Goal: Feedback & Contribution: Contribute content

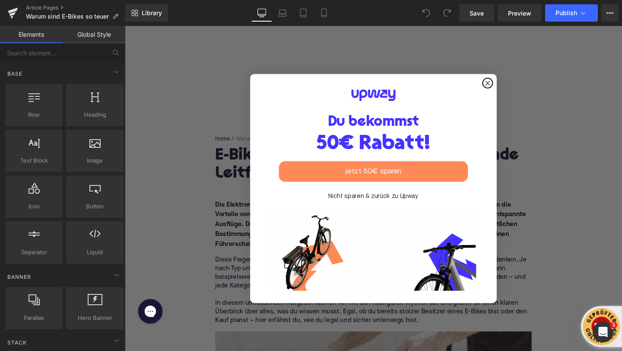
click at [507, 83] on circle "Close dialog" at bounding box center [507, 86] width 10 height 10
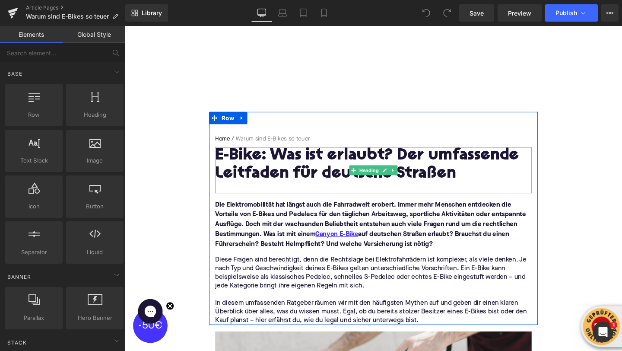
click at [250, 163] on h1 "E-Bike: Was ist erlaubt? Der umfassende Leitfaden für deutsche Straßen" at bounding box center [386, 172] width 333 height 38
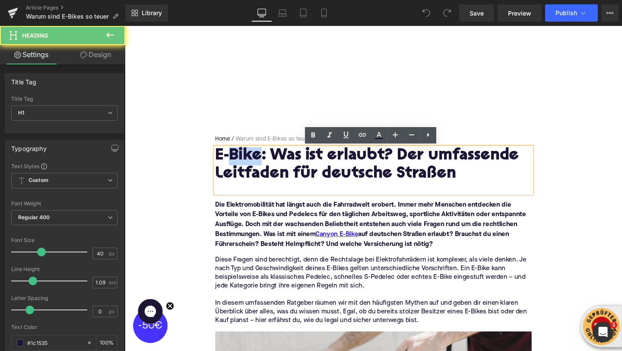
click at [250, 163] on h1 "E-Bike: Was ist erlaubt? Der umfassende Leitfaden für deutsche Straßen" at bounding box center [386, 172] width 333 height 38
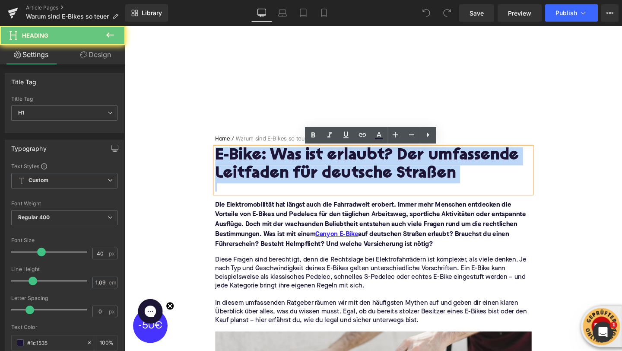
click at [250, 163] on h1 "E-Bike: Was ist erlaubt? Der umfassende Leitfaden für deutsche Straßen" at bounding box center [386, 172] width 333 height 38
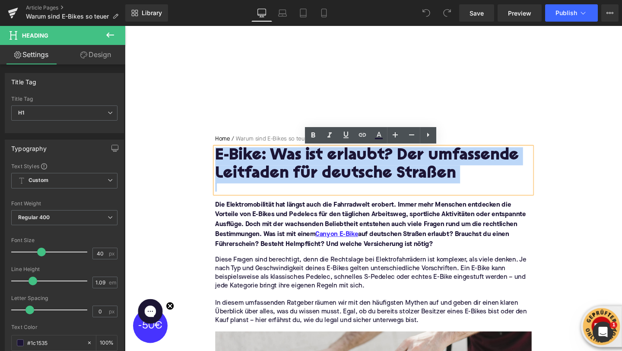
paste div
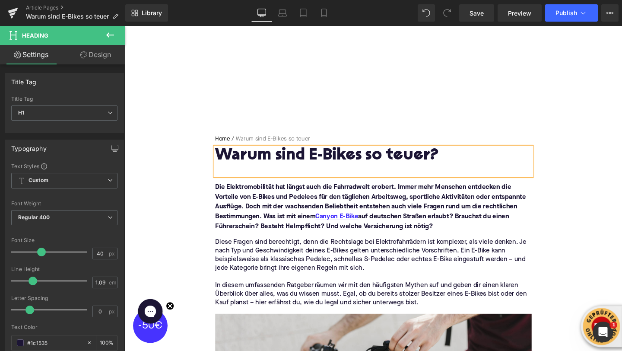
click at [294, 204] on font "Die Elektromobilität hat längst auch die Fahrradwelt erobert. Immer mehr Mensch…" at bounding box center [383, 216] width 327 height 48
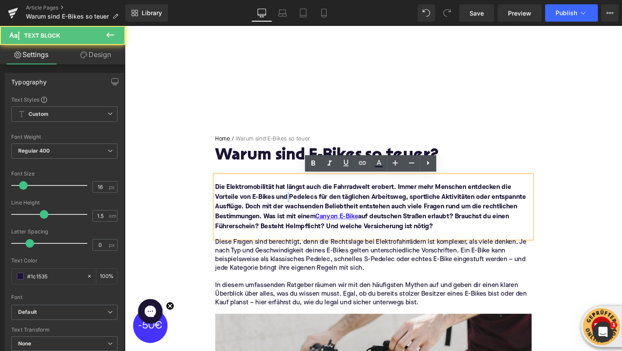
click at [294, 204] on font "Die Elektromobilität hat längst auch die Fahrradwelt erobert. Immer mehr Mensch…" at bounding box center [383, 216] width 327 height 48
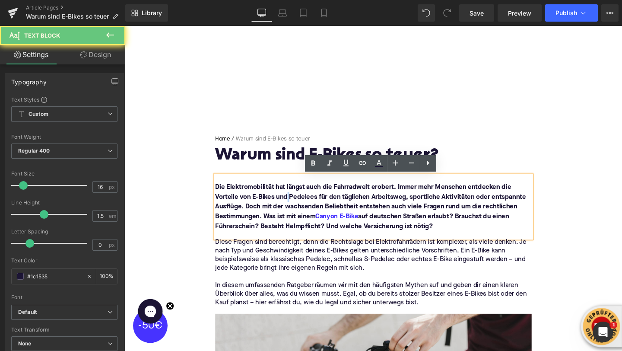
click at [294, 204] on font "Die Elektromobilität hat längst auch die Fahrradwelt erobert. Immer mehr Mensch…" at bounding box center [383, 216] width 327 height 48
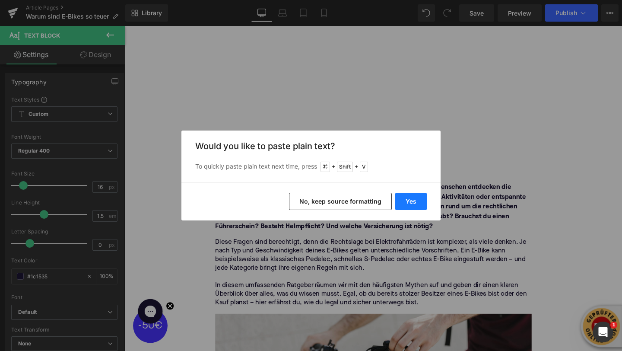
click at [414, 201] on button "Yes" at bounding box center [411, 201] width 32 height 17
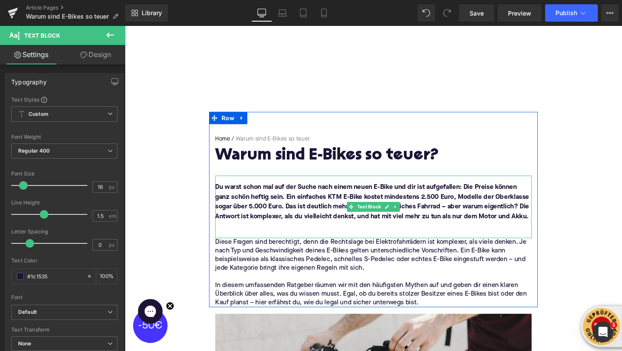
click at [253, 237] on p at bounding box center [386, 237] width 333 height 10
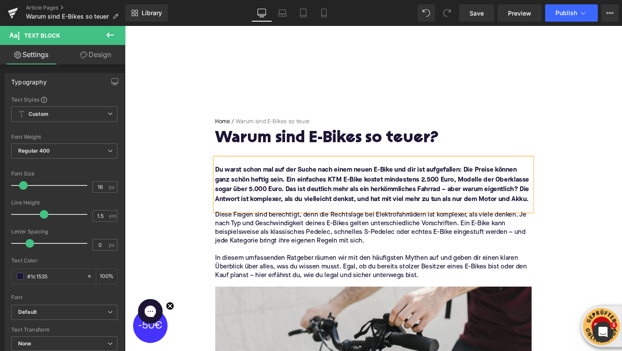
scroll to position [33, 0]
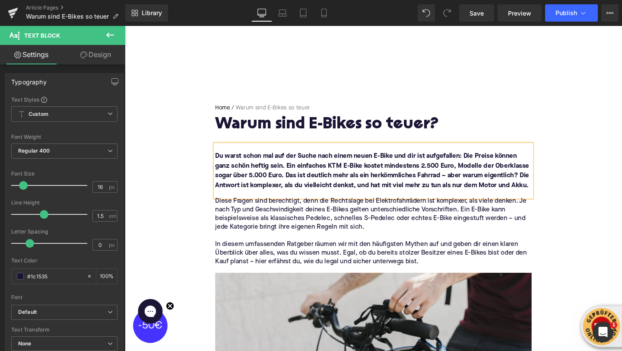
click at [248, 231] on p "Diese Fragen sind berechtigt, denn die Rechtslage bei Elektrofahrrädern ist kom…" at bounding box center [386, 224] width 333 height 36
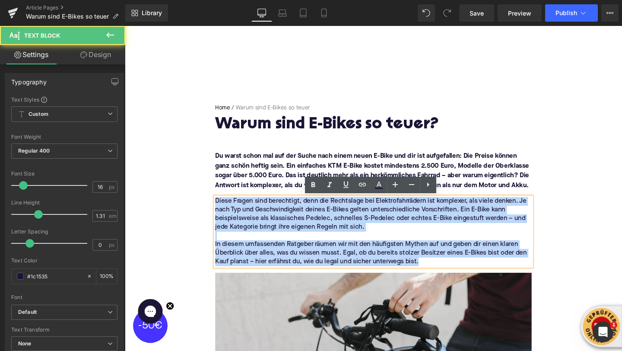
drag, startPoint x: 455, startPoint y: 274, endPoint x: 217, endPoint y: 198, distance: 249.4
click at [217, 198] on div "Home / Warum sind E-Bikes so teuer Breadcrumbs Warum sind E-Bikes so teuer? Hea…" at bounding box center [386, 193] width 346 height 171
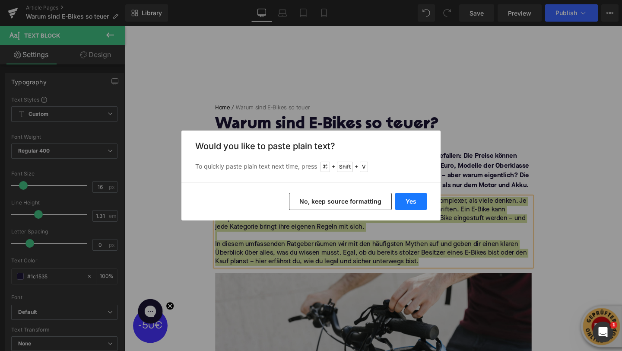
click at [419, 197] on button "Yes" at bounding box center [411, 201] width 32 height 17
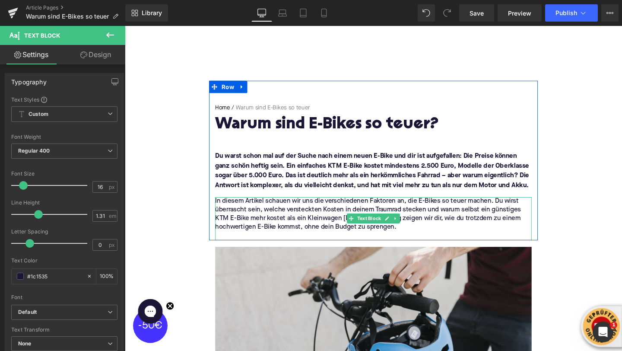
click at [280, 244] on p at bounding box center [386, 246] width 333 height 9
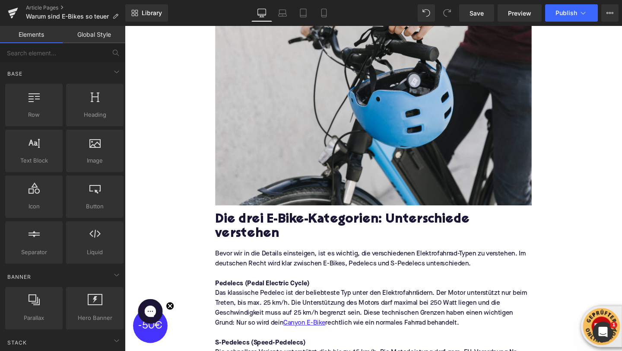
scroll to position [305, 0]
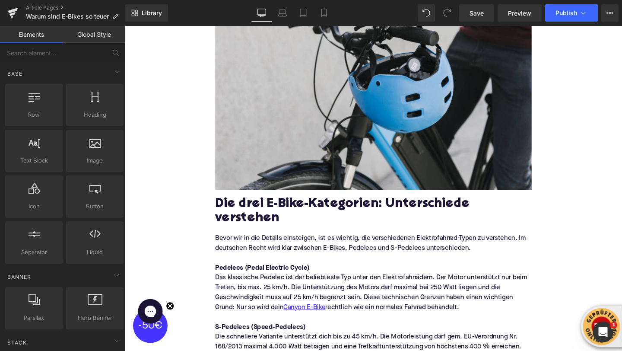
click at [245, 217] on h2 "Die drei E-Bike-Kategorien: Unterschiede verstehen" at bounding box center [386, 221] width 333 height 31
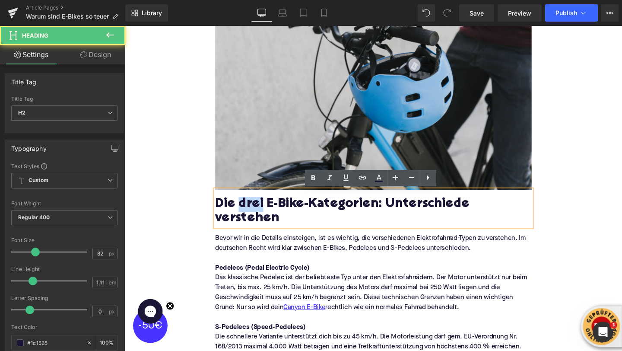
click at [245, 217] on h2 "Die drei E-Bike-Kategorien: Unterschiede verstehen" at bounding box center [386, 221] width 333 height 31
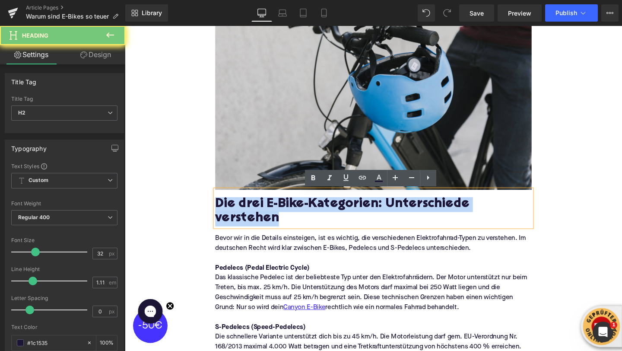
click at [245, 217] on h2 "Die drei E-Bike-Kategorien: Unterschiede verstehen" at bounding box center [386, 221] width 333 height 31
paste div
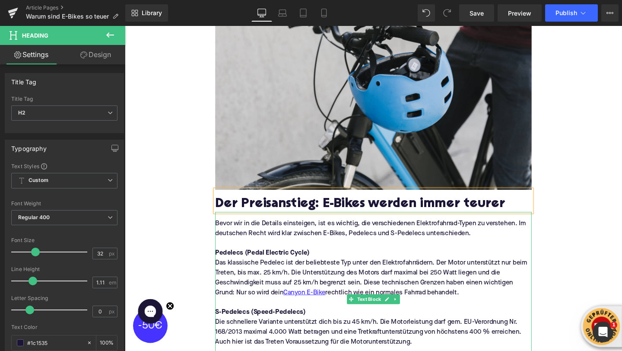
click at [332, 240] on p "Bevor wir in die Details einsteigen, ist es wichtig, die verschiedenen Elektrof…" at bounding box center [386, 239] width 333 height 21
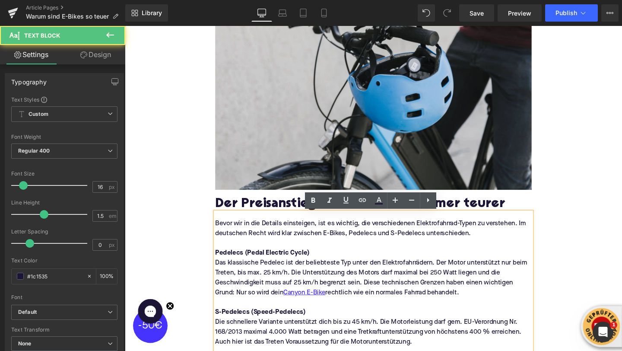
click at [332, 240] on p "Bevor wir in die Details einsteigen, ist es wichtig, die verschiedenen Elektrof…" at bounding box center [386, 239] width 333 height 21
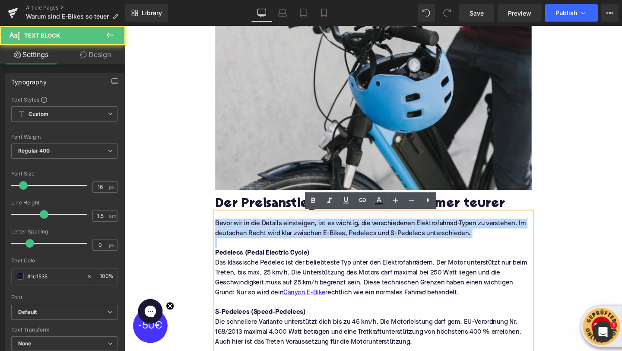
click at [332, 240] on p "Bevor wir in die Details einsteigen, ist es wichtig, die verschiedenen Elektrof…" at bounding box center [386, 239] width 333 height 21
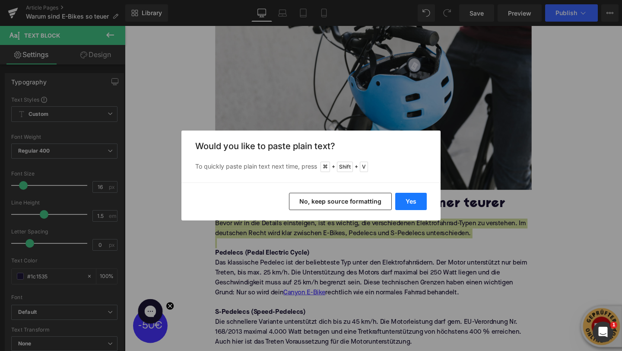
click at [401, 197] on button "Yes" at bounding box center [411, 201] width 32 height 17
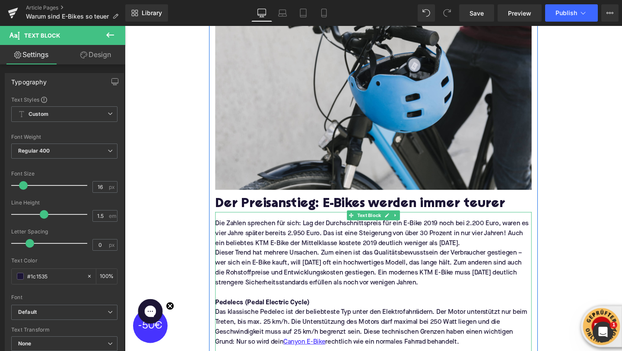
click at [495, 252] on p "Die Zahlen sprechen für sich: Lag der Durchschnittspreis für ein E-Bike 2019 no…" at bounding box center [386, 244] width 333 height 31
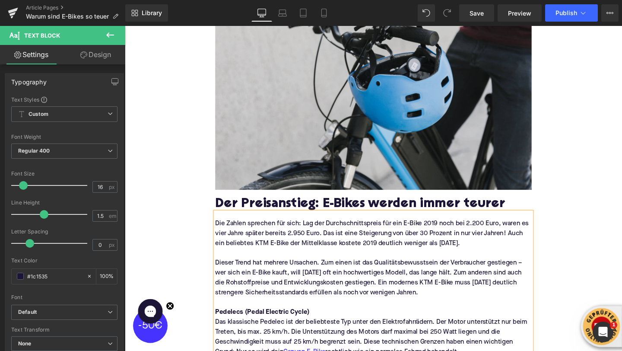
click at [290, 317] on p at bounding box center [386, 317] width 333 height 10
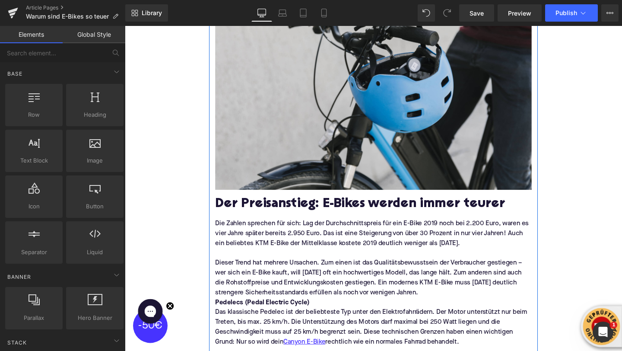
click at [244, 265] on p at bounding box center [386, 265] width 333 height 10
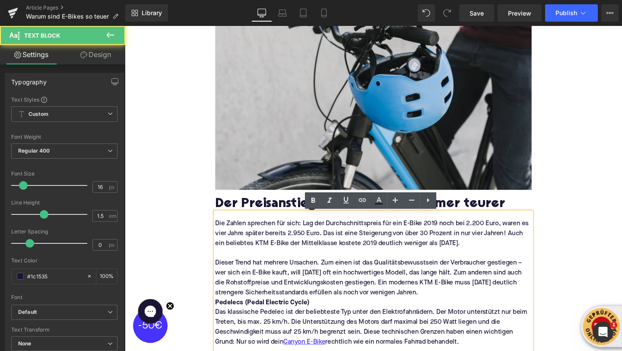
click at [248, 317] on strong "Pedelecs (Pedal Electric Cycle)" at bounding box center [269, 316] width 99 height 7
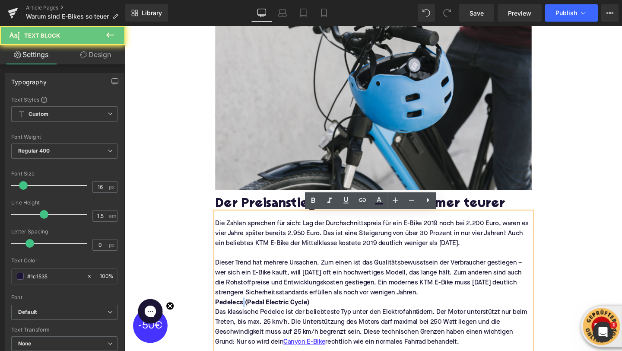
click at [248, 317] on strong "Pedelecs (Pedal Electric Cycle)" at bounding box center [269, 316] width 99 height 7
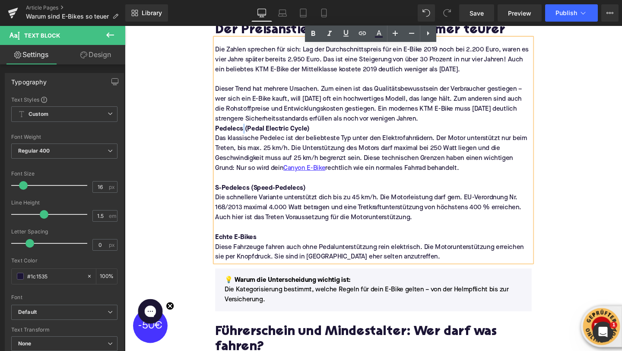
scroll to position [489, 0]
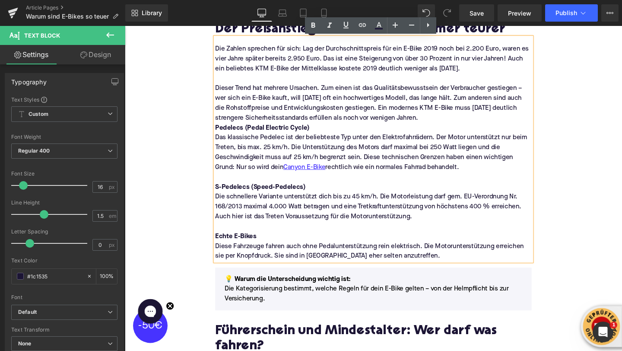
drag, startPoint x: 442, startPoint y: 270, endPoint x: 218, endPoint y: 135, distance: 261.5
click at [220, 135] on div "Die Zahlen sprechen für sich: Lag der Durchschnittspreis für ein E-Bike 2019 no…" at bounding box center [386, 155] width 333 height 235
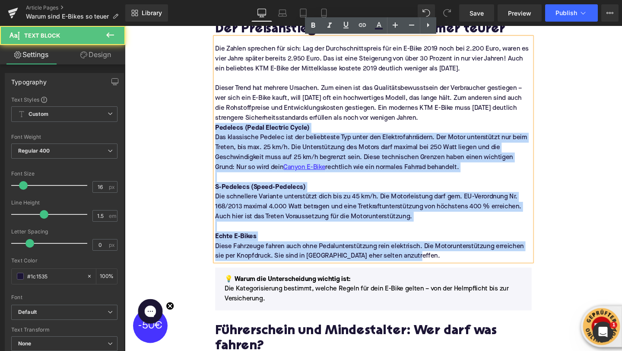
drag, startPoint x: 220, startPoint y: 135, endPoint x: 454, endPoint y: 264, distance: 266.5
click at [454, 264] on div "Die Zahlen sprechen für sich: Lag der Durchschnittspreis für ein E-Bike 2019 no…" at bounding box center [386, 155] width 333 height 235
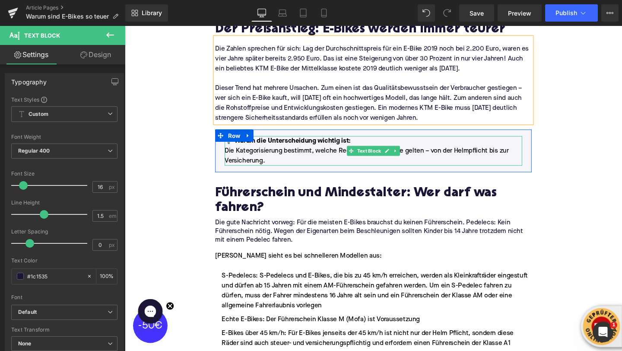
click at [259, 158] on p "Die Kategorisierung bestimmt, welche Regeln für dein E-Bike gelten – von der He…" at bounding box center [386, 162] width 313 height 21
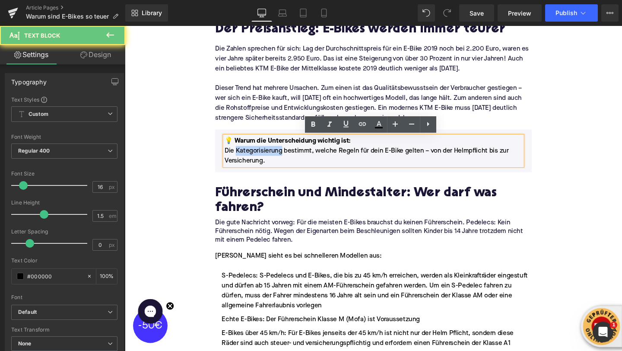
click at [259, 158] on p "Die Kategorisierung bestimmt, welche Regeln für dein E-Bike gelten – von der He…" at bounding box center [386, 162] width 313 height 21
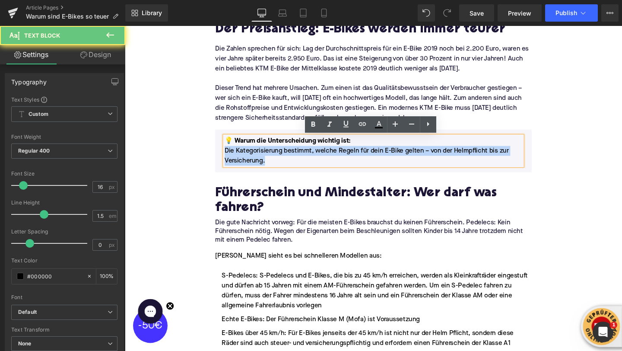
click at [259, 158] on p "Die Kategorisierung bestimmt, welche Regeln für dein E-Bike gelten – von der He…" at bounding box center [386, 162] width 313 height 21
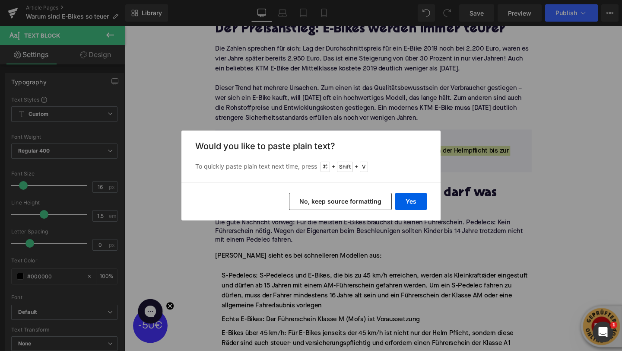
click at [428, 202] on div "Yes No, keep source formatting" at bounding box center [311, 201] width 259 height 38
click at [411, 202] on button "Yes" at bounding box center [411, 201] width 32 height 17
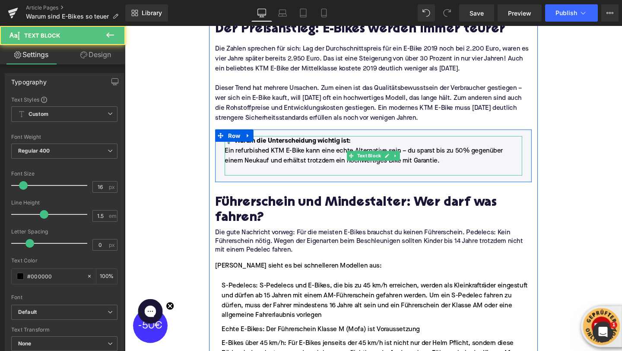
click at [349, 145] on font "💡 Warum die Unterscheidung wichtig ist:" at bounding box center [296, 146] width 133 height 7
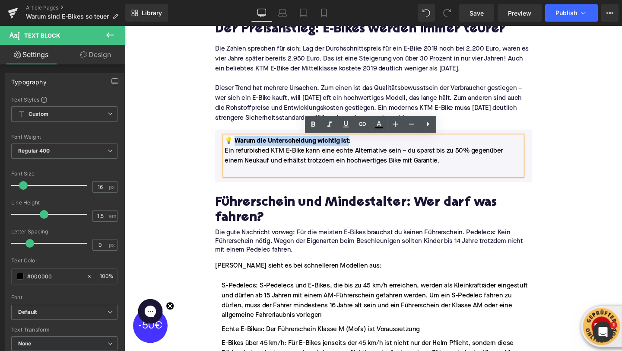
drag, startPoint x: 359, startPoint y: 147, endPoint x: 241, endPoint y: 145, distance: 118.4
click at [241, 145] on font "💡 Warum die Unterscheidung wichtig ist:" at bounding box center [296, 146] width 133 height 7
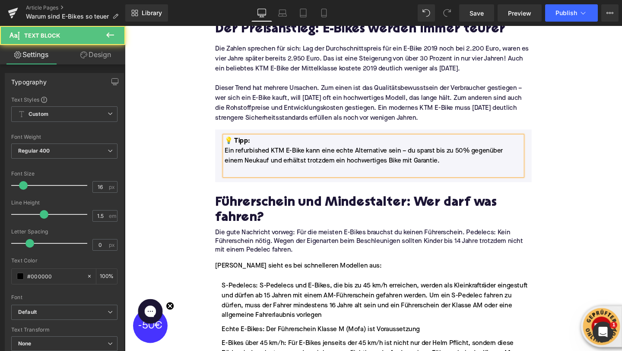
click at [242, 180] on p at bounding box center [386, 178] width 313 height 10
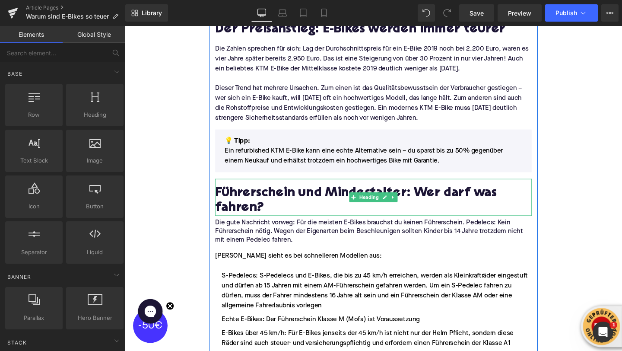
click at [253, 220] on h2 "Führerschein und Mindestalter: Wer darf was fahren?" at bounding box center [386, 209] width 333 height 31
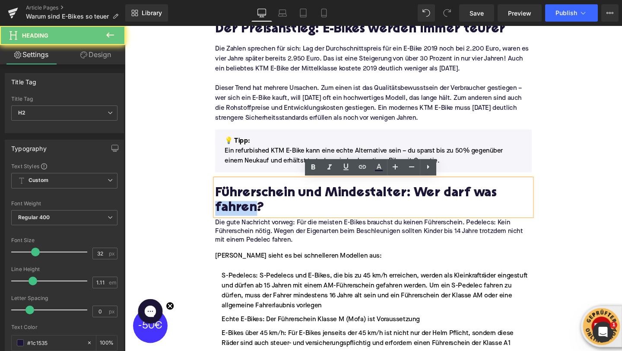
click at [253, 220] on h2 "Führerschein und Mindestalter: Wer darf was fahren?" at bounding box center [386, 209] width 333 height 31
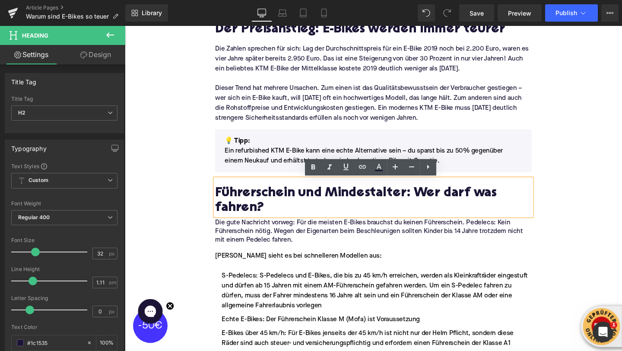
click at [253, 220] on h2 "Führerschein und Mindestalter: Wer darf was fahren?" at bounding box center [386, 209] width 333 height 31
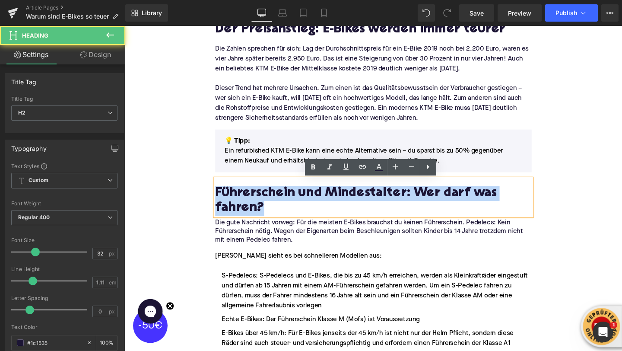
paste div
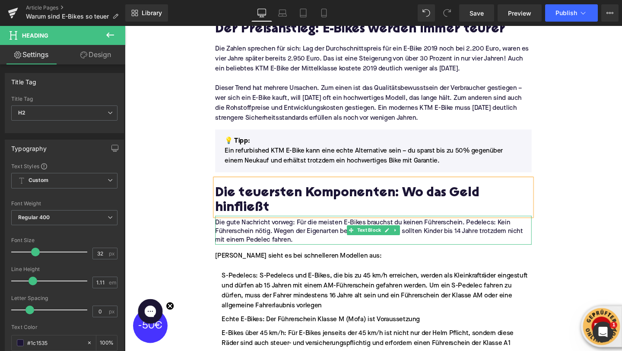
click at [261, 231] on p "Die gute Nachricht vorweg: Für die meisten E-Bikes brauchst du keinen Führersch…" at bounding box center [386, 242] width 333 height 27
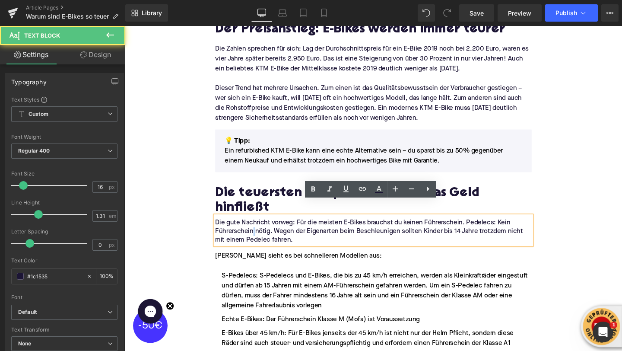
click at [261, 231] on p "Die gute Nachricht vorweg: Für die meisten E-Bikes brauchst du keinen Führersch…" at bounding box center [386, 242] width 333 height 27
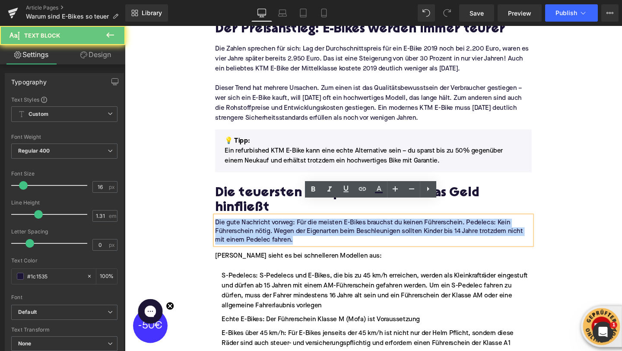
click at [261, 231] on p "Die gute Nachricht vorweg: Für die meisten E-Bikes brauchst du keinen Führersch…" at bounding box center [386, 242] width 333 height 27
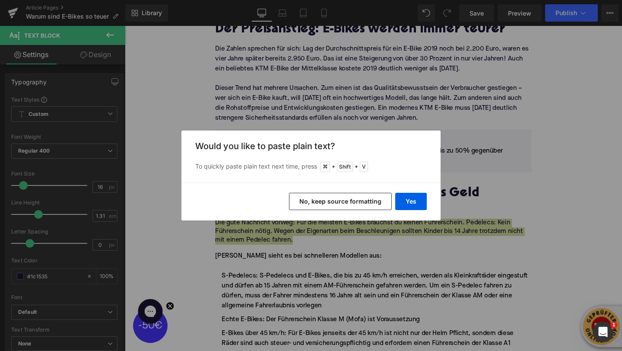
click at [414, 210] on div "Yes No, keep source formatting" at bounding box center [311, 201] width 259 height 38
click at [414, 207] on button "Yes" at bounding box center [411, 201] width 32 height 17
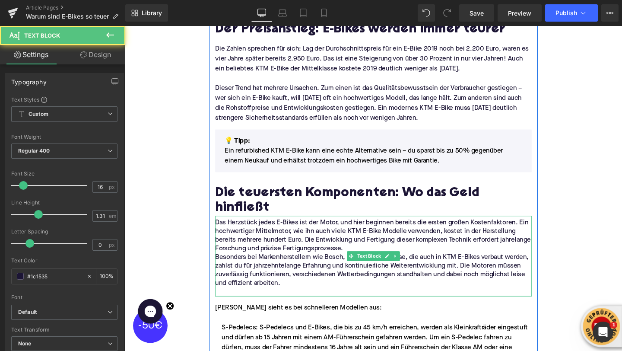
click at [423, 241] on p "Das Herzstück jedes E-Bikes ist der Motor, und hier beginnen bereits die ersten…" at bounding box center [386, 247] width 333 height 36
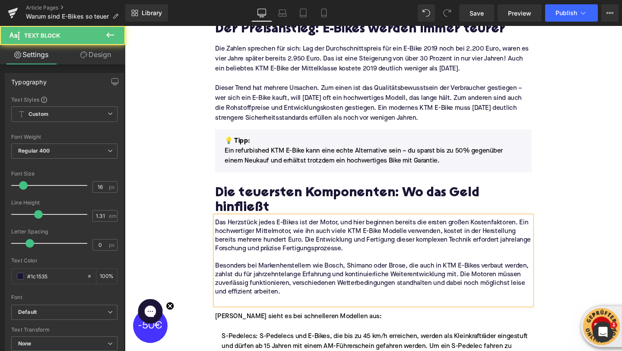
click at [250, 310] on p at bounding box center [386, 314] width 333 height 9
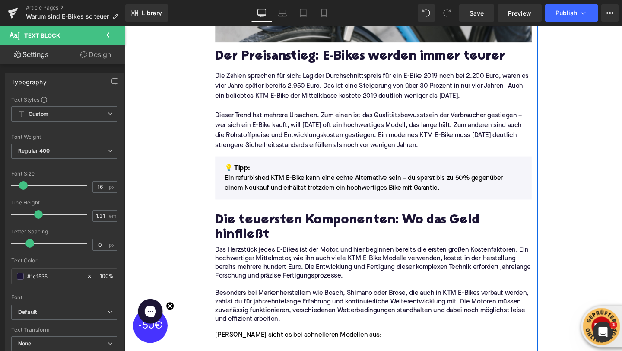
scroll to position [477, 0]
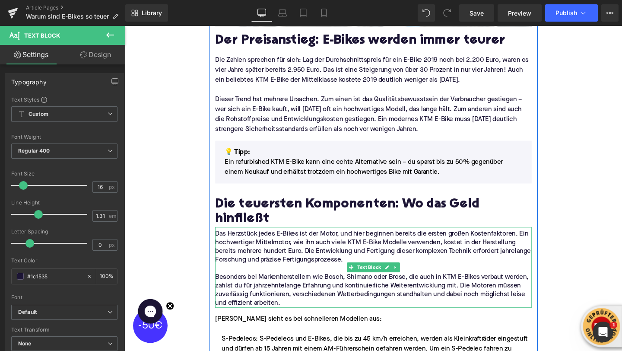
click at [222, 240] on p "Das Herzstück jedes E-Bikes ist der Motor, und hier beginnen bereits die ersten…" at bounding box center [386, 258] width 333 height 36
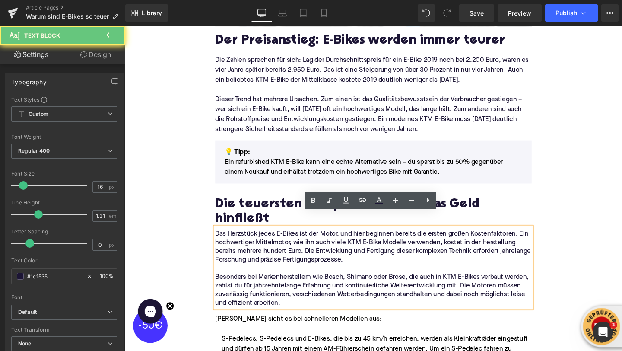
click at [221, 240] on p "Das Herzstück jedes E-Bikes ist der Motor, und hier beginnen bereits die ersten…" at bounding box center [386, 258] width 333 height 36
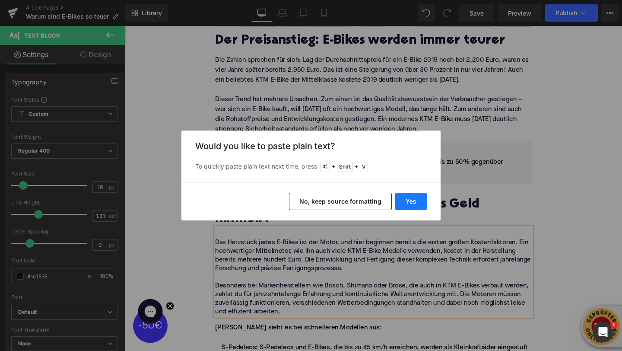
click at [425, 200] on button "Yes" at bounding box center [411, 201] width 32 height 17
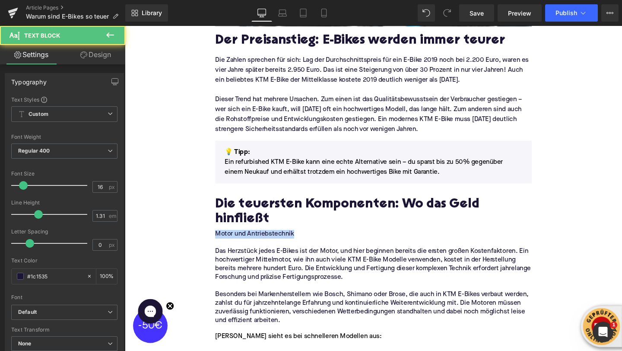
drag, startPoint x: 315, startPoint y: 229, endPoint x: 205, endPoint y: 231, distance: 109.8
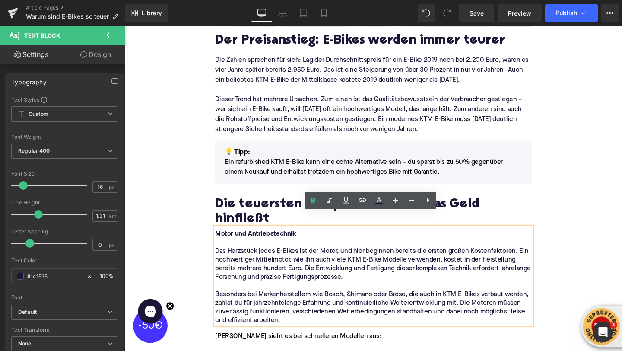
click at [336, 317] on p "Besonders bei Markenherstellern wie Bosch, Shimano oder Brose, die auch in KTM …" at bounding box center [386, 322] width 333 height 36
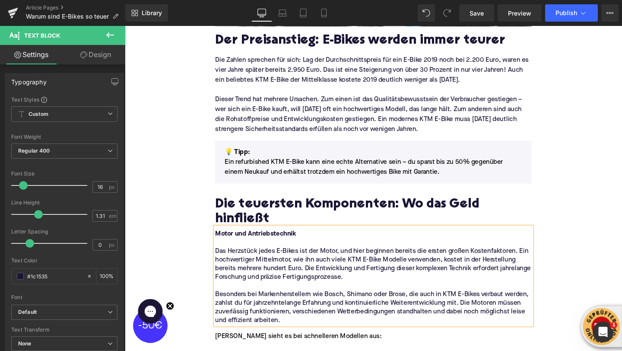
scroll to position [532, 0]
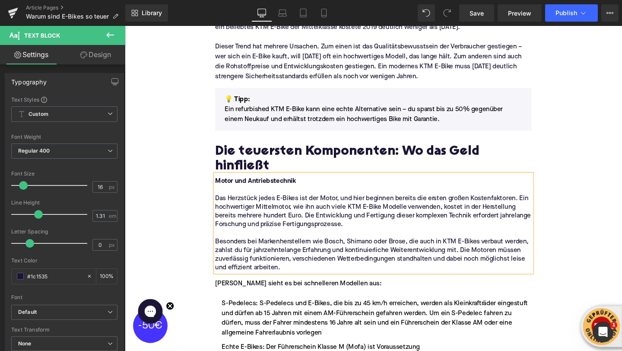
click at [296, 292] on div "[PERSON_NAME] sieht es bei schnelleren Modellen aus:" at bounding box center [386, 297] width 333 height 10
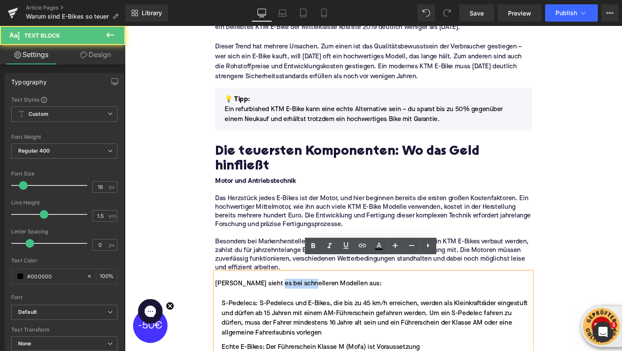
click at [296, 292] on div "[PERSON_NAME] sieht es bei schnelleren Modellen aus:" at bounding box center [386, 297] width 333 height 10
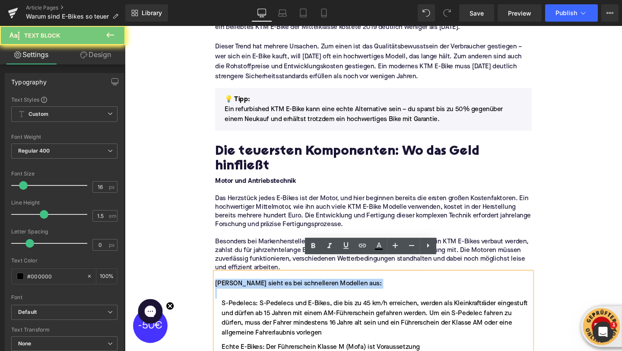
click at [296, 292] on div "[PERSON_NAME] sieht es bei schnelleren Modellen aus:" at bounding box center [386, 297] width 333 height 10
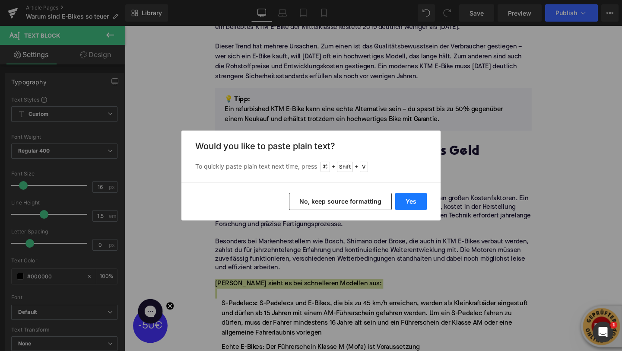
drag, startPoint x: 411, startPoint y: 199, endPoint x: 217, endPoint y: 218, distance: 195.0
click at [411, 199] on button "Yes" at bounding box center [411, 201] width 32 height 17
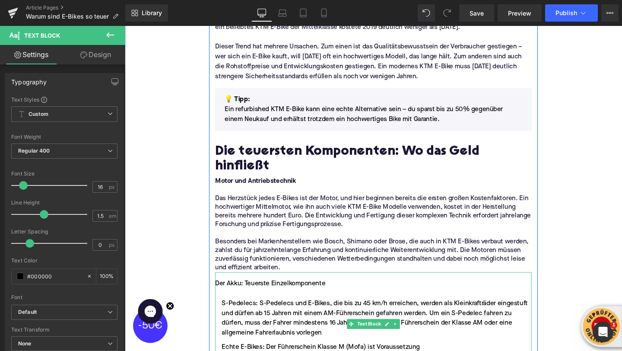
click at [252, 292] on div "Der Akku: Teuerste Einzelkomponente" at bounding box center [386, 297] width 333 height 10
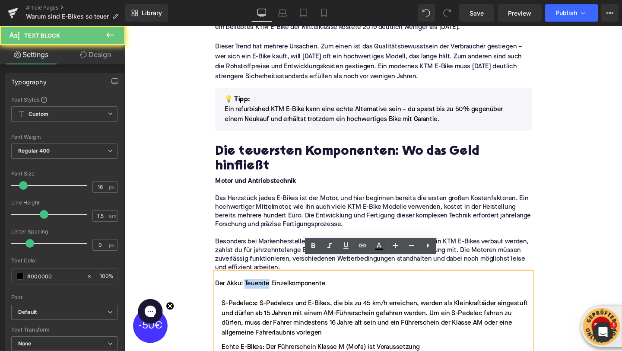
click at [252, 292] on div "Der Akku: Teuerste Einzelkomponente" at bounding box center [386, 297] width 333 height 10
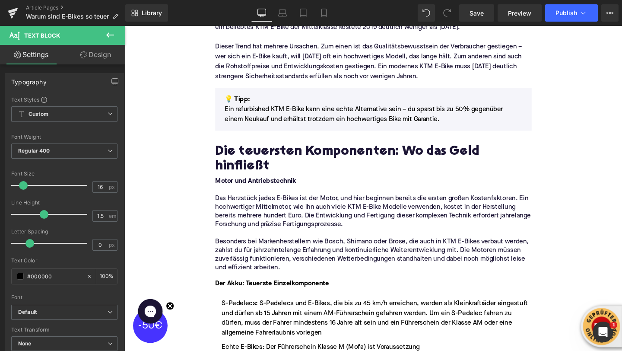
click at [116, 35] on button at bounding box center [110, 35] width 30 height 19
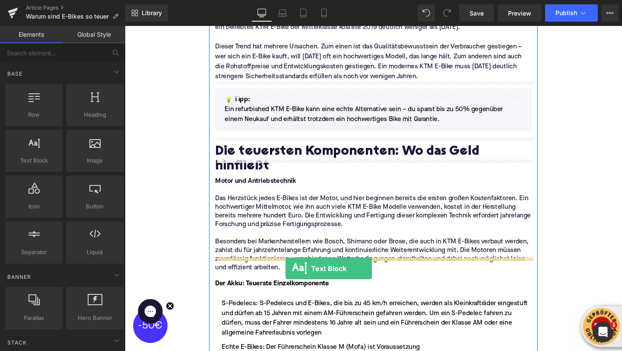
drag, startPoint x: 171, startPoint y: 170, endPoint x: 294, endPoint y: 280, distance: 164.4
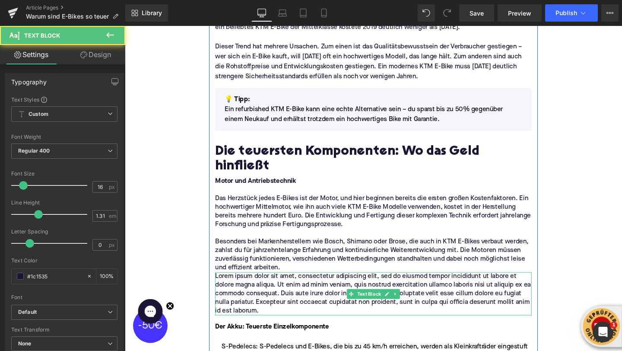
click at [273, 285] on p "Lorem ipsum dolor sit amet, consectetur adipiscing elit, sed do eiusmod tempor …" at bounding box center [386, 307] width 333 height 45
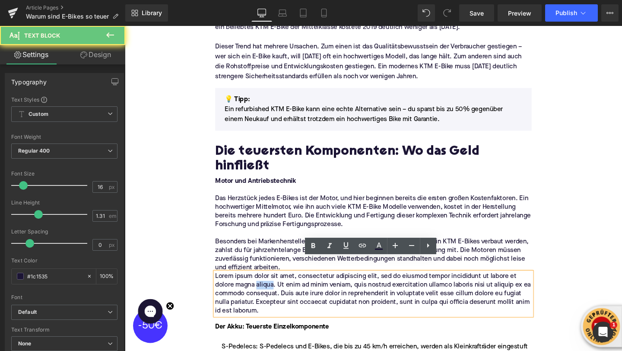
click at [273, 285] on p "Lorem ipsum dolor sit amet, consectetur adipiscing elit, sed do eiusmod tempor …" at bounding box center [386, 307] width 333 height 45
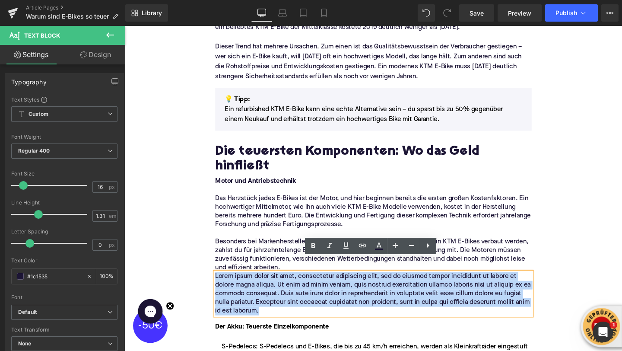
click at [273, 285] on p "Lorem ipsum dolor sit amet, consectetur adipiscing elit, sed do eiusmod tempor …" at bounding box center [386, 307] width 333 height 45
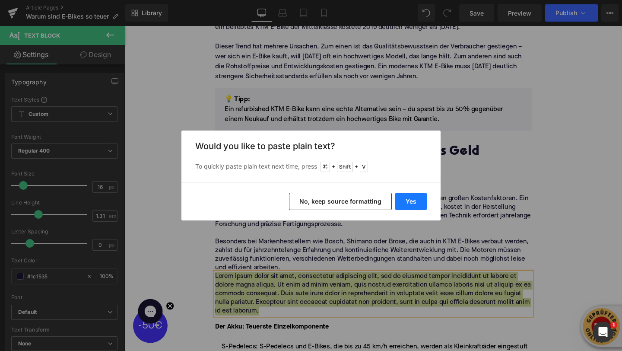
click at [407, 197] on button "Yes" at bounding box center [411, 201] width 32 height 17
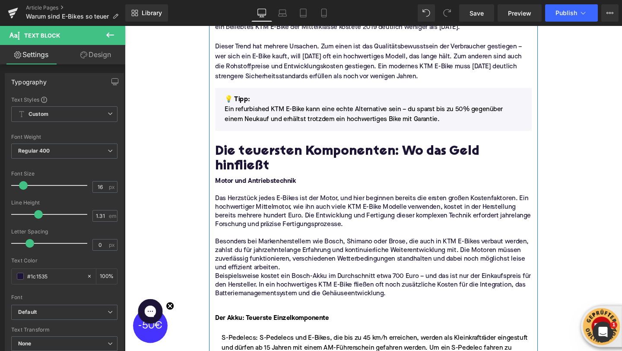
click at [258, 330] on strong "Der Akku: Teuerste Einzelkomponente" at bounding box center [280, 333] width 120 height 7
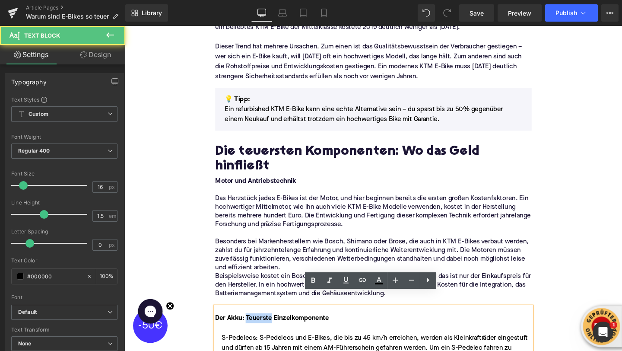
click at [258, 330] on strong "Der Akku: Teuerste Einzelkomponente" at bounding box center [280, 333] width 120 height 7
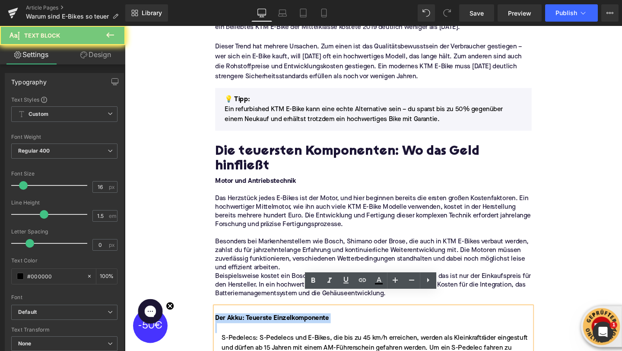
click at [258, 330] on strong "Der Akku: Teuerste Einzelkomponente" at bounding box center [280, 333] width 120 height 7
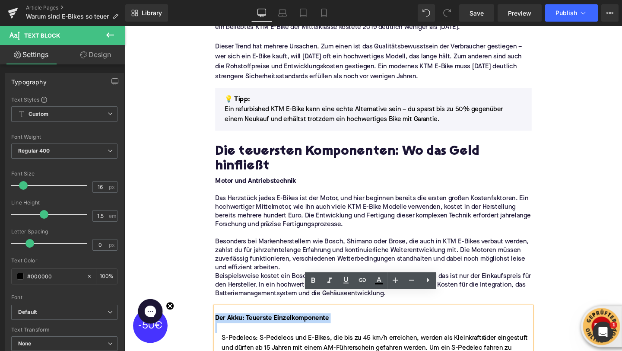
copy strong "Der Akku: Teuerste Einzelkomponente"
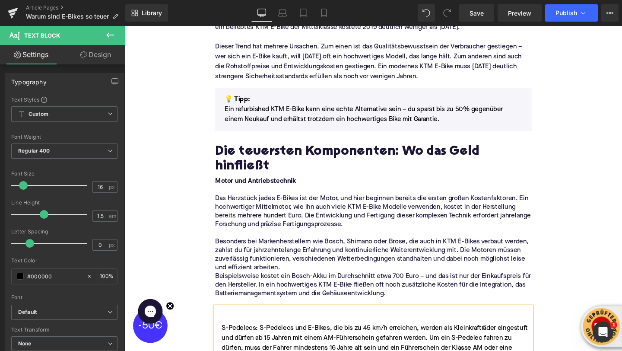
click at [224, 248] on p "Besonders bei Markenherstellern wie Bosch, Shimano oder Brose, die auch in KTM …" at bounding box center [386, 266] width 333 height 36
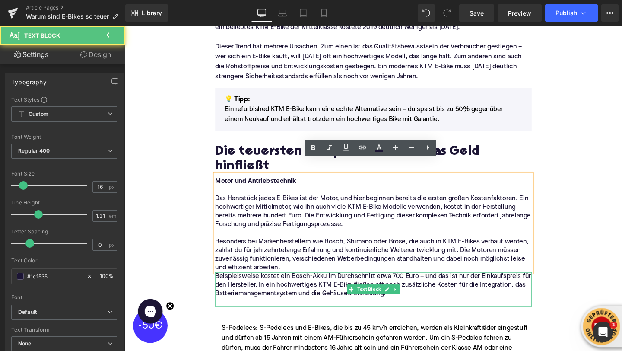
click at [223, 285] on p "Beispielsweise kostet ein Bosch-Akku im Durchschnitt etwa 700 Euro – und das is…" at bounding box center [386, 298] width 333 height 27
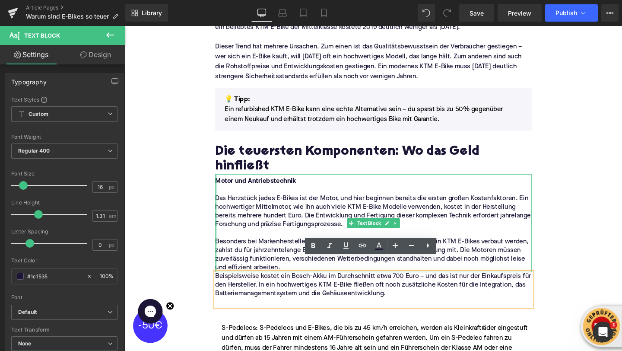
click at [221, 239] on div "Motor und Antriebstechnik Das Herzstück jedes E-Bikes ist der Motor, und hier b…" at bounding box center [386, 233] width 333 height 103
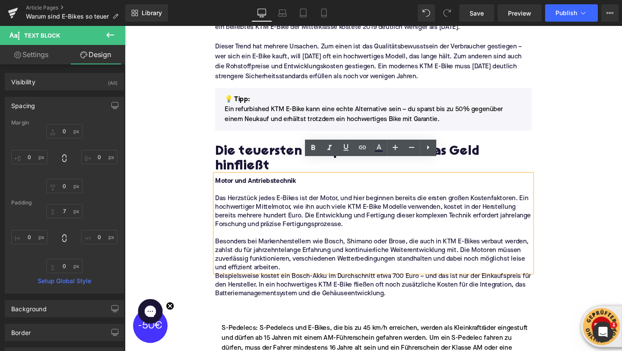
click at [225, 263] on p "Besonders bei Markenherstellern wie Bosch, Shimano oder Brose, die auch in KTM …" at bounding box center [386, 266] width 333 height 36
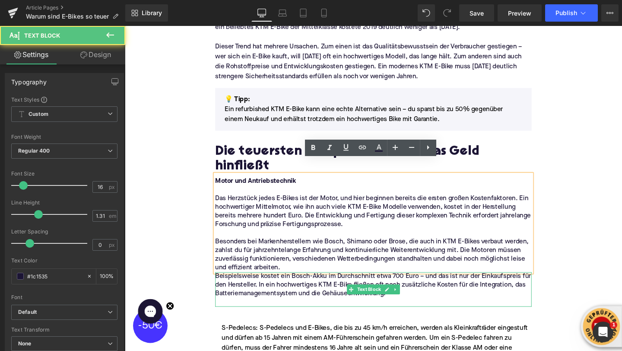
click at [225, 285] on p "Beispielsweise kostet ein Bosch-Akku im Durchschnitt etwa 700 Euro – und das is…" at bounding box center [386, 298] width 333 height 27
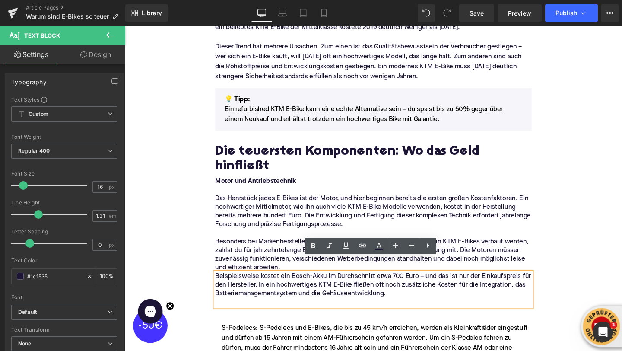
click at [220, 285] on p "Beispielsweise kostet ein Bosch-Akku im Durchschnitt etwa 700 Euro – und das is…" at bounding box center [386, 298] width 333 height 27
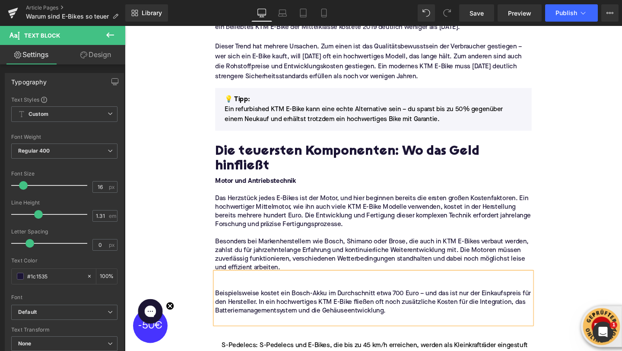
click at [223, 285] on p at bounding box center [386, 289] width 333 height 9
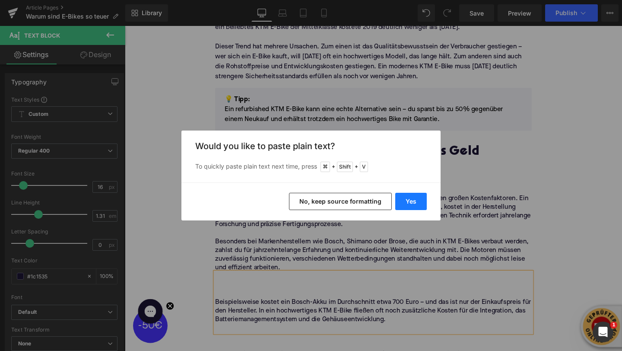
click at [411, 204] on button "Yes" at bounding box center [411, 201] width 32 height 17
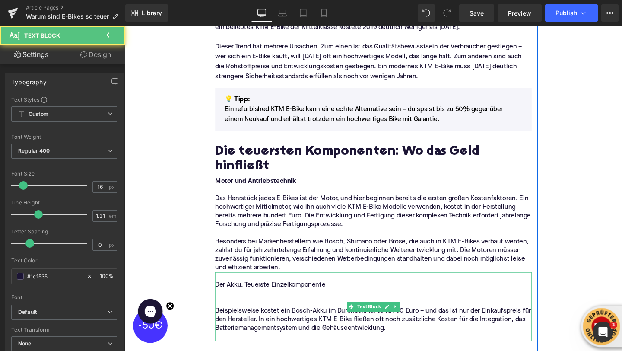
click at [264, 294] on p "Der Akku: Teuerste Einzelkomponente" at bounding box center [386, 298] width 333 height 9
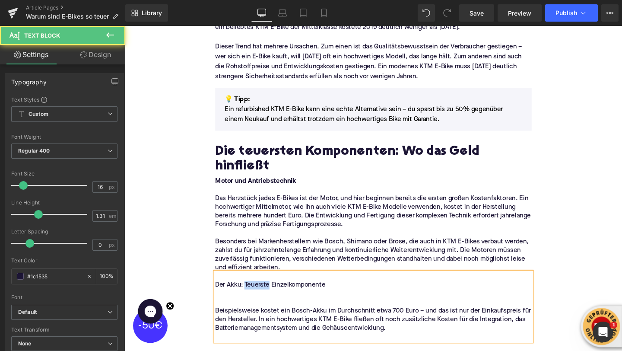
click at [264, 294] on p "Der Akku: Teuerste Einzelkomponente" at bounding box center [386, 298] width 333 height 9
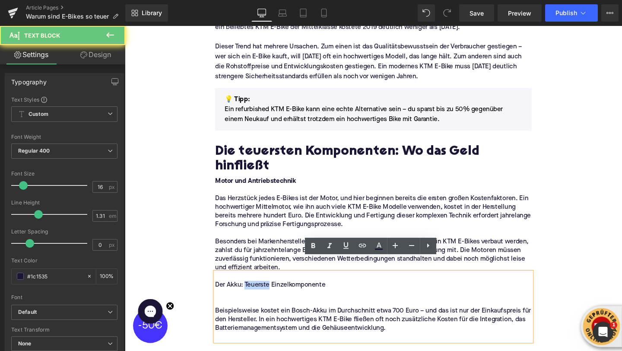
click at [264, 294] on p "Der Akku: Teuerste Einzelkomponente" at bounding box center [386, 298] width 333 height 9
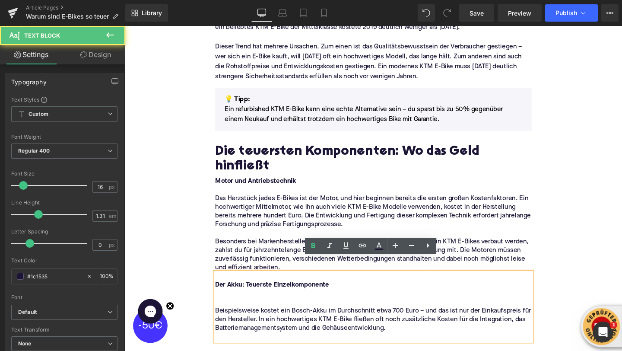
click at [264, 312] on p at bounding box center [386, 316] width 333 height 9
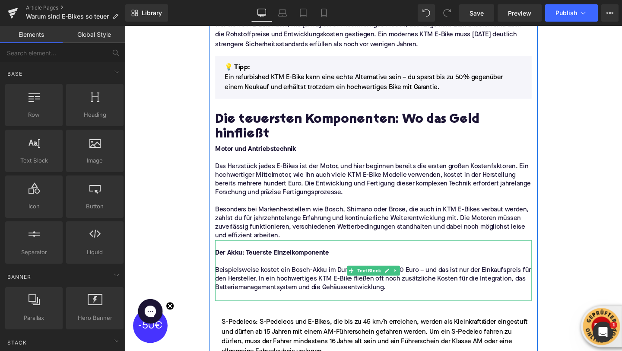
scroll to position [569, 0]
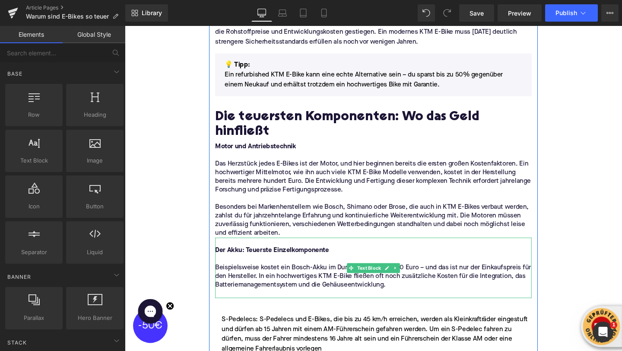
click at [234, 267] on p at bounding box center [386, 271] width 333 height 9
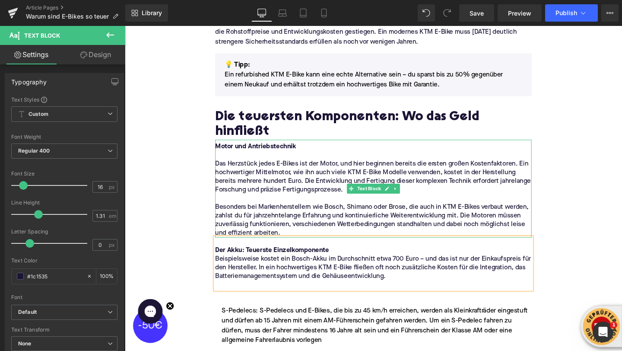
click at [235, 158] on p at bounding box center [386, 162] width 333 height 9
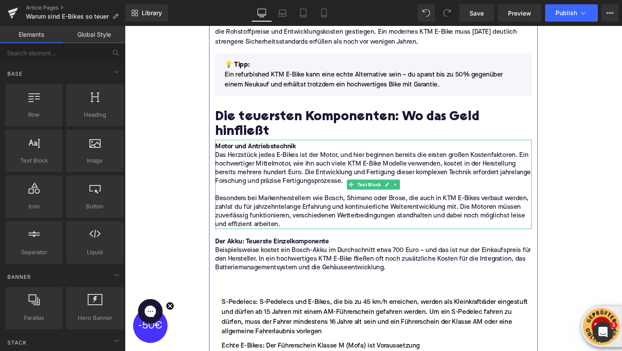
click at [315, 149] on p "Motor und Antriebstechnik" at bounding box center [386, 153] width 333 height 9
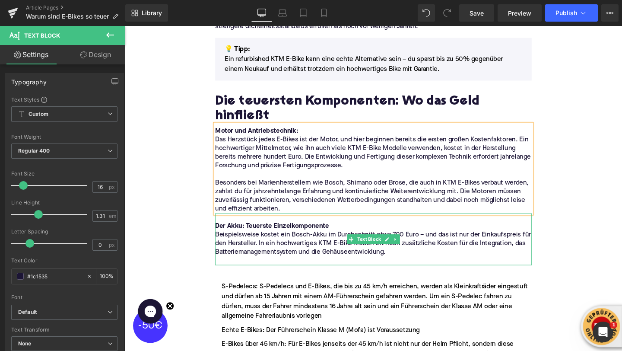
scroll to position [594, 0]
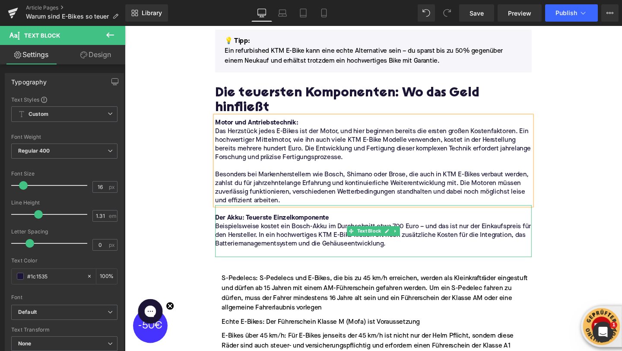
click at [248, 260] on p at bounding box center [386, 264] width 333 height 9
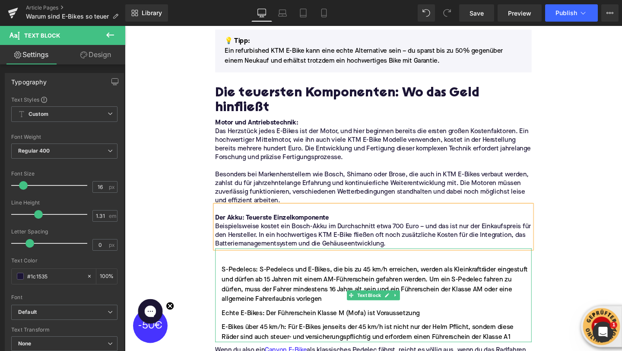
click at [239, 267] on div at bounding box center [386, 272] width 333 height 10
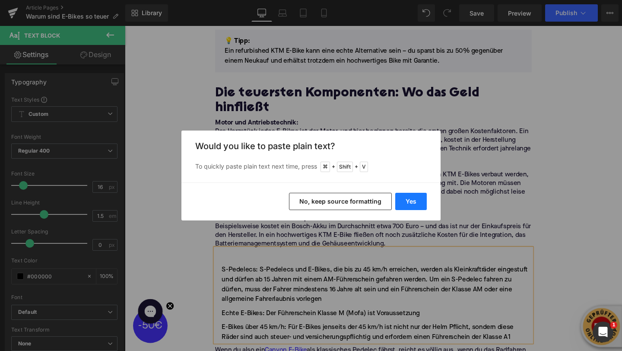
click at [416, 201] on button "Yes" at bounding box center [411, 201] width 32 height 17
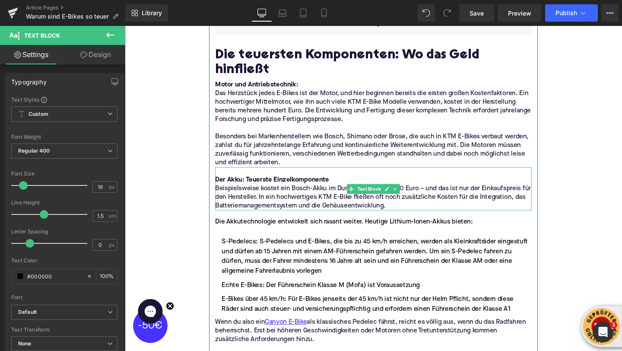
scroll to position [636, 0]
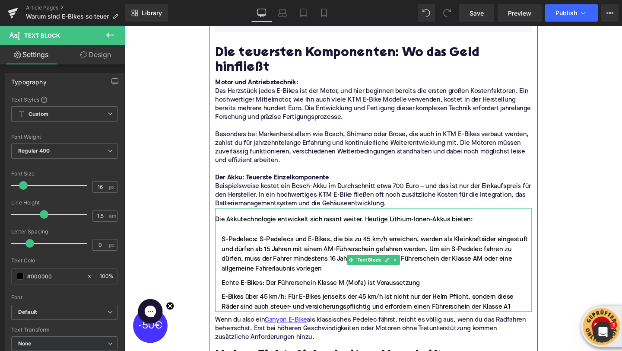
click at [287, 291] on li "Echte E-Bikes: Der Führerschein Klasse M (Mofa) ist Voraussetzung" at bounding box center [386, 296] width 333 height 10
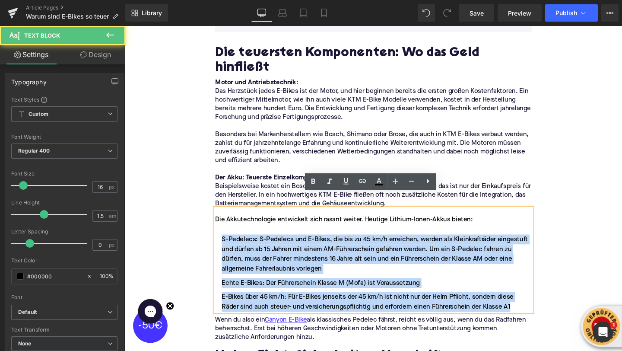
drag, startPoint x: 534, startPoint y: 306, endPoint x: 207, endPoint y: 236, distance: 333.8
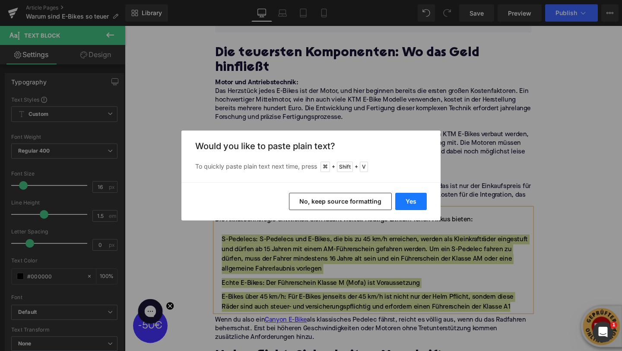
click at [403, 201] on button "Yes" at bounding box center [411, 201] width 32 height 17
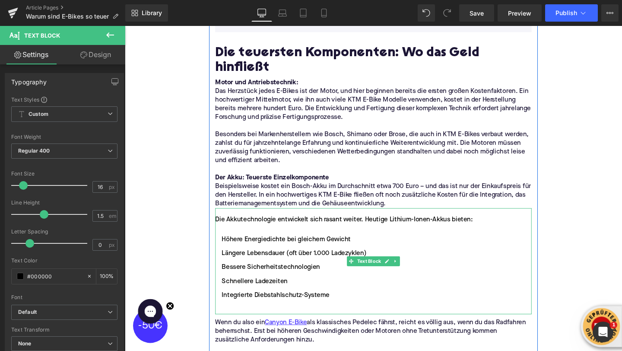
click at [295, 319] on li at bounding box center [386, 324] width 333 height 10
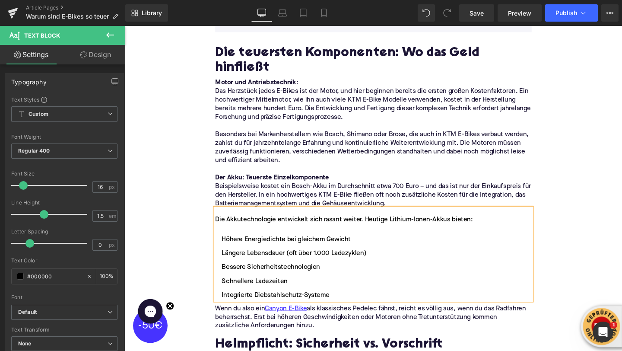
click at [265, 319] on p "Wenn du also ein Canyon E-Bike als klassisches Pedelec fährst, reicht es völlig…" at bounding box center [386, 332] width 333 height 27
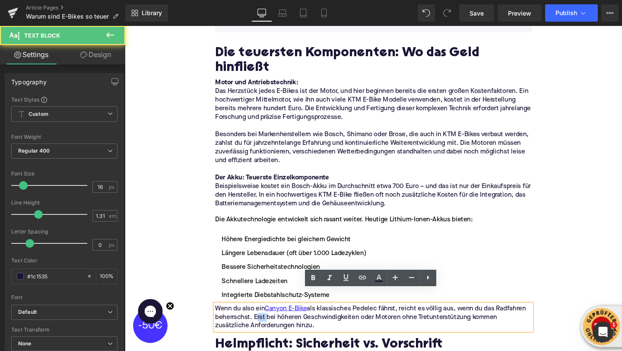
click at [265, 319] on p "Wenn du also ein Canyon E-Bike als klassisches Pedelec fährst, reicht es völlig…" at bounding box center [386, 332] width 333 height 27
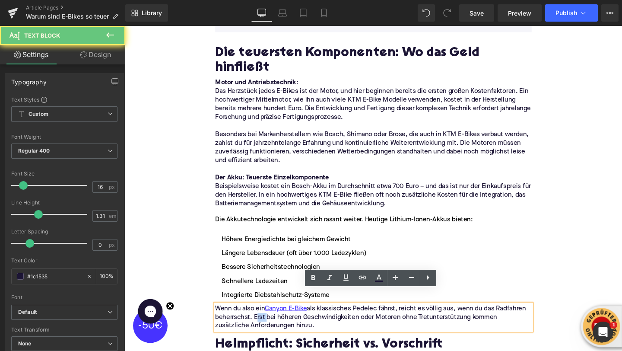
click at [265, 319] on p "Wenn du also ein Canyon E-Bike als klassisches Pedelec fährst, reicht es völlig…" at bounding box center [386, 332] width 333 height 27
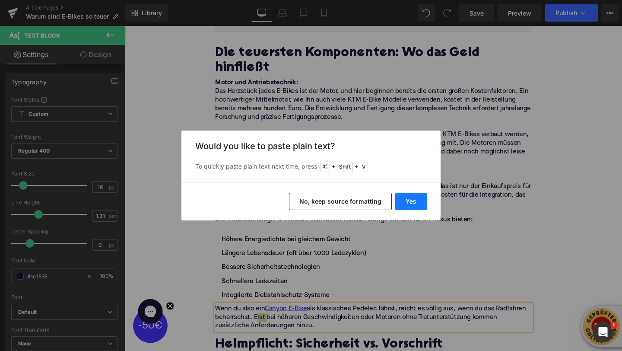
click at [412, 204] on button "Yes" at bounding box center [411, 201] width 32 height 17
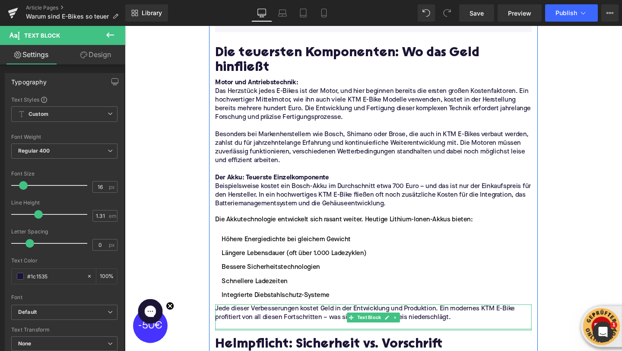
click at [289, 330] on div "Jede dieser Verbesserungen kostet Geld in der Entwicklung und Produktion. Ein m…" at bounding box center [386, 332] width 333 height 27
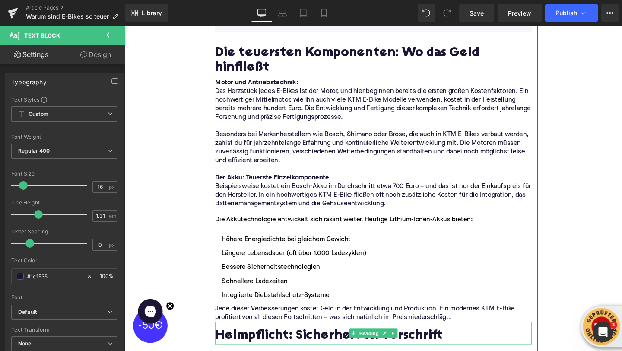
click at [255, 344] on h2 "Helmpflicht: Sicherheit vs. Vorschrift" at bounding box center [386, 352] width 333 height 16
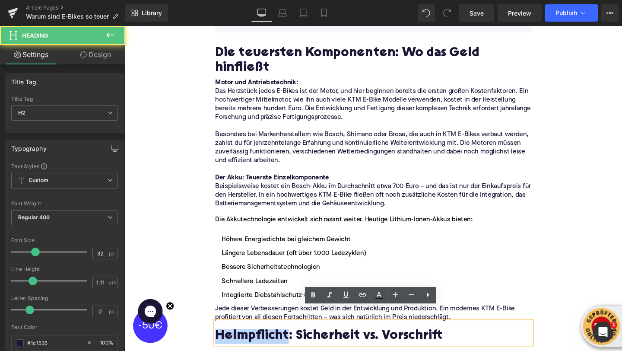
click at [255, 344] on h2 "Helmpflicht: Sicherheit vs. Vorschrift" at bounding box center [386, 352] width 333 height 16
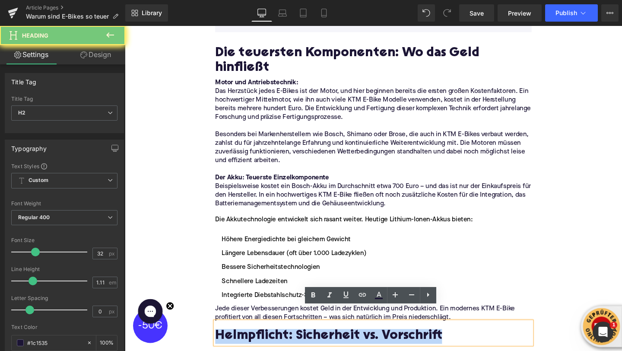
click at [255, 344] on h2 "Helmpflicht: Sicherheit vs. Vorschrift" at bounding box center [386, 352] width 333 height 16
paste div
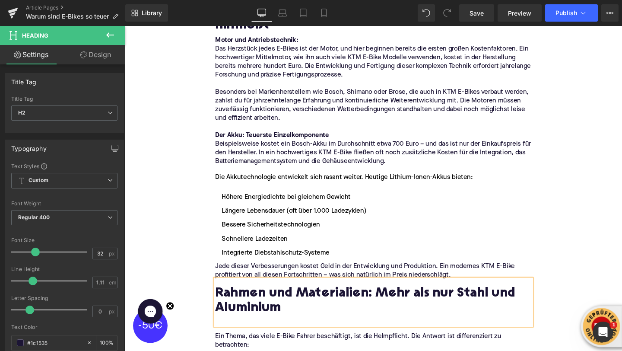
scroll to position [684, 0]
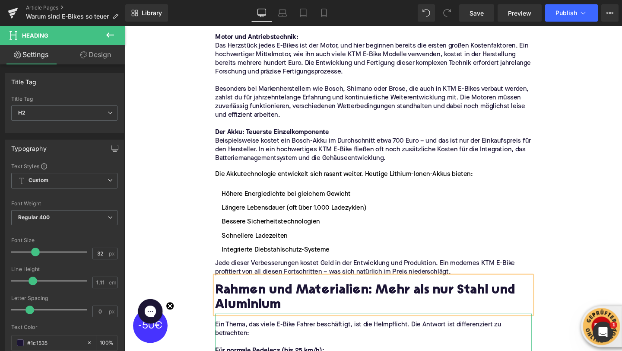
click at [255, 336] on p "Ein Thema, das viele E-Bike Fahrer beschäftigt, ist die Helmpflicht. Die Antwor…" at bounding box center [386, 345] width 333 height 18
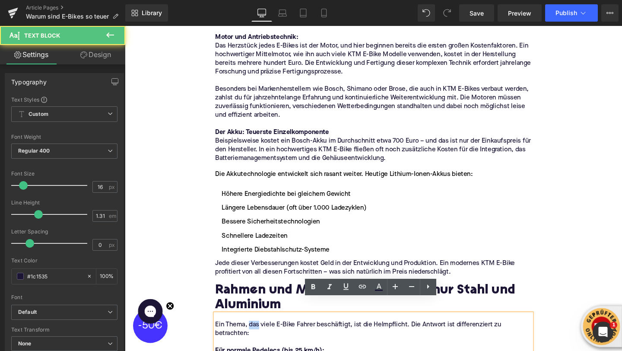
click at [255, 336] on p "Ein Thema, das viele E-Bike Fahrer beschäftigt, ist die Helmpflicht. Die Antwor…" at bounding box center [386, 345] width 333 height 18
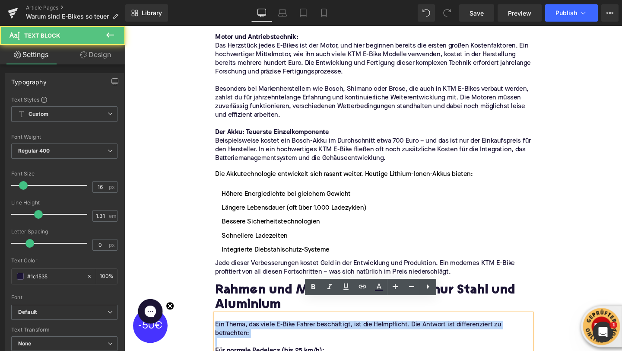
click at [255, 336] on p "Ein Thema, das viele E-Bike Fahrer beschäftigt, ist die Helmpflicht. Die Antwor…" at bounding box center [386, 345] width 333 height 18
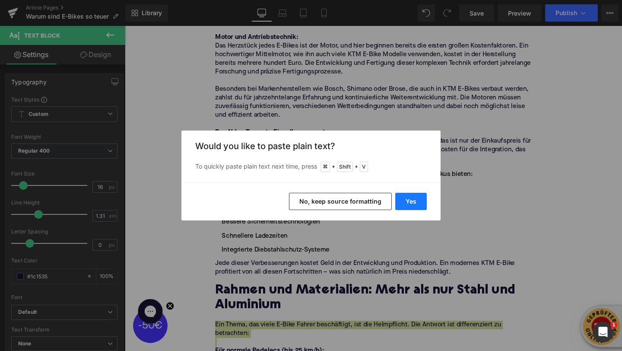
click at [403, 194] on button "Yes" at bounding box center [411, 201] width 32 height 17
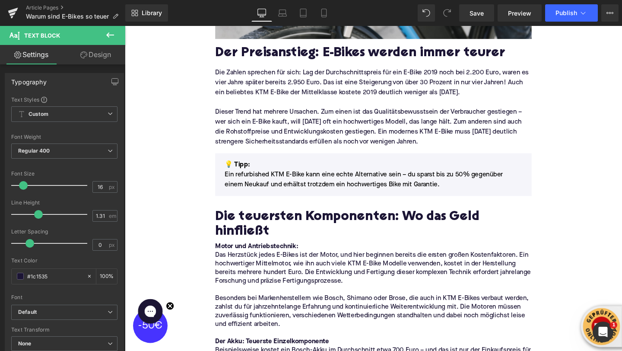
scroll to position [500, 0]
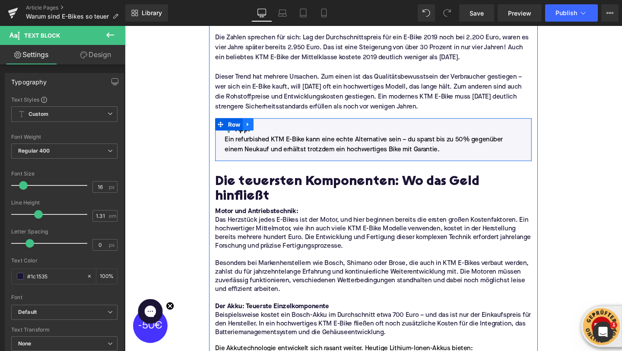
click at [253, 128] on icon at bounding box center [255, 130] width 6 height 6
click at [263, 131] on icon at bounding box center [266, 130] width 6 height 6
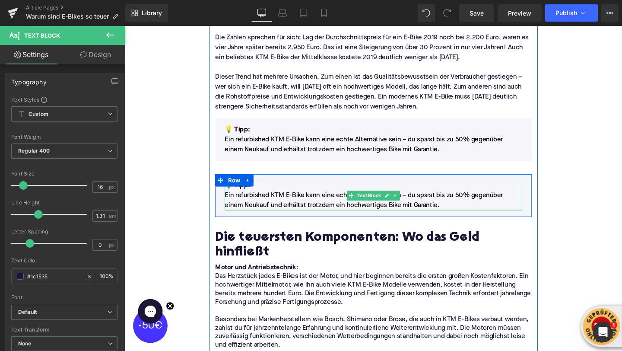
click at [271, 206] on p "Ein refurbished KTM E-Bike kann eine echte Alternative sein – du sparst bis zu …" at bounding box center [386, 209] width 313 height 21
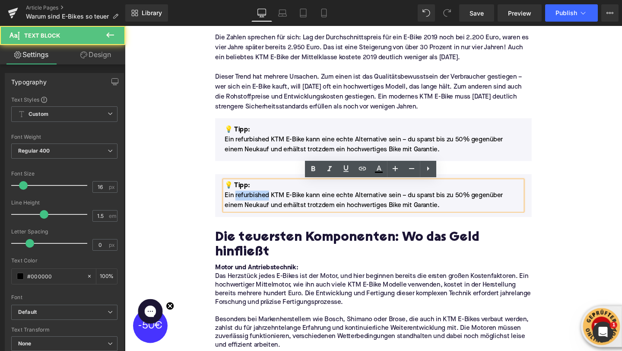
click at [271, 206] on p "Ein refurbished KTM E-Bike kann eine echte Alternative sein – du sparst bis zu …" at bounding box center [386, 209] width 313 height 21
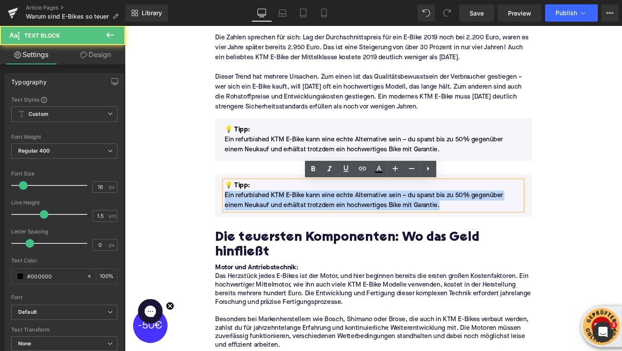
click at [271, 206] on p "Ein refurbished KTM E-Bike kann eine echte Alternative sein – du sparst bis zu …" at bounding box center [386, 209] width 313 height 21
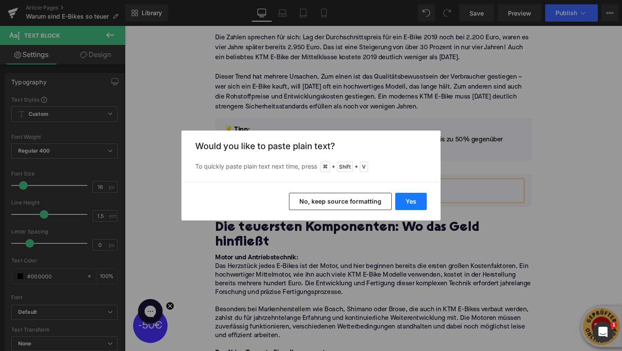
click at [401, 200] on button "Yes" at bounding box center [411, 201] width 32 height 17
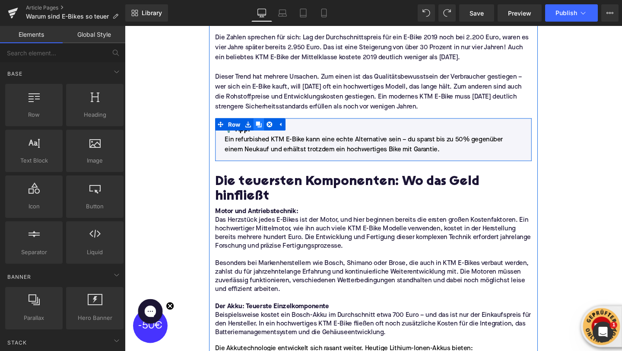
click at [264, 126] on link at bounding box center [265, 129] width 11 height 13
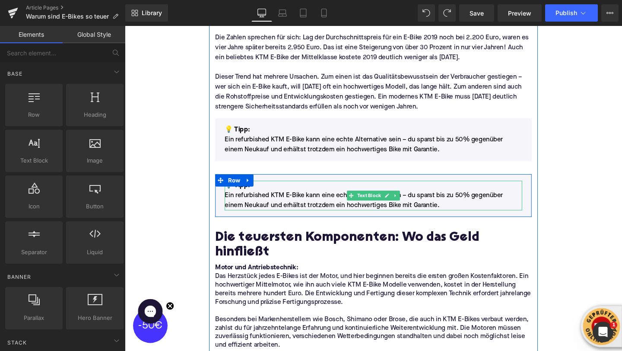
click at [259, 211] on p "Ein refurbished KTM E-Bike kann eine echte Alternative sein – du sparst bis zu …" at bounding box center [386, 209] width 313 height 21
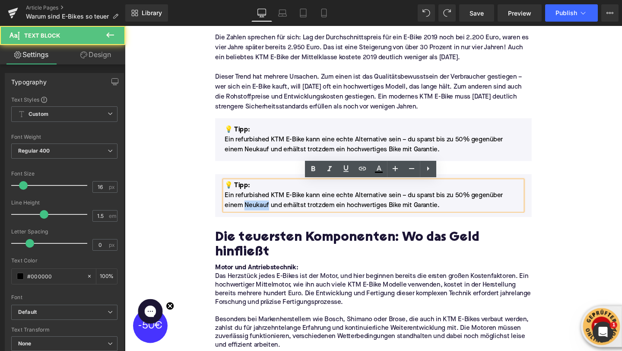
click at [259, 211] on p "Ein refurbished KTM E-Bike kann eine echte Alternative sein – du sparst bis zu …" at bounding box center [386, 209] width 313 height 21
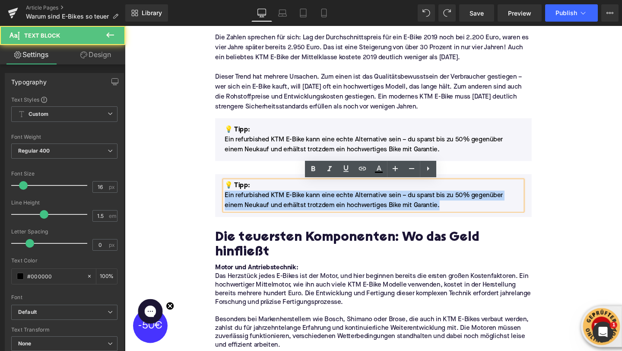
drag, startPoint x: 233, startPoint y: 204, endPoint x: 487, endPoint y: 216, distance: 253.5
click at [487, 216] on p "Ein refurbished KTM E-Bike kann eine echte Alternative sein – du sparst bis zu …" at bounding box center [386, 209] width 313 height 21
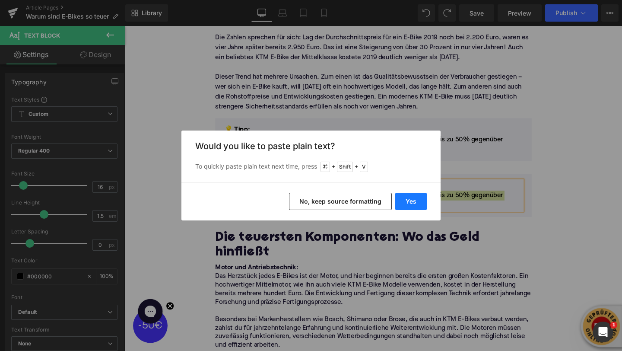
click at [412, 198] on button "Yes" at bounding box center [411, 201] width 32 height 17
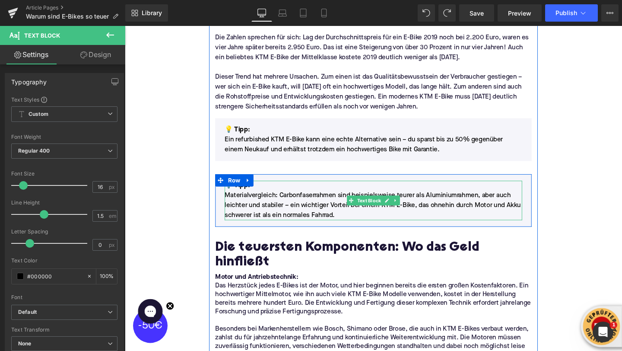
click at [264, 197] on p "💡 Tipp:" at bounding box center [386, 194] width 313 height 10
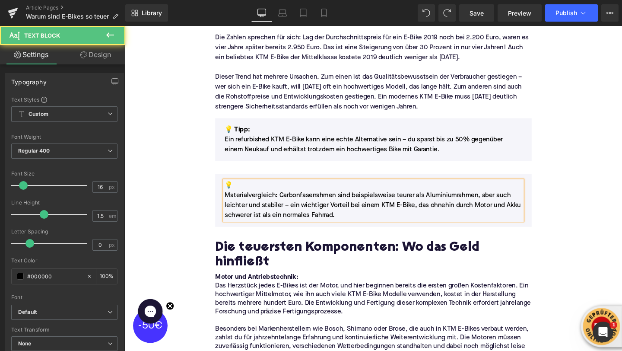
click at [233, 204] on p "Materialvergleich: Carbonfaserrahmen sind beispielsweise teurer als Aluminiumra…" at bounding box center [386, 214] width 313 height 31
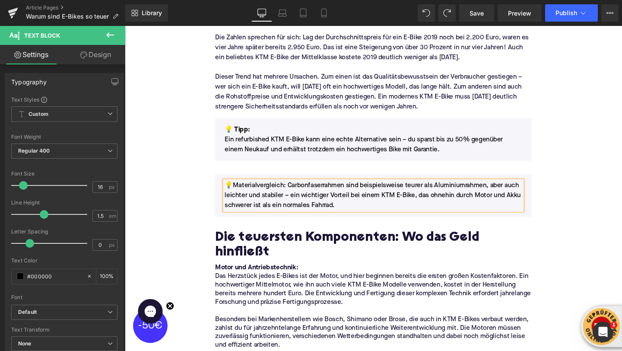
click at [296, 194] on span "Materialvergleich: Carbonfaserrahmen sind beispielsweise teurer als Aluminiumra…" at bounding box center [386, 205] width 312 height 28
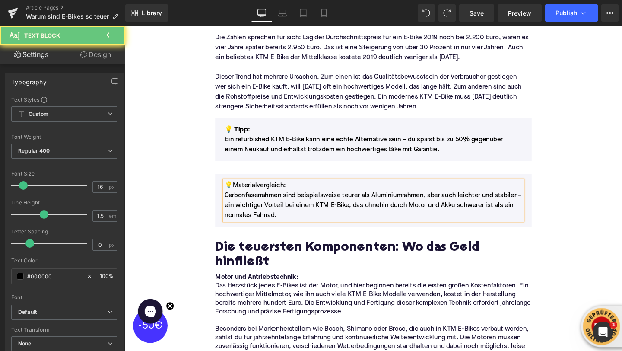
click at [278, 193] on span "Materialvergleich:" at bounding box center [267, 194] width 56 height 7
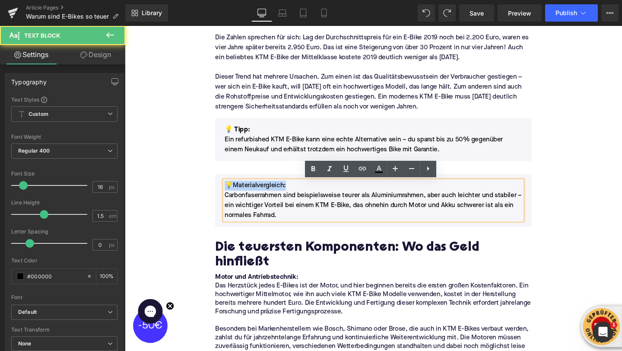
click at [278, 193] on span "Materialvergleich:" at bounding box center [267, 194] width 56 height 7
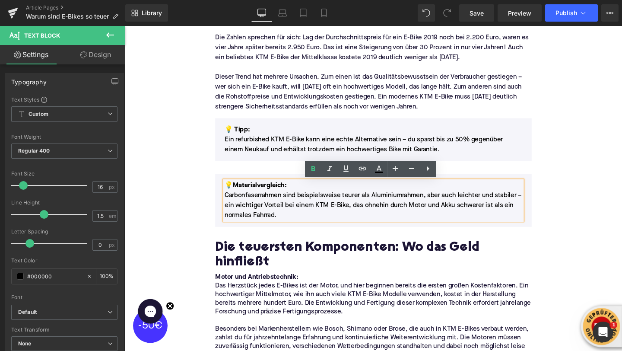
click at [312, 221] on p "Carbonfaserrahmen sind beispielsweise teurer als Aluminiumrahmen, aber auch lei…" at bounding box center [386, 214] width 313 height 31
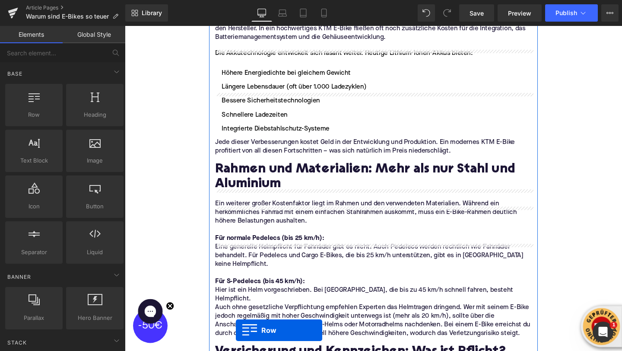
scroll to position [924, 0]
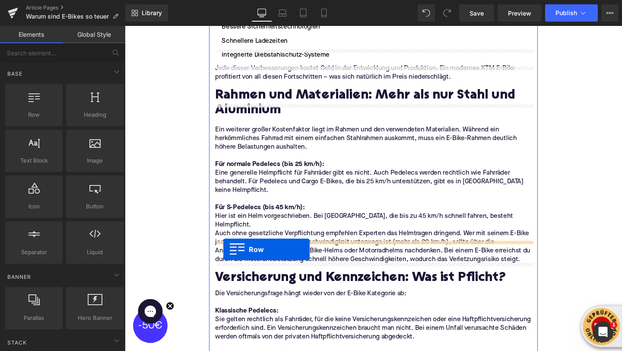
drag, startPoint x: 226, startPoint y: 186, endPoint x: 229, endPoint y: 261, distance: 74.4
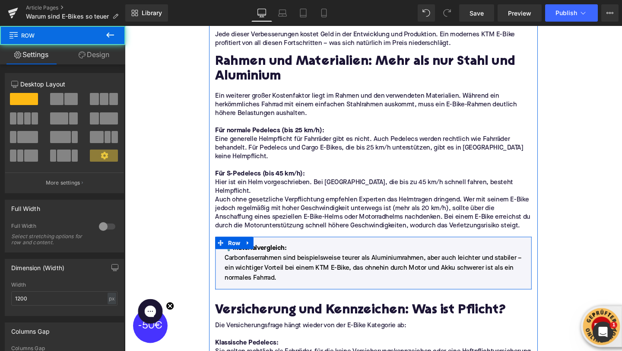
scroll to position [889, 0]
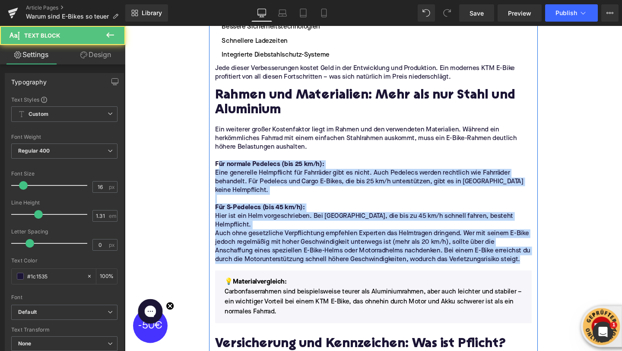
drag, startPoint x: 222, startPoint y: 157, endPoint x: 467, endPoint y: 253, distance: 263.7
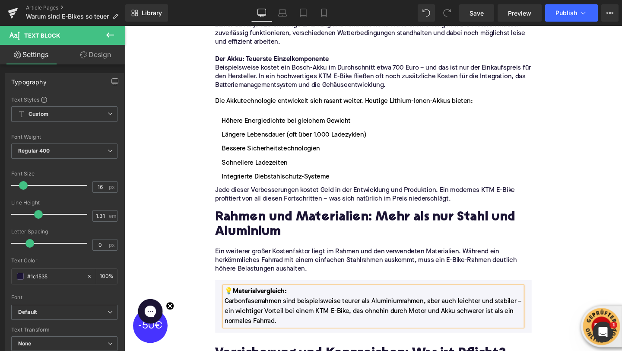
scroll to position [743, 0]
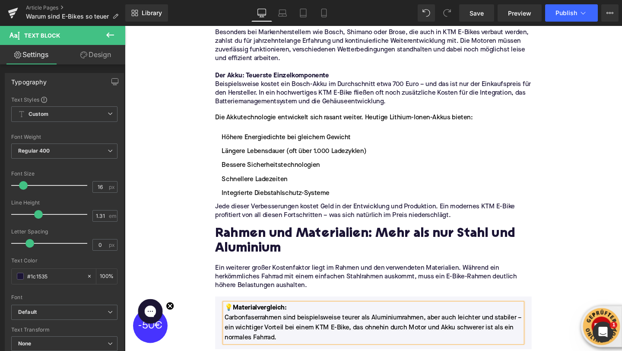
click at [250, 250] on h2 "Rahmen und Materialien: Mehr als nur Stahl und Aluminium" at bounding box center [386, 252] width 333 height 31
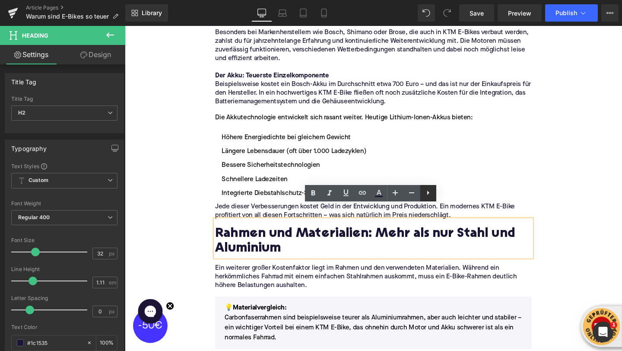
click at [429, 195] on icon at bounding box center [428, 193] width 10 height 10
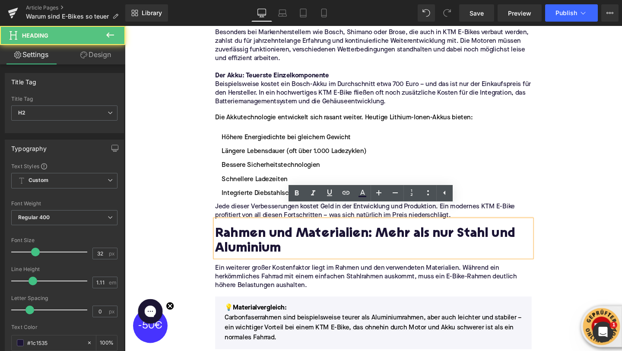
click at [332, 242] on h2 "Rahmen und Materialien: Mehr als nur Stahl und Aluminium" at bounding box center [386, 252] width 333 height 31
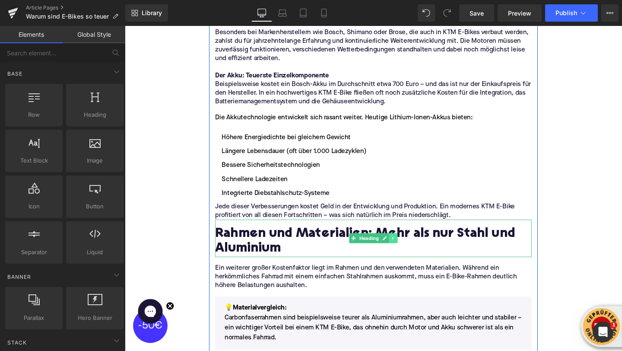
click at [407, 246] on icon at bounding box center [407, 248] width 5 height 5
click at [403, 247] on icon at bounding box center [402, 249] width 5 height 5
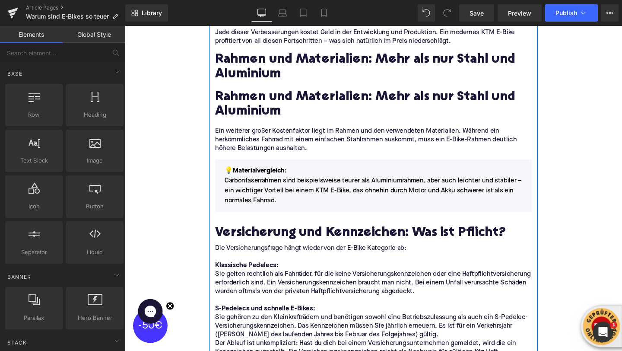
scroll to position [936, 0]
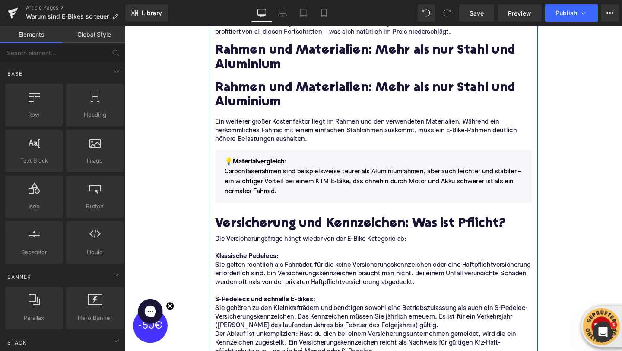
click at [287, 84] on h2 "Rahmen und Materialien: Mehr als nur Stahl und Aluminium" at bounding box center [386, 99] width 333 height 31
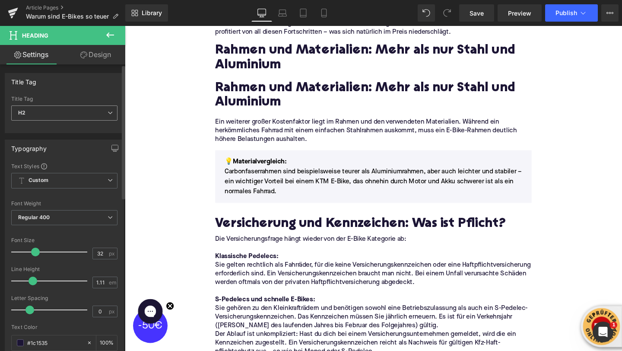
click at [38, 119] on span "H2" at bounding box center [64, 112] width 106 height 15
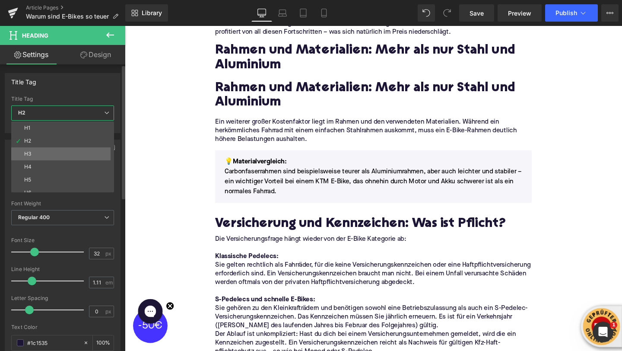
click at [32, 155] on li "H3" at bounding box center [64, 153] width 107 height 13
type input "25"
type input "1.29"
type input "100"
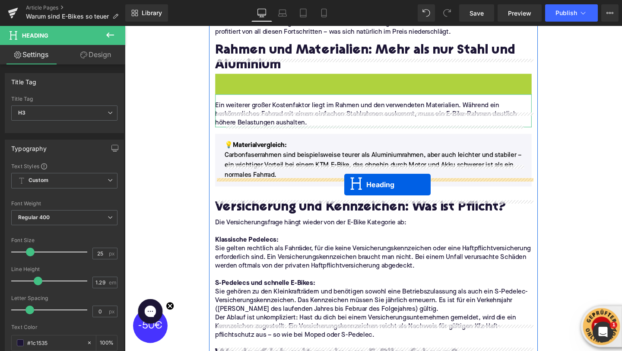
drag, startPoint x: 365, startPoint y: 70, endPoint x: 356, endPoint y: 193, distance: 123.5
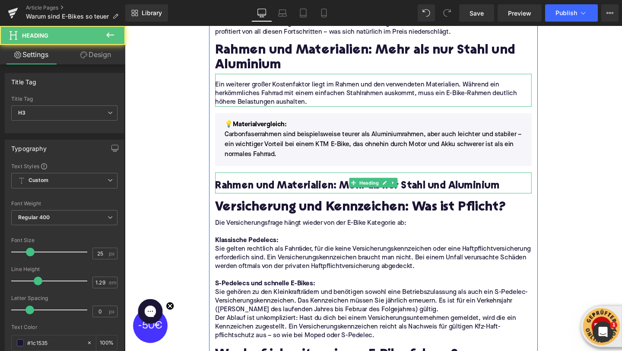
click at [263, 188] on h3 "Rahmen und Materialien: Mehr als nur Stahl und Aluminium" at bounding box center [386, 195] width 333 height 14
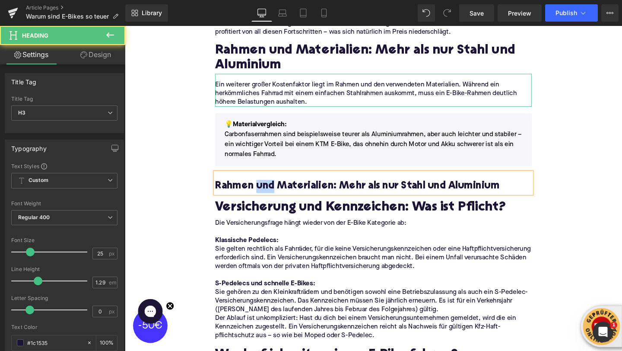
click at [263, 188] on h3 "Rahmen und Materialien: Mehr als nur Stahl und Aluminium" at bounding box center [386, 195] width 333 height 14
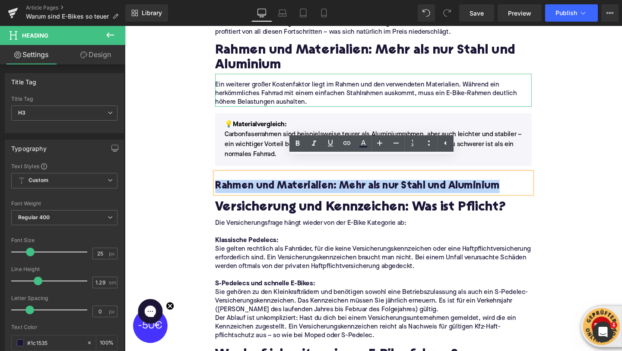
click at [263, 188] on h3 "Rahmen und Materialien: Mehr als nur Stahl und Aluminium" at bounding box center [386, 195] width 333 height 14
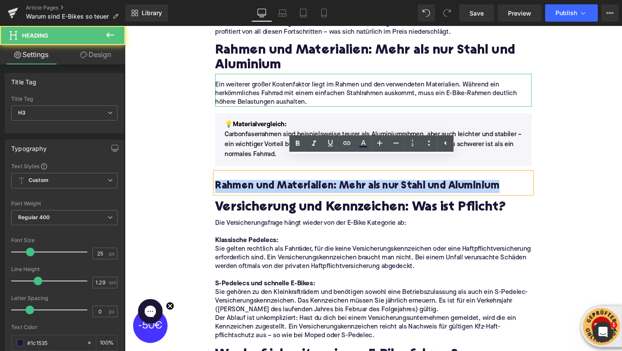
paste div
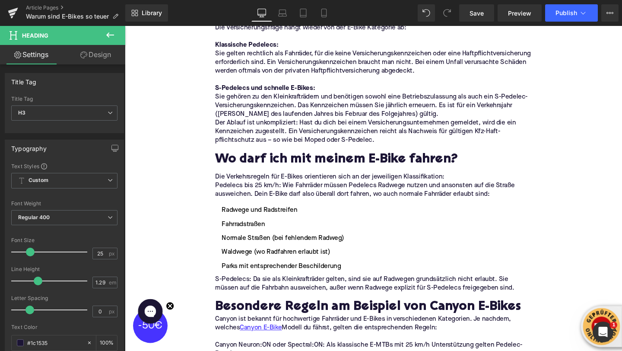
scroll to position [1165, 0]
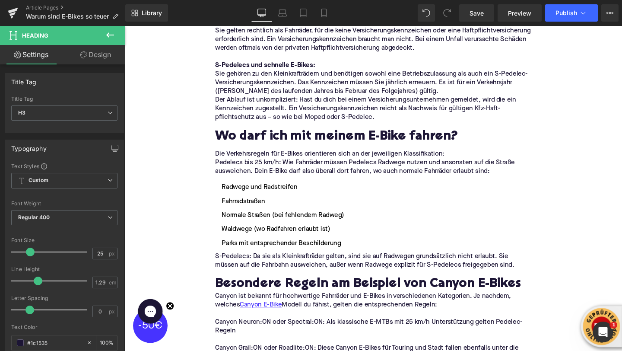
click at [249, 220] on li "Normale Straßen (bei fehlendem Radweg)" at bounding box center [386, 225] width 333 height 10
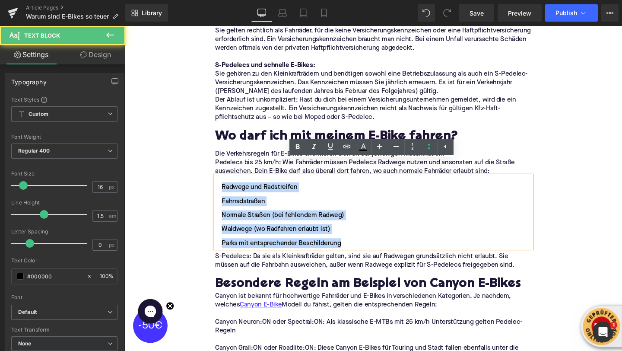
drag, startPoint x: 360, startPoint y: 241, endPoint x: 226, endPoint y: 179, distance: 147.9
click at [226, 191] on ul "Radwege und Radstreifen Fahrradstraßen Normale Straßen (bei fehlendem Radweg) W…" at bounding box center [386, 225] width 333 height 69
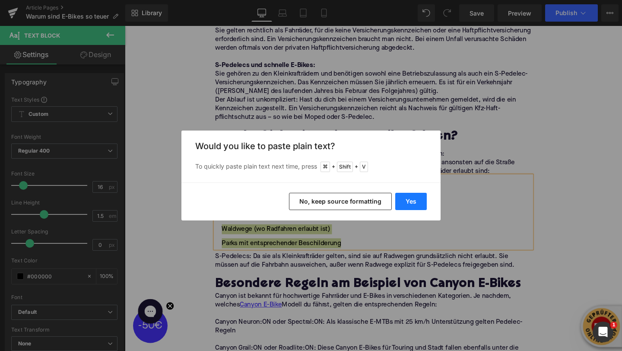
click at [402, 203] on button "Yes" at bounding box center [411, 201] width 32 height 17
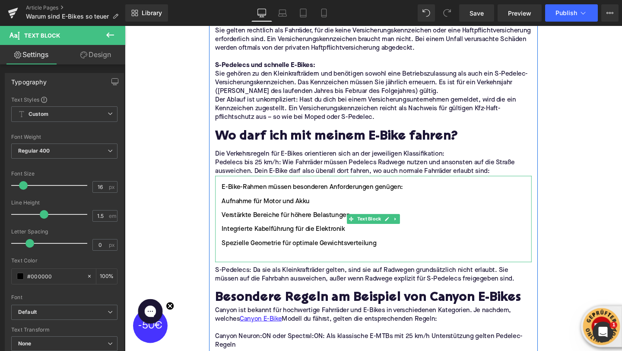
click at [223, 191] on li "E-Bike-Rahmen müssen besonderen Anforderungen genügen:" at bounding box center [386, 196] width 333 height 10
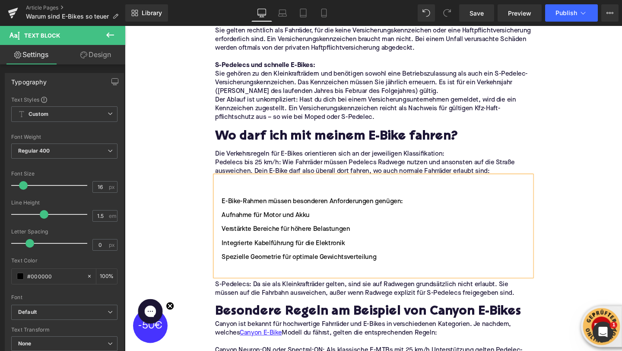
click at [227, 191] on li at bounding box center [386, 196] width 333 height 10
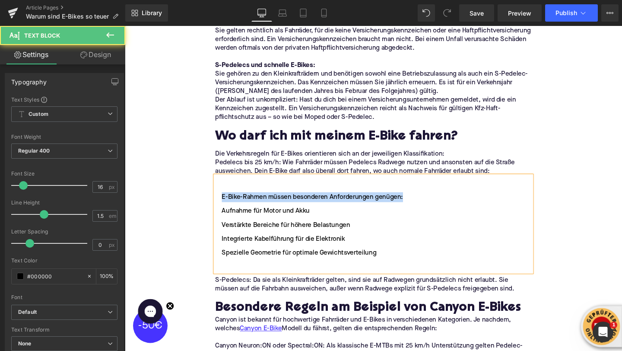
drag, startPoint x: 227, startPoint y: 190, endPoint x: 426, endPoint y: 190, distance: 199.2
click at [426, 201] on li "E-Bike-Rahmen müssen besonderen Anforderungen genügen:" at bounding box center [386, 206] width 333 height 10
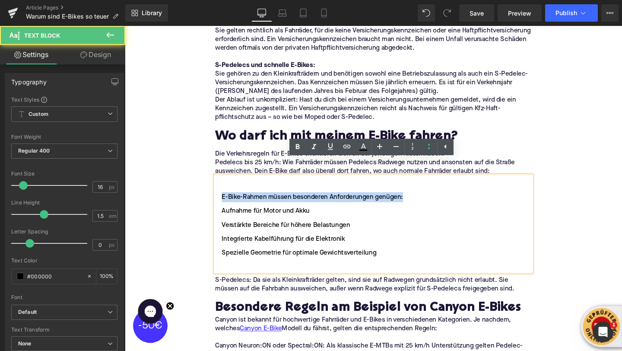
copy li "E-Bike-Rahmen müssen besonderen Anforderungen genügen:"
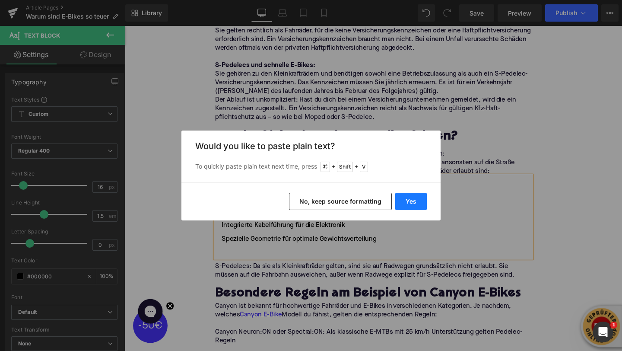
click at [414, 204] on button "Yes" at bounding box center [411, 201] width 32 height 17
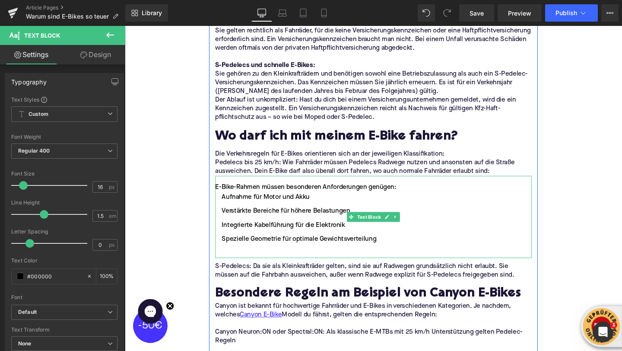
click at [424, 191] on div "E-Bike-Rahmen müssen besonderen Anforderungen genügen:" at bounding box center [386, 196] width 333 height 10
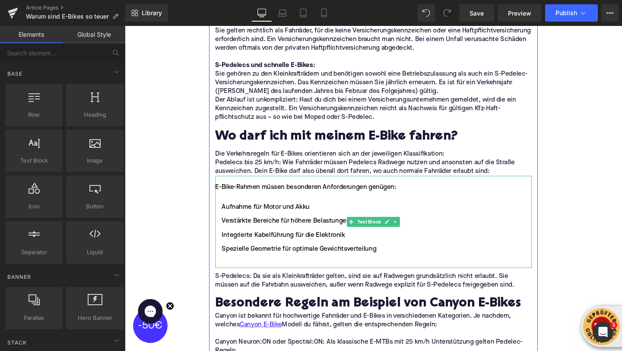
click at [332, 191] on div "E-Bike-Rahmen müssen besonderen Anforderungen genügen:" at bounding box center [386, 196] width 333 height 10
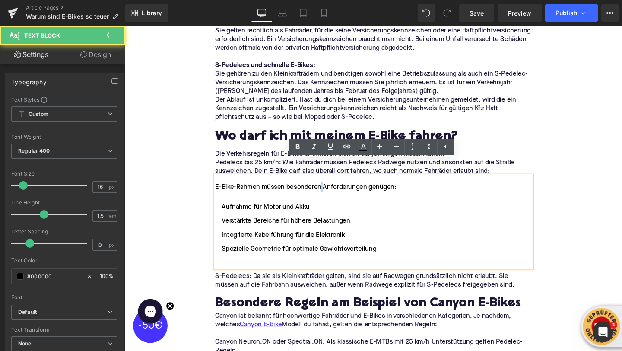
click at [332, 191] on div "E-Bike-Rahmen müssen besonderen Anforderungen genügen:" at bounding box center [386, 196] width 333 height 10
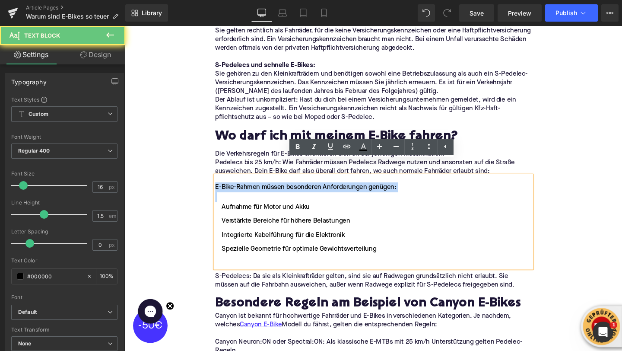
click at [332, 191] on div "E-Bike-Rahmen müssen besonderen Anforderungen genügen:" at bounding box center [386, 196] width 333 height 10
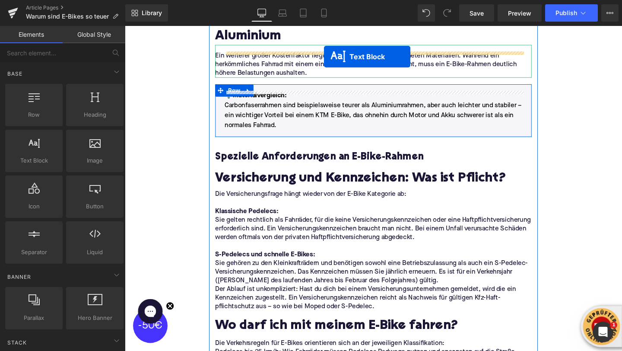
scroll to position [949, 0]
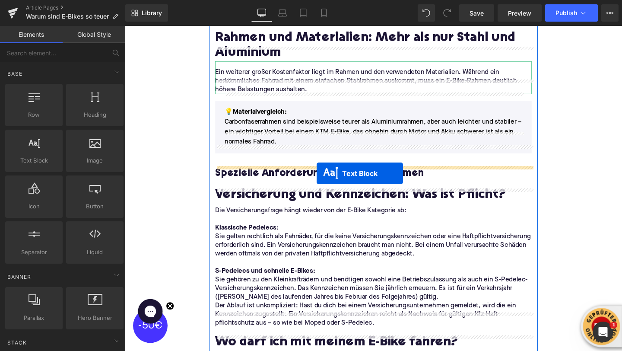
drag, startPoint x: 363, startPoint y: 217, endPoint x: 327, endPoint y: 181, distance: 51.0
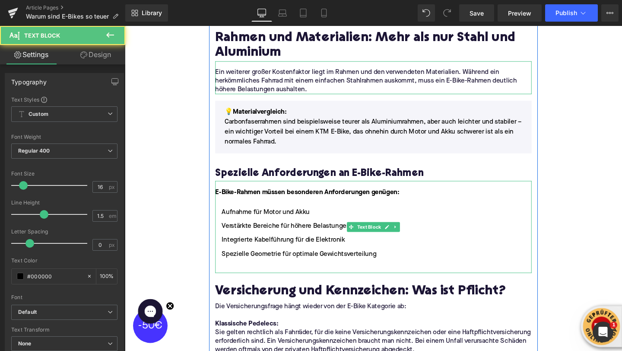
click at [242, 275] on li at bounding box center [386, 280] width 333 height 10
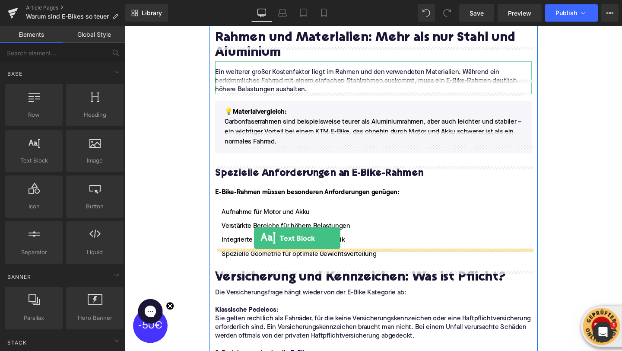
drag, startPoint x: 163, startPoint y: 173, endPoint x: 261, endPoint y: 248, distance: 123.3
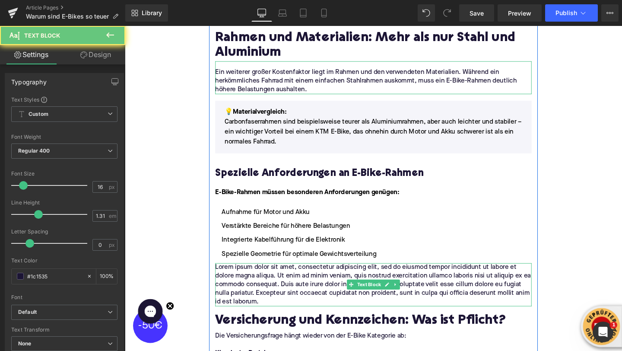
click at [246, 278] on p "Lorem ipsum dolor sit amet, consectetur adipiscing elit, sed do eiusmod tempor …" at bounding box center [386, 297] width 333 height 45
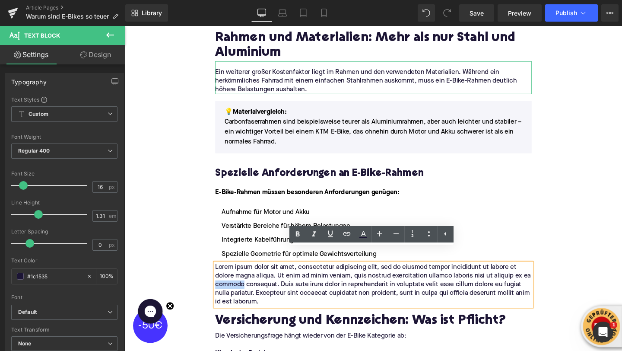
click at [246, 278] on p "Lorem ipsum dolor sit amet, consectetur adipiscing elit, sed do eiusmod tempor …" at bounding box center [386, 297] width 333 height 45
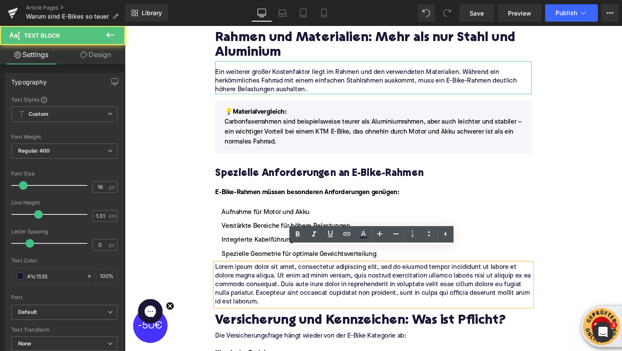
click at [246, 278] on p "Lorem ipsum dolor sit amet, consectetur adipiscing elit, sed do eiusmod tempor …" at bounding box center [386, 297] width 333 height 45
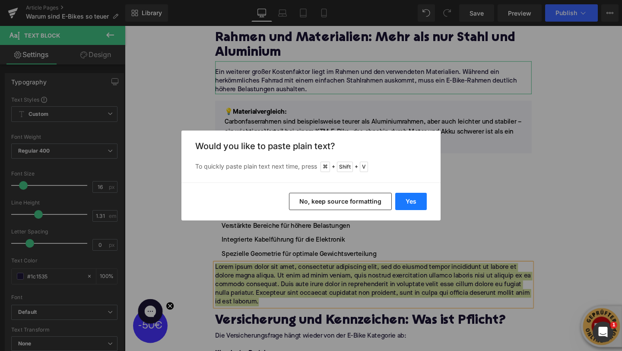
click at [407, 196] on button "Yes" at bounding box center [411, 201] width 32 height 17
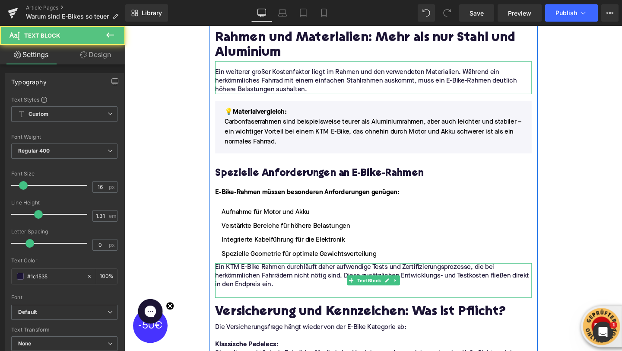
click at [297, 303] on p at bounding box center [386, 307] width 333 height 9
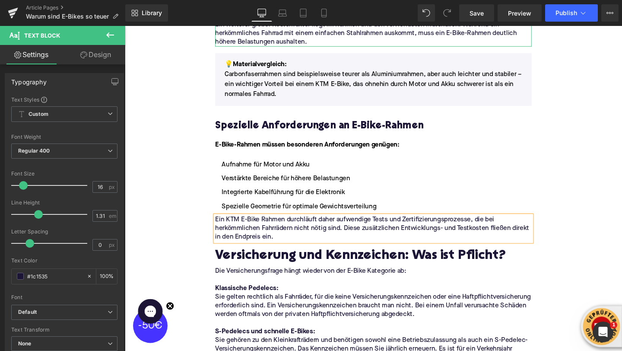
scroll to position [1018, 0]
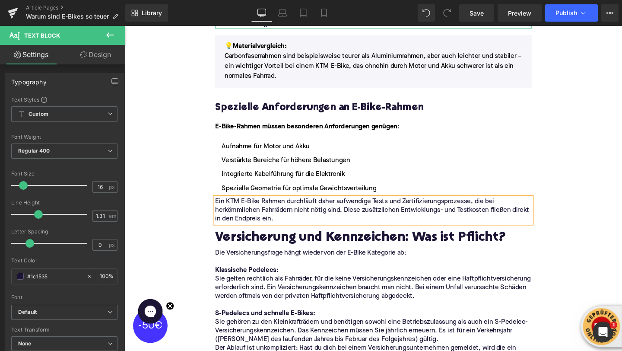
click at [266, 233] on div "Versicherung und Kennzeichen: Was ist Pflicht?" at bounding box center [386, 245] width 333 height 24
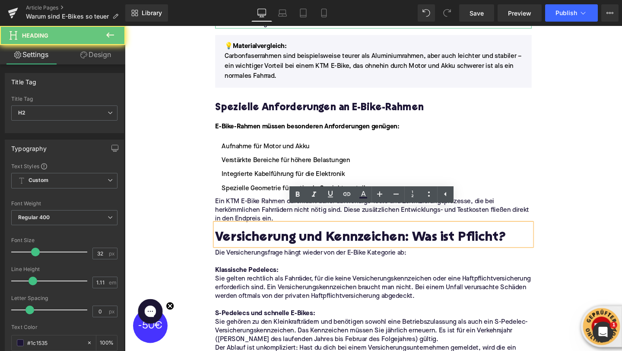
click at [266, 241] on h2 "Versicherung und Kennzeichen: Was ist Pflicht?" at bounding box center [386, 249] width 333 height 16
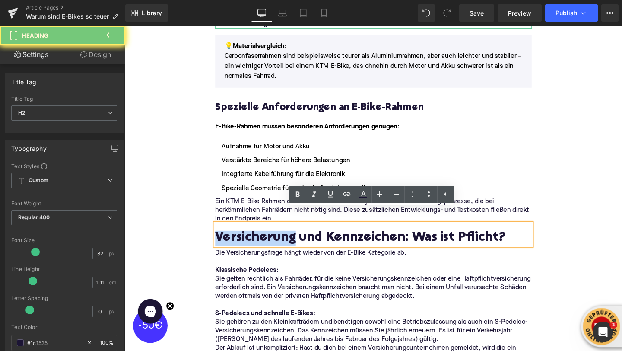
click at [266, 241] on h2 "Versicherung und Kennzeichen: Was ist Pflicht?" at bounding box center [386, 249] width 333 height 16
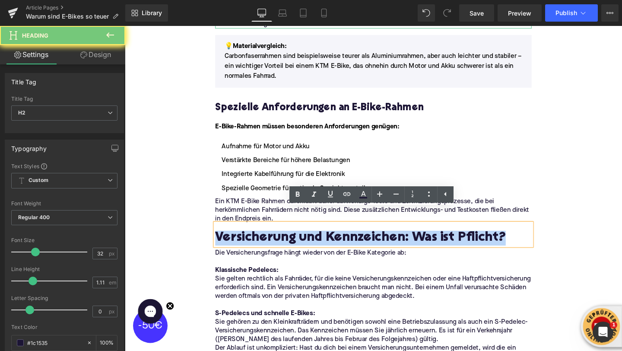
click at [266, 241] on h2 "Versicherung und Kennzeichen: Was ist Pflicht?" at bounding box center [386, 249] width 333 height 16
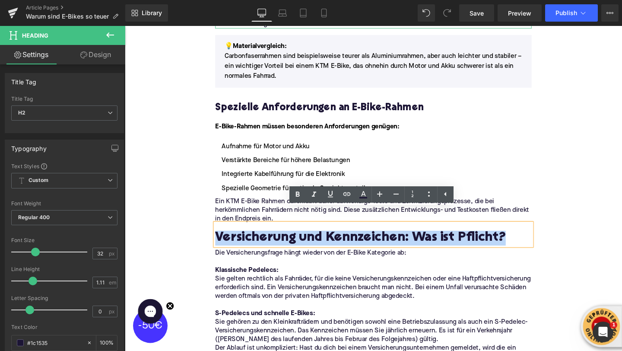
paste div
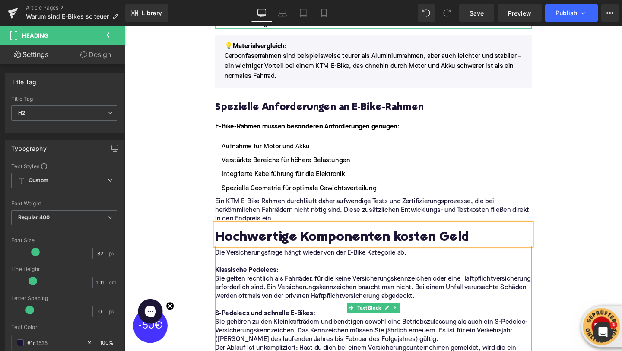
click at [248, 260] on p "Die Versicherungsfrage hängt wieder von der E-Bike Kategorie ab:" at bounding box center [386, 264] width 333 height 9
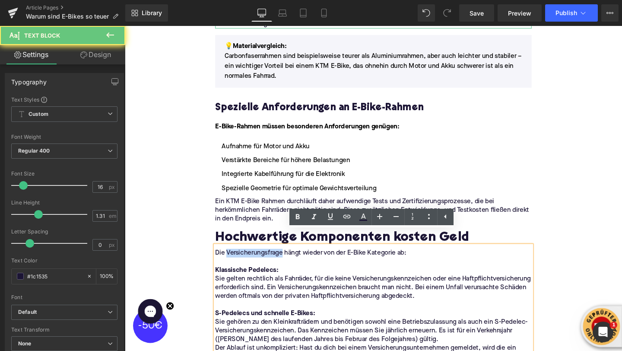
click at [248, 260] on p "Die Versicherungsfrage hängt wieder von der E-Bike Kategorie ab:" at bounding box center [386, 264] width 333 height 9
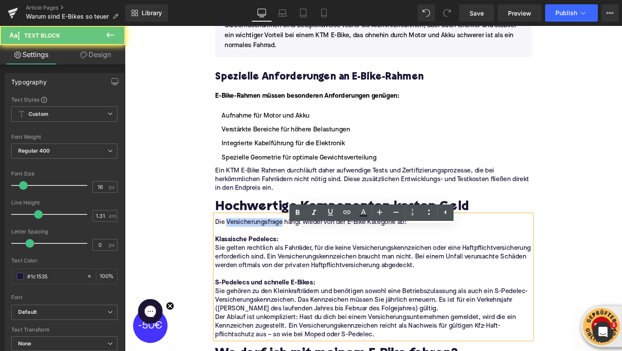
scroll to position [1097, 0]
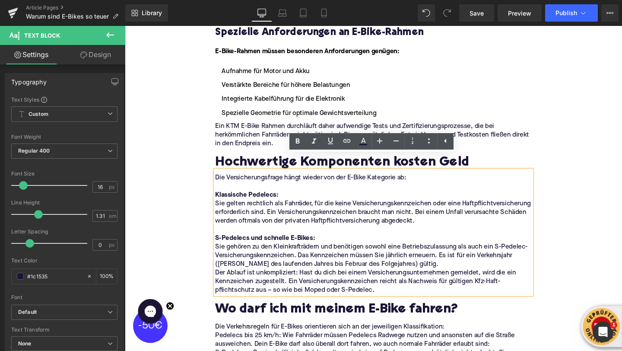
drag, startPoint x: 424, startPoint y: 288, endPoint x: 217, endPoint y: 188, distance: 230.0
click at [220, 188] on div "Die Versicherungsfrage hängt wieder von der E-Bike Kategorie ab: Klassische Ped…" at bounding box center [386, 243] width 333 height 131
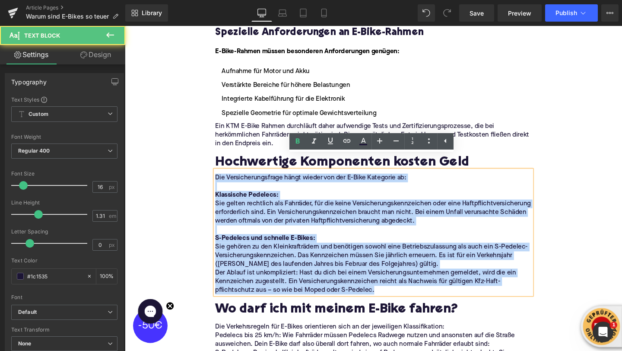
drag, startPoint x: 221, startPoint y: 167, endPoint x: 418, endPoint y: 302, distance: 238.7
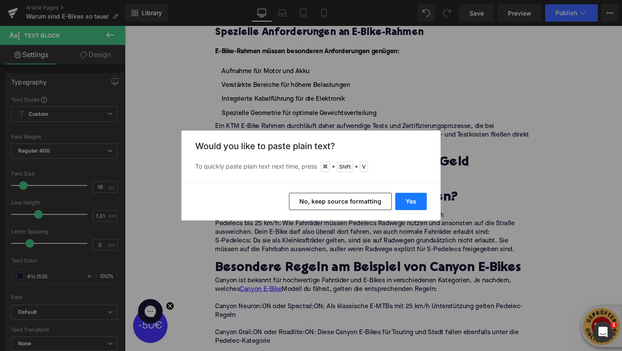
click at [411, 203] on button "Yes" at bounding box center [411, 201] width 32 height 17
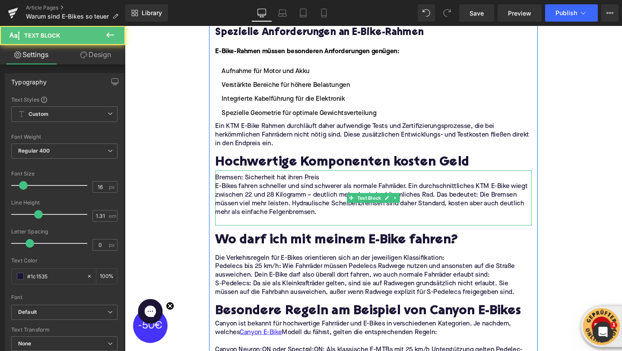
click at [335, 181] on p "Bremsen: Sicherheit hat ihren Preis" at bounding box center [386, 185] width 333 height 9
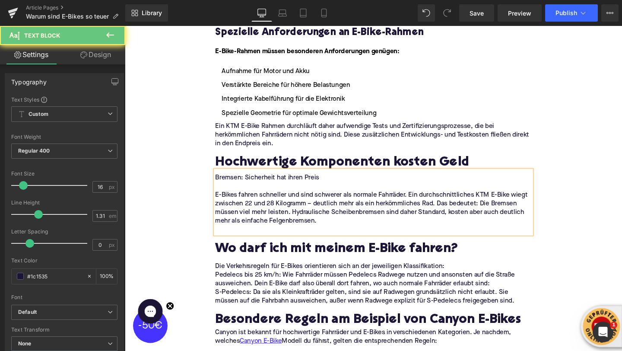
click at [312, 181] on p "Bremsen: Sicherheit hat ihren Preis" at bounding box center [386, 185] width 333 height 9
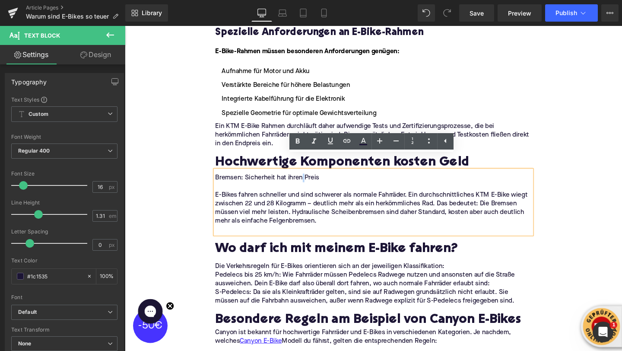
click at [312, 181] on p "Bremsen: Sicherheit hat ihren Preis" at bounding box center [386, 185] width 333 height 9
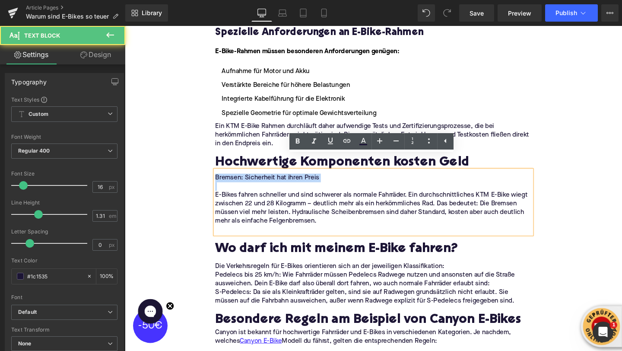
click at [312, 181] on p "Bremsen: Sicherheit hat ihren Preis" at bounding box center [386, 185] width 333 height 9
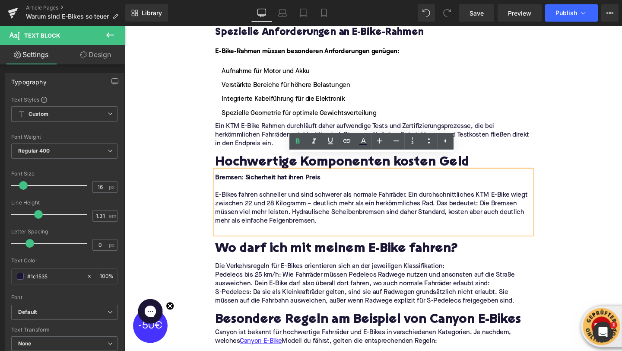
click at [277, 190] on p at bounding box center [386, 194] width 333 height 9
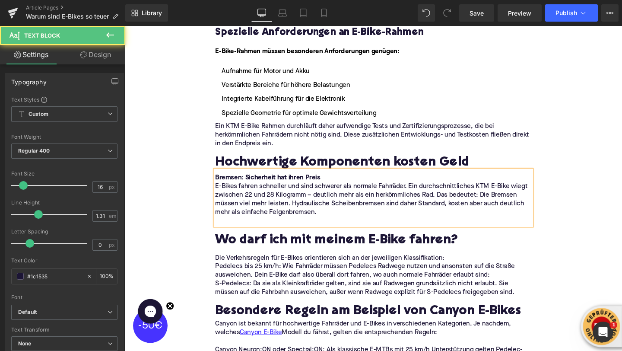
click at [239, 226] on p at bounding box center [386, 230] width 333 height 9
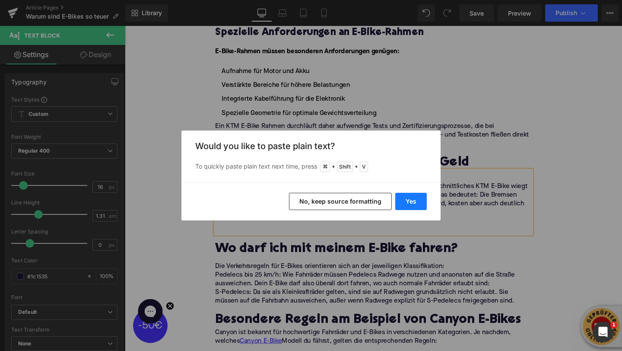
click at [414, 198] on button "Yes" at bounding box center [411, 201] width 32 height 17
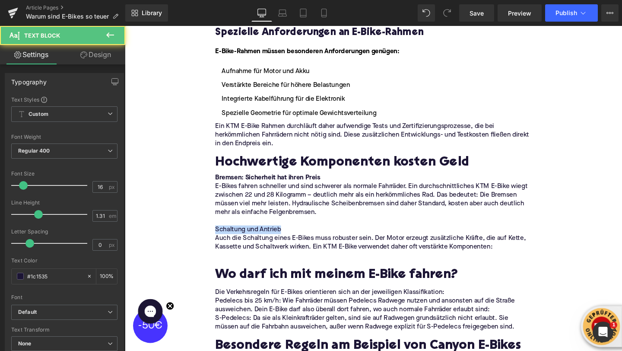
drag, startPoint x: 297, startPoint y: 223, endPoint x: 142, endPoint y: 223, distance: 155.1
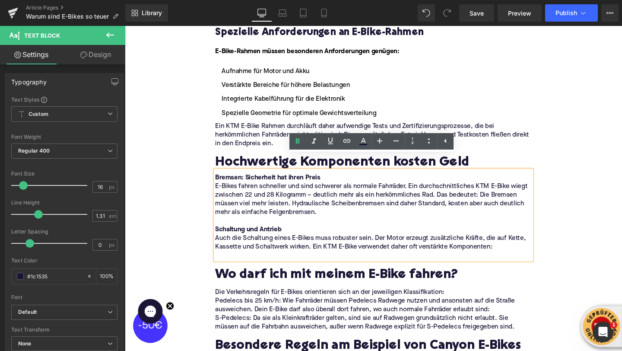
click at [238, 263] on p at bounding box center [386, 267] width 333 height 9
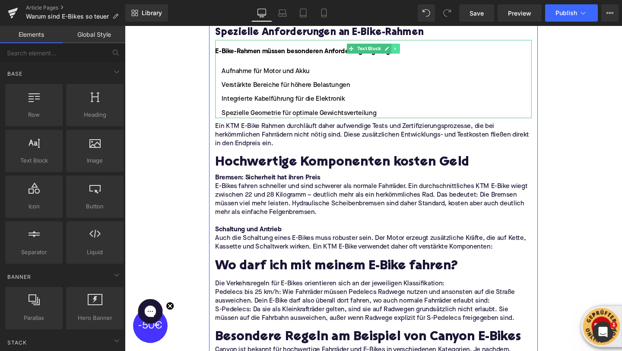
click at [409, 47] on icon at bounding box center [409, 49] width 5 height 5
click at [405, 45] on link at bounding box center [405, 50] width 9 height 10
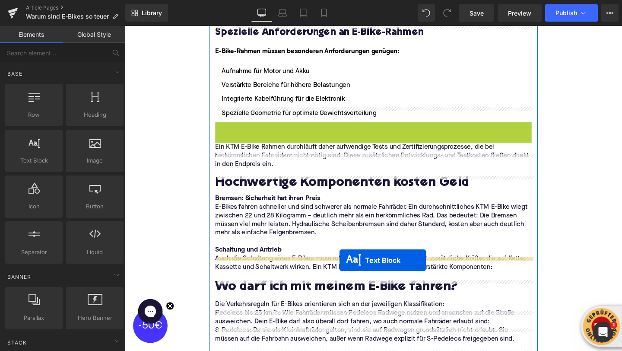
drag, startPoint x: 363, startPoint y: 188, endPoint x: 350, endPoint y: 272, distance: 85.3
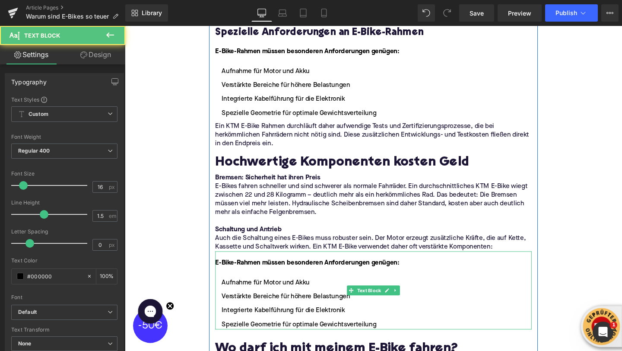
click at [271, 271] on strong "E-Bike-Rahmen müssen besonderen Anforderungen genügen:" at bounding box center [317, 274] width 194 height 7
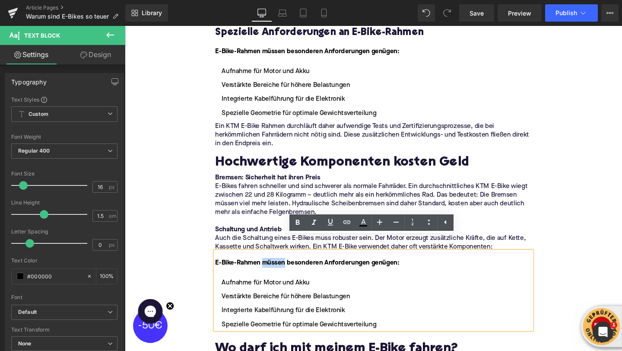
click at [271, 271] on strong "E-Bike-Rahmen müssen besonderen Anforderungen genügen:" at bounding box center [317, 274] width 194 height 7
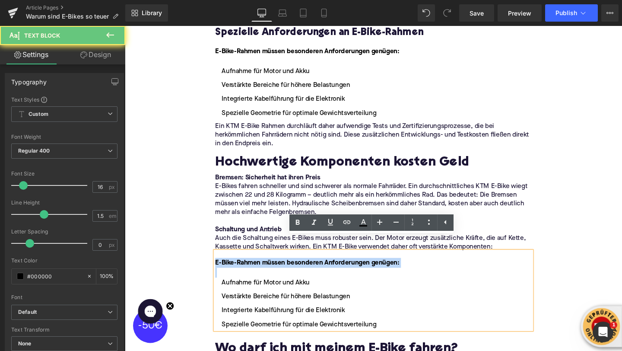
click at [271, 271] on strong "E-Bike-Rahmen müssen besonderen Anforderungen genügen:" at bounding box center [317, 274] width 194 height 7
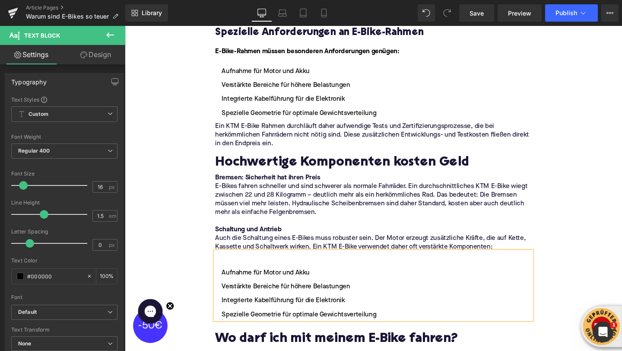
click at [228, 280] on li "Aufnahme für Motor und Akku" at bounding box center [386, 285] width 333 height 10
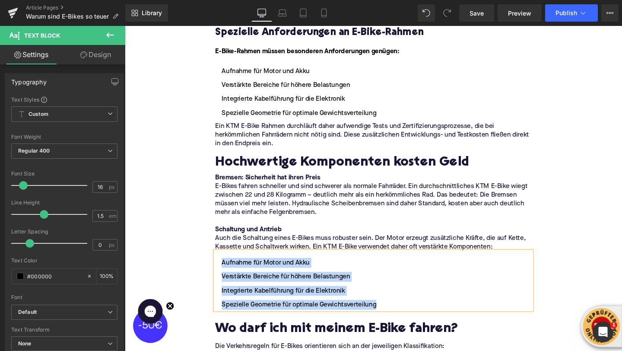
drag, startPoint x: 389, startPoint y: 303, endPoint x: 226, endPoint y: 260, distance: 168.4
click at [226, 270] on ul "Aufnahme für Motor und Akku Verstärkte Bereiche für höhere Belastungen Integrie…" at bounding box center [386, 297] width 333 height 54
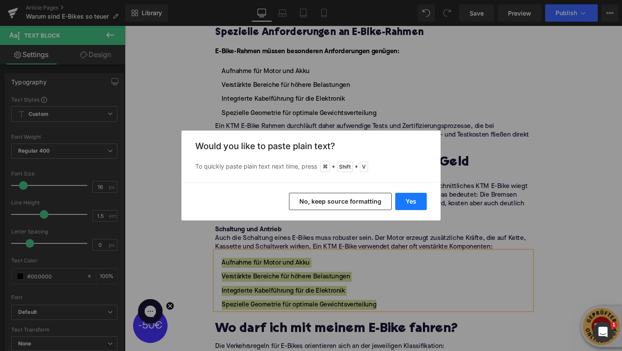
click at [417, 207] on button "Yes" at bounding box center [411, 201] width 32 height 17
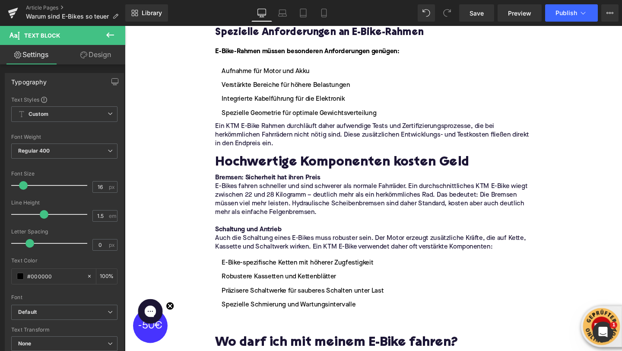
click at [296, 328] on li at bounding box center [386, 333] width 333 height 10
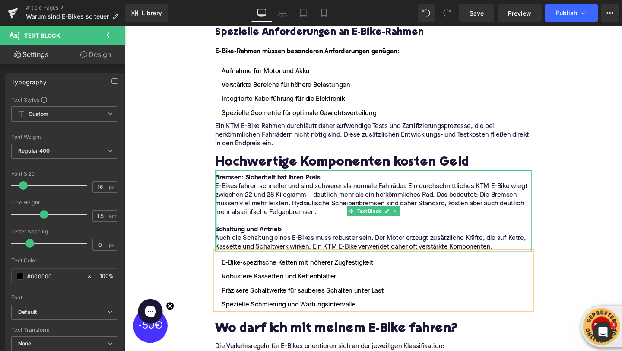
click at [221, 178] on div at bounding box center [221, 220] width 2 height 85
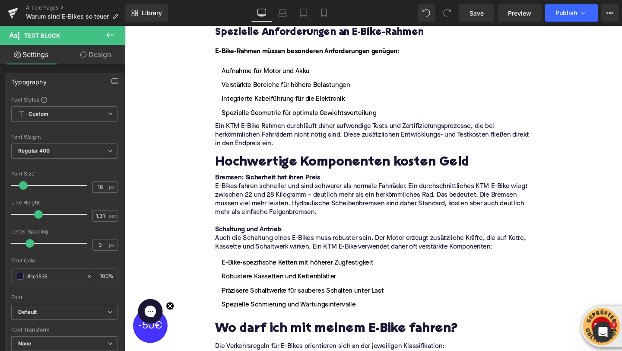
click at [116, 38] on button at bounding box center [110, 35] width 30 height 19
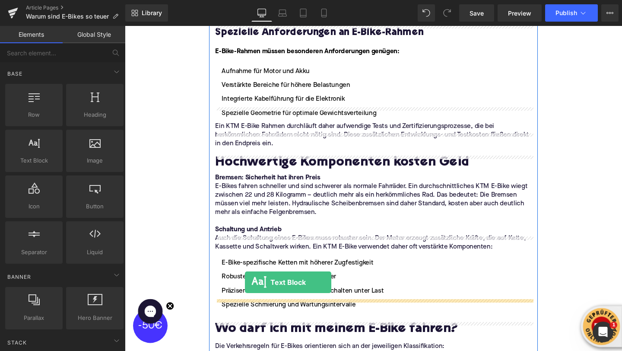
drag, startPoint x: 171, startPoint y: 169, endPoint x: 251, endPoint y: 295, distance: 149.6
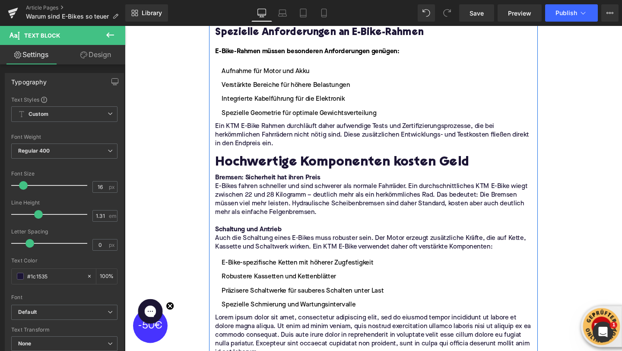
click at [311, 328] on p "Lorem ipsum dolor sit amet, consectetur adipiscing elit, sed do eiusmod tempor …" at bounding box center [386, 350] width 333 height 45
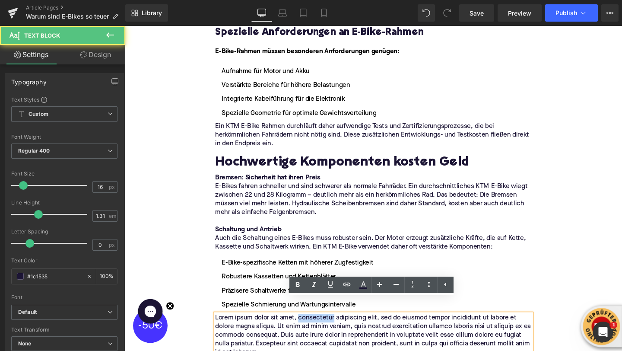
click at [311, 328] on p "Lorem ipsum dolor sit amet, consectetur adipiscing elit, sed do eiusmod tempor …" at bounding box center [386, 350] width 333 height 45
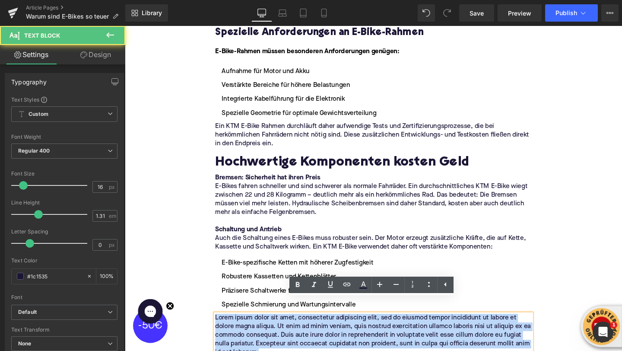
click at [311, 328] on p "Lorem ipsum dolor sit amet, consectetur adipiscing elit, sed do eiusmod tempor …" at bounding box center [386, 350] width 333 height 45
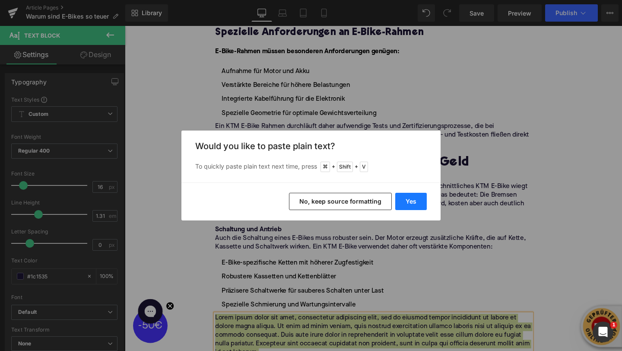
click at [406, 196] on button "Yes" at bounding box center [411, 201] width 32 height 17
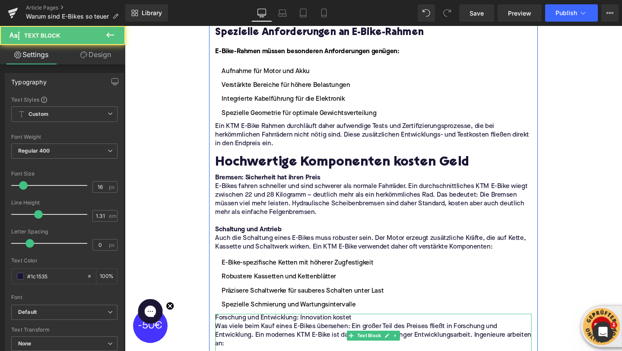
click at [371, 328] on p "Forschung und Entwicklung: Innovation kostet" at bounding box center [386, 332] width 333 height 9
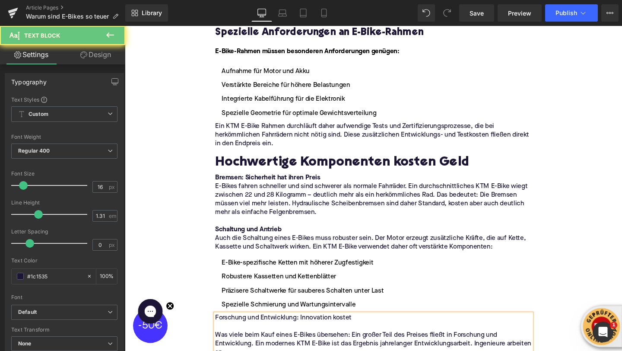
click at [303, 338] on p at bounding box center [386, 342] width 333 height 9
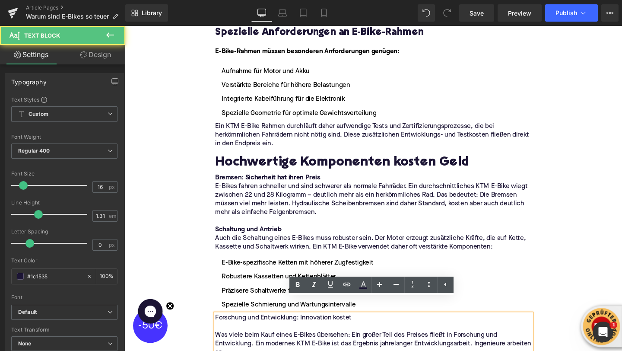
click at [295, 338] on p at bounding box center [386, 342] width 333 height 9
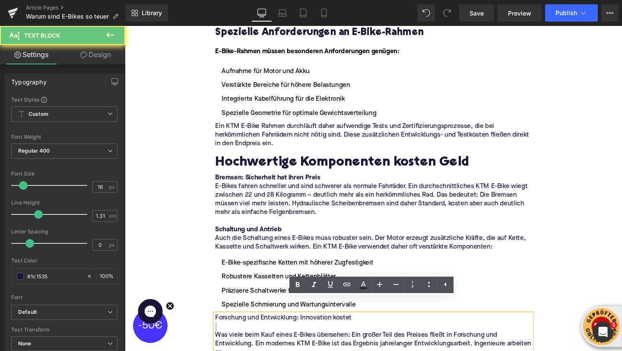
click at [295, 338] on p at bounding box center [386, 342] width 333 height 9
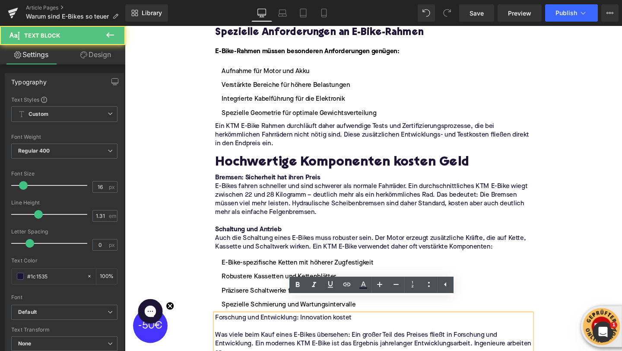
click at [288, 328] on p "Forschung und Entwicklung: Innovation kostet" at bounding box center [386, 332] width 333 height 9
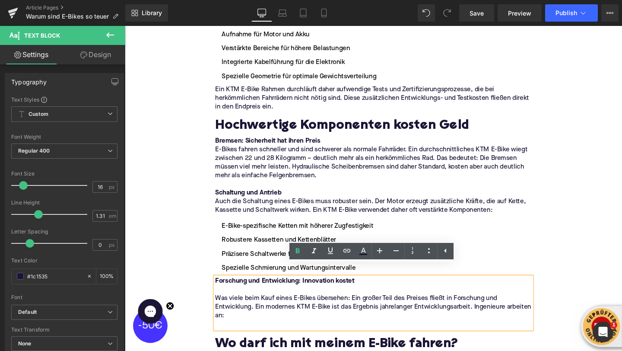
scroll to position [1139, 0]
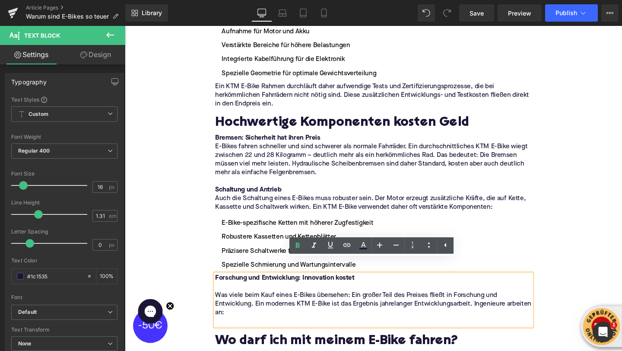
click at [228, 332] on p at bounding box center [386, 336] width 333 height 9
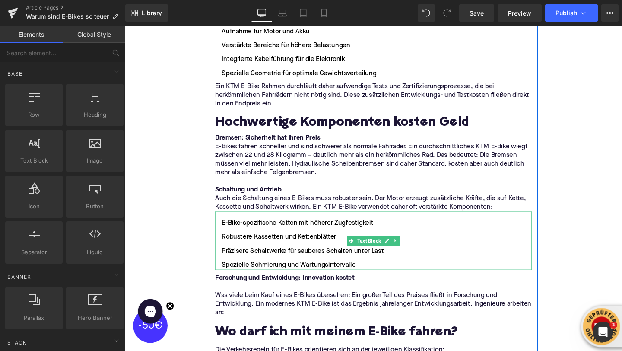
click at [415, 243] on li "Robustere Kassetten und Kettenblätter" at bounding box center [386, 248] width 333 height 10
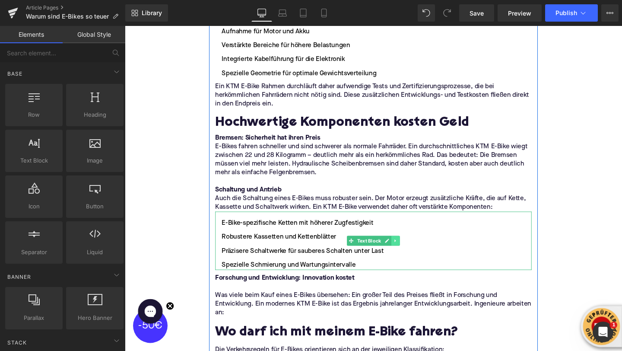
click at [411, 249] on icon at bounding box center [409, 251] width 5 height 5
click at [406, 250] on icon at bounding box center [405, 252] width 5 height 5
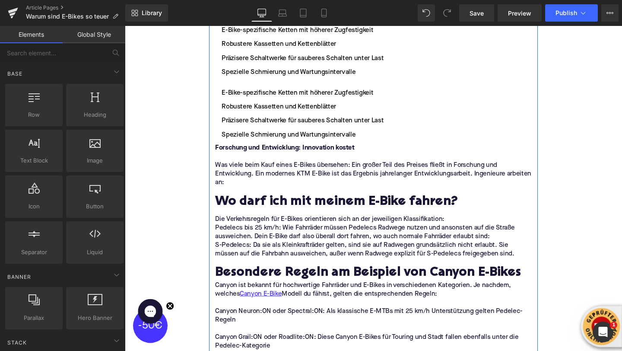
scroll to position [1350, 0]
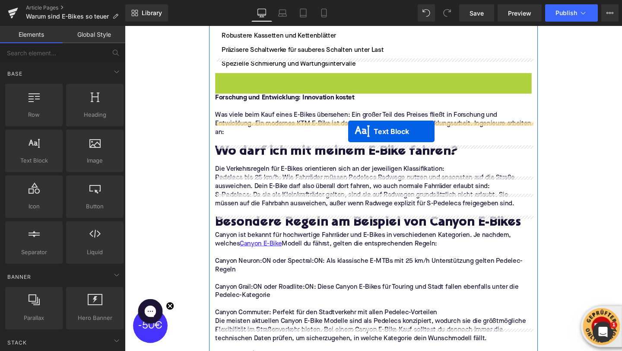
drag, startPoint x: 364, startPoint y: 90, endPoint x: 360, endPoint y: 137, distance: 46.9
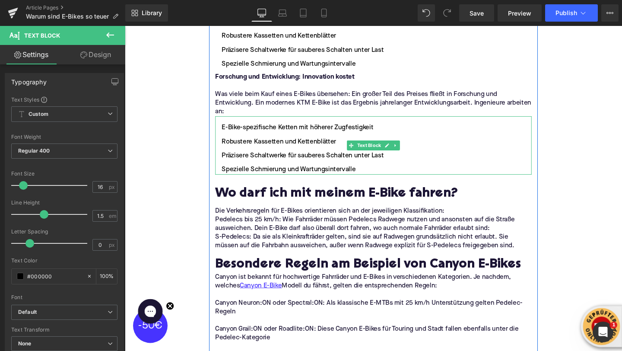
click at [252, 143] on li "Robustere Kassetten und Kettenblätter" at bounding box center [386, 148] width 333 height 10
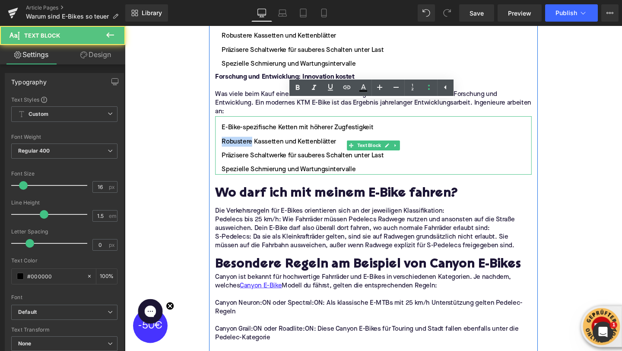
click at [252, 143] on li "Robustere Kassetten und Kettenblätter" at bounding box center [386, 148] width 333 height 10
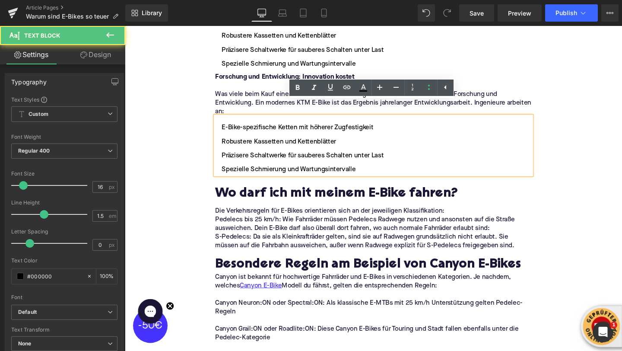
drag, startPoint x: 379, startPoint y: 166, endPoint x: 220, endPoint y: 110, distance: 169.5
click at [220, 121] on div "E-Bike-spezifische Ketten mit höherer Zugfestigkeit Robustere Kassetten und Ket…" at bounding box center [386, 151] width 333 height 61
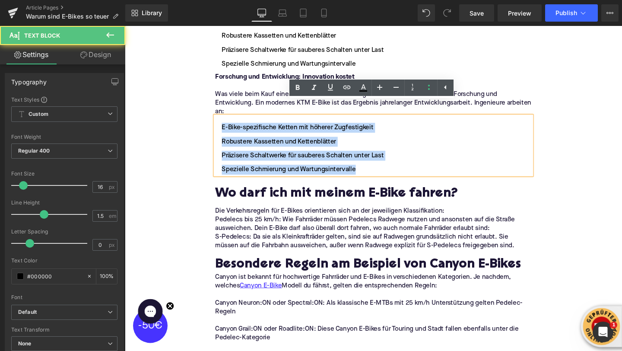
drag, startPoint x: 229, startPoint y: 118, endPoint x: 385, endPoint y: 168, distance: 164.0
click at [385, 168] on div "E-Bike-spezifische Ketten mit höherer Zugfestigkeit Robustere Kassetten und Ket…" at bounding box center [386, 151] width 333 height 61
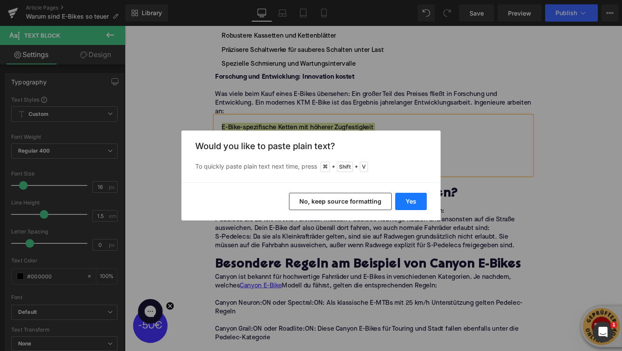
click at [405, 203] on button "Yes" at bounding box center [411, 201] width 32 height 17
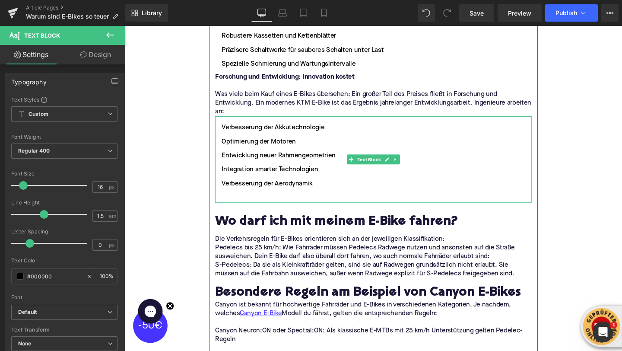
click at [312, 201] on li at bounding box center [386, 206] width 333 height 10
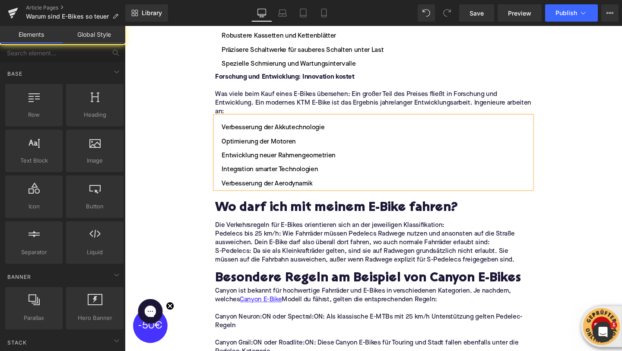
click at [182, 87] on div "Home / Warum sind E-Bikes so teuer Breadcrumbs Warum sind E-Bikes so teuer? Hea…" at bounding box center [386, 300] width 523 height 3068
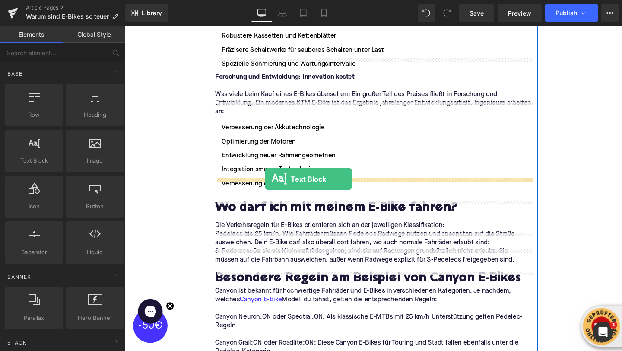
drag, startPoint x: 146, startPoint y: 175, endPoint x: 272, endPoint y: 186, distance: 126.7
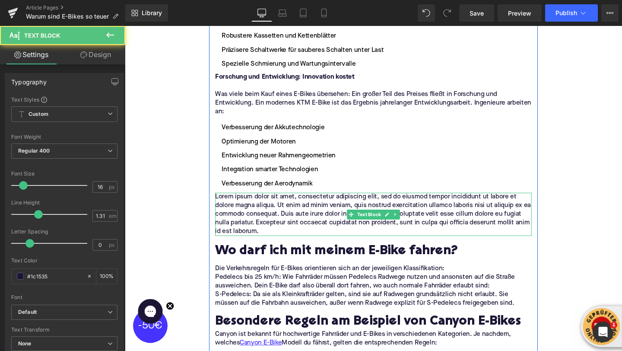
click at [240, 201] on p "Lorem ipsum dolor sit amet, consectetur adipiscing elit, sed do eiusmod tempor …" at bounding box center [386, 223] width 333 height 45
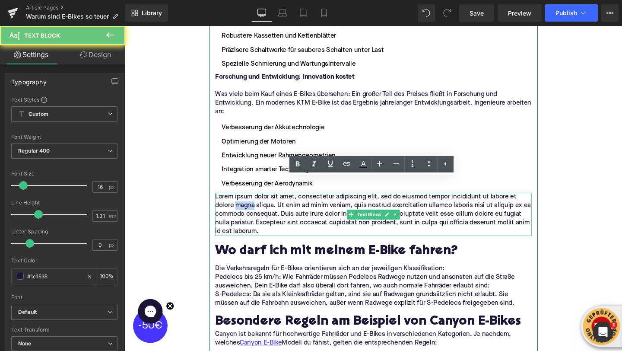
click at [240, 201] on p "Lorem ipsum dolor sit amet, consectetur adipiscing elit, sed do eiusmod tempor …" at bounding box center [386, 223] width 333 height 45
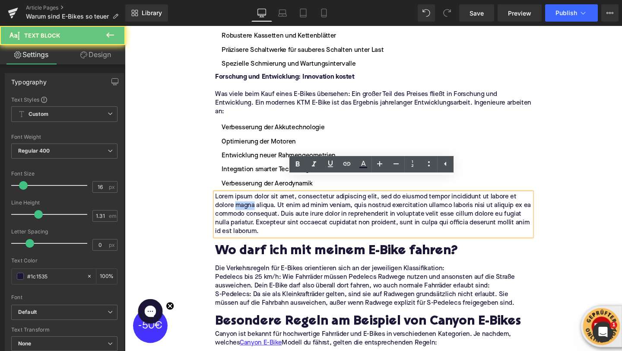
click at [240, 201] on p "Lorem ipsum dolor sit amet, consectetur adipiscing elit, sed do eiusmod tempor …" at bounding box center [386, 223] width 333 height 45
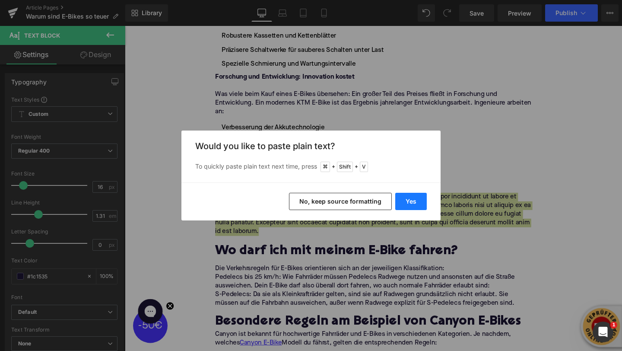
click at [422, 203] on button "Yes" at bounding box center [411, 201] width 32 height 17
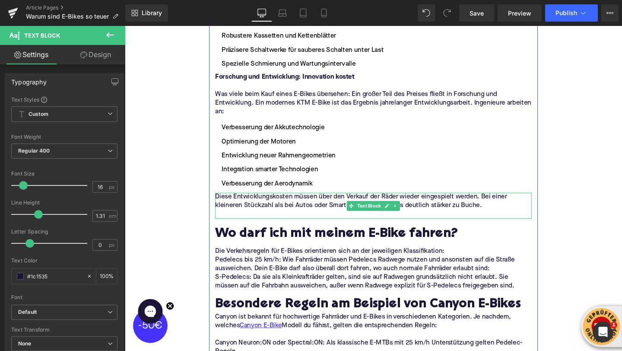
click at [282, 212] on div "Diese Entwicklungskosten müssen über den Verkauf der Räder wieder eingespielt w…" at bounding box center [386, 214] width 333 height 27
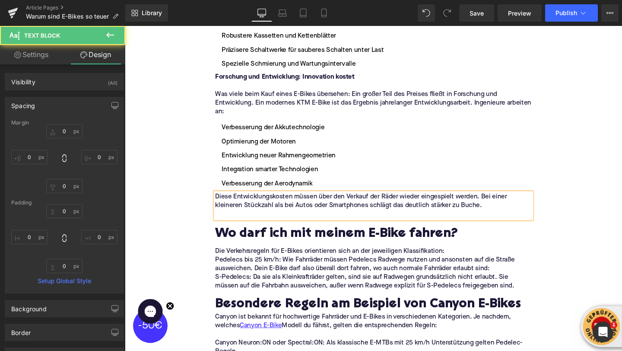
click at [257, 229] on div "Wo darf ich mit meinem E-Bike fahren? Heading" at bounding box center [386, 241] width 333 height 24
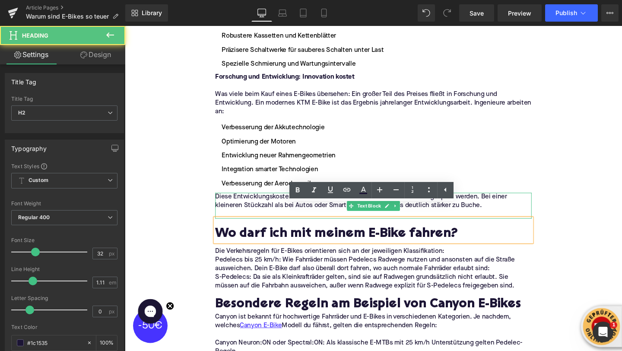
click at [245, 220] on p at bounding box center [386, 224] width 333 height 9
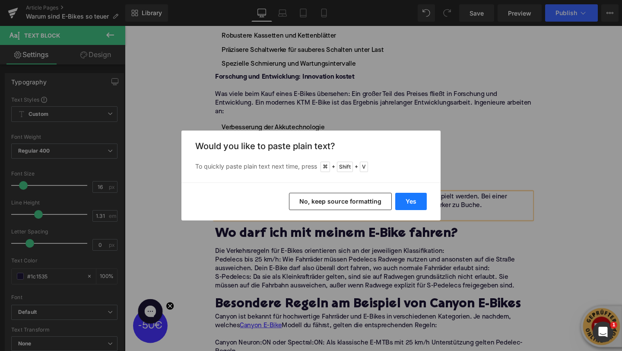
click at [413, 203] on button "Yes" at bounding box center [411, 201] width 32 height 17
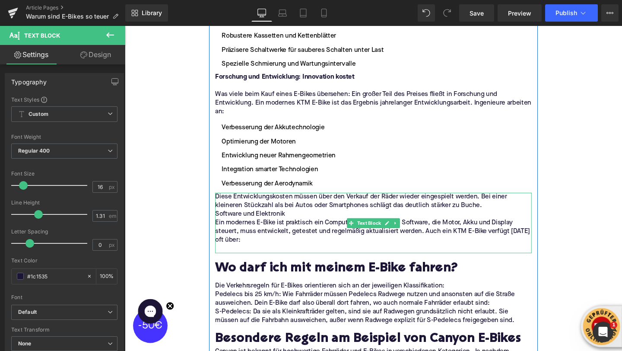
click at [508, 201] on p "Diese Entwicklungskosten müssen über den Verkauf der Räder wieder eingespielt w…" at bounding box center [386, 210] width 333 height 18
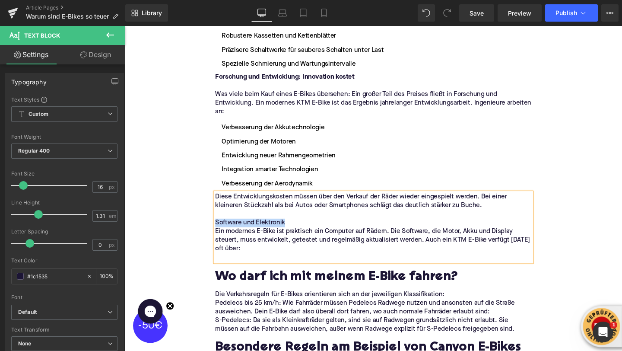
drag, startPoint x: 310, startPoint y: 217, endPoint x: 198, endPoint y: 217, distance: 111.9
click at [198, 217] on div "Home / Warum sind E-Bikes so teuer Breadcrumbs Warum sind E-Bikes so teuer? Hea…" at bounding box center [386, 336] width 523 height 3140
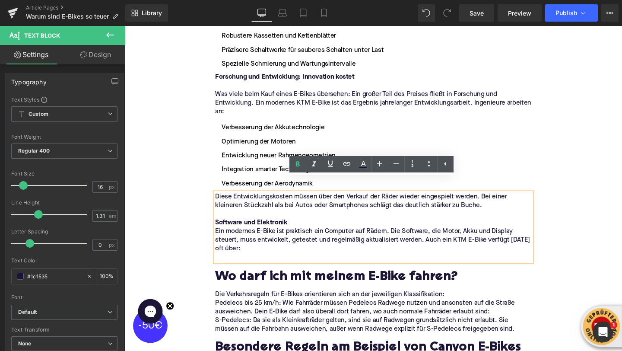
click at [233, 265] on p at bounding box center [386, 269] width 333 height 9
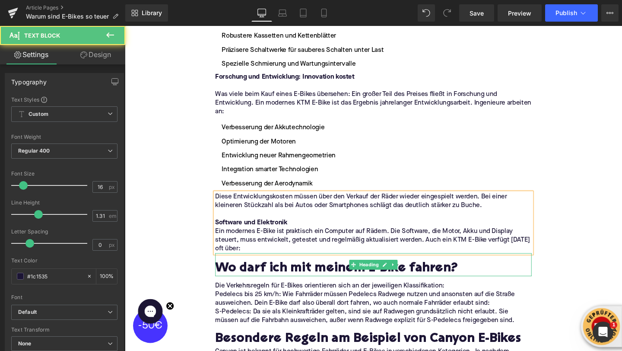
click at [193, 215] on div "Home / Warum sind E-Bikes so teuer Breadcrumbs Warum sind E-Bikes so teuer? Hea…" at bounding box center [386, 331] width 523 height 3131
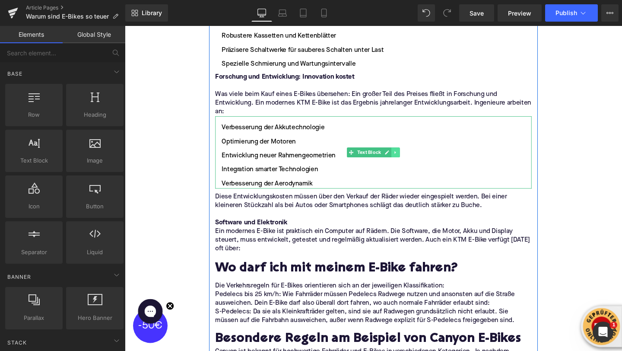
click at [410, 158] on icon at bounding box center [408, 159] width 1 height 3
click at [404, 157] on icon at bounding box center [405, 159] width 5 height 5
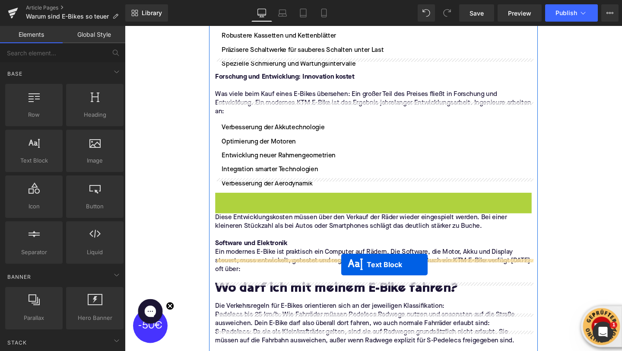
drag, startPoint x: 363, startPoint y: 223, endPoint x: 353, endPoint y: 276, distance: 54.5
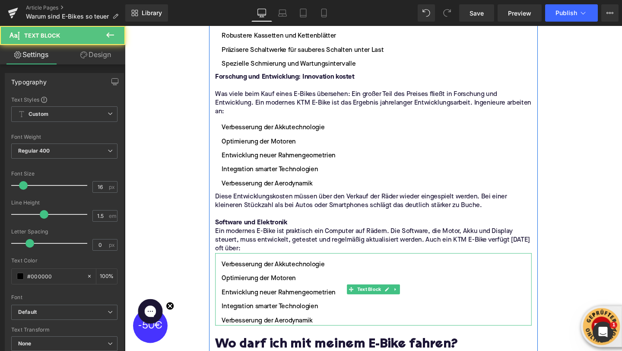
click at [325, 312] on ul "Verbesserung der Akkutechnologie Optimierung der Motoren Entwicklung neuer Rahm…" at bounding box center [386, 306] width 333 height 69
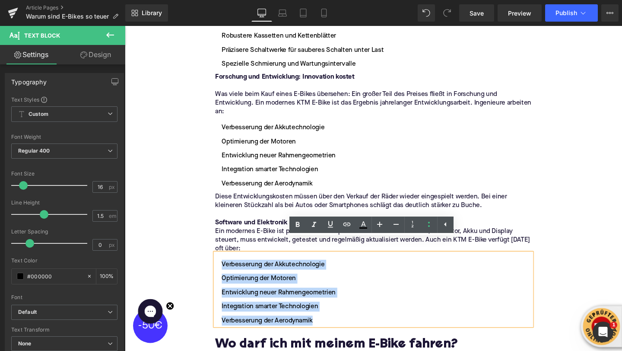
drag, startPoint x: 328, startPoint y: 324, endPoint x: 225, endPoint y: 262, distance: 120.0
click at [225, 272] on ul "Verbesserung der Akkutechnologie Optimierung der Motoren Entwicklung neuer Rahm…" at bounding box center [386, 306] width 333 height 69
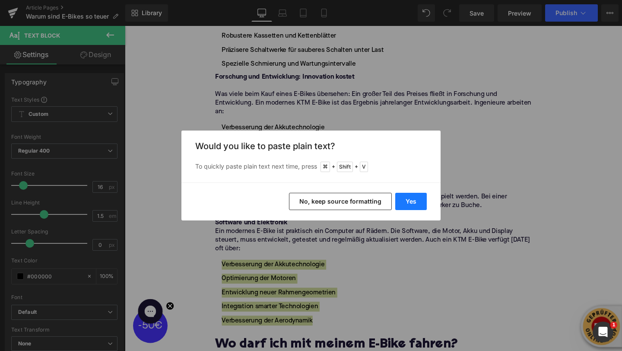
click at [412, 204] on button "Yes" at bounding box center [411, 201] width 32 height 17
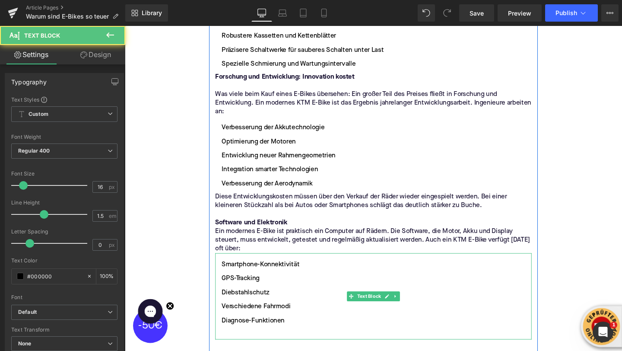
click at [258, 345] on li at bounding box center [386, 350] width 333 height 10
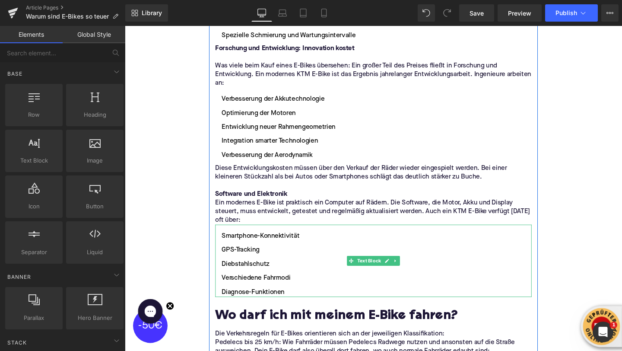
scroll to position [1388, 0]
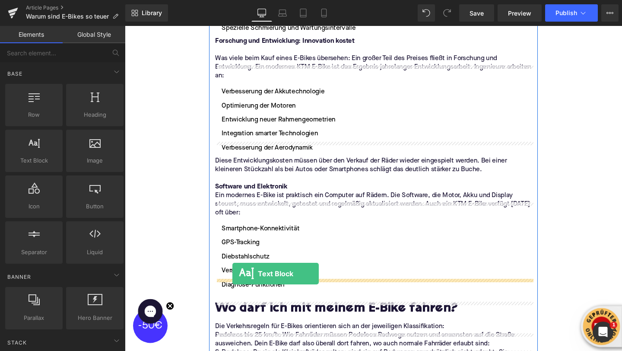
drag, startPoint x: 169, startPoint y: 177, endPoint x: 238, endPoint y: 285, distance: 128.9
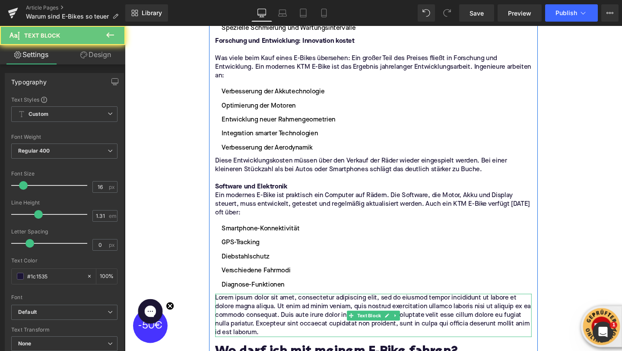
click at [247, 307] on p "Lorem ipsum dolor sit amet, consectetur adipiscing elit, sed do eiusmod tempor …" at bounding box center [386, 329] width 333 height 45
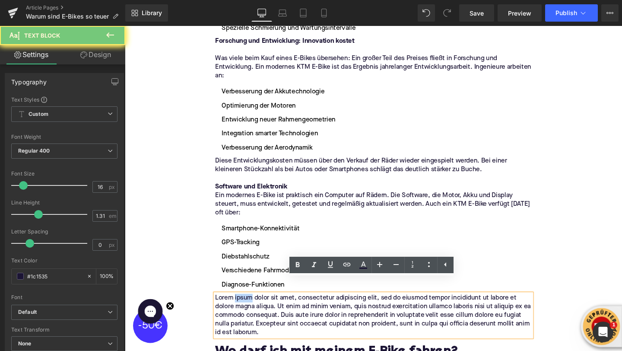
click at [247, 307] on p "Lorem ipsum dolor sit amet, consectetur adipiscing elit, sed do eiusmod tempor …" at bounding box center [386, 329] width 333 height 45
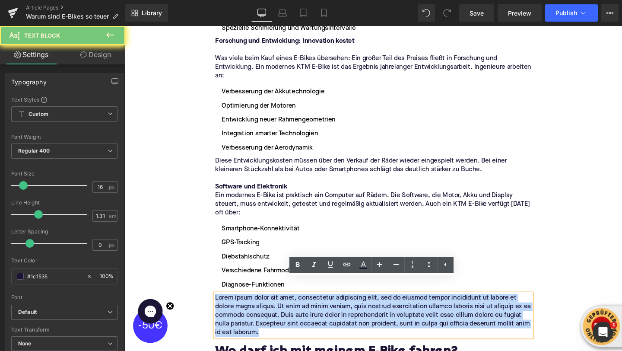
click at [247, 307] on p "Lorem ipsum dolor sit amet, consectetur adipiscing elit, sed do eiusmod tempor …" at bounding box center [386, 329] width 333 height 45
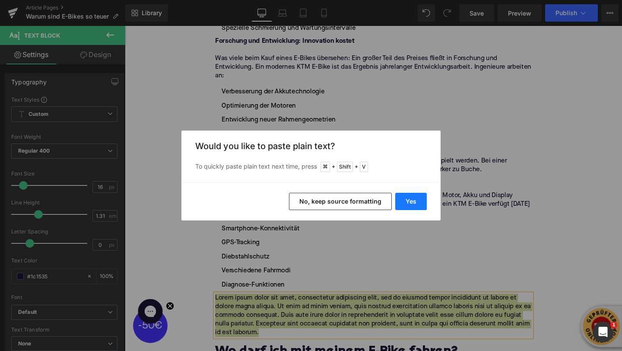
click at [408, 200] on button "Yes" at bounding box center [411, 201] width 32 height 17
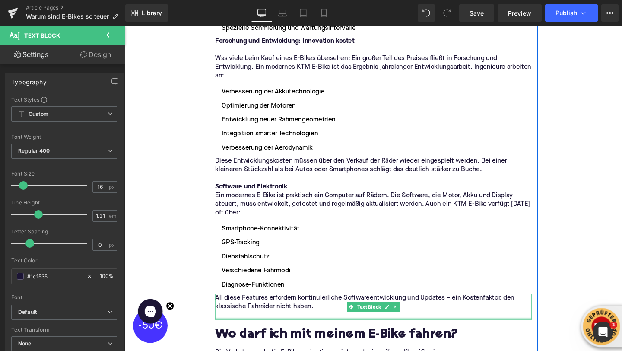
click at [299, 334] on div "Wo darf ich mit meinem E-Bike fahren?" at bounding box center [386, 346] width 333 height 24
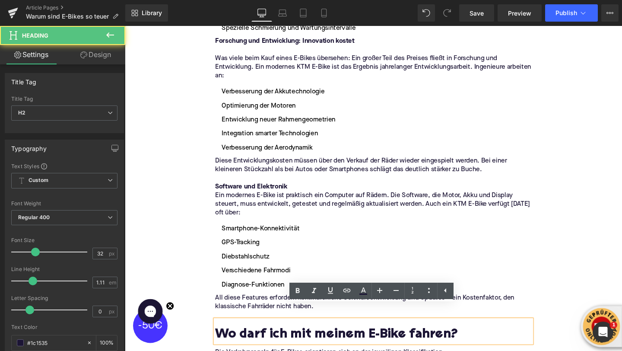
click at [293, 325] on p at bounding box center [386, 329] width 333 height 9
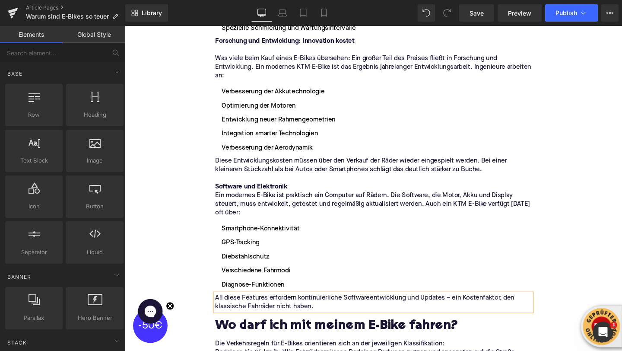
click at [173, 250] on div "Home / Warum sind E-Bikes so teuer Breadcrumbs Warum sind E-Bikes so teuer? Hea…" at bounding box center [386, 343] width 523 height 3230
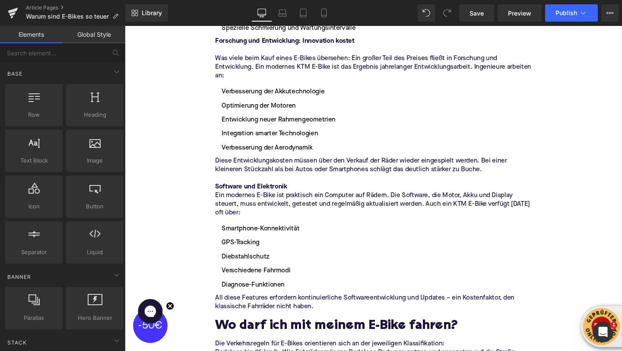
scroll to position [1468, 0]
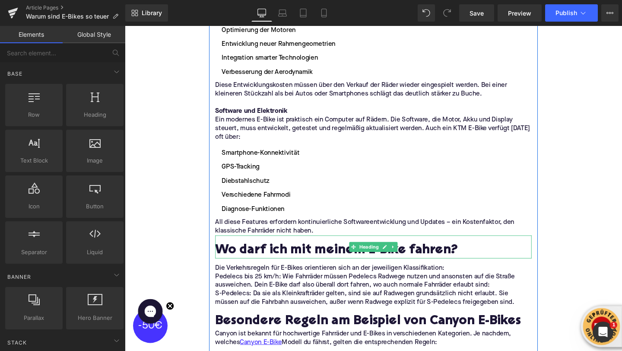
click at [250, 255] on h2 "Wo darf ich mit meinem E-Bike fahren?" at bounding box center [386, 263] width 333 height 16
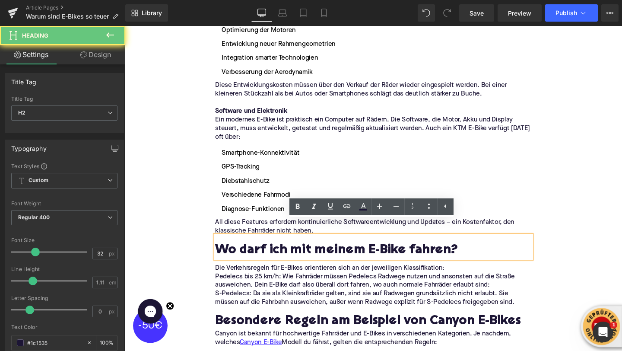
click at [250, 255] on h2 "Wo darf ich mit meinem E-Bike fahren?" at bounding box center [386, 263] width 333 height 16
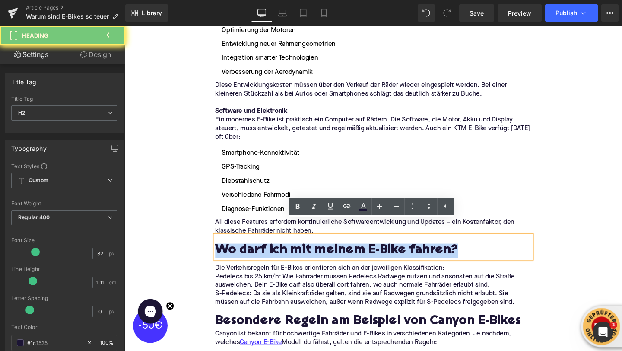
click at [250, 255] on h2 "Wo darf ich mit meinem E-Bike fahren?" at bounding box center [386, 263] width 333 height 16
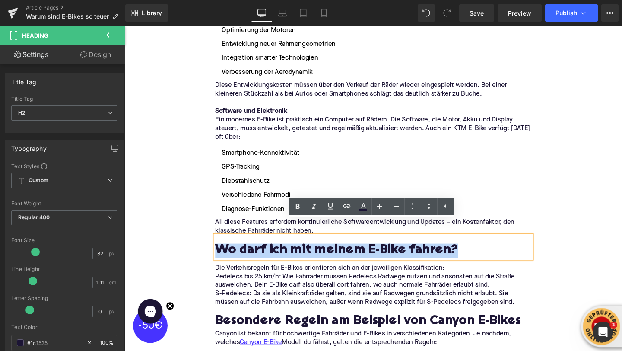
paste div
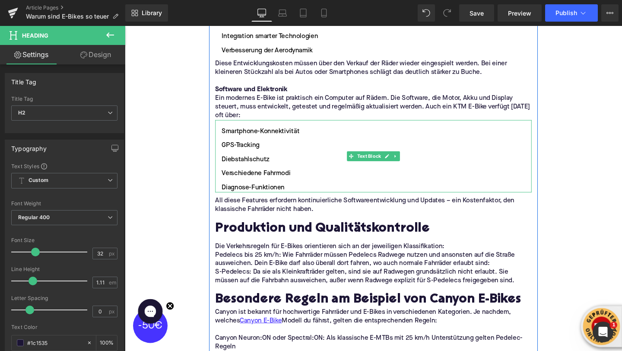
scroll to position [1497, 0]
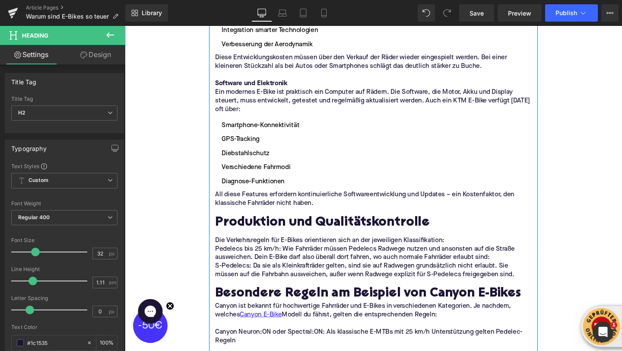
click at [515, 256] on p "Pedelecs bis 25 km/h: Wie Fahrräder müssen Pedelecs Radwege nutzen und ansonste…" at bounding box center [386, 265] width 333 height 18
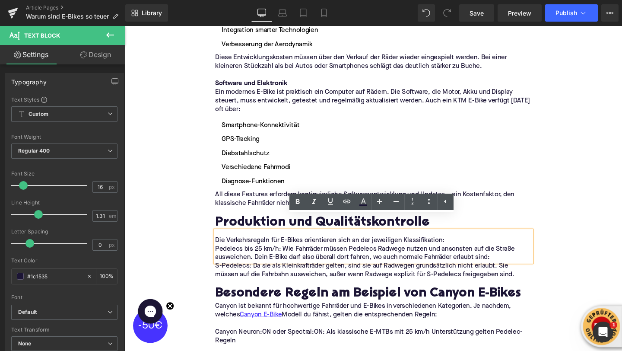
click at [202, 264] on div "Home / Warum sind E-Bikes so teuer Breadcrumbs Warum sind E-Bikes so teuer? Hea…" at bounding box center [386, 235] width 523 height 3230
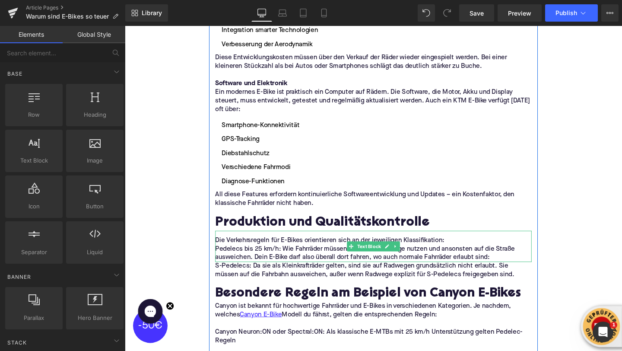
click at [287, 256] on p "Pedelecs bis 25 km/h: Wie Fahrräder müssen Pedelecs Radwege nutzen und ansonste…" at bounding box center [386, 265] width 333 height 18
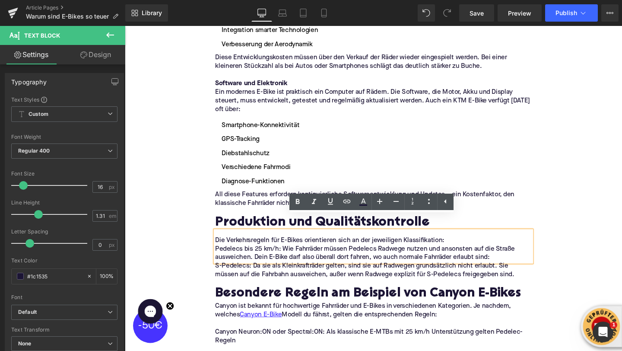
click at [451, 256] on p "Pedelecs bis 25 km/h: Wie Fahrräder müssen Pedelecs Radwege nutzen und ansonste…" at bounding box center [386, 265] width 333 height 18
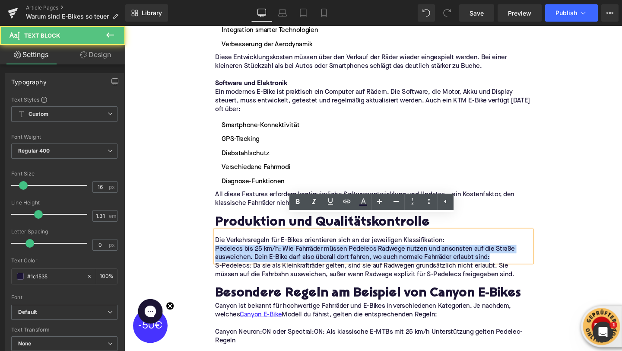
click at [451, 256] on p "Pedelecs bis 25 km/h: Wie Fahrräder müssen Pedelecs Radwege nutzen und ansonste…" at bounding box center [386, 265] width 333 height 18
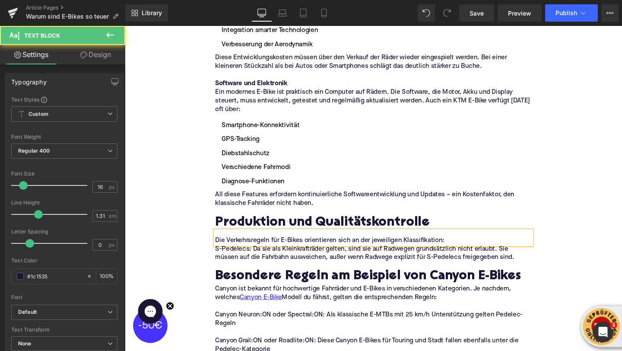
click at [381, 247] on p "Die Verkehrsregeln für E-Bikes orientieren sich an der jeweiligen Klassifikatio…" at bounding box center [386, 251] width 333 height 9
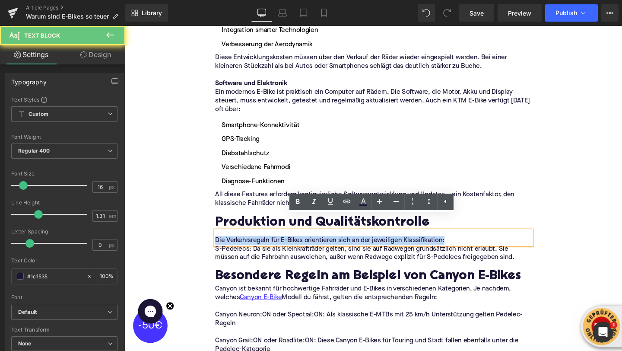
click at [381, 247] on p "Die Verkehrsregeln für E-Bikes orientieren sich an der jeweiligen Klassifikatio…" at bounding box center [386, 251] width 333 height 9
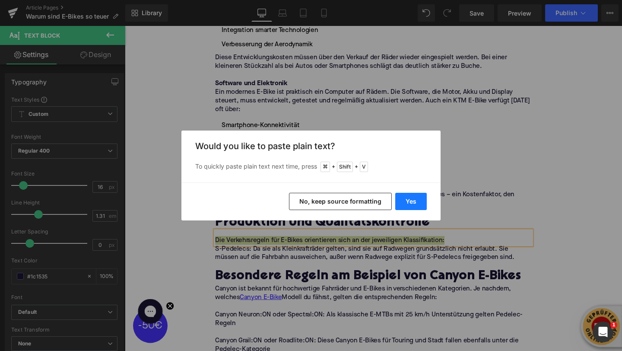
click at [414, 199] on button "Yes" at bounding box center [411, 201] width 32 height 17
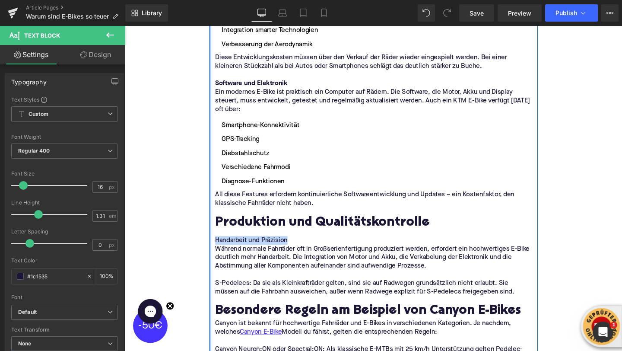
drag, startPoint x: 324, startPoint y: 239, endPoint x: 215, endPoint y: 233, distance: 109.1
click at [215, 233] on div "Image Der Preisanstieg: E-Bikes werden immer teurer Heading Die Zahlen sprechen…" at bounding box center [386, 265] width 346 height 2975
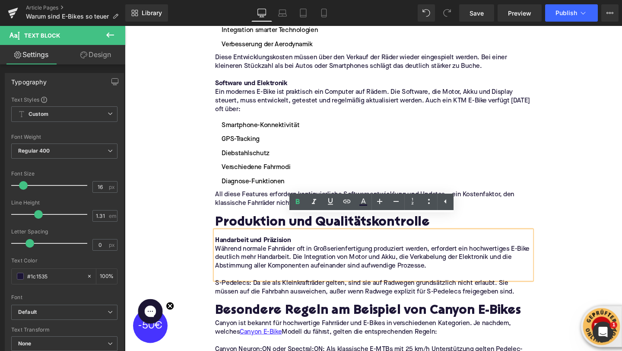
click at [449, 266] on p "Während normale Fahrräder oft in Großserienfertigung produziert werden, erforde…" at bounding box center [386, 269] width 333 height 27
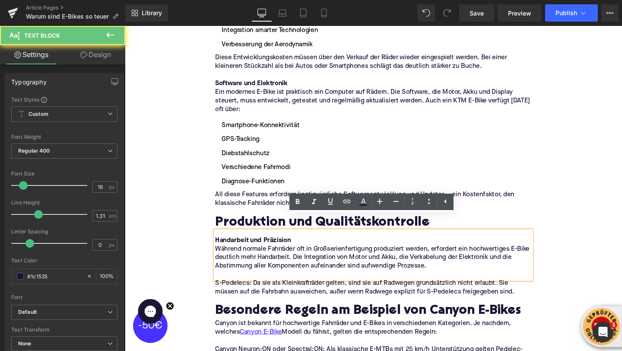
click at [337, 283] on p at bounding box center [386, 287] width 333 height 9
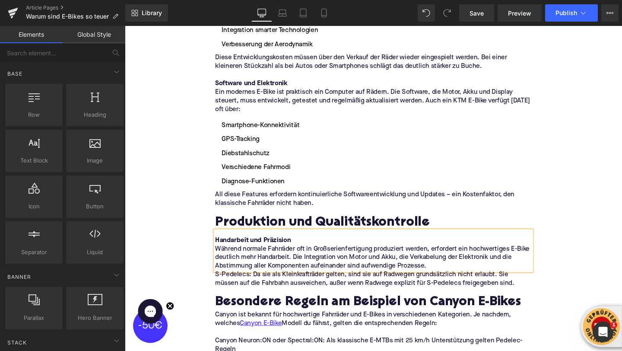
click at [201, 274] on div "Home / Warum sind E-Bikes so teuer Breadcrumbs Warum sind E-Bikes so teuer? Hea…" at bounding box center [386, 239] width 523 height 3239
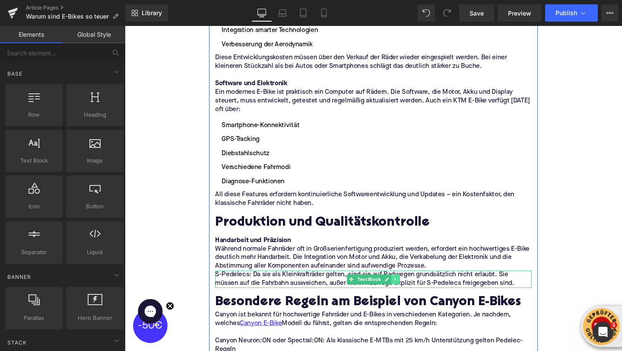
click at [410, 290] on icon at bounding box center [409, 292] width 5 height 5
click at [415, 290] on icon at bounding box center [414, 292] width 5 height 5
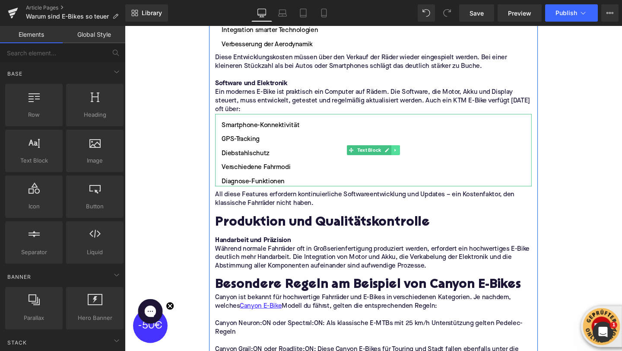
click at [409, 154] on icon at bounding box center [409, 156] width 5 height 5
click at [403, 154] on icon at bounding box center [405, 156] width 5 height 5
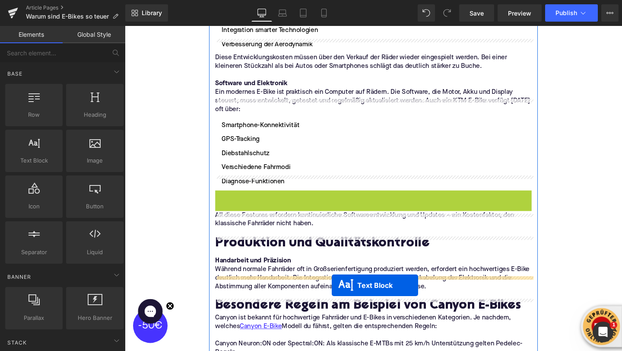
drag, startPoint x: 362, startPoint y: 223, endPoint x: 343, endPoint y: 299, distance: 77.7
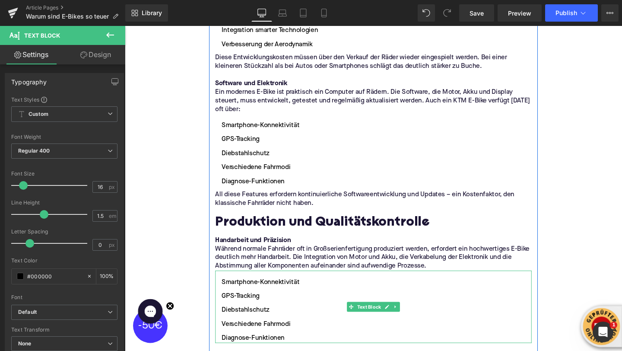
click at [226, 290] on li "Smartphone-Konnektivität" at bounding box center [386, 295] width 333 height 10
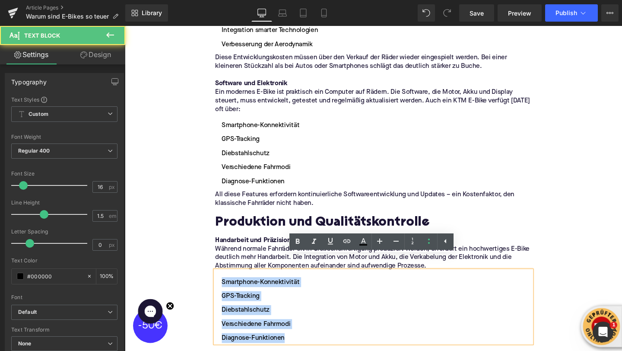
drag, startPoint x: 296, startPoint y: 341, endPoint x: 217, endPoint y: 270, distance: 106.2
click at [217, 270] on div "Image Der Preisanstieg: E-Bikes werden immer teurer Heading Die Zahlen sprechen…" at bounding box center [386, 283] width 346 height 2997
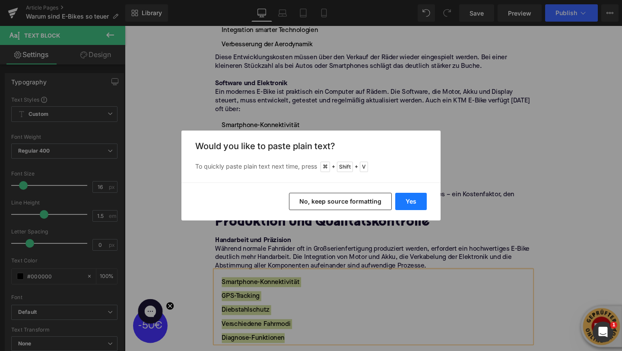
click at [409, 206] on button "Yes" at bounding box center [411, 201] width 32 height 17
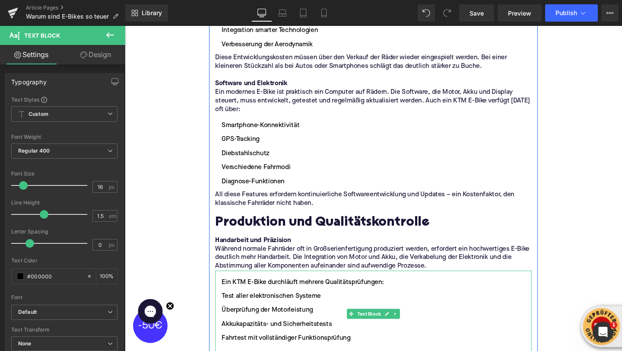
click at [226, 290] on li "Ein KTM E-Bike durchläuft mehrere Qualitätsprüfungen:" at bounding box center [386, 295] width 333 height 10
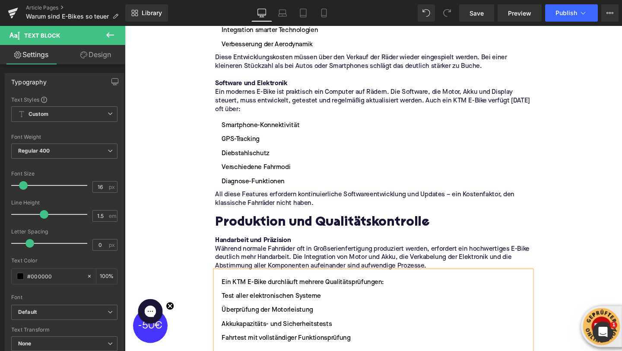
click at [227, 290] on ul "Ein KTM E-Bike durchläuft mehrere Qualitätsprüfungen: Test aller elektronischen…" at bounding box center [386, 332] width 333 height 84
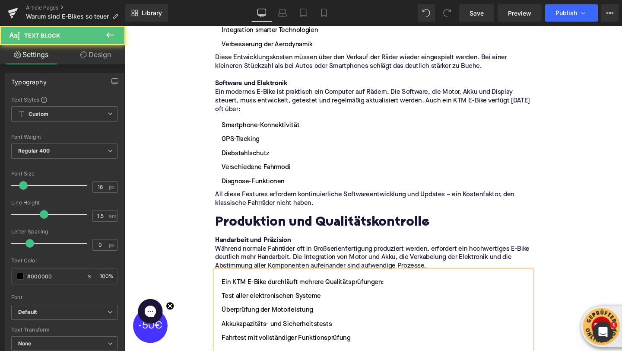
click at [228, 290] on li "Ein KTM E-Bike durchläuft mehrere Qualitätsprüfungen:" at bounding box center [386, 295] width 333 height 10
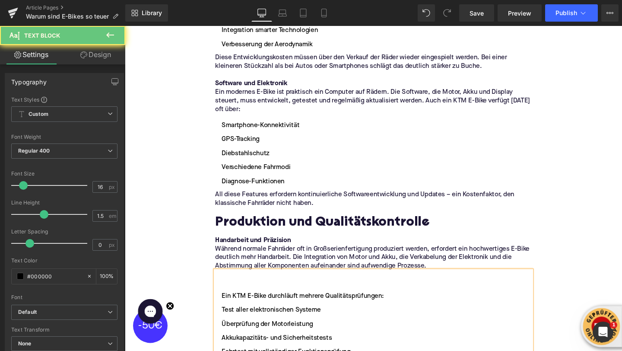
click at [228, 290] on li at bounding box center [386, 295] width 333 height 10
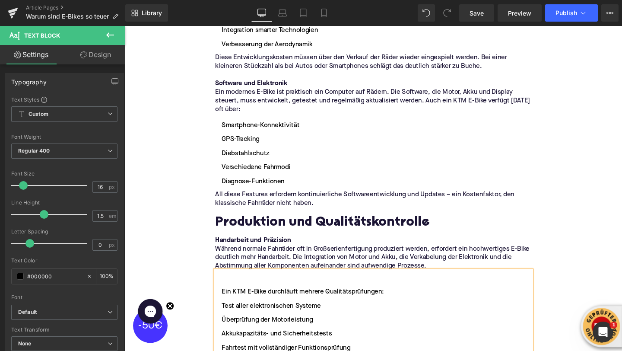
click at [226, 300] on li "Ein KTM E-Bike durchläuft mehrere Qualitätsprüfungen:" at bounding box center [386, 305] width 333 height 10
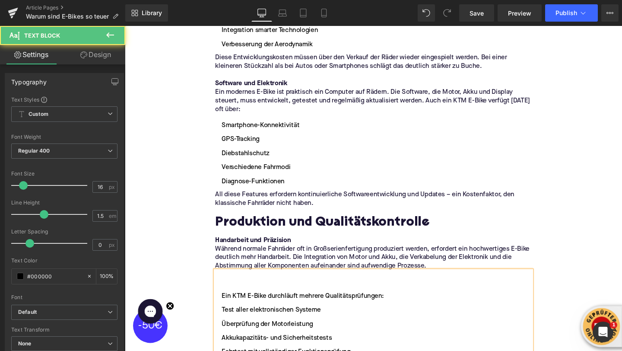
click at [224, 290] on li at bounding box center [386, 295] width 333 height 10
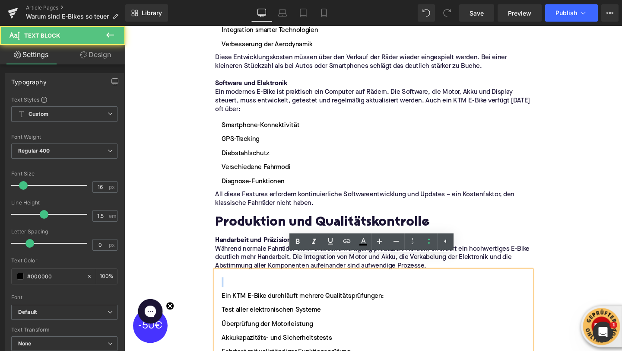
click at [224, 290] on li at bounding box center [386, 295] width 333 height 10
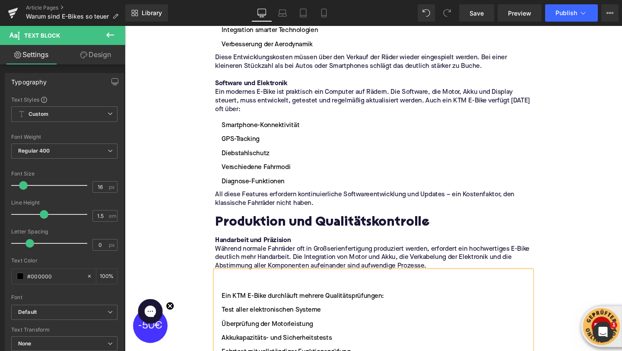
click at [232, 290] on li at bounding box center [386, 295] width 333 height 10
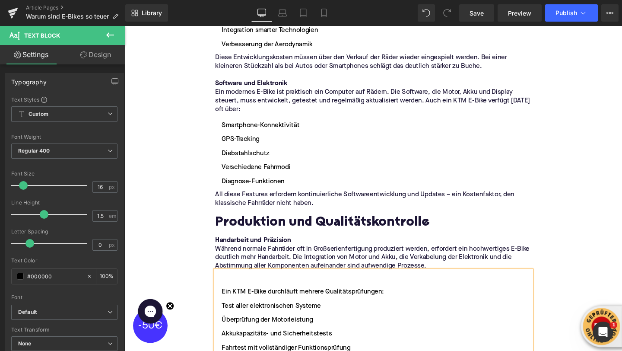
click at [235, 300] on li "Ein KTM E-Bike durchläuft mehrere Qualitätsprüfungen:" at bounding box center [386, 305] width 333 height 10
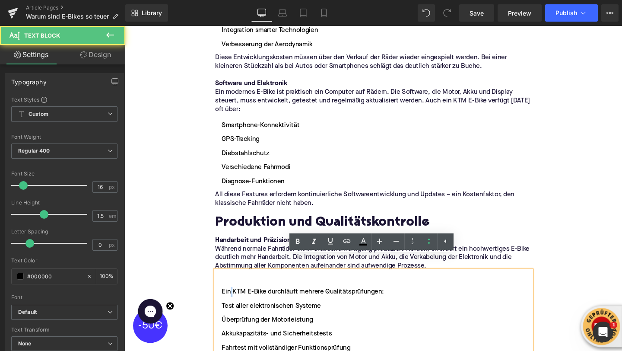
click at [235, 300] on li "Ein KTM E-Bike durchläuft mehrere Qualitätsprüfungen:" at bounding box center [386, 305] width 333 height 10
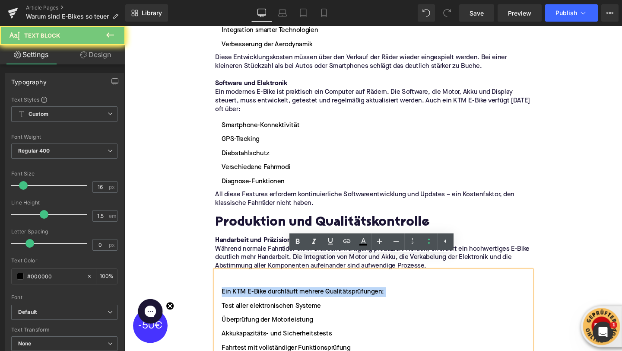
copy li "Ein KTM E-Bike durchläuft mehrere Qualitätsprüfungen:"
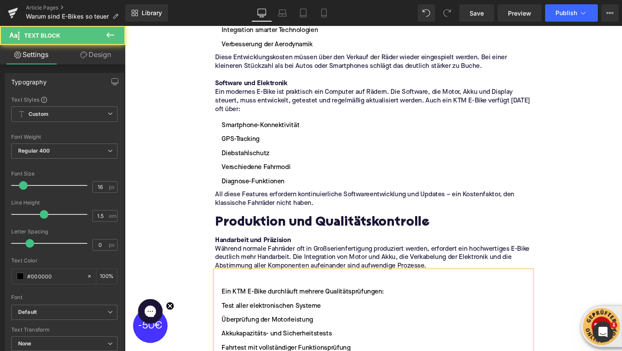
click at [226, 290] on div at bounding box center [386, 295] width 333 height 10
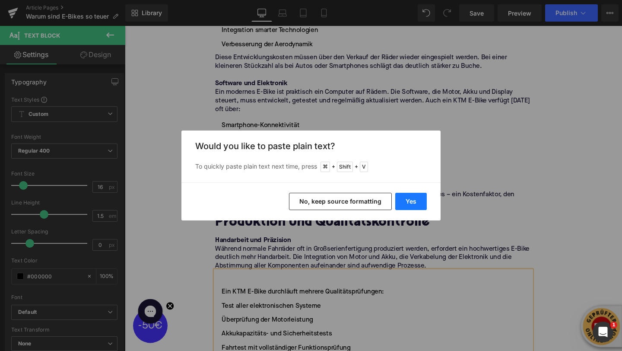
click at [402, 201] on button "Yes" at bounding box center [411, 201] width 32 height 17
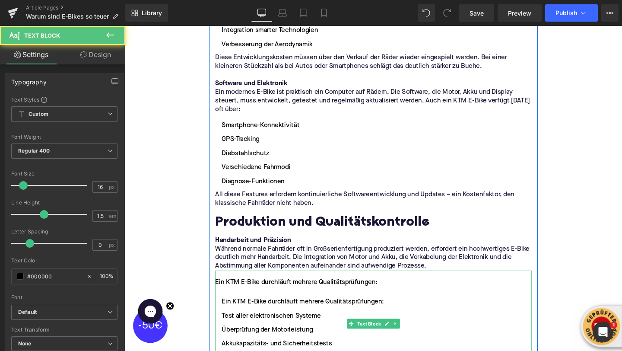
click at [260, 311] on li "Ein KTM E-Bike durchläuft mehrere Qualitätsprüfungen:" at bounding box center [386, 316] width 333 height 10
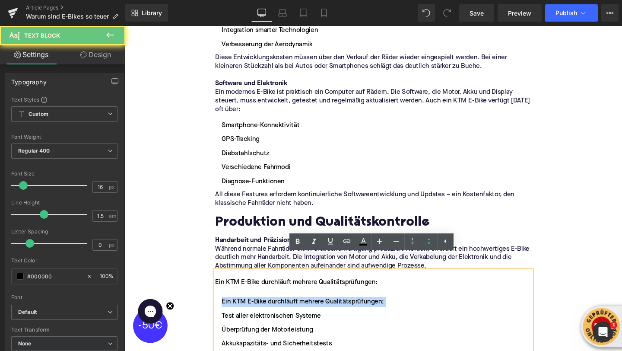
click at [260, 311] on li "Ein KTM E-Bike durchläuft mehrere Qualitätsprüfungen:" at bounding box center [386, 316] width 333 height 10
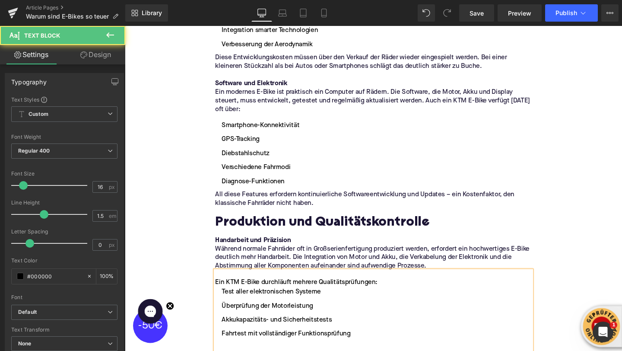
click at [243, 290] on div "Ein KTM E-Bike durchläuft mehrere Qualitätsprüfungen:" at bounding box center [386, 295] width 333 height 10
click at [379, 290] on div "Ein E-Bike durchläuft mehrere Qualitätsprüfungen:" at bounding box center [386, 295] width 333 height 10
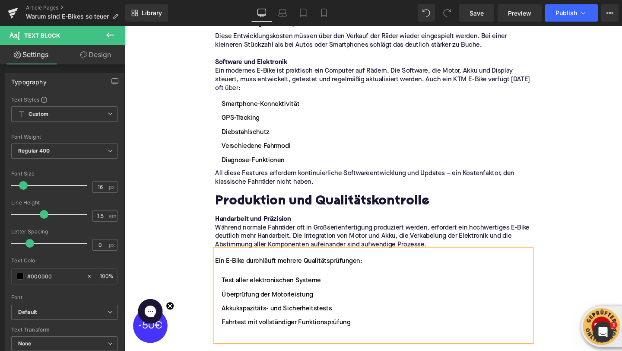
scroll to position [1526, 0]
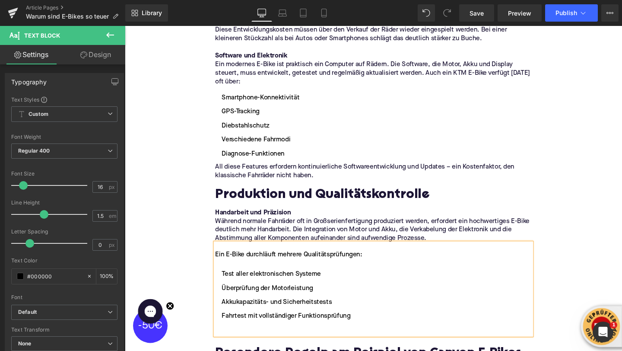
click at [306, 323] on ul "Test aller elektronischen Systeme Überprüfung der Motorleistung Akkukapazitäts-…" at bounding box center [386, 316] width 333 height 69
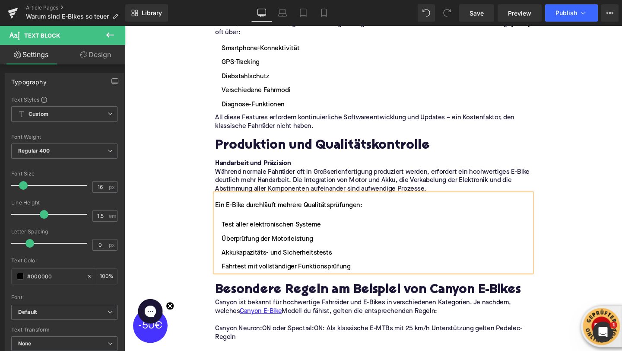
scroll to position [1583, 0]
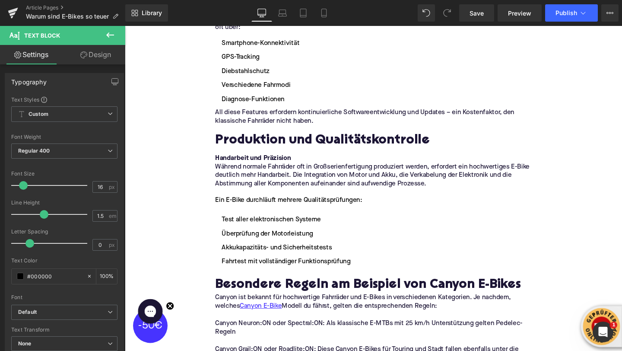
click at [102, 38] on button at bounding box center [110, 35] width 30 height 19
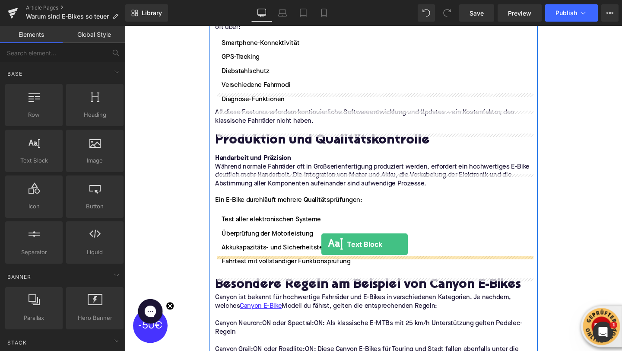
drag, startPoint x: 166, startPoint y: 174, endPoint x: 331, endPoint y: 254, distance: 182.5
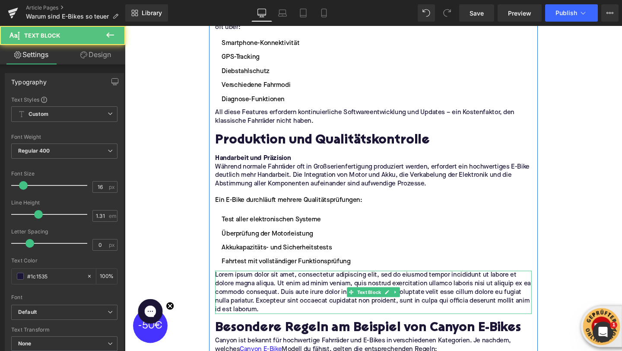
click at [233, 288] on p "Lorem ipsum dolor sit amet, consectetur adipiscing elit, sed do eiusmod tempor …" at bounding box center [386, 305] width 333 height 45
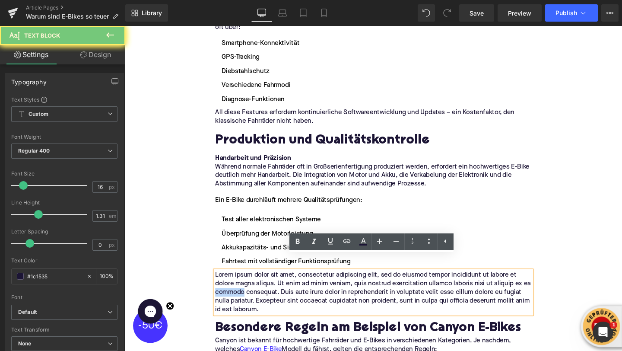
click at [233, 288] on p "Lorem ipsum dolor sit amet, consectetur adipiscing elit, sed do eiusmod tempor …" at bounding box center [386, 305] width 333 height 45
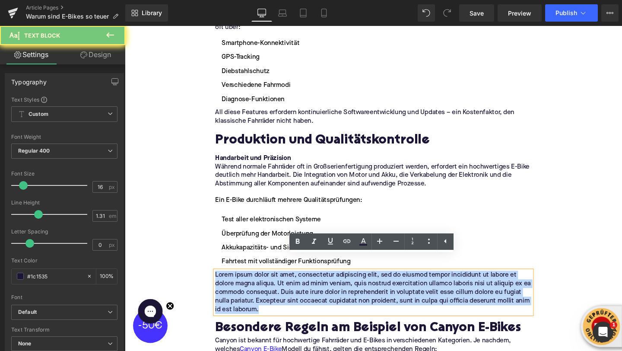
click at [233, 288] on p "Lorem ipsum dolor sit amet, consectetur adipiscing elit, sed do eiusmod tempor …" at bounding box center [386, 305] width 333 height 45
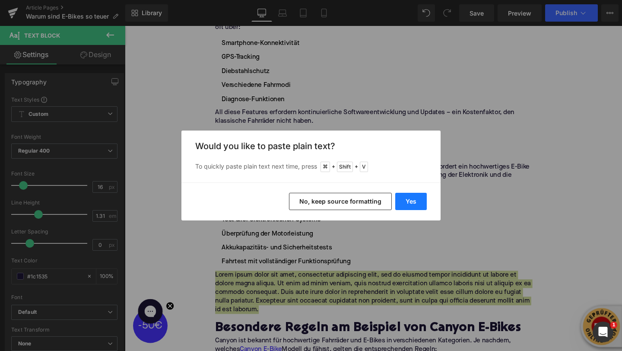
drag, startPoint x: 405, startPoint y: 208, endPoint x: 289, endPoint y: 192, distance: 117.3
click at [405, 208] on button "Yes" at bounding box center [411, 201] width 32 height 17
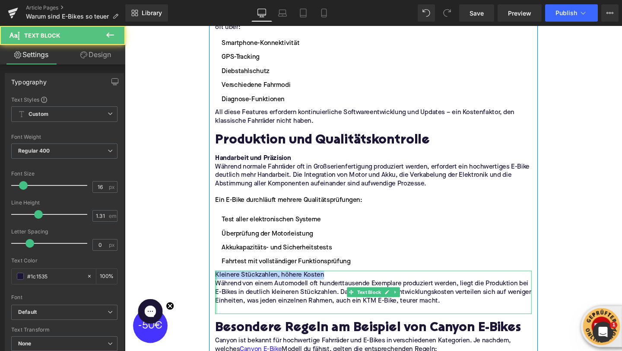
drag, startPoint x: 334, startPoint y: 271, endPoint x: 220, endPoint y: 270, distance: 114.5
click at [220, 283] on div "Kleinere Stückzahlen, höhere Kosten Während von einem Automodell oft hunderttau…" at bounding box center [386, 305] width 333 height 45
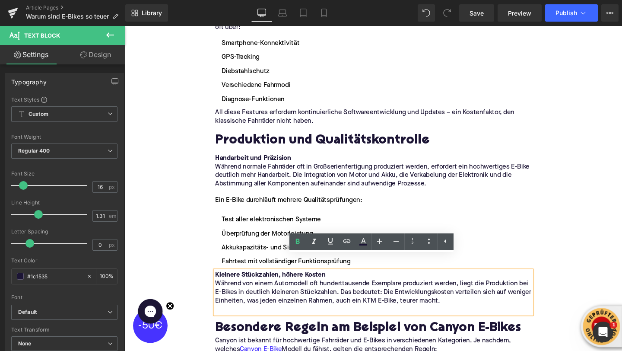
click at [406, 319] on p at bounding box center [386, 323] width 333 height 9
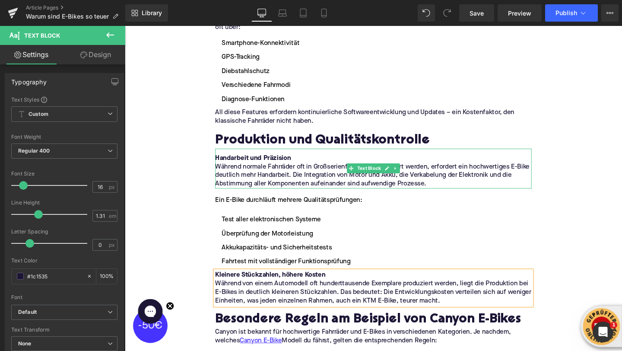
click at [313, 160] on p "Handarbeit und Präzision" at bounding box center [386, 164] width 333 height 9
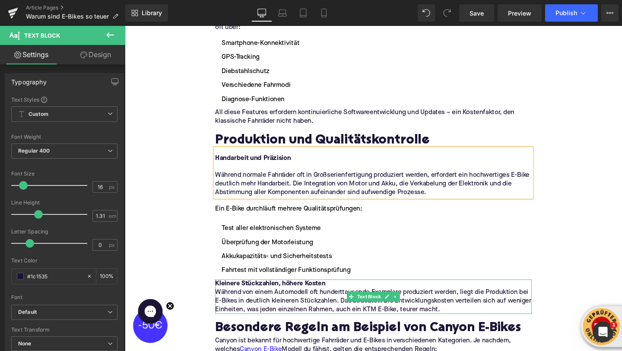
click at [341, 292] on p "Kleinere Stückzahlen, höhere Kosten" at bounding box center [386, 296] width 333 height 9
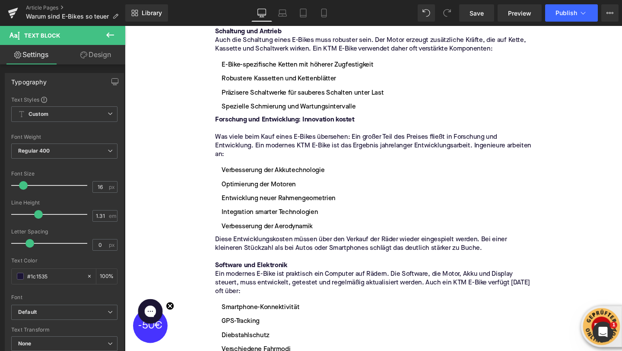
scroll to position [1303, 0]
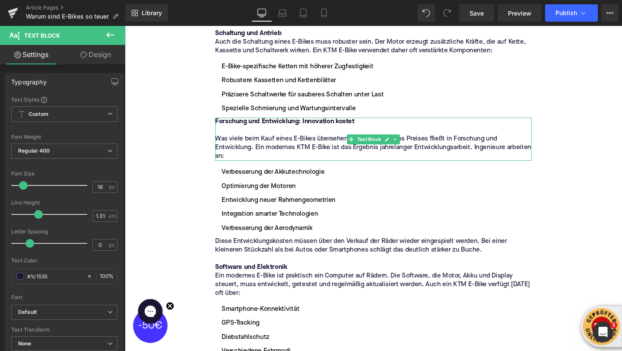
click at [290, 131] on p at bounding box center [386, 135] width 333 height 9
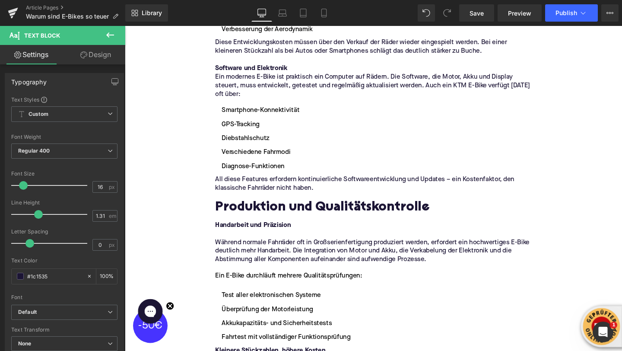
scroll to position [1513, 0]
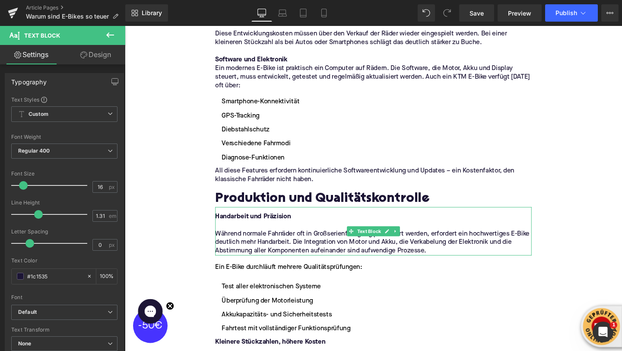
click at [251, 231] on p at bounding box center [386, 235] width 333 height 9
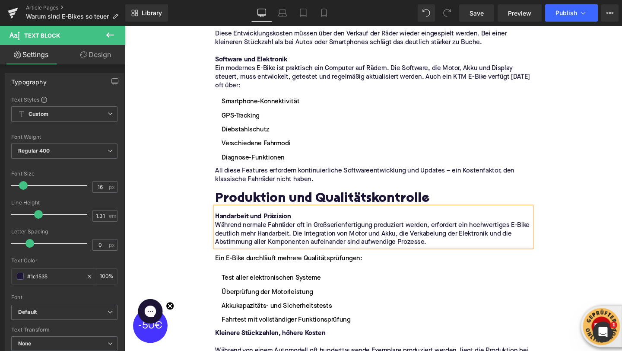
click at [241, 350] on p at bounding box center [386, 358] width 333 height 9
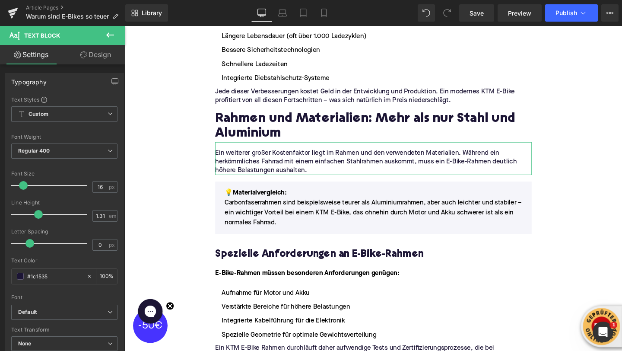
scroll to position [862, 0]
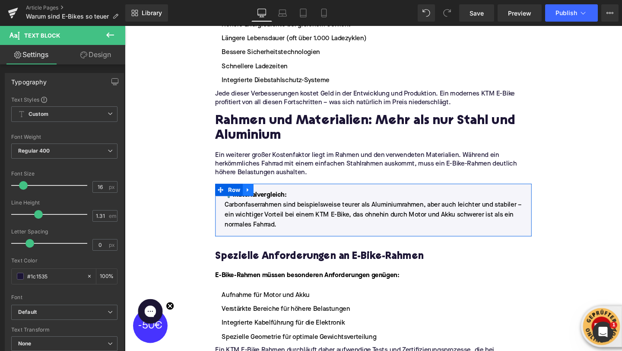
click at [252, 195] on icon at bounding box center [255, 198] width 6 height 6
click at [265, 195] on icon at bounding box center [266, 198] width 6 height 6
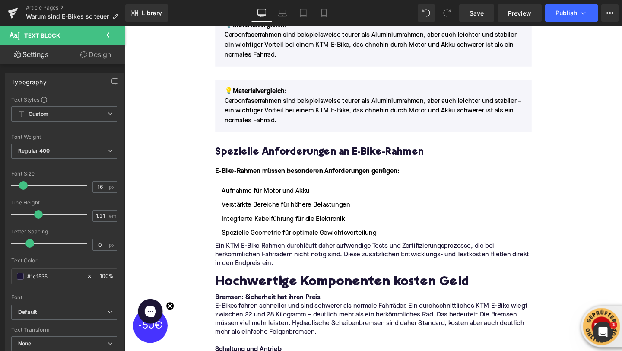
scroll to position [1047, 0]
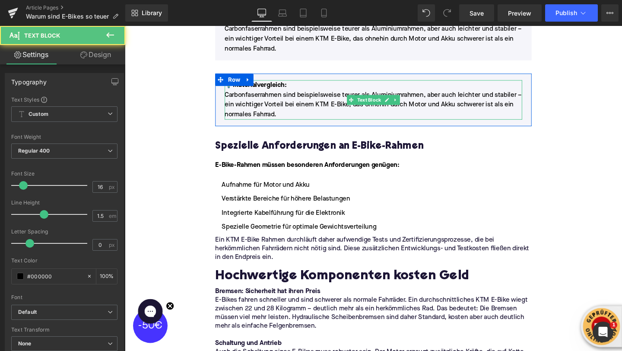
click at [290, 102] on p "Carbonfaserrahmen sind beispielsweise teurer als Aluminiumrahmen, aber auch lei…" at bounding box center [386, 108] width 313 height 31
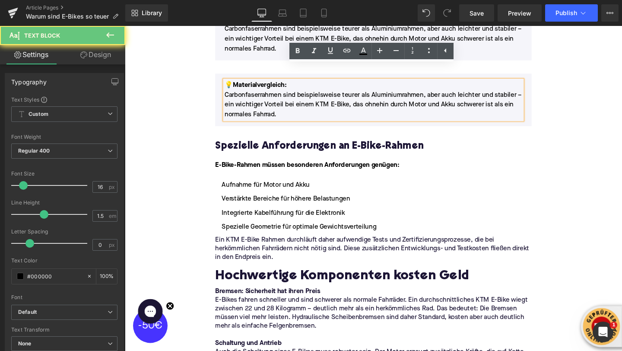
click at [274, 95] on span "Carbonfaserrahmen sind beispielsweise teurer als Aluminiumrahmen, aber auch lei…" at bounding box center [386, 109] width 312 height 28
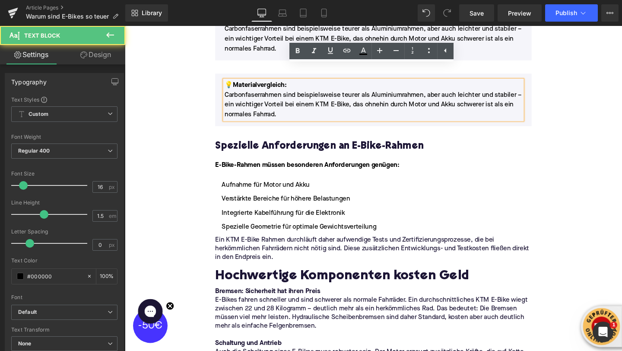
click at [245, 93] on p "Carbonfaserrahmen sind beispielsweise teurer als Aluminiumrahmen, aber auch lei…" at bounding box center [386, 108] width 313 height 31
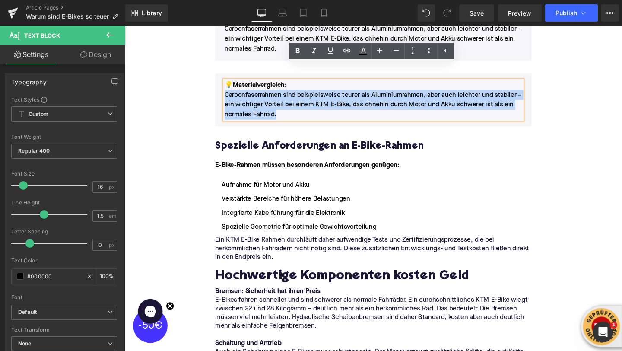
click at [245, 93] on p "Carbonfaserrahmen sind beispielsweise teurer als Aluminiumrahmen, aber auch lei…" at bounding box center [386, 108] width 313 height 31
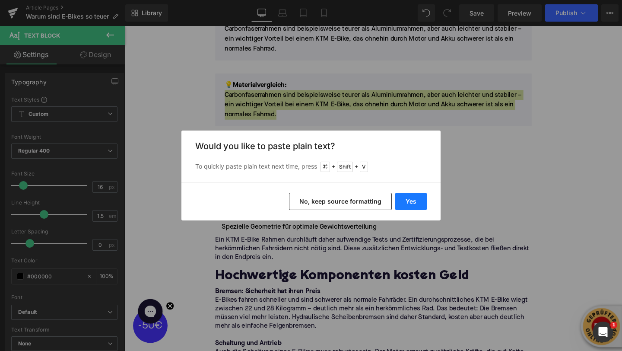
click at [414, 200] on button "Yes" at bounding box center [411, 201] width 32 height 17
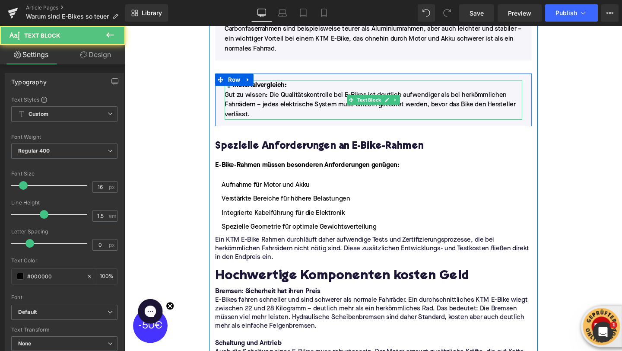
click at [276, 85] on span "Materialvergleich:" at bounding box center [267, 88] width 57 height 7
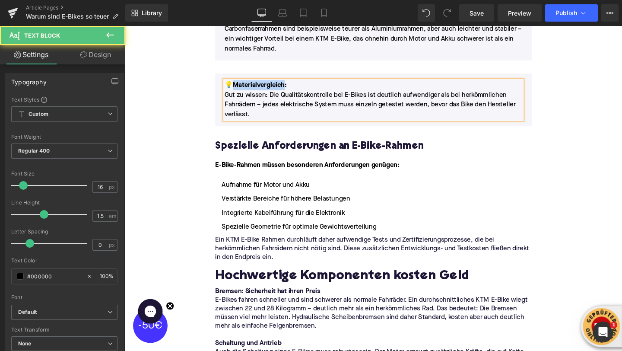
click at [276, 85] on span "Materialvergleich:" at bounding box center [267, 88] width 57 height 7
click at [256, 83] on p "💡 :" at bounding box center [386, 88] width 313 height 10
click at [231, 93] on p "Gut zu wissen: Die Qualitätskontrolle bei E-Bikes ist deutlich aufwendiger als …" at bounding box center [386, 108] width 313 height 31
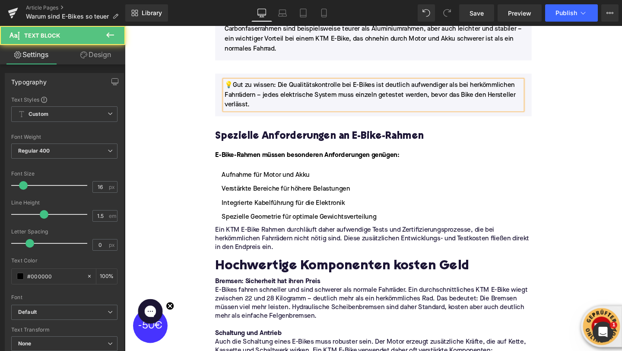
click at [284, 85] on span "Gut zu wissen: Die Qualitätskontrolle bei E-Bikes ist deutlich aufwendiger als …" at bounding box center [383, 99] width 306 height 28
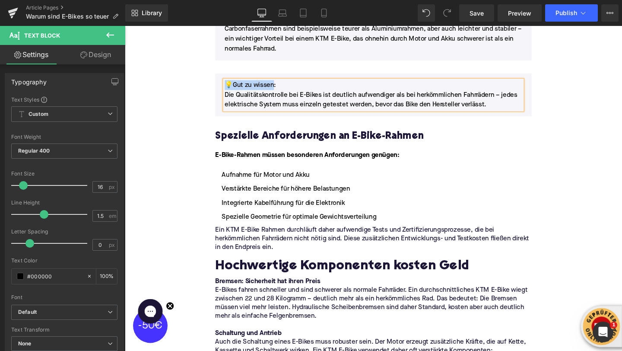
drag, startPoint x: 276, startPoint y: 72, endPoint x: 221, endPoint y: 72, distance: 54.5
click at [221, 76] on div "💡 Gut zu wissen: Die Qualitätskontrolle bei E-Bikes ist deutlich aufwendiger al…" at bounding box center [386, 98] width 333 height 45
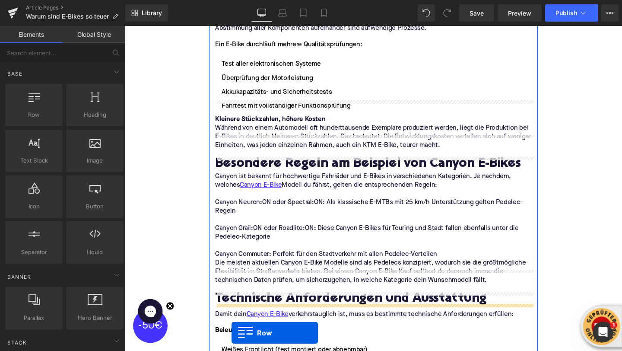
scroll to position [1816, 0]
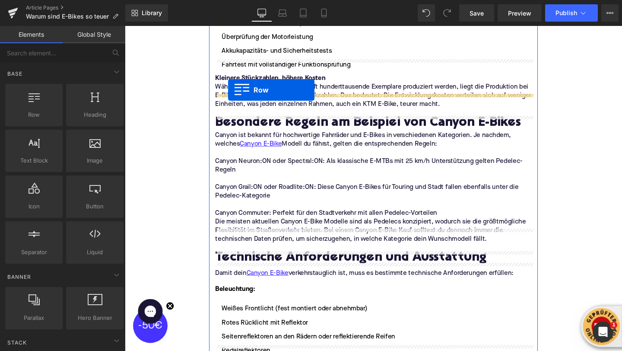
drag, startPoint x: 226, startPoint y: 66, endPoint x: 233, endPoint y: 93, distance: 28.7
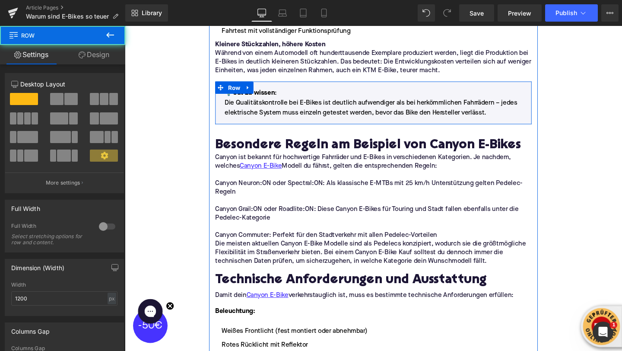
scroll to position [1781, 0]
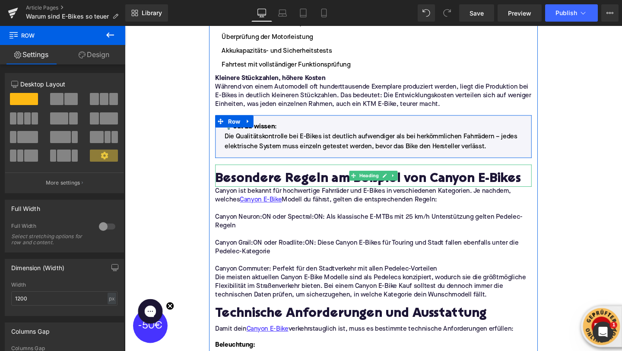
click at [237, 179] on h2 "Besondere Regeln am Beispiel von Canyon E-Bikes" at bounding box center [386, 187] width 333 height 16
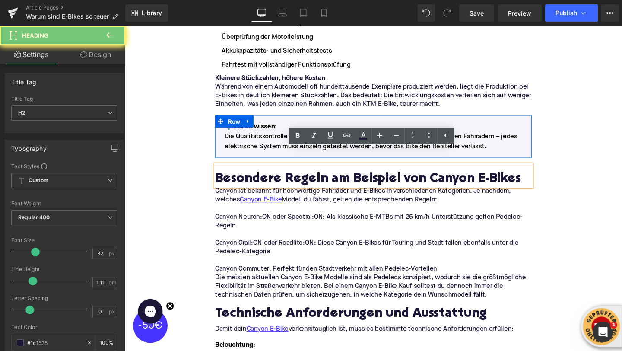
click at [237, 179] on h2 "Besondere Regeln am Beispiel von Canyon E-Bikes" at bounding box center [386, 187] width 333 height 16
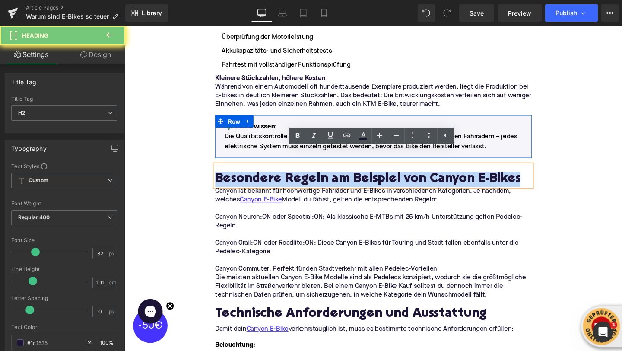
paste div
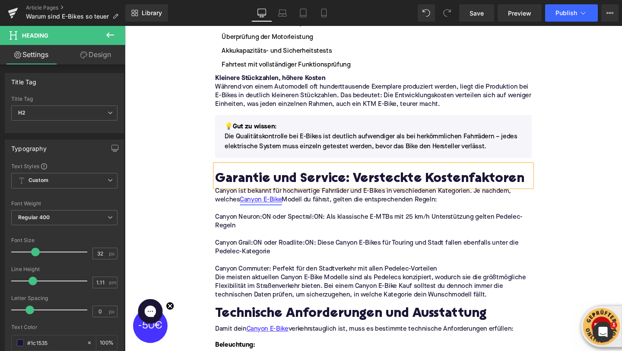
click at [248, 204] on link "Canyon E-Bike" at bounding box center [268, 208] width 44 height 9
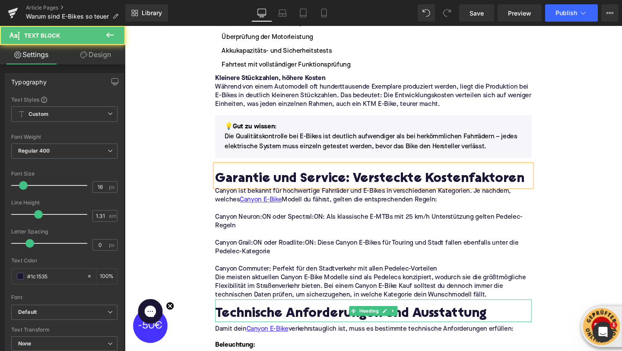
click at [347, 313] on div "Technische Anforderungen und Ausstattung" at bounding box center [386, 325] width 333 height 24
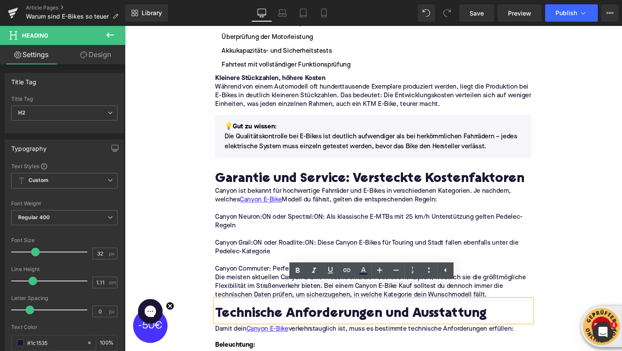
click at [484, 313] on div "Technische Anforderungen und Ausstattung" at bounding box center [386, 325] width 333 height 24
click at [506, 313] on div "Technische Anforderungen und Ausstattung" at bounding box center [386, 325] width 333 height 24
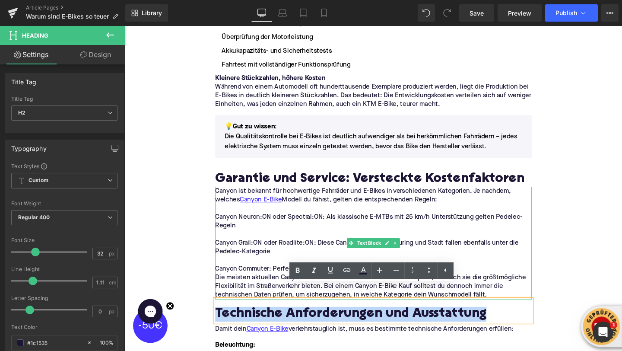
drag, startPoint x: 506, startPoint y: 296, endPoint x: 309, endPoint y: 209, distance: 215.9
click at [309, 209] on div "Image Der Preisanstieg: E-Bikes werden immer teurer Heading Die Zahlen sprechen…" at bounding box center [386, 45] width 346 height 3089
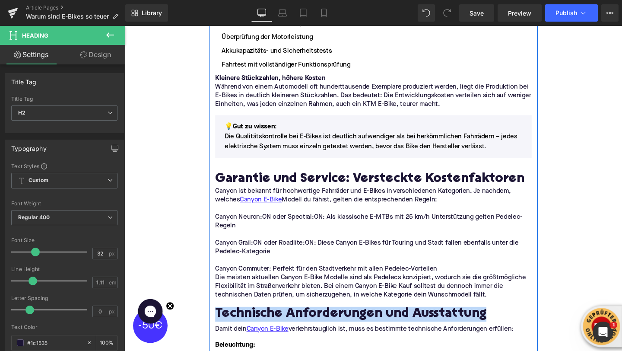
click at [218, 203] on div "Image Der Preisanstieg: E-Bikes werden immer teurer Heading Die Zahlen sprechen…" at bounding box center [386, 45] width 346 height 3089
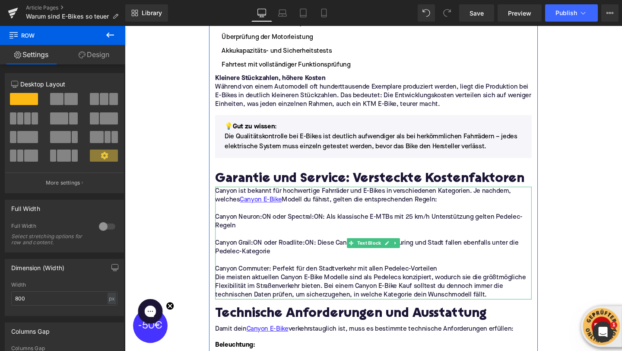
click at [223, 195] on p "Canyon ist bekannt für hochwertige Fahrräder und E-Bikes in verschiedenen Kateg…" at bounding box center [386, 204] width 333 height 18
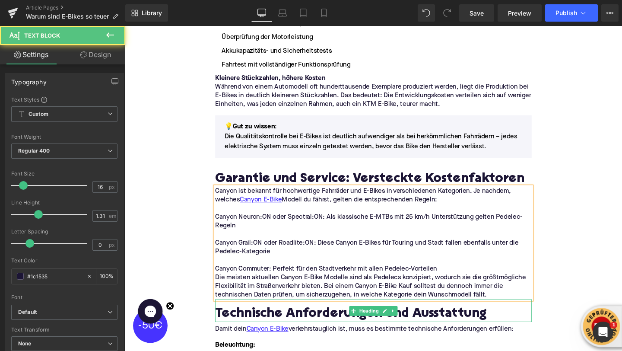
drag, startPoint x: 220, startPoint y: 183, endPoint x: 437, endPoint y: 313, distance: 253.1
click at [437, 313] on div "Image Der Preisanstieg: E-Bikes werden immer teurer Heading Die Zahlen sprechen…" at bounding box center [386, 45] width 346 height 3089
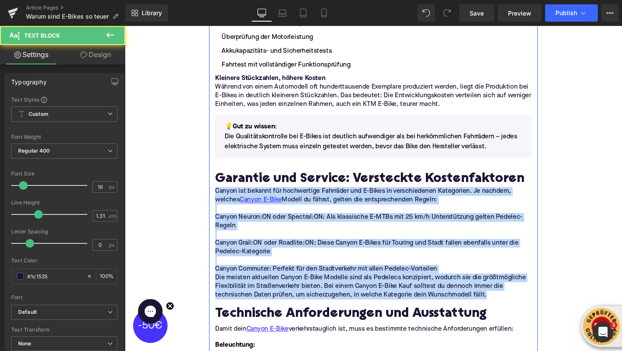
drag, startPoint x: 506, startPoint y: 293, endPoint x: 219, endPoint y: 184, distance: 307.2
click at [219, 184] on div "Image Der Preisanstieg: E-Bikes werden immer teurer Heading Die Zahlen sprechen…" at bounding box center [386, 45] width 346 height 3089
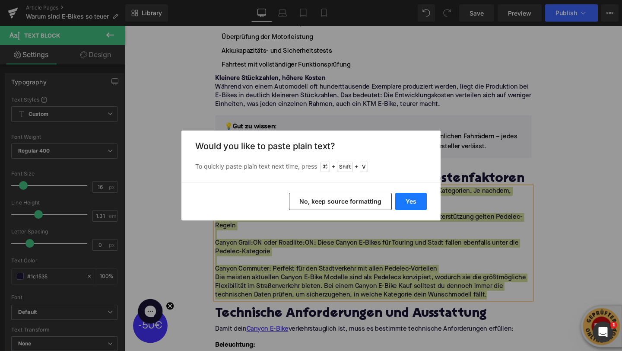
click at [411, 205] on button "Yes" at bounding box center [411, 201] width 32 height 17
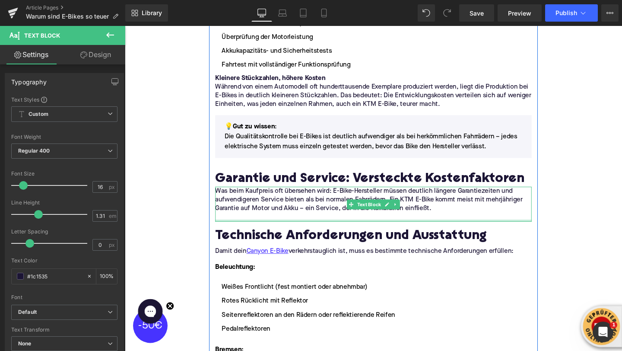
click at [298, 232] on div "Technische Anforderungen und Ausstattung Heading" at bounding box center [386, 244] width 333 height 24
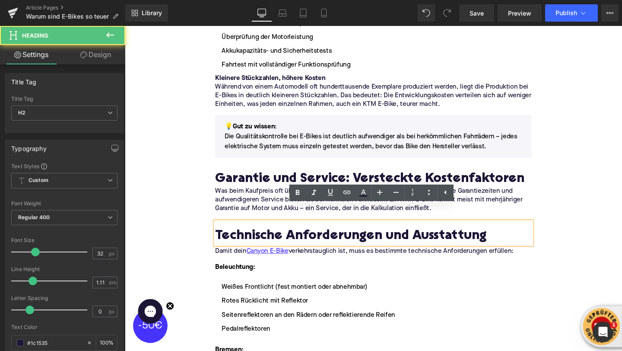
click at [280, 223] on p at bounding box center [386, 227] width 333 height 9
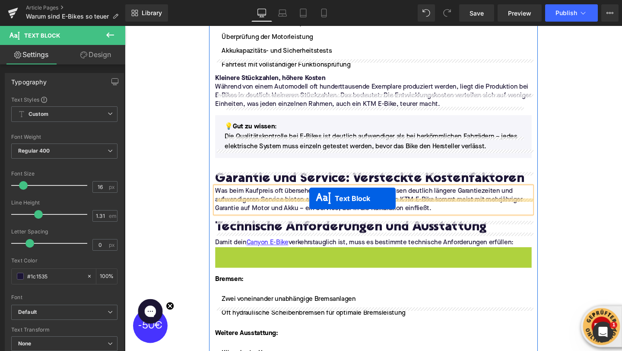
drag, startPoint x: 362, startPoint y: 284, endPoint x: 319, endPoint y: 207, distance: 87.9
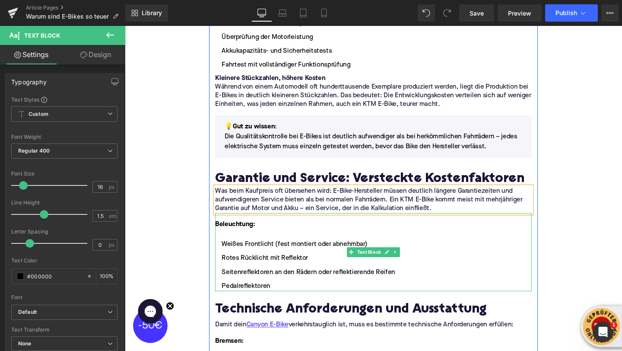
click at [350, 278] on ul "Weißes Frontlicht (fest montiert oder abnehmbar) Rotes Rücklicht mit Reflektor …" at bounding box center [386, 277] width 333 height 54
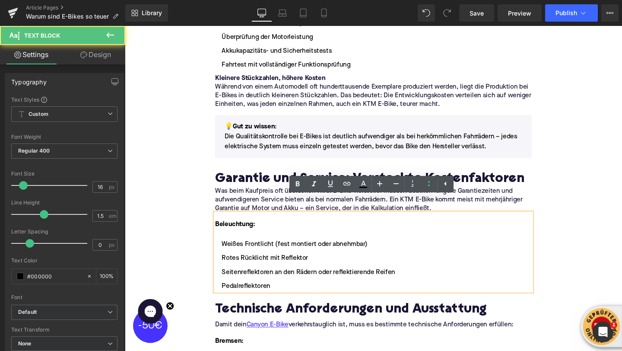
click at [291, 294] on li "Pedalreflektoren" at bounding box center [386, 299] width 333 height 10
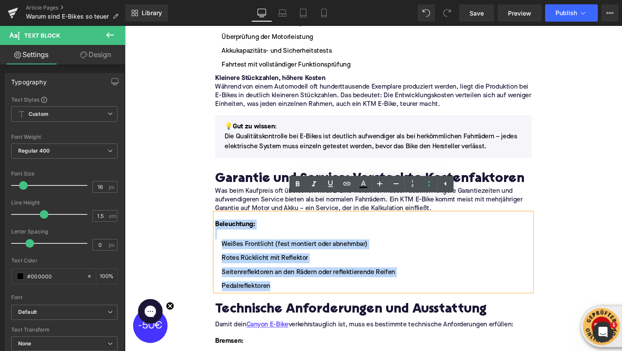
drag, startPoint x: 280, startPoint y: 287, endPoint x: 212, endPoint y: 217, distance: 97.2
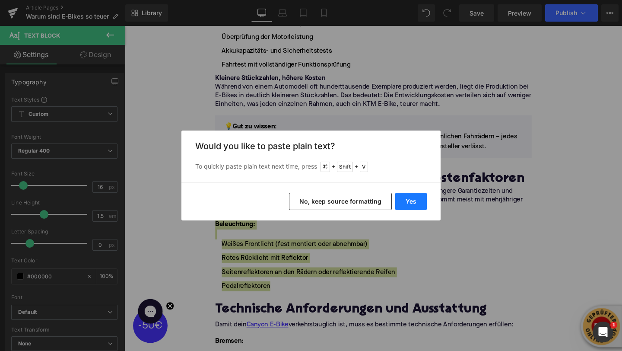
click at [410, 206] on button "Yes" at bounding box center [411, 201] width 32 height 17
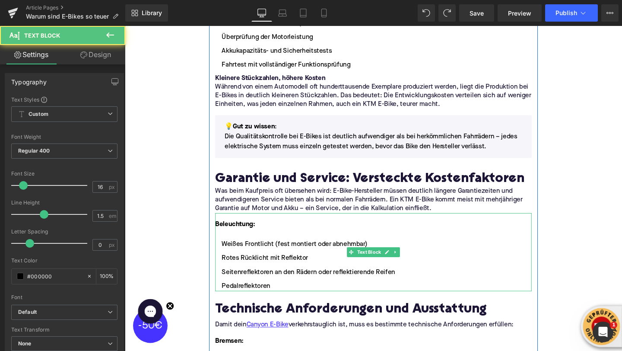
click at [235, 231] on strong "Beleuchtung:" at bounding box center [241, 234] width 42 height 7
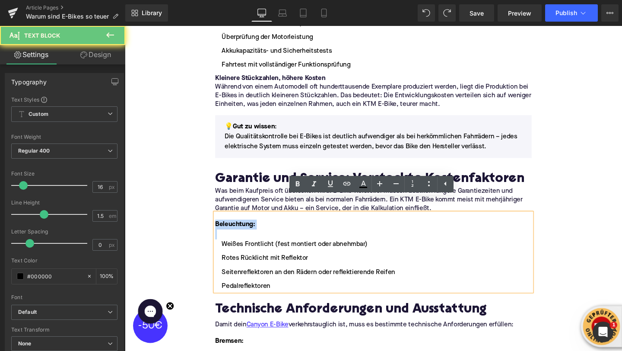
click at [235, 231] on strong "Beleuchtung:" at bounding box center [241, 234] width 42 height 7
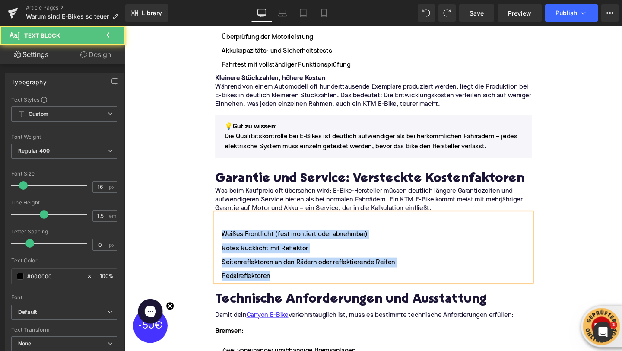
drag, startPoint x: 283, startPoint y: 277, endPoint x: 223, endPoint y: 232, distance: 76.0
click at [223, 240] on ul "Weißes Frontlicht (fest montiert oder abnehmbar) Rotes Rücklicht mit Reflektor …" at bounding box center [386, 267] width 333 height 54
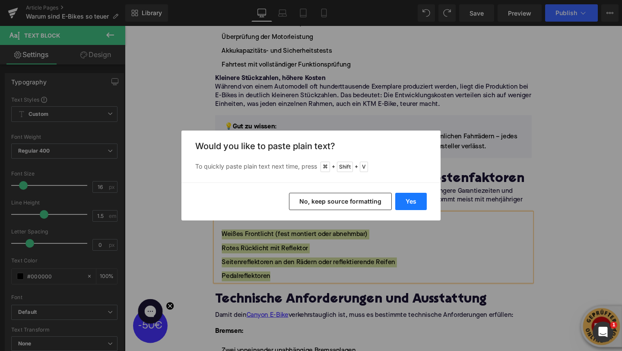
click at [415, 199] on button "Yes" at bounding box center [411, 201] width 32 height 17
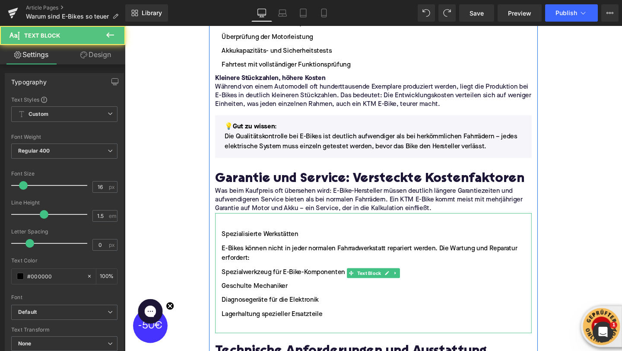
click at [228, 240] on li "Spezialisierte Werkstätten" at bounding box center [386, 245] width 333 height 10
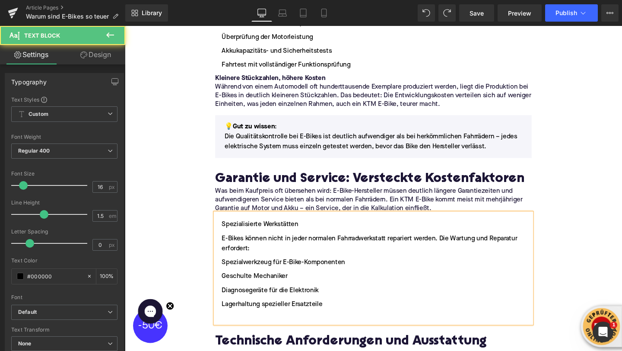
click at [226, 229] on li "Spezialisierte Werkstätten" at bounding box center [386, 234] width 333 height 10
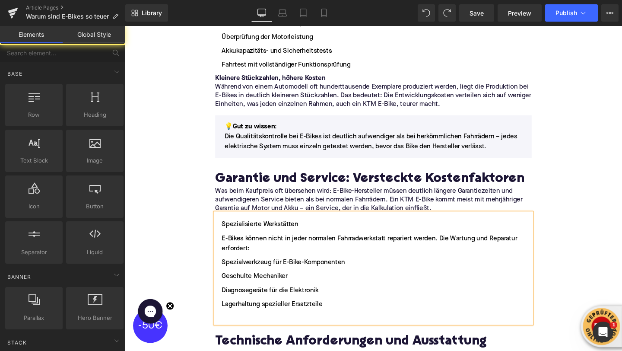
click at [207, 218] on div "Home / Warum sind E-Bikes so teuer Breadcrumbs Warum sind E-Bikes so teuer? Hea…" at bounding box center [386, 4] width 523 height 3336
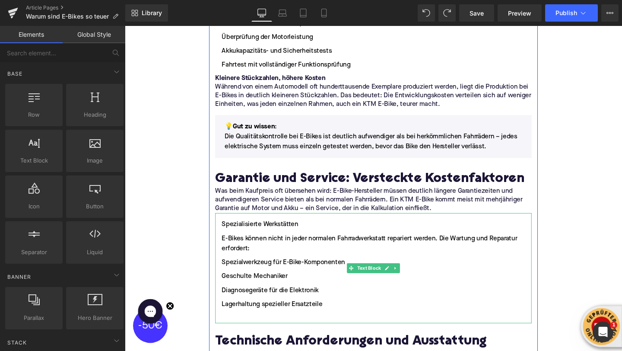
click at [229, 229] on li "Spezialisierte Werkstätten" at bounding box center [386, 234] width 333 height 10
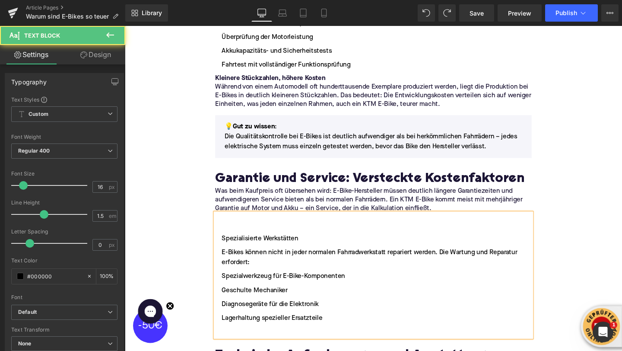
click at [229, 229] on li at bounding box center [386, 234] width 333 height 10
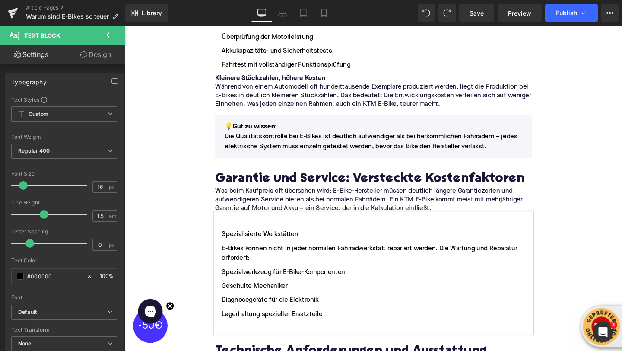
click at [231, 240] on li "Spezialisierte Werkstätten" at bounding box center [386, 245] width 333 height 10
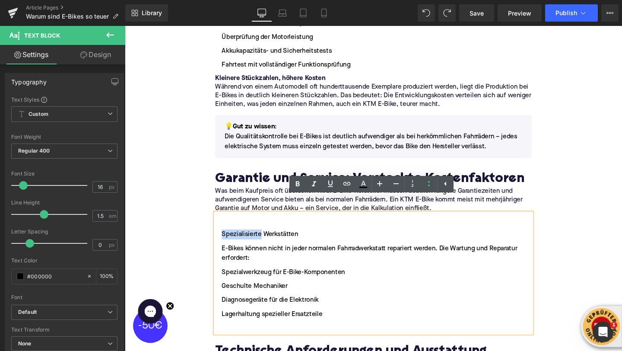
click at [231, 240] on li "Spezialisierte Werkstätten" at bounding box center [386, 245] width 333 height 10
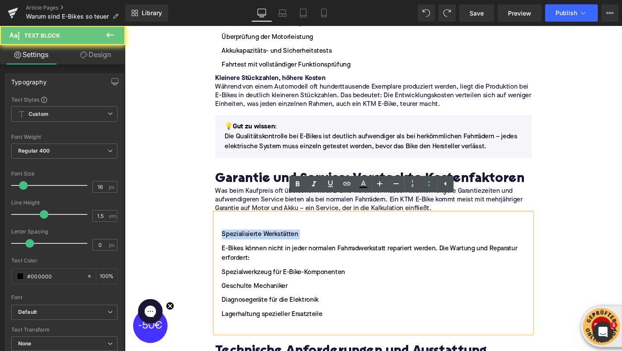
click at [231, 240] on li "Spezialisierte Werkstätten" at bounding box center [386, 245] width 333 height 10
copy li "Spezialisierte Werkstätten"
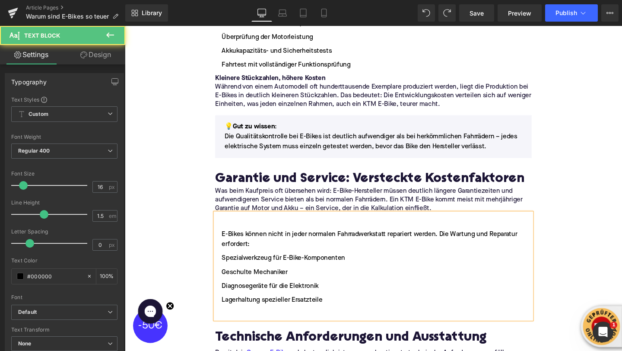
click at [225, 229] on div at bounding box center [386, 234] width 333 height 10
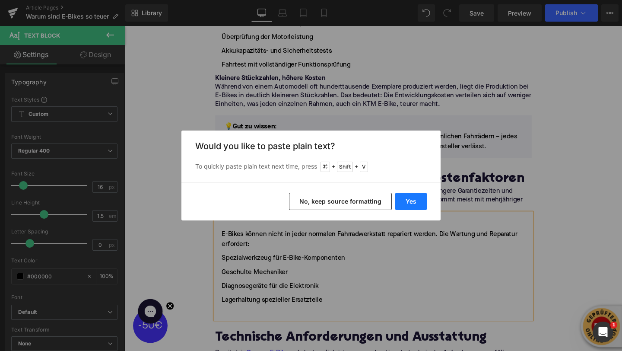
click at [409, 203] on button "Yes" at bounding box center [411, 201] width 32 height 17
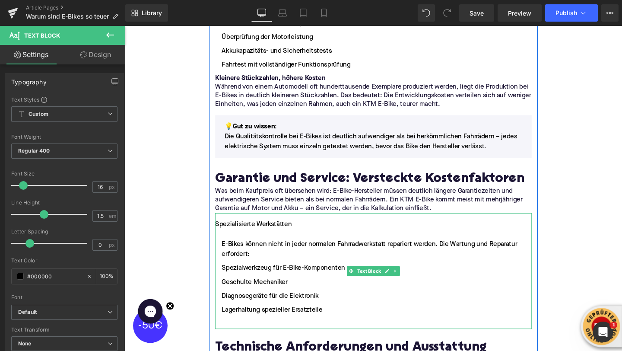
click at [251, 229] on div "Spezialisierte Werkstätten" at bounding box center [386, 234] width 333 height 10
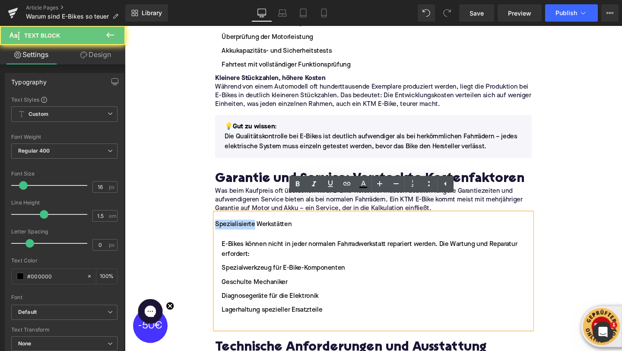
click at [251, 229] on div "Spezialisierte Werkstätten" at bounding box center [386, 234] width 333 height 10
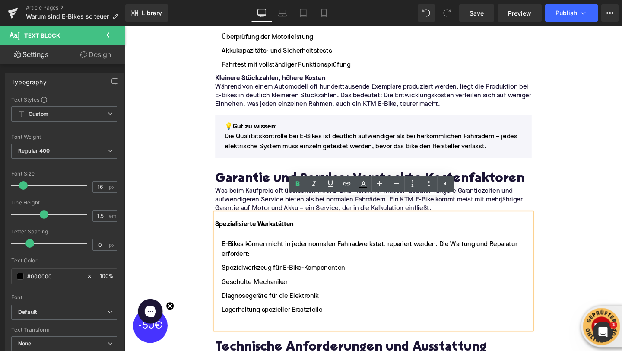
click at [226, 250] on li "E-Bikes können nicht in jeder normalen Fahrradwerkstatt repariert werden. Die W…" at bounding box center [386, 260] width 333 height 21
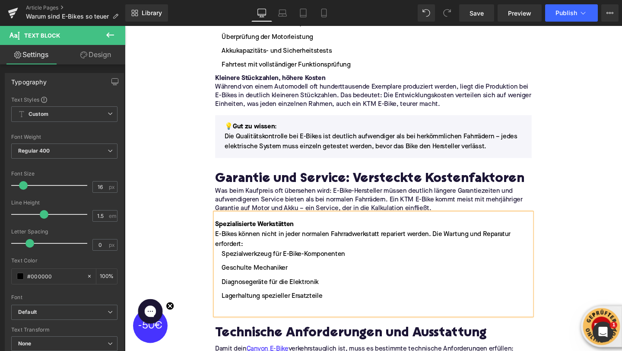
click at [277, 240] on div "E-Bikes können nicht in jeder normalen Fahrradwerkstatt repariert werden. Die W…" at bounding box center [386, 250] width 333 height 21
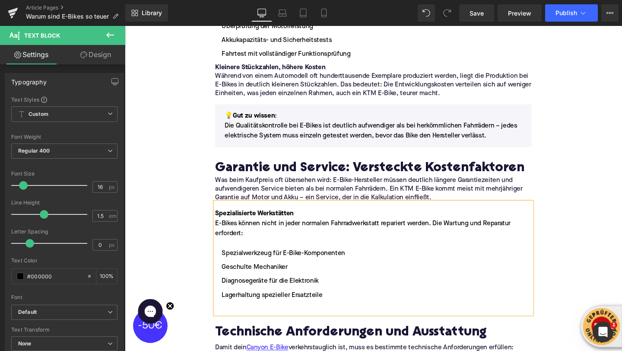
scroll to position [1794, 0]
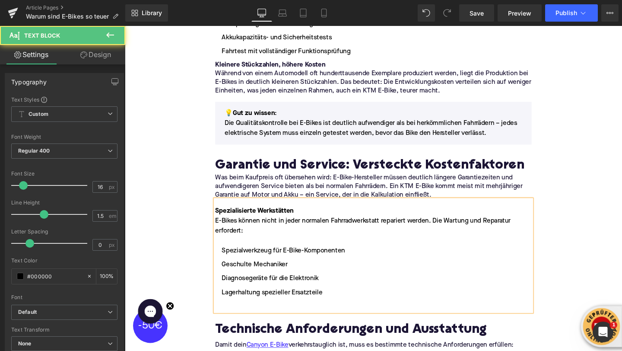
click at [306, 216] on div "Spezialisierte Werkstätten" at bounding box center [386, 221] width 333 height 10
click at [239, 247] on div at bounding box center [386, 252] width 333 height 10
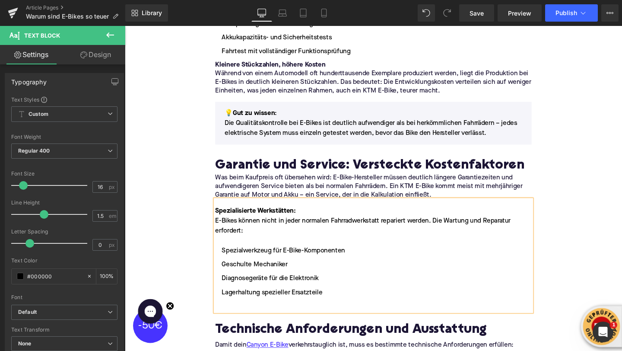
click at [305, 216] on div "Spezialisierte Werkstätten:" at bounding box center [386, 221] width 333 height 10
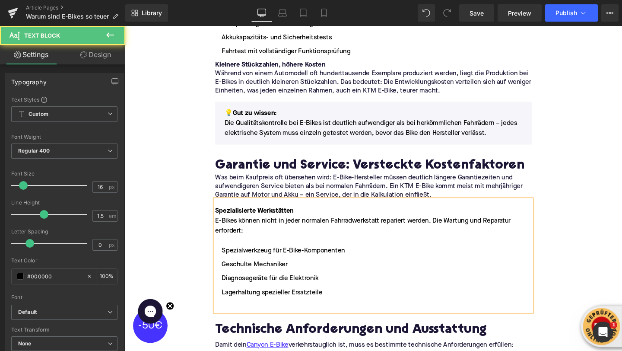
scroll to position [1806, 0]
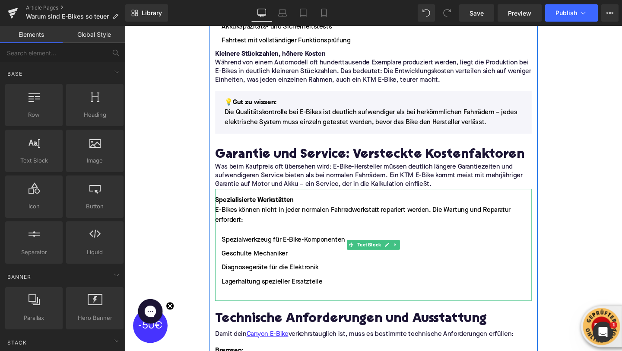
click at [234, 286] on ul "Spezialwerkzeug für E-Bike-Komponenten Geschulte Mechaniker Diagnosegeräte für …" at bounding box center [386, 279] width 333 height 69
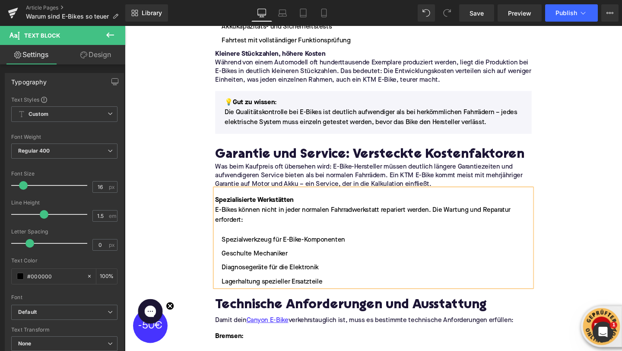
click at [221, 290] on li "Lagerhaltung spezieller Ersatzteile" at bounding box center [386, 295] width 333 height 10
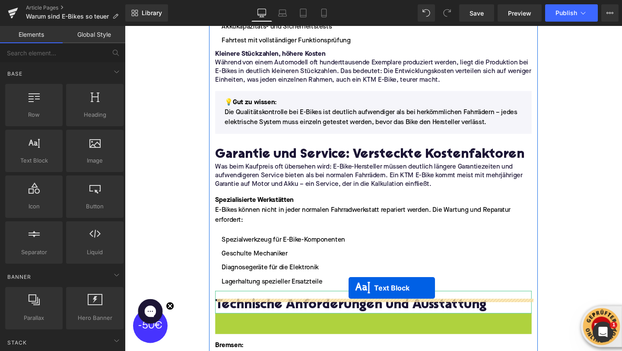
drag, startPoint x: 363, startPoint y: 321, endPoint x: 360, endPoint y: 300, distance: 21.0
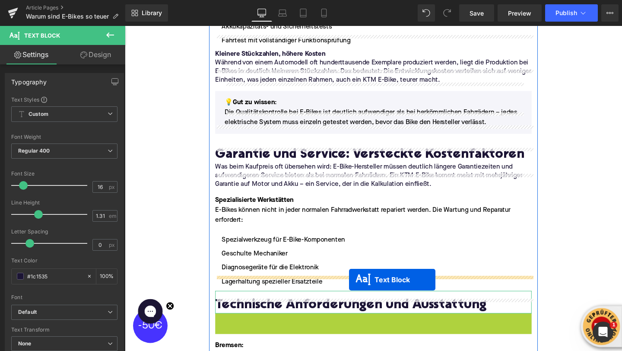
drag, startPoint x: 364, startPoint y: 320, endPoint x: 361, endPoint y: 292, distance: 28.3
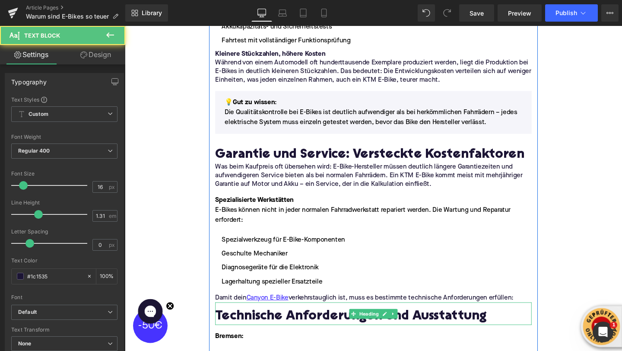
click at [296, 316] on div at bounding box center [386, 317] width 333 height 2
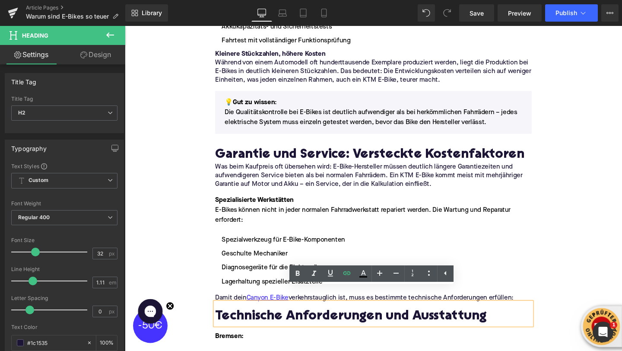
click at [301, 283] on ul "Text Color Highlight Color #333333" at bounding box center [372, 274] width 164 height 19
click at [228, 307] on p "Damit dein Canyon E-Bike verkehrstauglich ist, muss es bestimmte technische Anf…" at bounding box center [386, 311] width 333 height 9
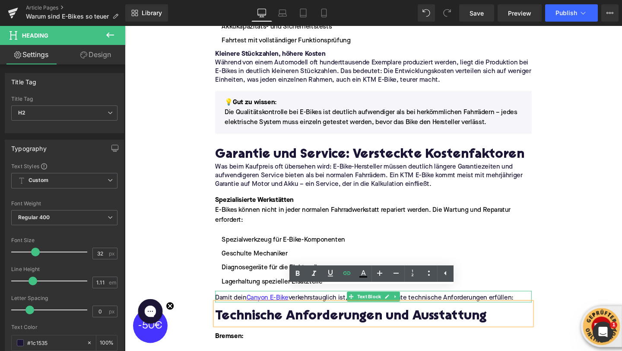
click at [228, 307] on p "Damit dein Canyon E-Bike verkehrstauglich ist, muss es bestimmte technische Anf…" at bounding box center [386, 311] width 333 height 9
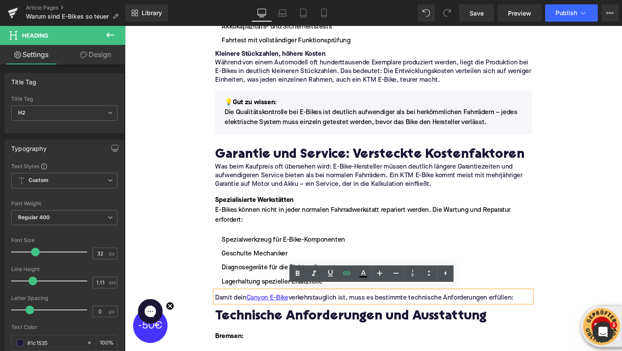
click at [228, 307] on p "Damit dein Canyon E-Bike verkehrstauglich ist, muss es bestimmte technische Anf…" at bounding box center [386, 311] width 333 height 9
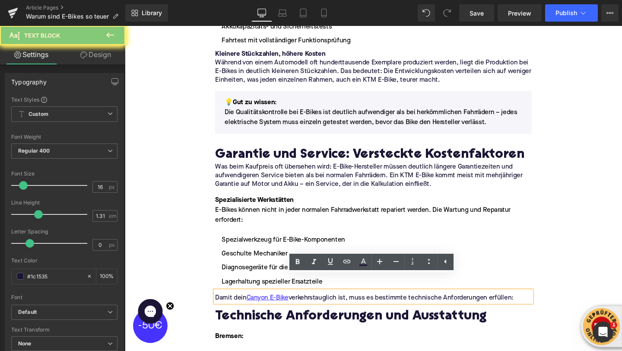
click at [228, 307] on p "Damit dein Canyon E-Bike verkehrstauglich ist, muss es bestimmte technische Anf…" at bounding box center [386, 311] width 333 height 9
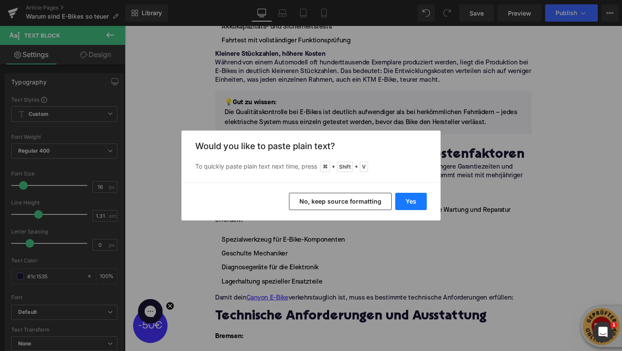
click at [409, 208] on button "Yes" at bounding box center [411, 201] width 32 height 17
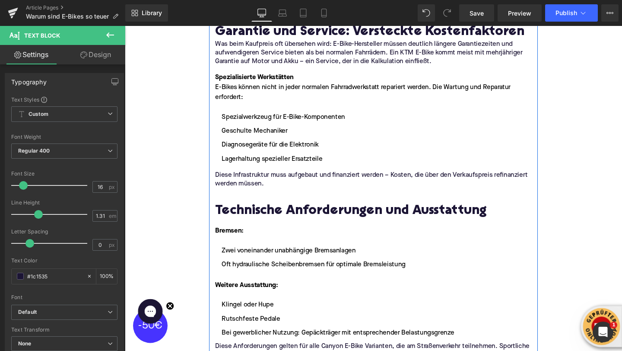
scroll to position [1949, 0]
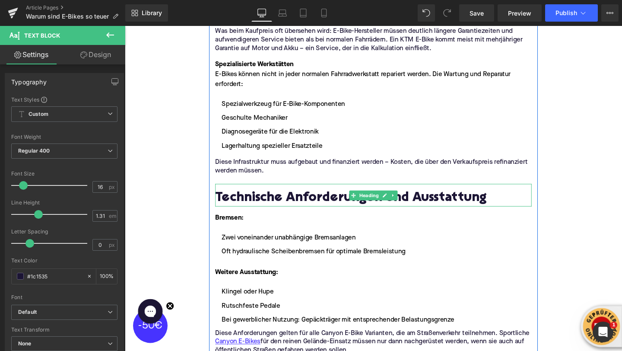
click at [245, 200] on h2 "Technische Anforderungen und Ausstattung" at bounding box center [386, 208] width 333 height 16
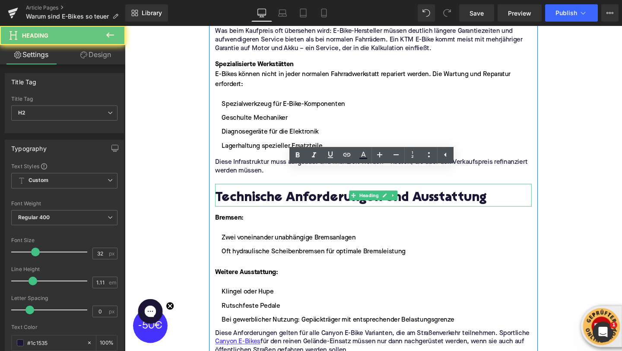
click at [245, 200] on h2 "Technische Anforderungen und Ausstattung" at bounding box center [386, 208] width 333 height 16
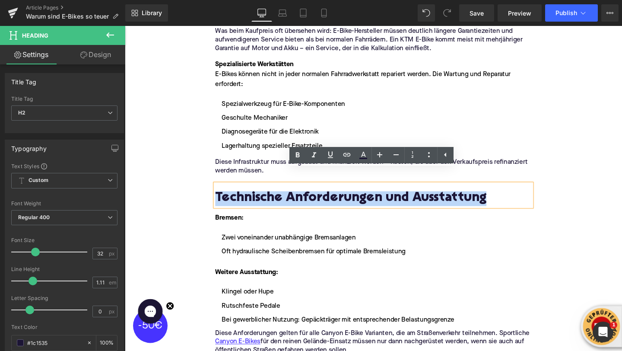
paste div
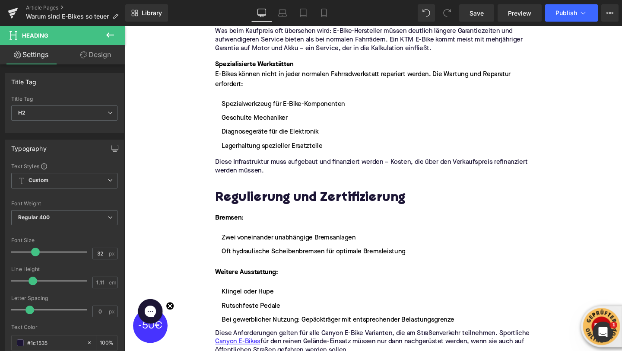
click at [105, 33] on icon at bounding box center [110, 35] width 10 height 10
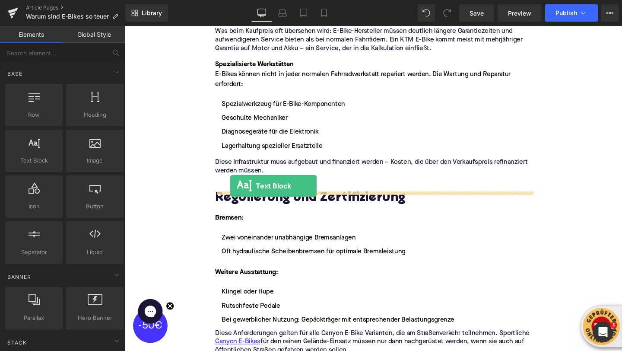
drag, startPoint x: 153, startPoint y: 183, endPoint x: 235, endPoint y: 197, distance: 83.2
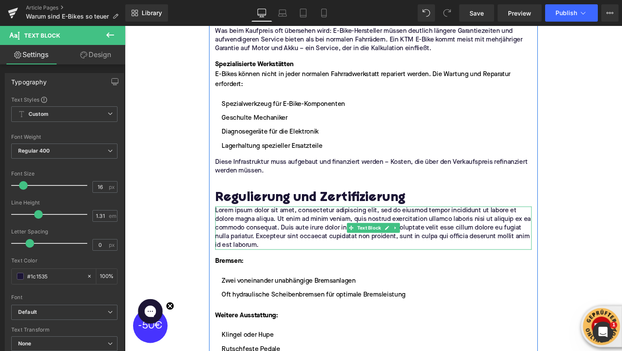
click at [274, 222] on p "Lorem ipsum dolor sit amet, consectetur adipiscing elit, sed do eiusmod tempor …" at bounding box center [386, 238] width 333 height 45
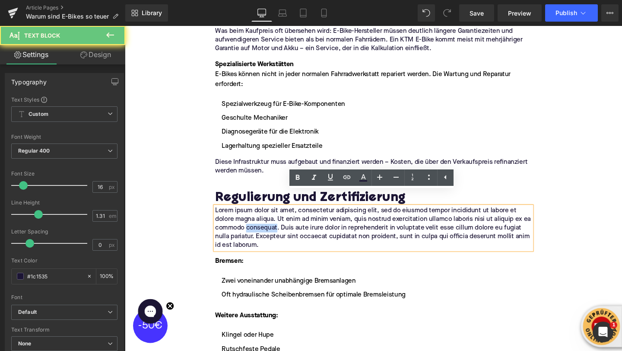
click at [274, 222] on p "Lorem ipsum dolor sit amet, consectetur adipiscing elit, sed do eiusmod tempor …" at bounding box center [386, 238] width 333 height 45
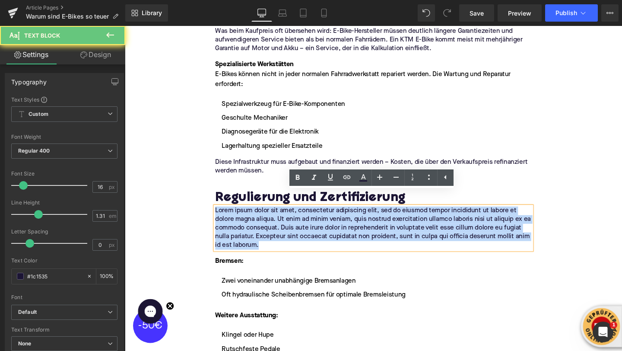
click at [274, 222] on p "Lorem ipsum dolor sit amet, consectetur adipiscing elit, sed do eiusmod tempor …" at bounding box center [386, 238] width 333 height 45
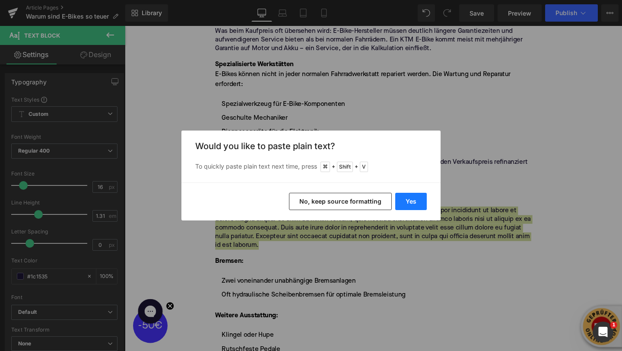
click at [403, 197] on button "Yes" at bounding box center [411, 201] width 32 height 17
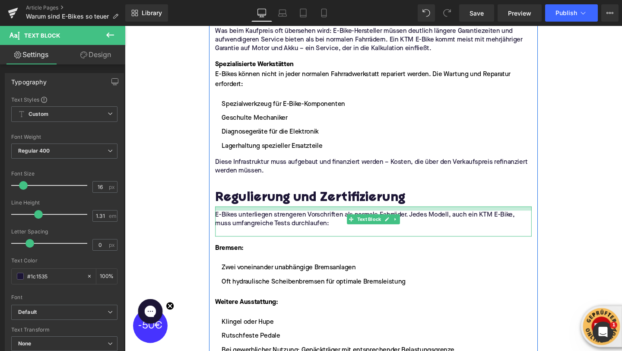
drag, startPoint x: 236, startPoint y: 202, endPoint x: 236, endPoint y: 207, distance: 4.8
click at [236, 216] on div "E-Bikes unterliegen strengeren Vorschriften als normale Fahrräder. Jedes Modell…" at bounding box center [386, 232] width 333 height 32
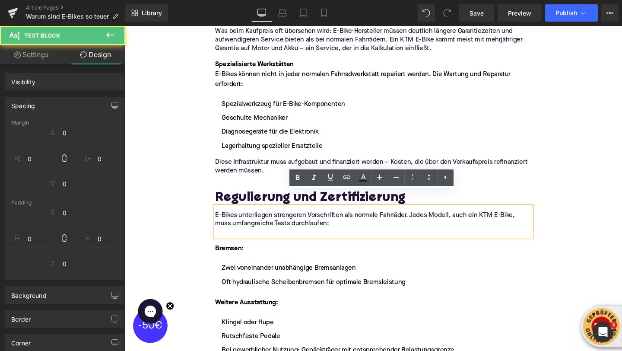
click at [237, 239] on p at bounding box center [386, 243] width 333 height 9
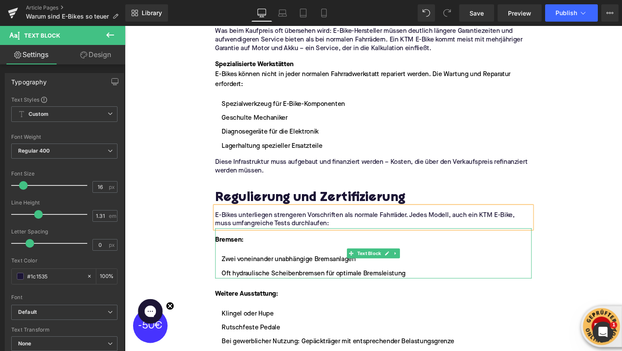
click at [236, 247] on strong "Bremsen:" at bounding box center [235, 250] width 30 height 7
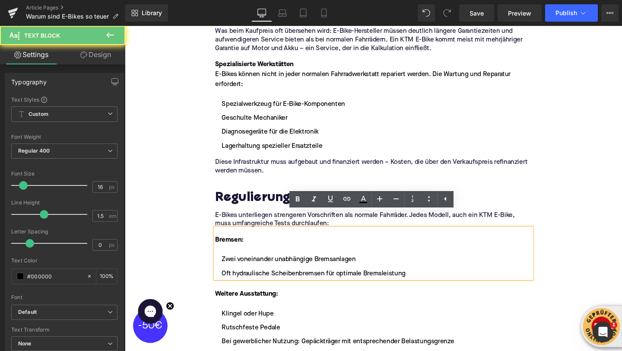
click at [236, 247] on strong "Bremsen:" at bounding box center [235, 250] width 30 height 7
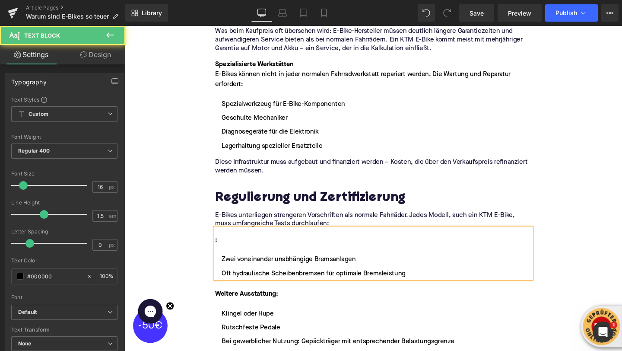
click at [234, 256] on div at bounding box center [386, 261] width 333 height 10
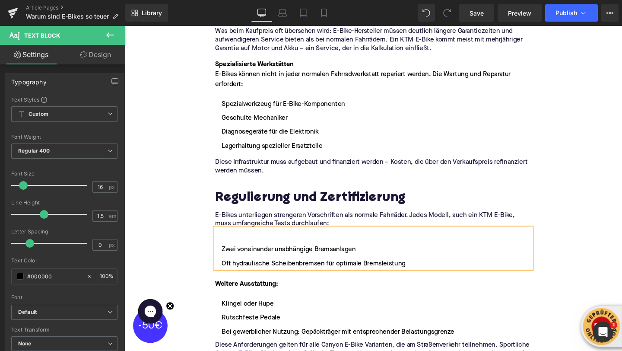
click at [226, 256] on li "Zwei voneinander unabhängige Bremsanlagen" at bounding box center [386, 261] width 333 height 10
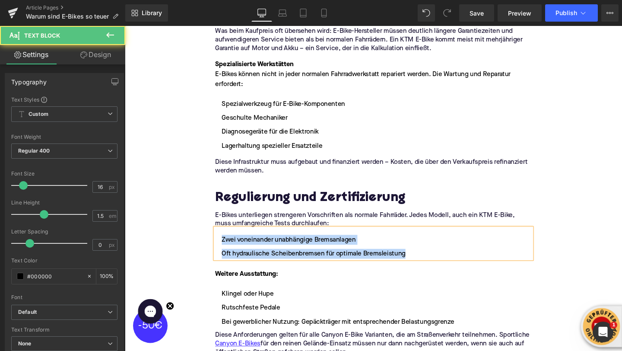
drag, startPoint x: 429, startPoint y: 250, endPoint x: 210, endPoint y: 238, distance: 219.4
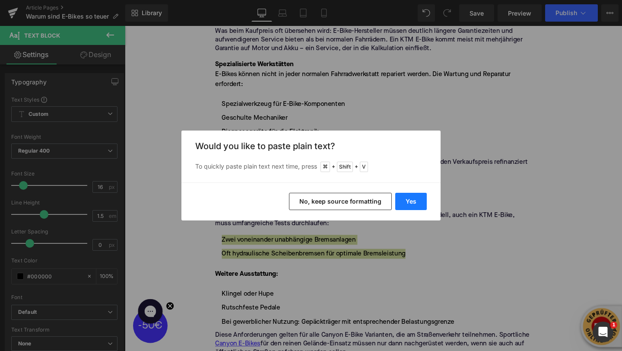
click at [408, 206] on button "Yes" at bounding box center [411, 201] width 32 height 17
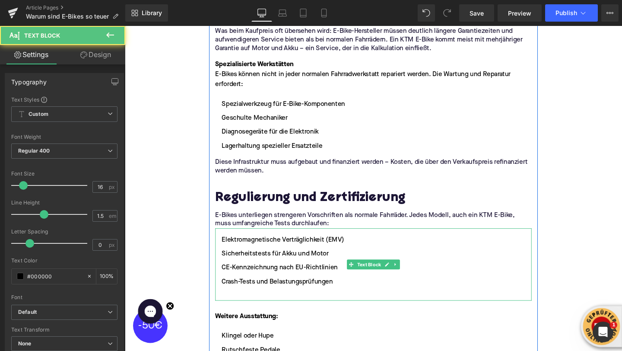
click at [282, 304] on li at bounding box center [386, 309] width 333 height 10
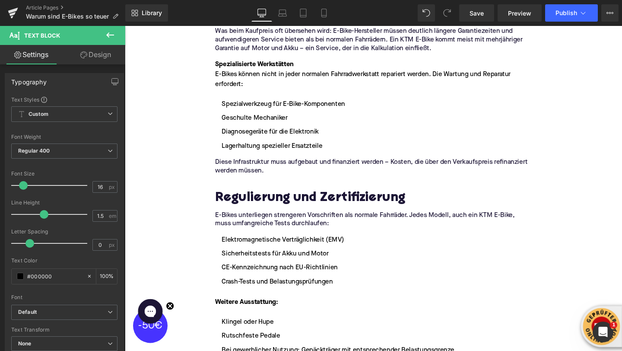
click at [114, 32] on icon at bounding box center [110, 35] width 10 height 10
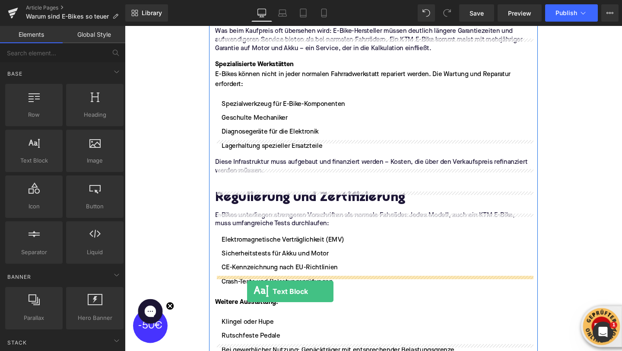
drag, startPoint x: 168, startPoint y: 172, endPoint x: 254, endPoint y: 301, distance: 154.6
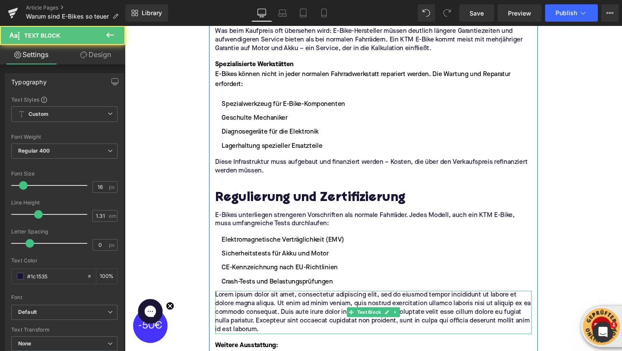
click at [247, 304] on p "Lorem ipsum dolor sit amet, consectetur adipiscing elit, sed do eiusmod tempor …" at bounding box center [386, 326] width 333 height 45
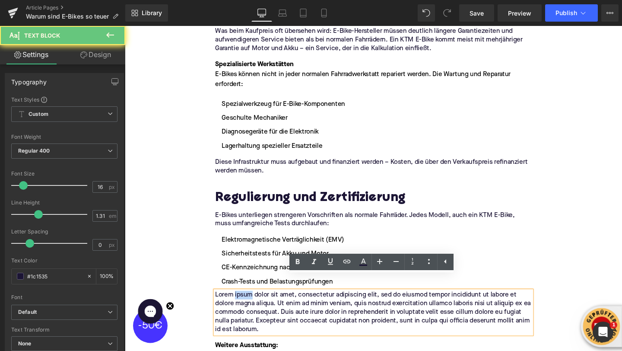
click at [247, 304] on p "Lorem ipsum dolor sit amet, consectetur adipiscing elit, sed do eiusmod tempor …" at bounding box center [386, 326] width 333 height 45
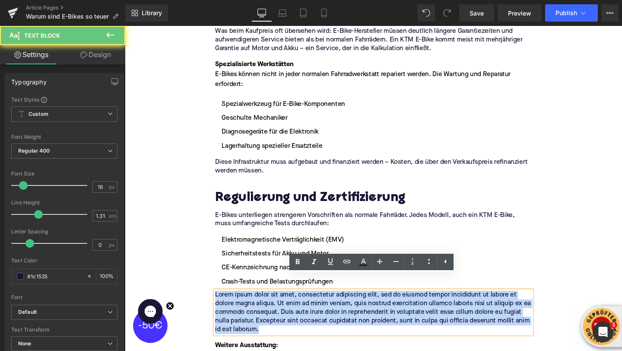
click at [247, 304] on p "Lorem ipsum dolor sit amet, consectetur adipiscing elit, sed do eiusmod tempor …" at bounding box center [386, 326] width 333 height 45
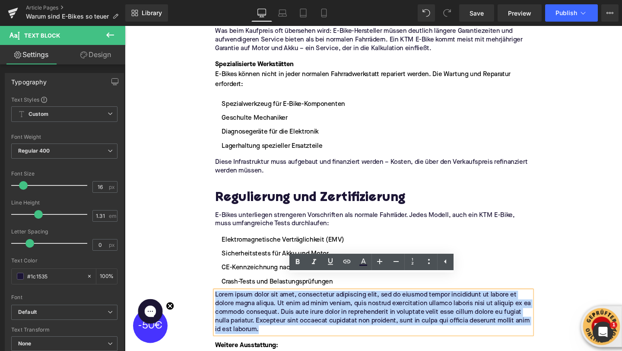
paste div
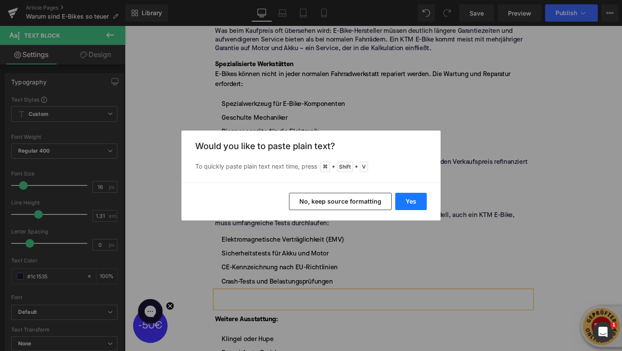
click at [406, 198] on button "Yes" at bounding box center [411, 201] width 32 height 17
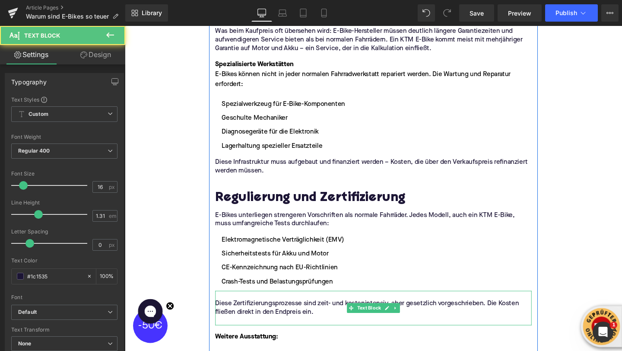
click at [271, 304] on p at bounding box center [386, 308] width 333 height 9
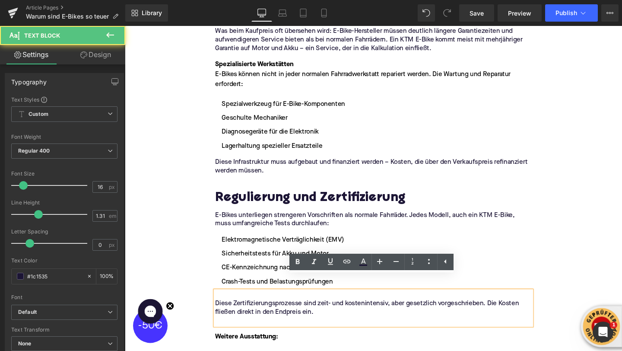
click at [220, 313] on p "Diese Zertifizierungsprozesse sind zeit- und kostenintensiv, aber gesetzlich vo…" at bounding box center [386, 322] width 333 height 18
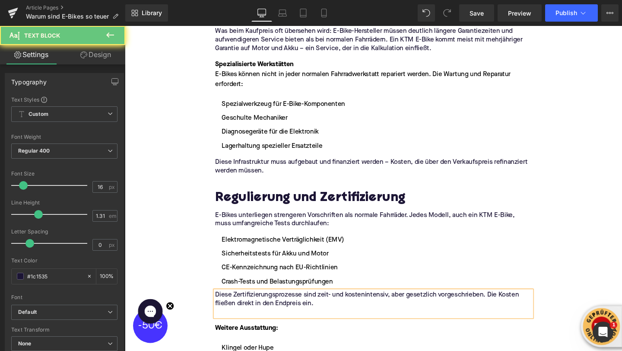
click at [223, 322] on p at bounding box center [386, 326] width 333 height 9
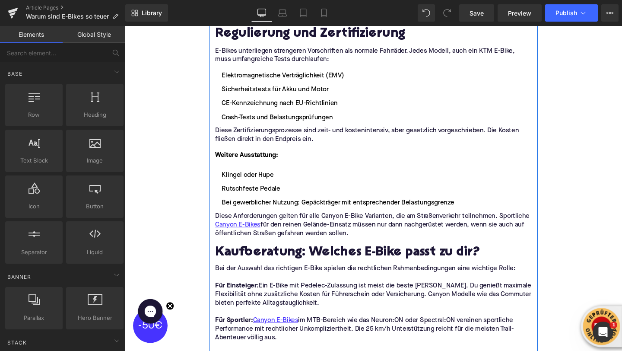
scroll to position [2131, 0]
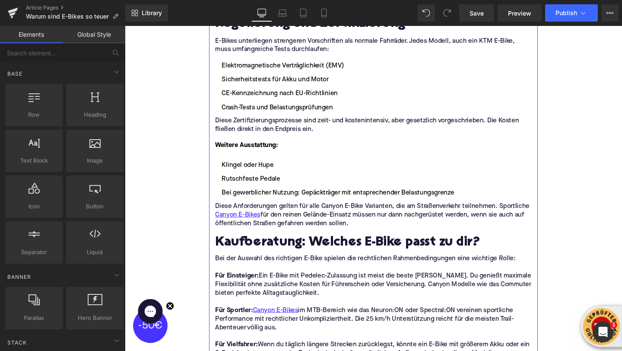
click at [260, 247] on h2 "Kaufberatung: Welches E-Bike passt zu dir?" at bounding box center [386, 255] width 333 height 16
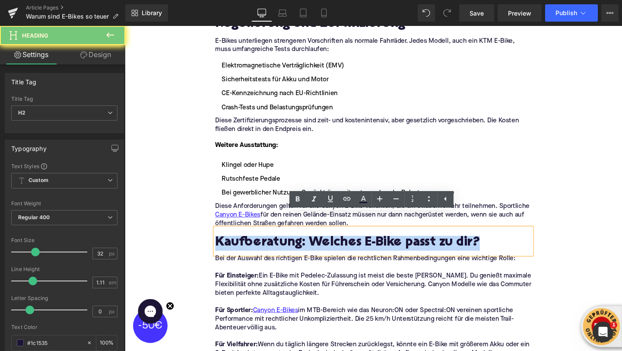
paste div
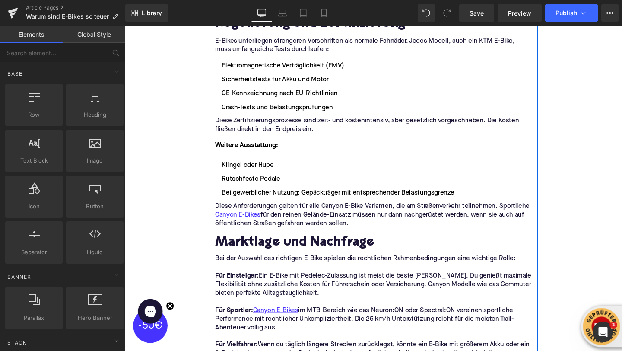
click at [272, 275] on p at bounding box center [386, 279] width 333 height 9
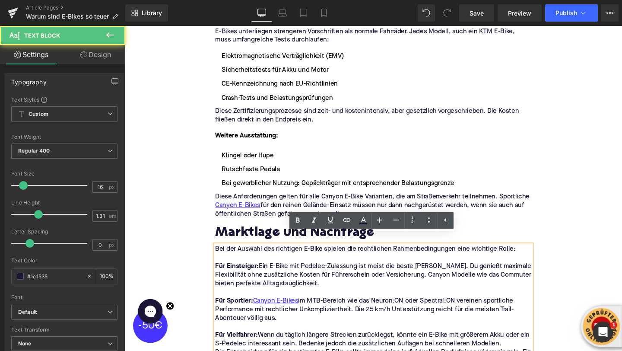
scroll to position [2163, 0]
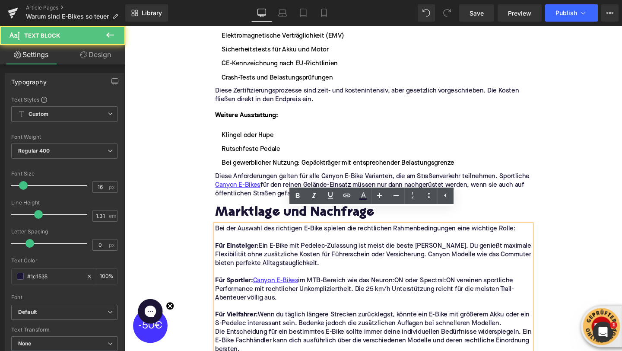
click at [271, 344] on p "Die Entscheidung für ein bestimmtes E-Bike sollte immer deine individuellen Bed…" at bounding box center [386, 357] width 333 height 27
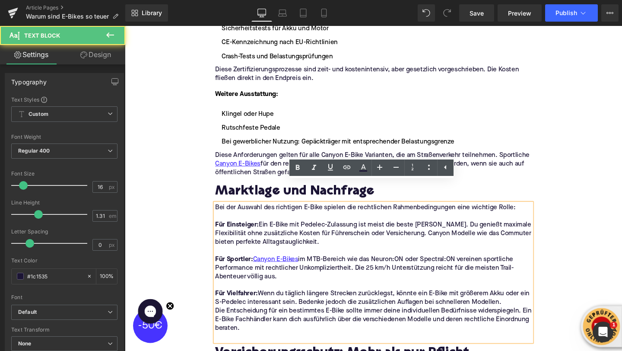
scroll to position [2194, 0]
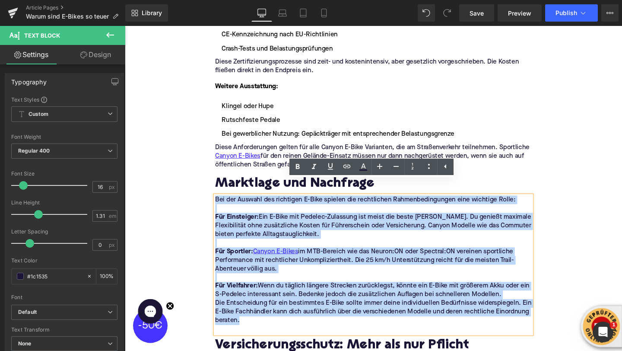
drag, startPoint x: 254, startPoint y: 323, endPoint x: 222, endPoint y: 195, distance: 131.9
click at [222, 204] on div "Bei der Auswahl des richtigen E-Bike spielen die rechtlichen Rahmenbedingungen …" at bounding box center [386, 276] width 333 height 145
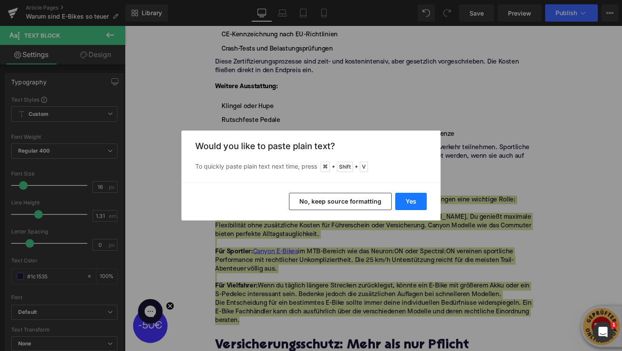
click at [414, 202] on button "Yes" at bounding box center [411, 201] width 32 height 17
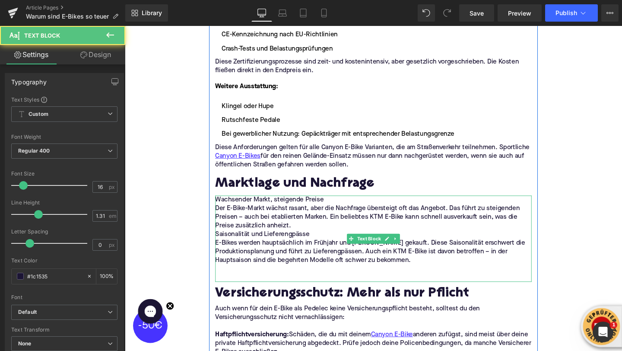
click at [344, 204] on p "Wachsender Markt, steigende Preise" at bounding box center [386, 208] width 333 height 9
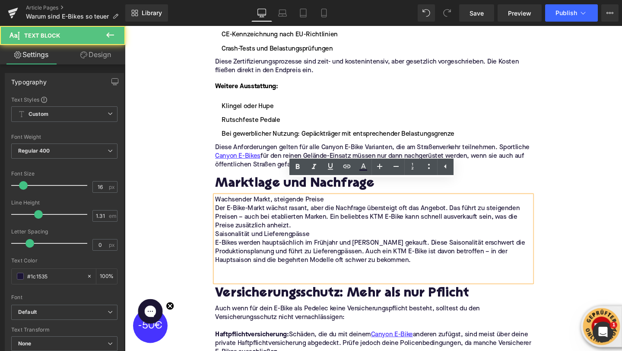
click at [312, 216] on p "Der E-Bike-Markt wächst rasant, aber die Nachfrage übersteigt oft das Angebot. …" at bounding box center [386, 226] width 333 height 27
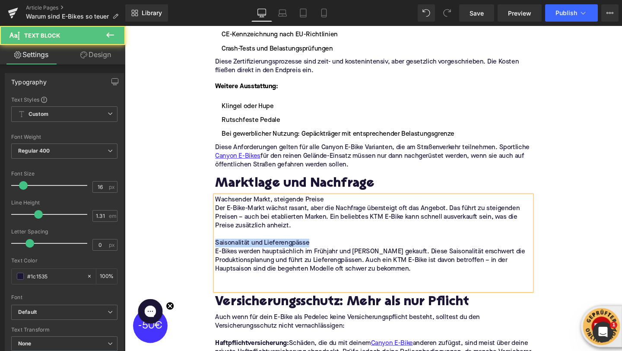
drag, startPoint x: 322, startPoint y: 238, endPoint x: 175, endPoint y: 238, distance: 146.9
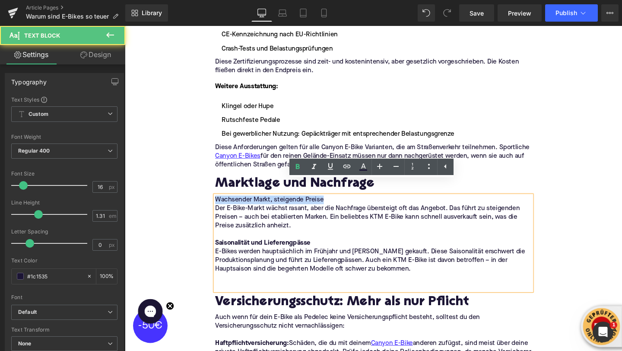
drag, startPoint x: 311, startPoint y: 193, endPoint x: 193, endPoint y: 193, distance: 117.5
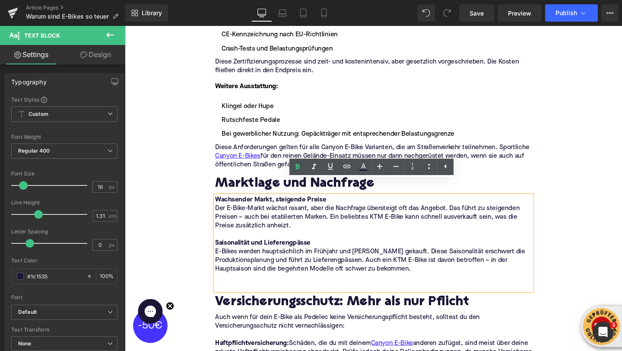
click at [235, 286] on p at bounding box center [386, 290] width 333 height 9
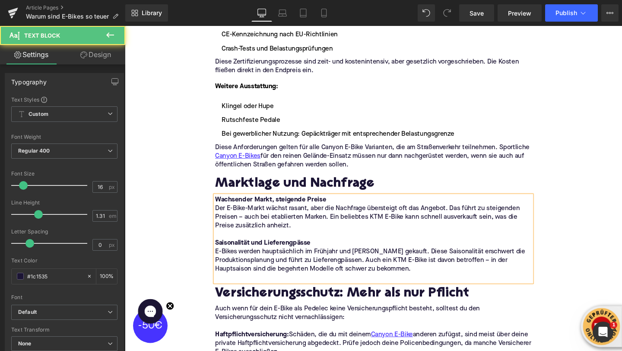
click at [235, 286] on p at bounding box center [386, 290] width 333 height 9
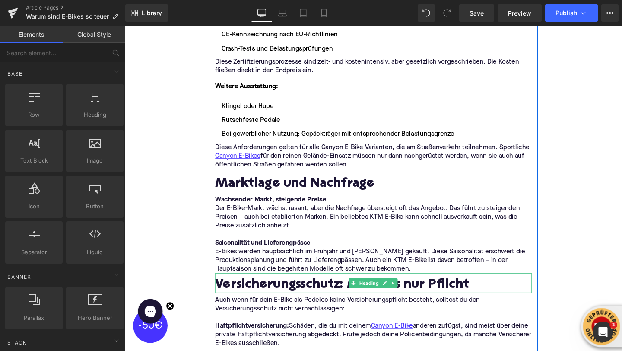
click at [266, 291] on h2 "Versicherungsschutz: Mehr als nur Pflicht" at bounding box center [386, 299] width 333 height 16
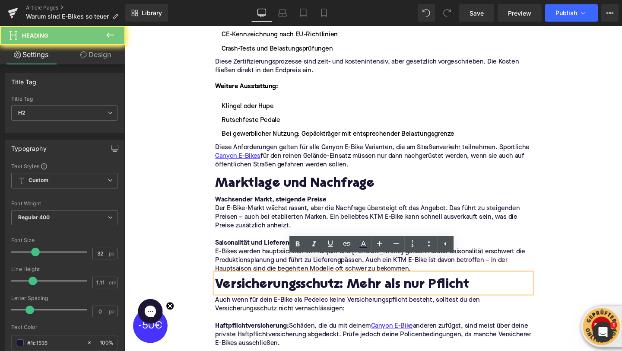
click at [266, 291] on h2 "Versicherungsschutz: Mehr als nur Pflicht" at bounding box center [386, 299] width 333 height 16
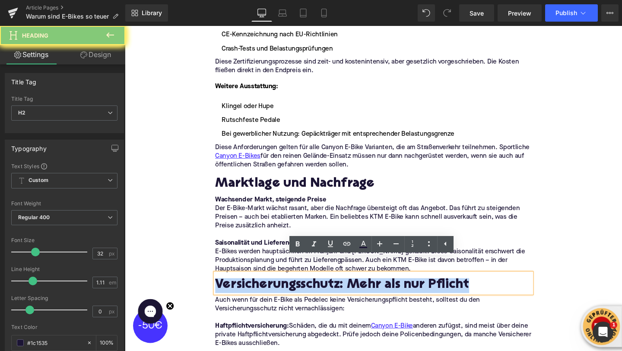
paste div
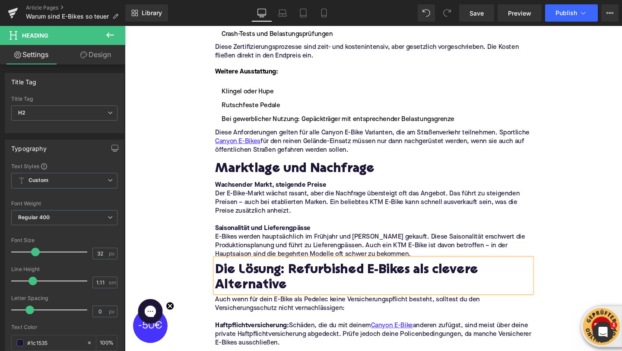
scroll to position [2219, 0]
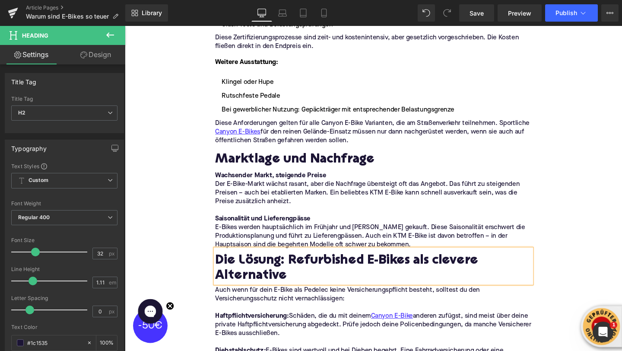
click at [290, 299] on p "Auch wenn für dein E-Bike als Pedelec keine Versicherungspflicht besteht, sollt…" at bounding box center [386, 308] width 333 height 18
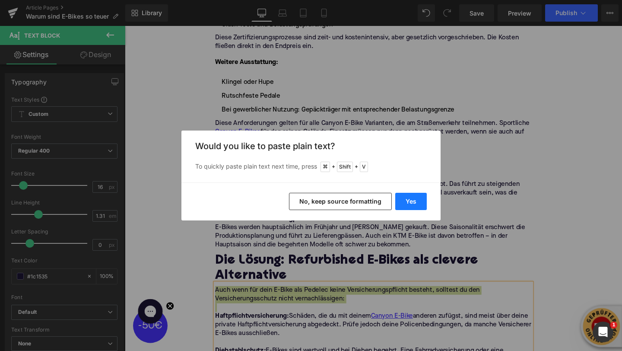
click at [411, 209] on button "Yes" at bounding box center [411, 201] width 32 height 17
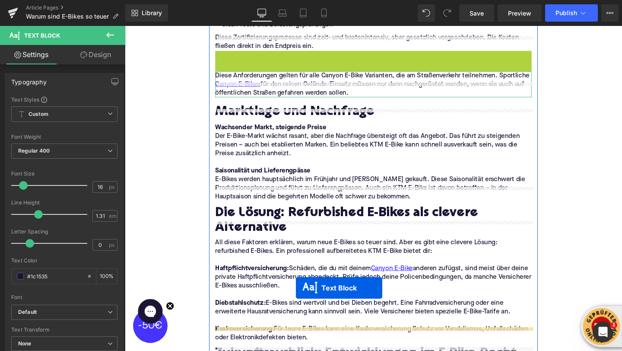
drag, startPoint x: 363, startPoint y: 70, endPoint x: 305, endPoint y: 300, distance: 237.2
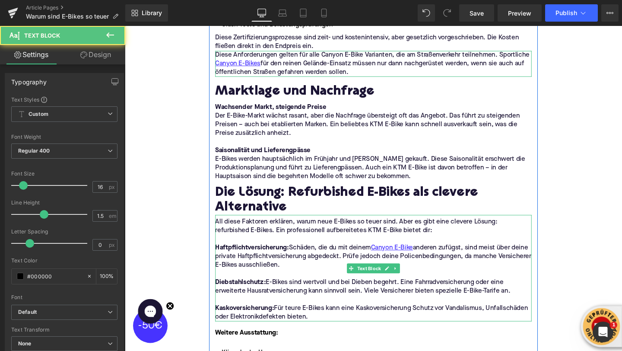
click at [226, 256] on strong "Haftpflichtversicherung:" at bounding box center [258, 259] width 77 height 7
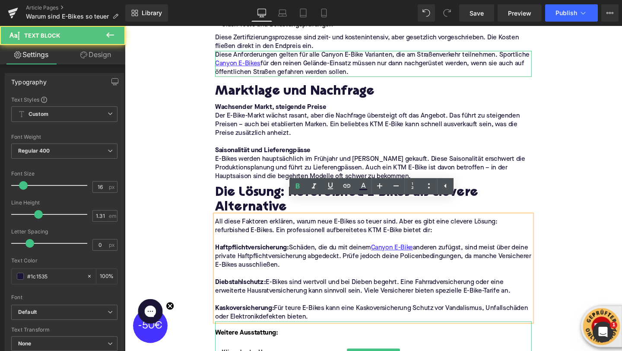
drag, startPoint x: 220, startPoint y: 242, endPoint x: 391, endPoint y: 331, distance: 192.9
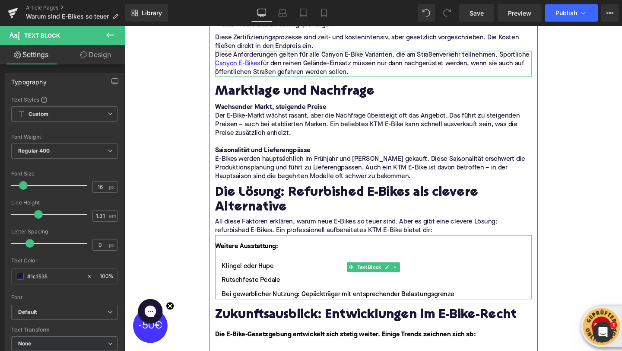
click at [270, 255] on strong "Weitere Ausstattung:" at bounding box center [253, 258] width 66 height 7
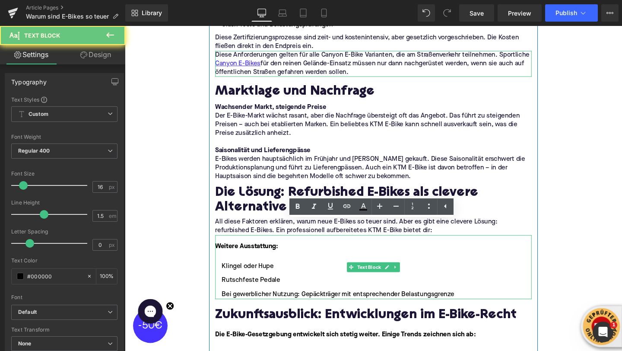
click at [270, 255] on strong "Weitere Ausstattung:" at bounding box center [253, 258] width 66 height 7
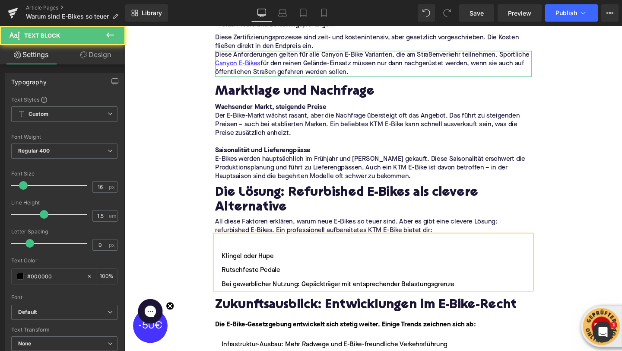
click at [227, 263] on li "Klingel oder Hupe" at bounding box center [386, 268] width 333 height 10
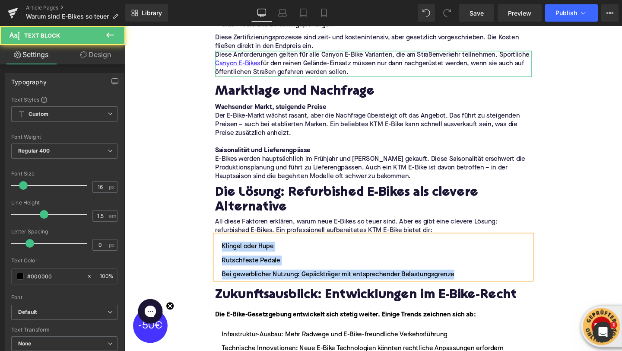
drag, startPoint x: 228, startPoint y: 242, endPoint x: 477, endPoint y: 280, distance: 251.8
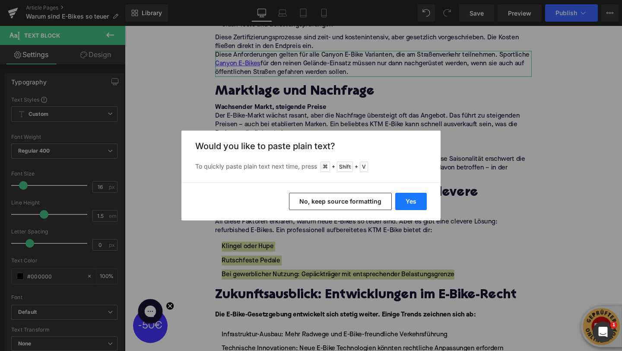
click at [409, 204] on button "Yes" at bounding box center [411, 201] width 32 height 17
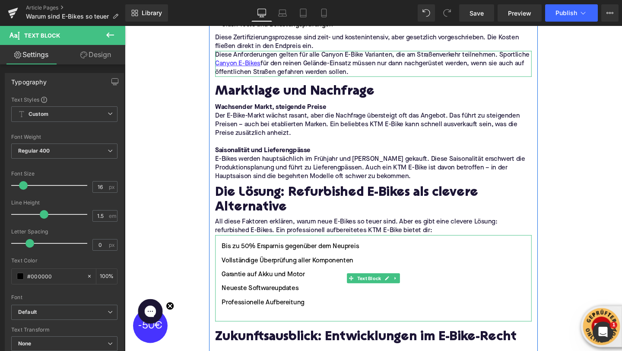
click at [272, 326] on li at bounding box center [386, 331] width 333 height 10
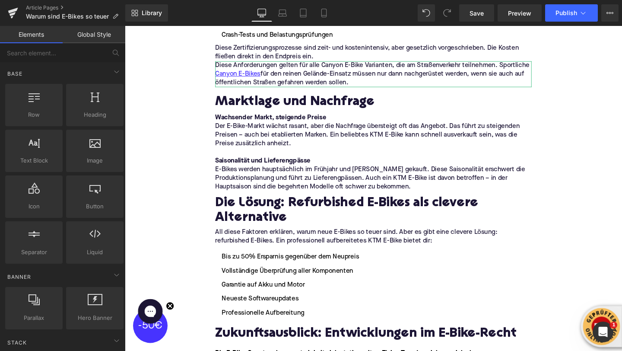
scroll to position [2206, 0]
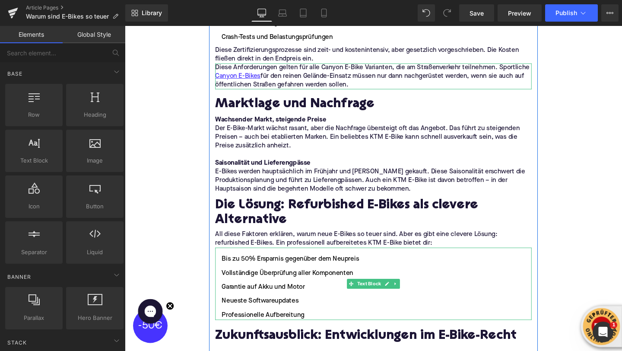
click at [252, 266] on li "Bis zu 50% Ersparnis gegenüber dem Neupreis" at bounding box center [386, 271] width 333 height 10
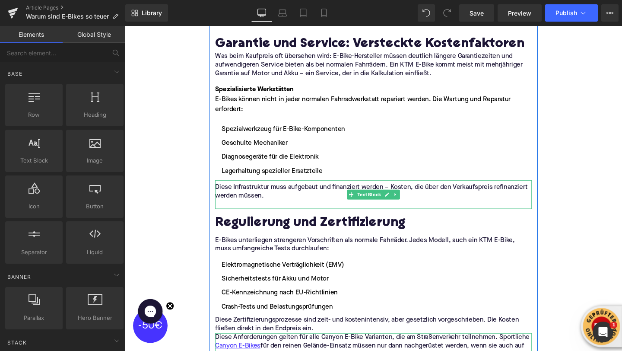
scroll to position [1920, 0]
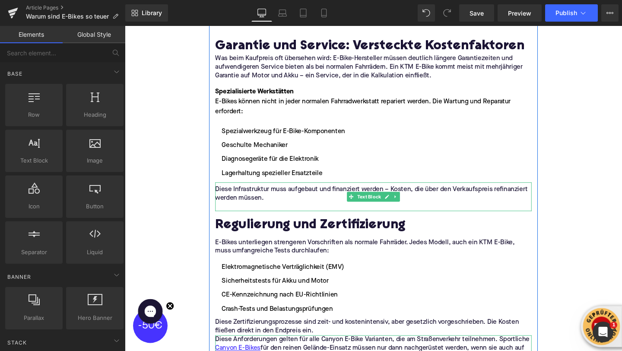
click at [245, 211] on p at bounding box center [386, 215] width 333 height 9
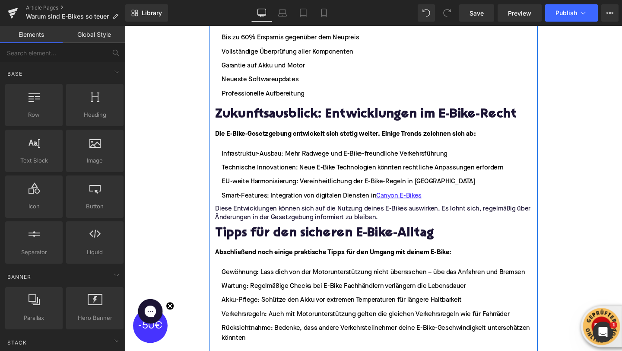
scroll to position [2381, 0]
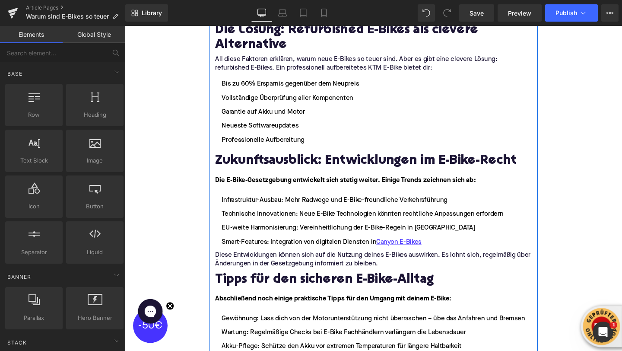
click at [248, 262] on p "Diese Entwicklungen können sich auf die Nutzung deines E-Bikes auswirken. Es lo…" at bounding box center [386, 271] width 333 height 18
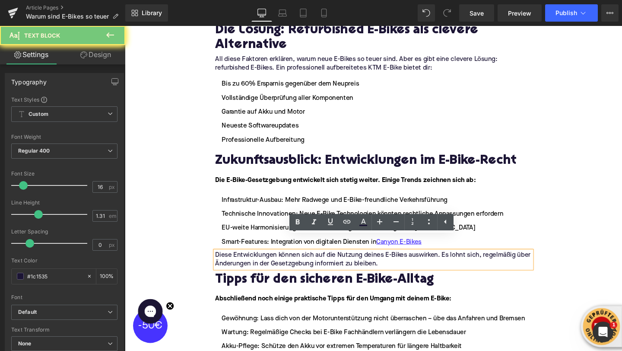
click at [248, 262] on p "Diese Entwicklungen können sich auf die Nutzung deines E-Bikes auswirken. Es lo…" at bounding box center [386, 271] width 333 height 18
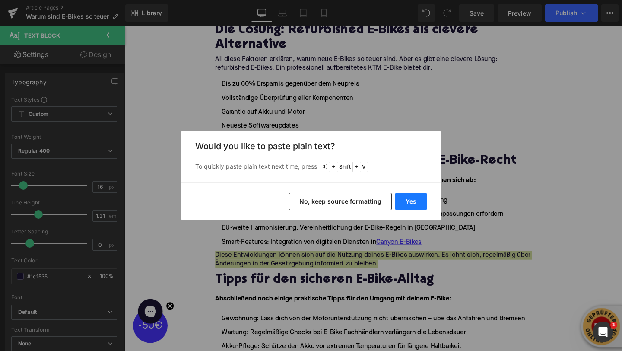
drag, startPoint x: 418, startPoint y: 204, endPoint x: 309, endPoint y: 187, distance: 111.1
click at [418, 204] on button "Yes" at bounding box center [411, 201] width 32 height 17
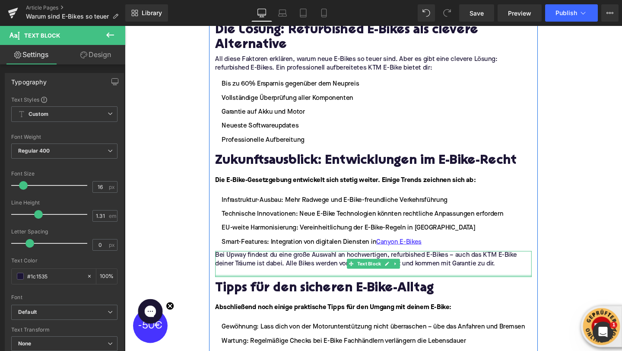
click at [306, 280] on p at bounding box center [386, 284] width 333 height 9
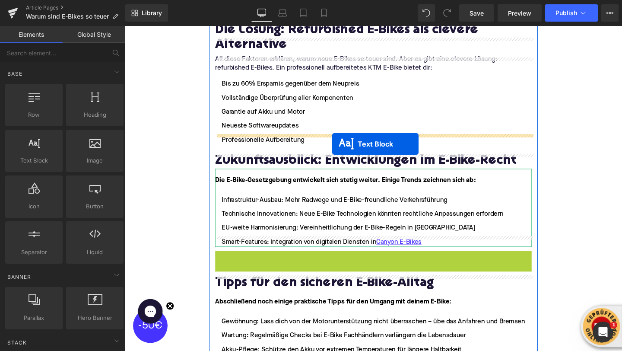
drag, startPoint x: 358, startPoint y: 256, endPoint x: 343, endPoint y: 147, distance: 110.0
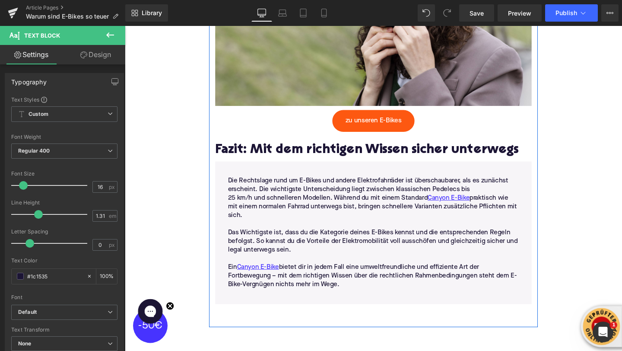
scroll to position [2912, 0]
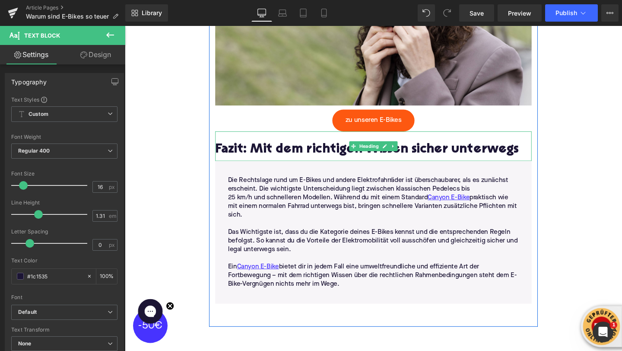
click at [233, 149] on h2 "Fazit: Mit dem richtigen Wissen sicher unterwegs" at bounding box center [386, 157] width 333 height 16
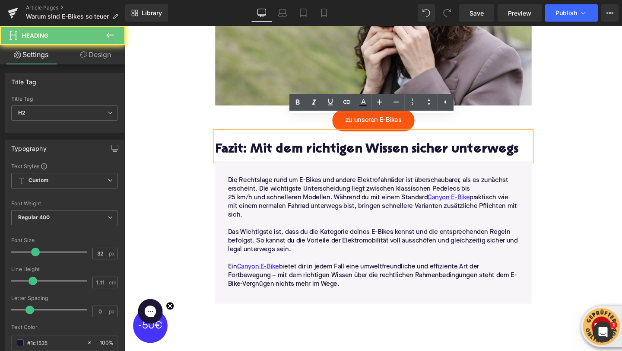
click at [233, 149] on h2 "Fazit: Mit dem richtigen Wissen sicher unterwegs" at bounding box center [386, 157] width 333 height 16
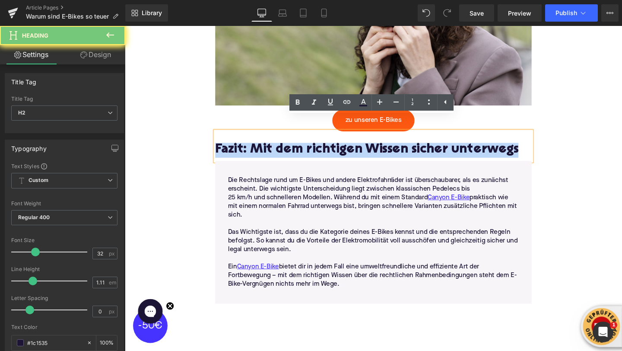
click at [233, 149] on h2 "Fazit: Mit dem richtigen Wissen sicher unterwegs" at bounding box center [386, 157] width 333 height 16
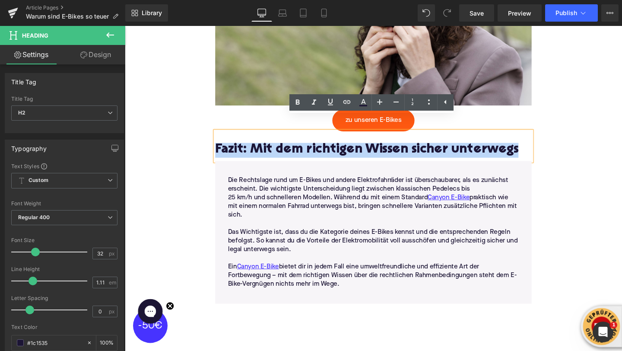
paste div
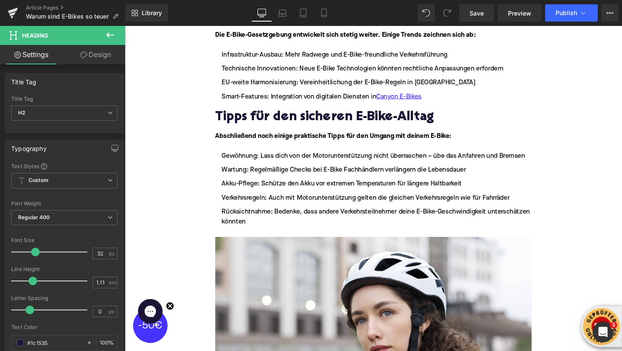
scroll to position [2542, 0]
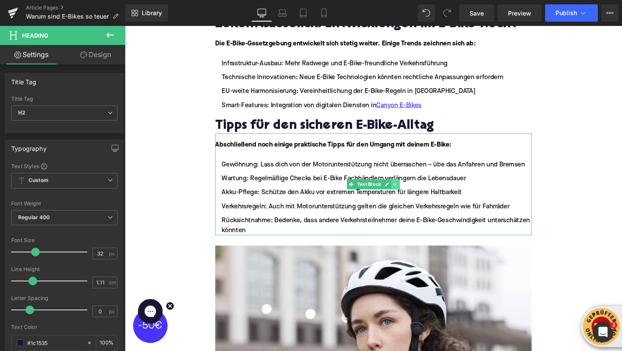
click at [410, 190] on icon at bounding box center [409, 192] width 5 height 5
click at [411, 187] on link at bounding box center [414, 192] width 9 height 10
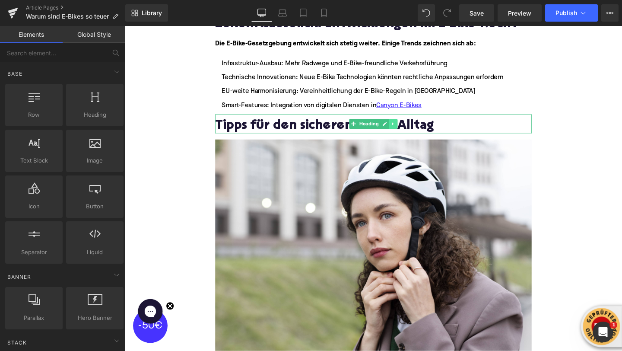
click at [409, 126] on icon at bounding box center [407, 128] width 5 height 5
click at [409, 124] on link at bounding box center [411, 129] width 9 height 10
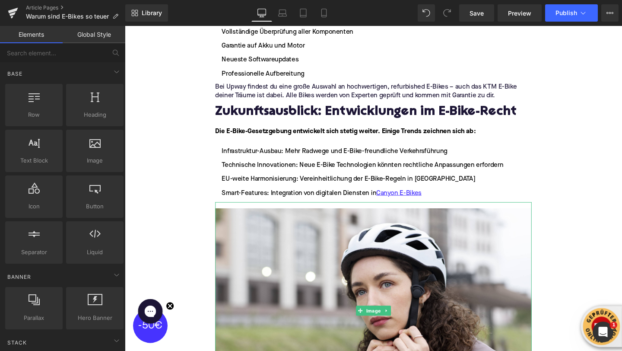
scroll to position [2435, 0]
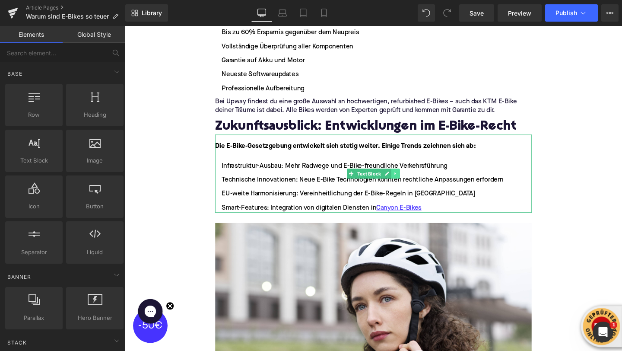
click at [413, 176] on link at bounding box center [409, 181] width 9 height 10
click at [413, 178] on icon at bounding box center [414, 180] width 5 height 5
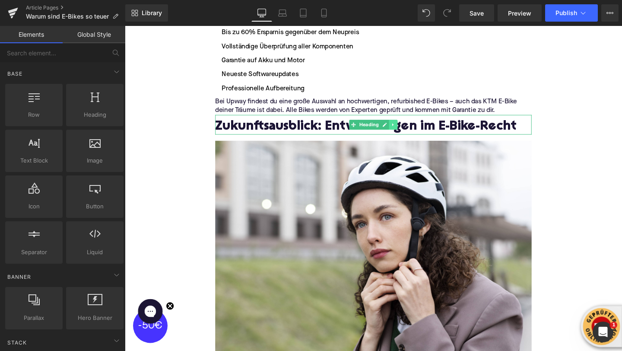
click at [410, 124] on link at bounding box center [407, 129] width 9 height 10
click at [411, 127] on icon at bounding box center [411, 129] width 5 height 5
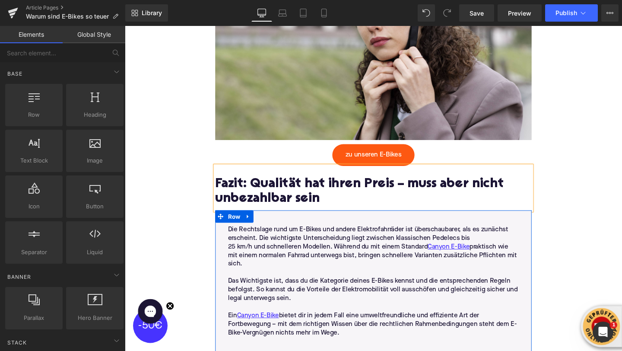
scroll to position [2711, 0]
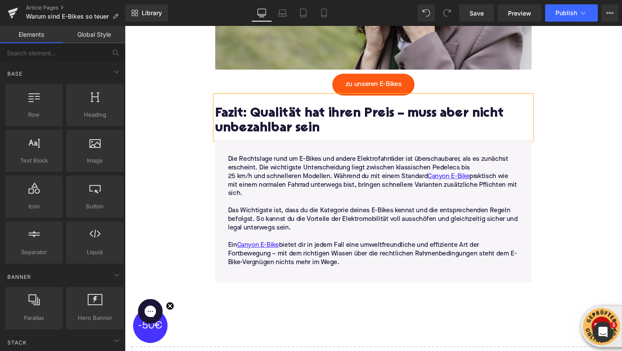
click at [303, 252] on p "Ein Canyon E-Bike bietet dir in jedem Fall eine umweltfreundliche und effizient…" at bounding box center [386, 265] width 306 height 27
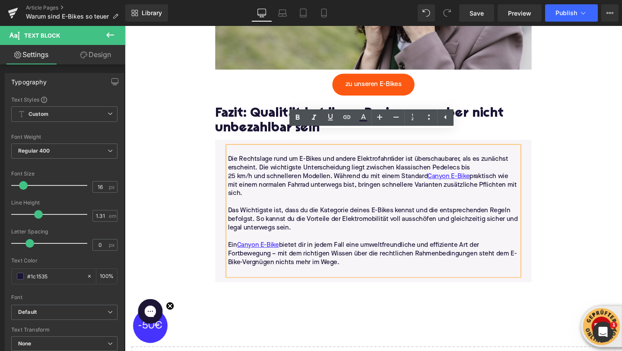
drag, startPoint x: 353, startPoint y: 258, endPoint x: 229, endPoint y: 152, distance: 162.7
click at [229, 153] on div "Die Rechtslage rund um E-Bikes und andere Elektrofahrräder ist überschaubarer, …" at bounding box center [386, 221] width 319 height 136
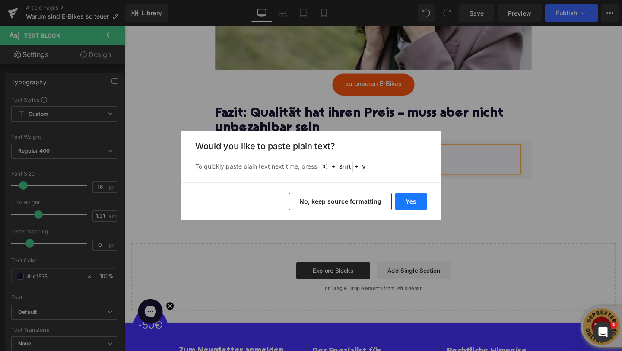
click at [411, 202] on button "Yes" at bounding box center [411, 201] width 32 height 17
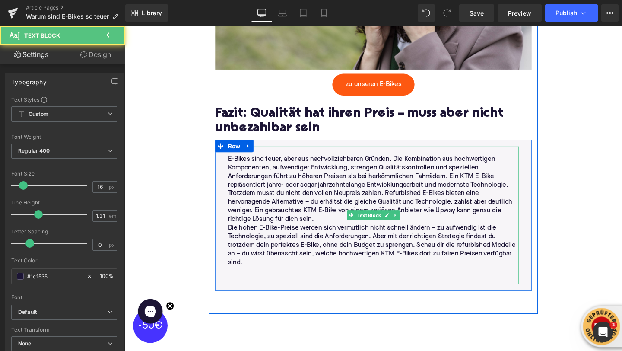
click at [531, 176] on p "E-Bikes sind teuer, aber aus nachvollziehbaren Gründen. Die Kombination aus hoc…" at bounding box center [386, 180] width 306 height 36
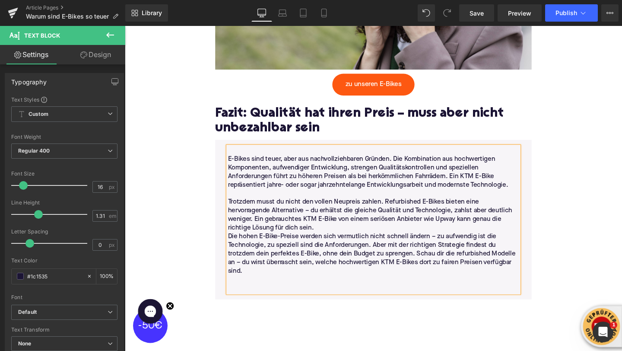
click at [364, 219] on p "Trotzdem musst du nicht den vollen Neupreis zahlen. Refurbished E-Bikes bieten …" at bounding box center [386, 225] width 306 height 36
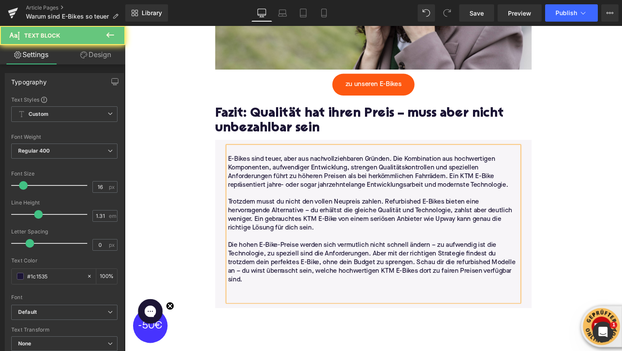
click at [264, 297] on p at bounding box center [386, 301] width 306 height 9
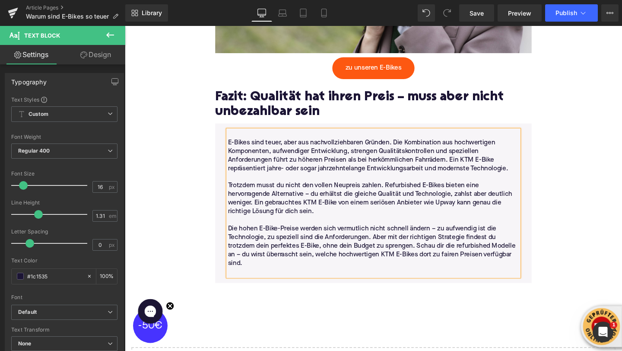
scroll to position [2729, 0]
click at [236, 280] on p at bounding box center [386, 284] width 306 height 9
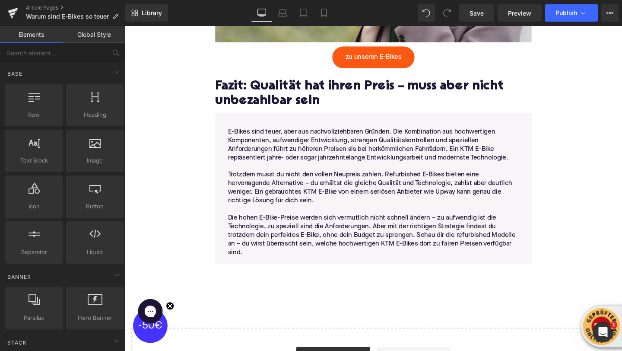
scroll to position [9, 0]
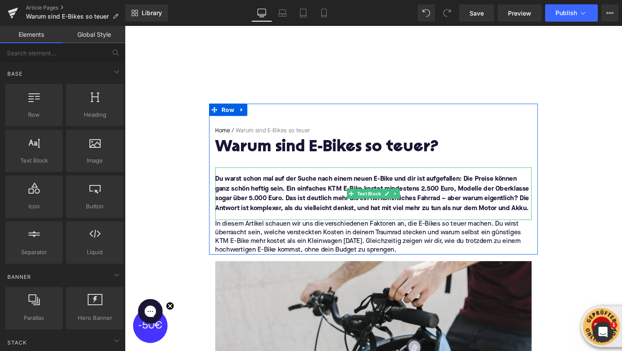
click at [350, 204] on font "Du warst schon mal auf der Suche nach einem neuen E-Bike und dir ist aufgefalle…" at bounding box center [385, 202] width 330 height 38
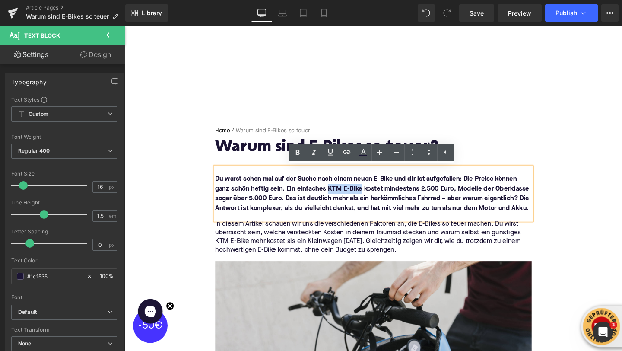
drag, startPoint x: 339, startPoint y: 197, endPoint x: 375, endPoint y: 200, distance: 36.0
click at [375, 200] on font "Du warst schon mal auf der Suche nach einem neuen E-Bike und dir ist aufgefalle…" at bounding box center [385, 202] width 330 height 38
click at [340, 150] on link at bounding box center [347, 152] width 16 height 16
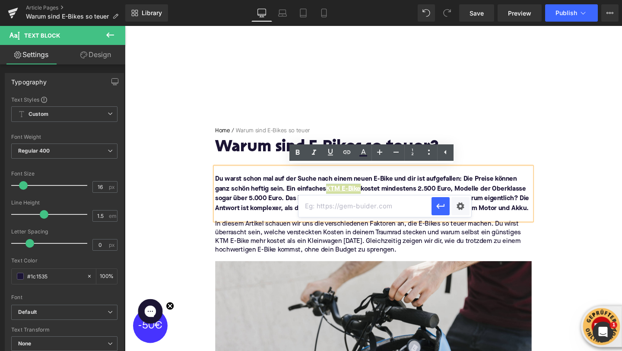
click at [342, 207] on input "text" at bounding box center [365, 206] width 133 height 22
paste input "[URL][DOMAIN_NAME]"
type input "[URL][DOMAIN_NAME]"
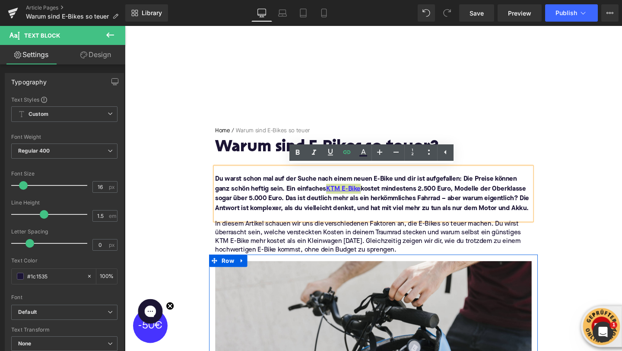
scroll to position [33, 0]
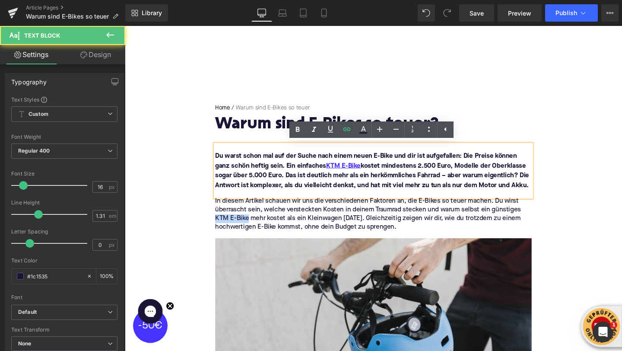
drag, startPoint x: 232, startPoint y: 228, endPoint x: 213, endPoint y: 229, distance: 19.0
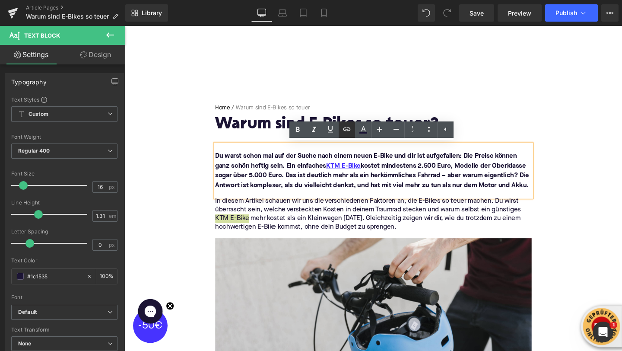
click at [347, 131] on icon at bounding box center [347, 129] width 10 height 10
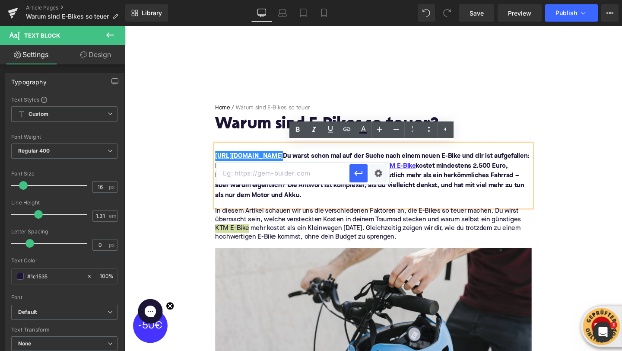
click at [323, 178] on input "text" at bounding box center [283, 173] width 133 height 22
paste input "[URL][DOMAIN_NAME]"
type input "[URL][DOMAIN_NAME]"
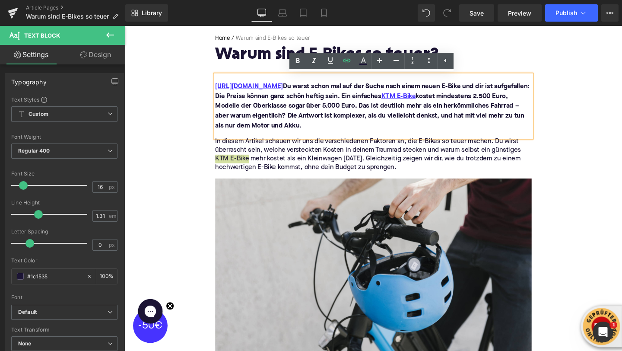
scroll to position [104, 0]
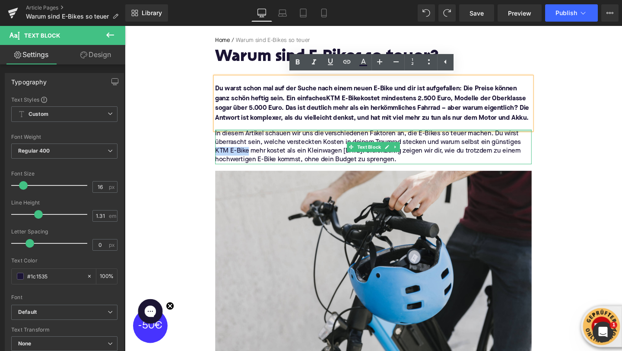
click at [376, 102] on font "Du warst schon mal auf der Suche nach einem neuen E-Bike und dir ist aufgefalle…" at bounding box center [385, 107] width 330 height 38
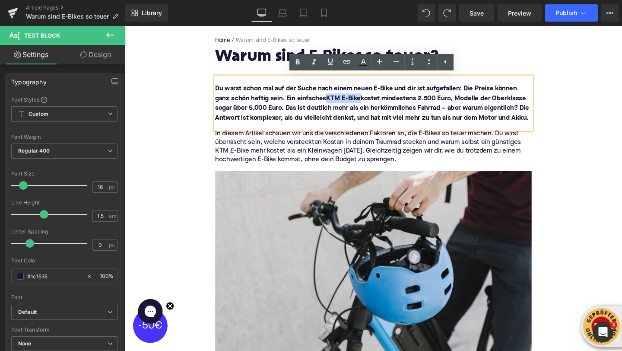
drag, startPoint x: 376, startPoint y: 102, endPoint x: 340, endPoint y: 102, distance: 35.9
click at [340, 102] on font "Du warst schon mal auf der Suche nach einem neuen E-Bike und dir ist aufgefalle…" at bounding box center [385, 107] width 330 height 38
click at [347, 64] on icon at bounding box center [347, 62] width 10 height 10
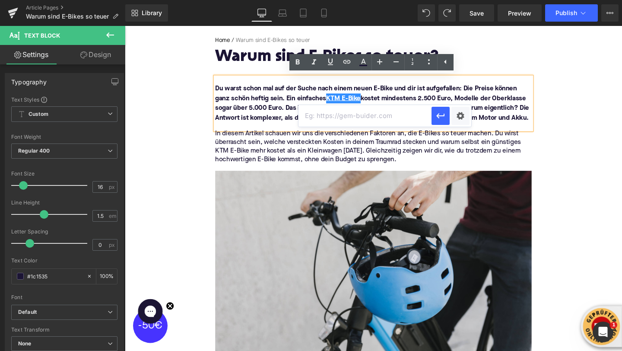
click at [338, 122] on input "text" at bounding box center [365, 116] width 133 height 22
paste input "[URL][DOMAIN_NAME]"
click at [441, 118] on icon "button" at bounding box center [441, 116] width 10 height 10
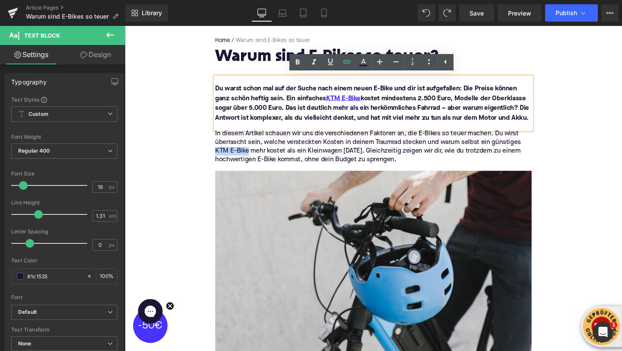
drag, startPoint x: 255, startPoint y: 159, endPoint x: 220, endPoint y: 158, distance: 35.4
click at [220, 158] on p "In diesem Artikel schauen wir uns die verschiedenen Faktoren an, die E-Bikes so…" at bounding box center [386, 153] width 333 height 36
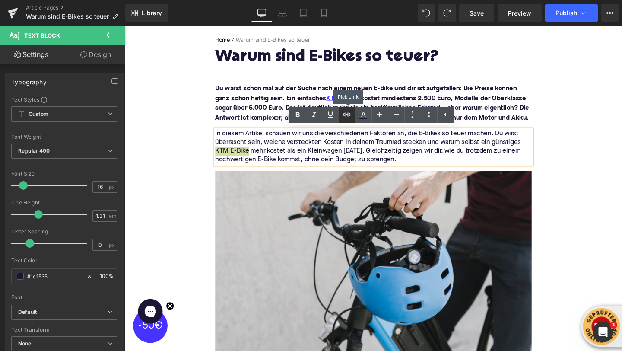
click at [344, 120] on link at bounding box center [347, 115] width 16 height 16
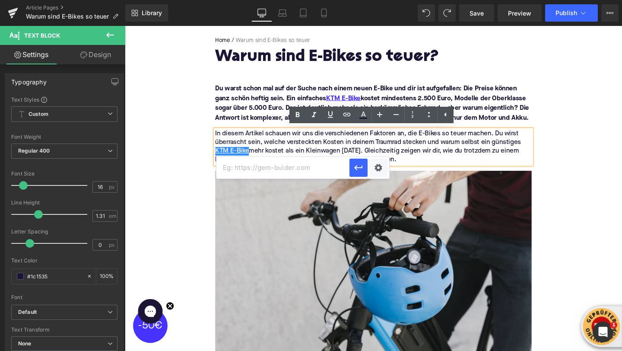
click at [320, 163] on input "text" at bounding box center [283, 168] width 133 height 22
paste input "[URL][DOMAIN_NAME]"
click at [358, 166] on icon "button" at bounding box center [359, 167] width 10 height 10
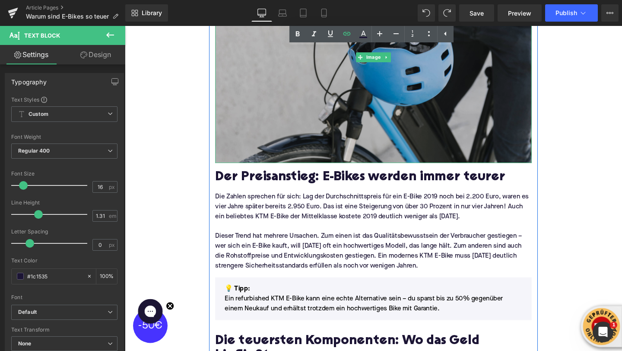
scroll to position [382, 0]
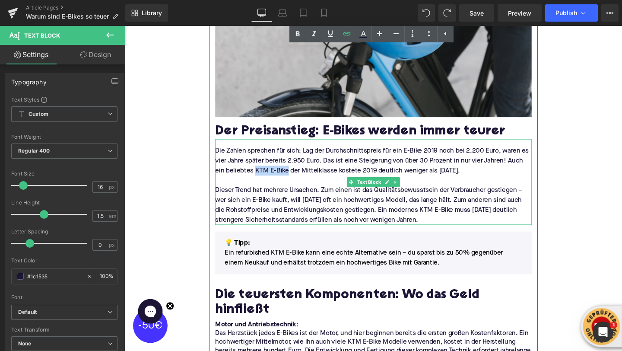
drag, startPoint x: 297, startPoint y: 178, endPoint x: 262, endPoint y: 179, distance: 34.6
click at [262, 179] on p "Die Zahlen sprechen für sich: Lag der Durchschnittspreis für ein E-Bike 2019 no…" at bounding box center [386, 167] width 333 height 31
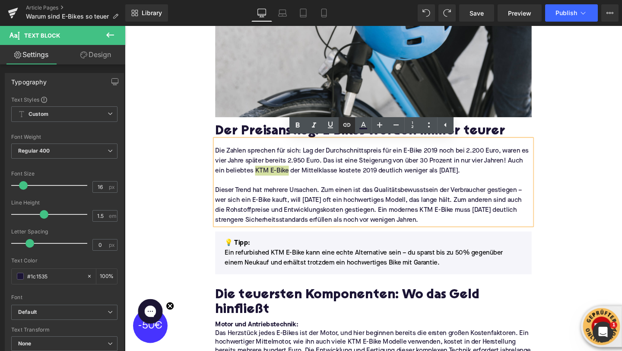
click at [346, 126] on icon at bounding box center [346, 124] width 7 height 3
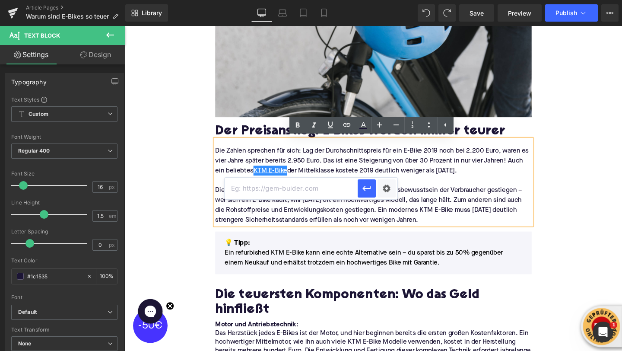
click at [327, 186] on input "text" at bounding box center [291, 189] width 133 height 22
paste input "[URL][DOMAIN_NAME]"
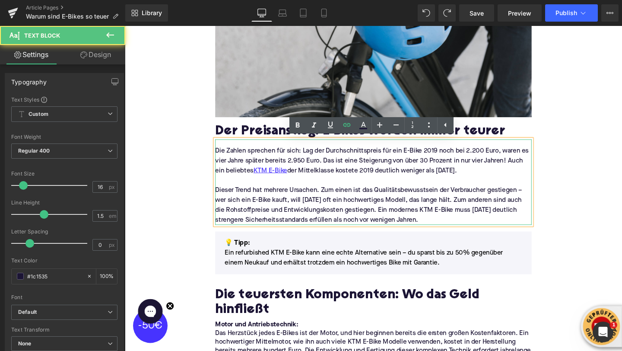
click at [427, 218] on p "Dieser Trend hat mehrere Ursachen. Zum einen ist das Qualitätsbewusstsein der V…" at bounding box center [386, 214] width 333 height 41
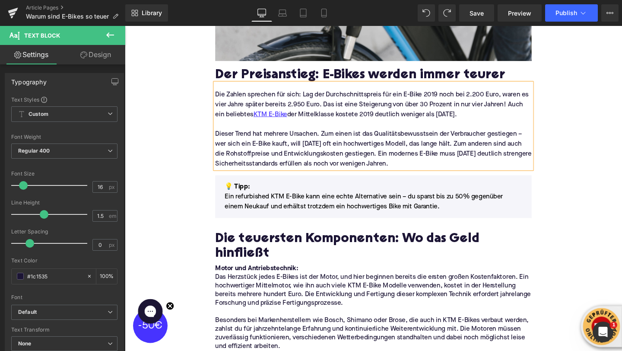
scroll to position [442, 0]
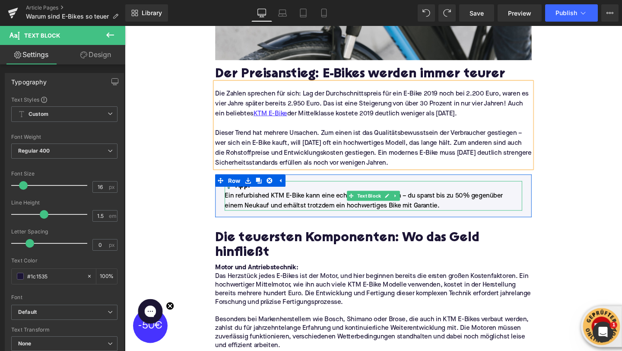
click at [284, 205] on p "Ein refurbished KTM E-Bike kann eine echte Alternative sein – du sparst bis zu …" at bounding box center [386, 209] width 313 height 21
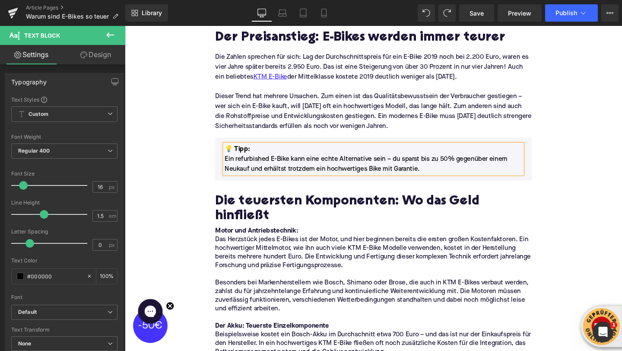
scroll to position [485, 0]
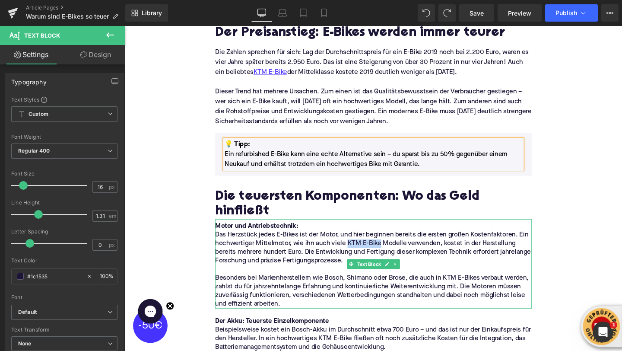
drag, startPoint x: 394, startPoint y: 239, endPoint x: 359, endPoint y: 241, distance: 34.7
click at [359, 241] on p "Das Herzstück jedes E-Bikes ist der Motor, und hier beginnen bereits die ersten…" at bounding box center [386, 259] width 333 height 36
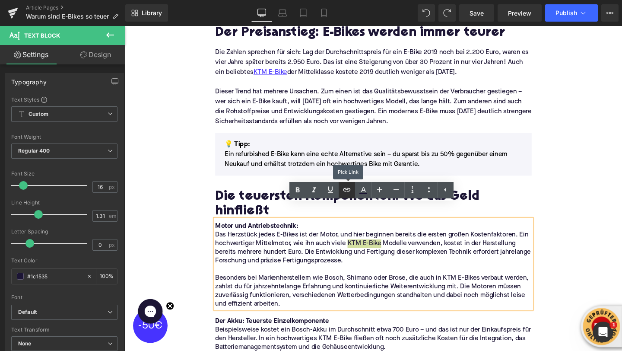
click at [347, 195] on link at bounding box center [347, 190] width 16 height 16
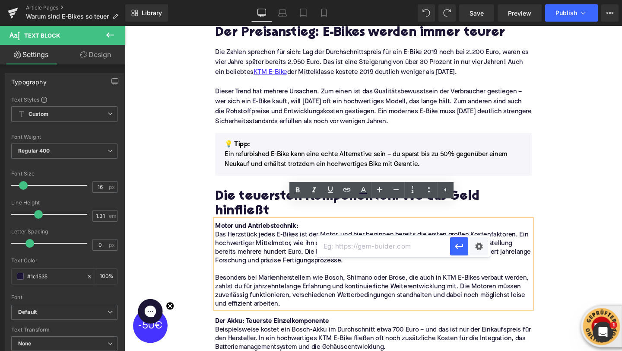
click at [350, 243] on input "text" at bounding box center [383, 247] width 133 height 22
paste input "[URL][DOMAIN_NAME]"
type input "[URL][DOMAIN_NAME]"
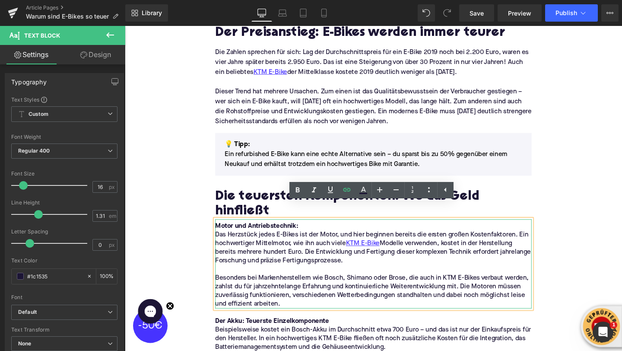
click at [471, 287] on p "Besonders bei Markenherstellern wie Bosch, Shimano oder Brose, die auch in KTM …" at bounding box center [386, 305] width 333 height 36
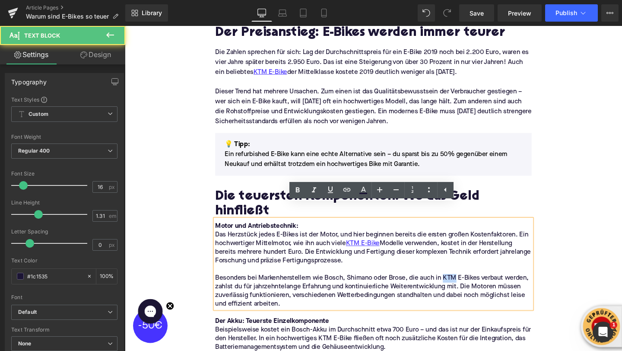
click at [471, 287] on p "Besonders bei Markenherstellern wie Bosch, Shimano oder Brose, die auch in KTM …" at bounding box center [386, 305] width 333 height 36
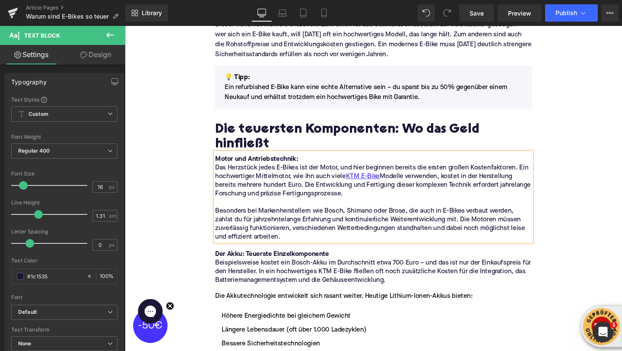
scroll to position [623, 0]
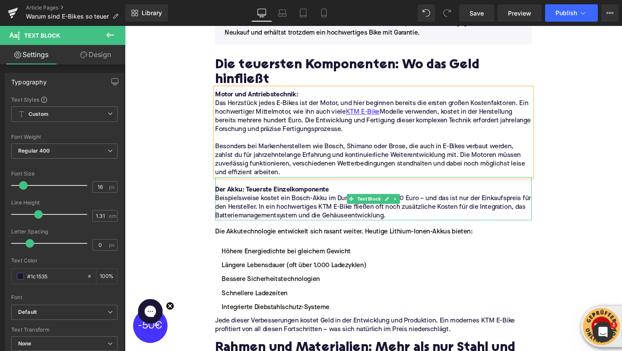
click at [338, 203] on p "Beispielsweise kostet ein Bosch-Akku im Durchschnitt etwa 700 Euro – und das is…" at bounding box center [386, 216] width 333 height 27
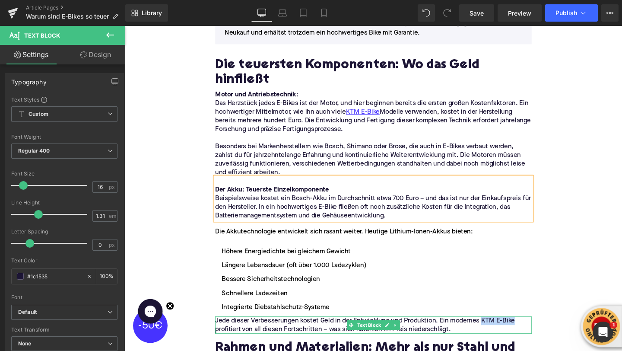
drag, startPoint x: 504, startPoint y: 321, endPoint x: 537, endPoint y: 321, distance: 32.8
click at [537, 331] on p "Jede dieser Verbesserungen kostet Geld in der Entwicklung und Produktion. Ein m…" at bounding box center [386, 340] width 333 height 18
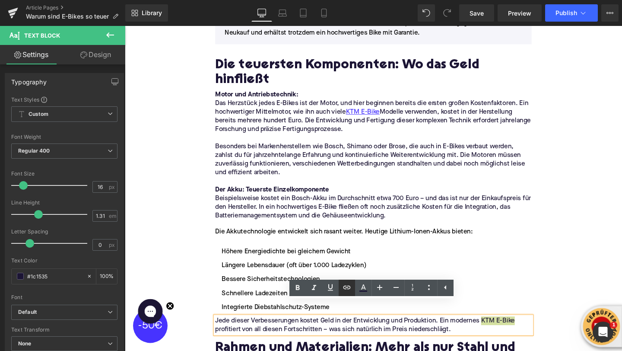
click at [347, 292] on icon at bounding box center [347, 287] width 10 height 10
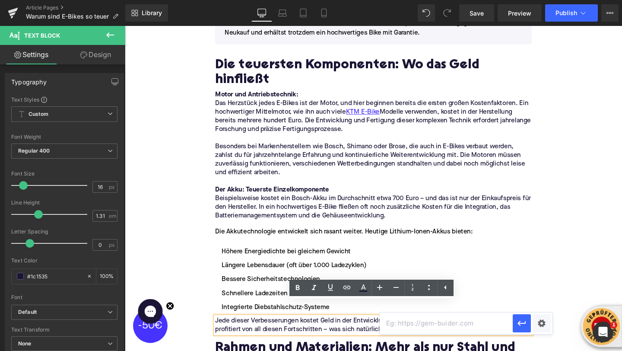
click at [395, 322] on input "text" at bounding box center [446, 323] width 133 height 22
paste input "[URL][DOMAIN_NAME]"
type input "[URL][DOMAIN_NAME]"
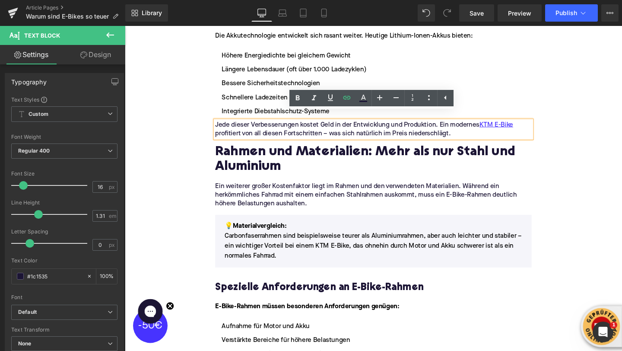
scroll to position [858, 0]
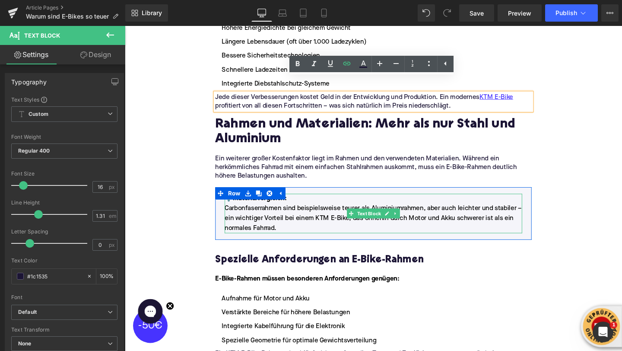
click at [325, 214] on span "Carbonfaserrahmen sind beispielsweise teurer als Aluminiumrahmen, aber auch lei…" at bounding box center [386, 228] width 312 height 28
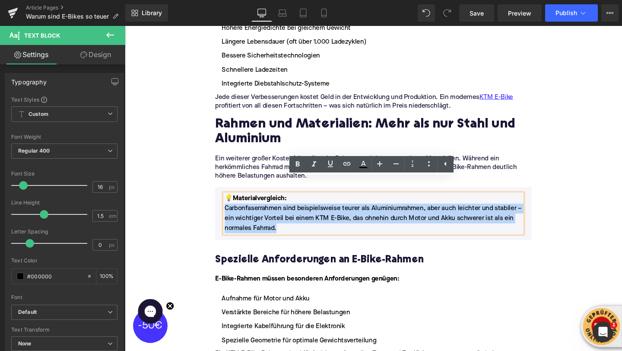
click at [329, 214] on span "Carbonfaserrahmen sind beispielsweise teurer als Aluminiumrahmen, aber auch lei…" at bounding box center [386, 228] width 312 height 28
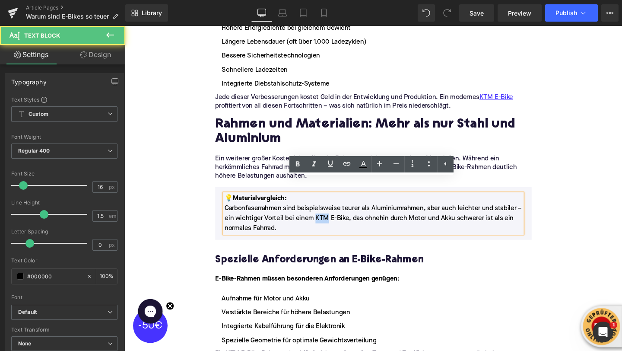
click at [329, 214] on span "Carbonfaserrahmen sind beispielsweise teurer als Aluminiumrahmen, aber auch lei…" at bounding box center [386, 228] width 312 height 28
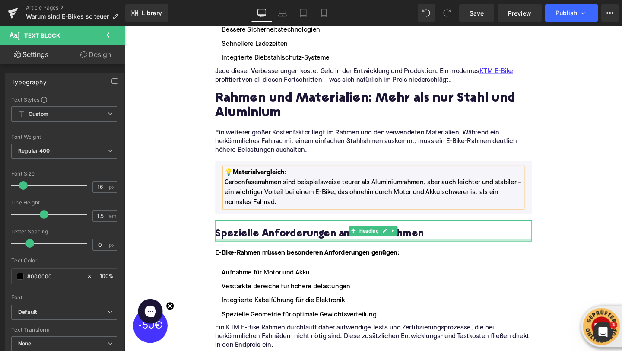
scroll to position [889, 0]
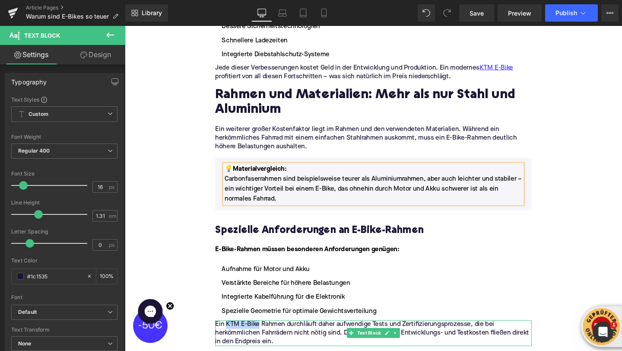
drag, startPoint x: 248, startPoint y: 325, endPoint x: 232, endPoint y: 324, distance: 15.6
click at [232, 335] on p "Ein KTM E-Bike Rahmen durchläuft daher aufwendige Tests und Zertifizierungsproz…" at bounding box center [386, 348] width 333 height 27
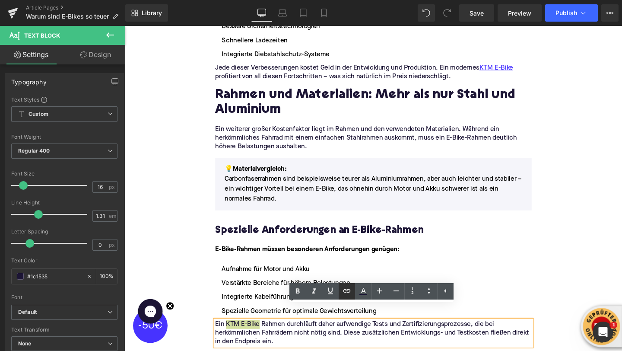
click at [344, 296] on link at bounding box center [347, 291] width 16 height 16
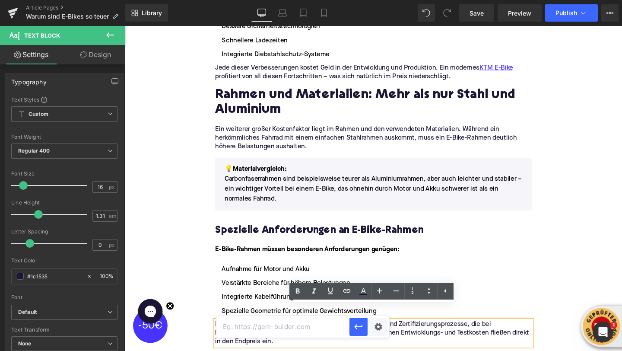
click at [315, 327] on input "text" at bounding box center [283, 327] width 133 height 22
paste input "[URL][DOMAIN_NAME]"
type input "[URL][DOMAIN_NAME]"
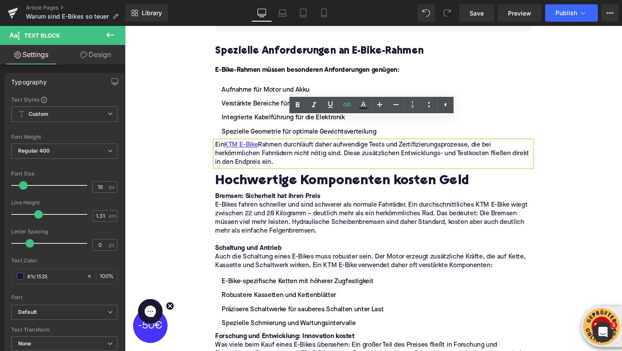
scroll to position [1101, 0]
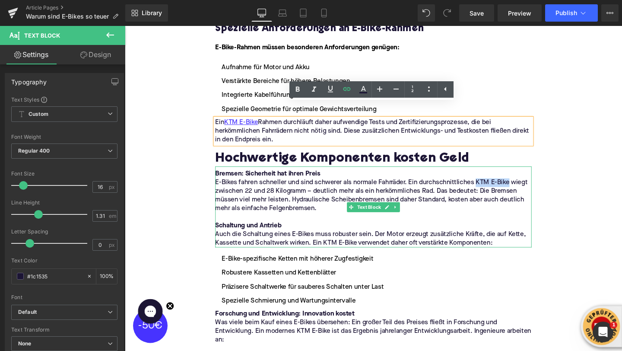
drag, startPoint x: 494, startPoint y: 177, endPoint x: 529, endPoint y: 177, distance: 35.0
click at [529, 186] on p "E-Bikes fahren schneller und sind schwerer als normale Fahrräder. Ein durchschn…" at bounding box center [386, 204] width 333 height 36
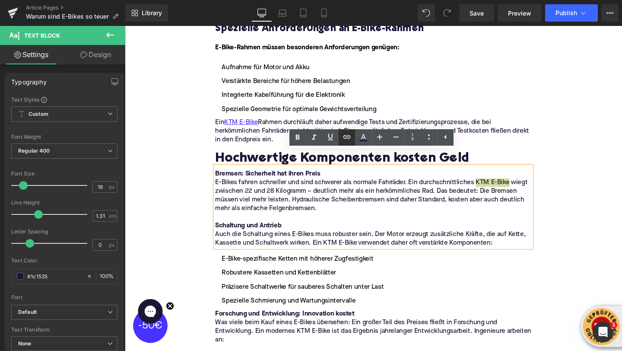
click at [347, 139] on icon at bounding box center [347, 137] width 10 height 10
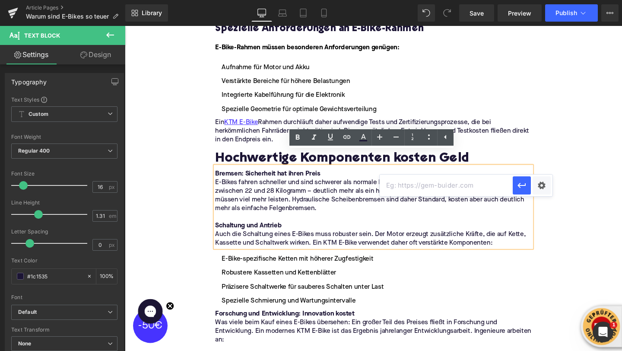
click at [395, 194] on input "text" at bounding box center [446, 186] width 133 height 22
paste input "[URL][DOMAIN_NAME]"
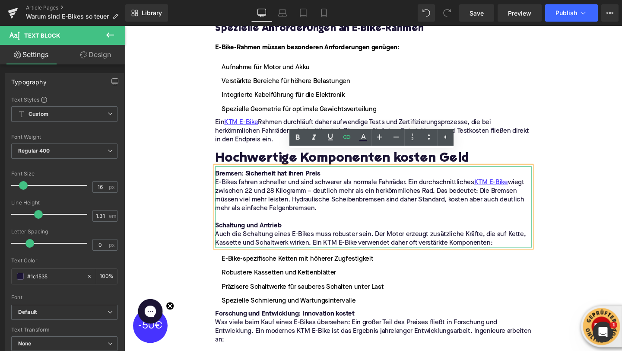
click at [341, 241] on p "Auch die Schaltung eines E-Bikes muss robuster sein. Der Motor erzeugt zusätzli…" at bounding box center [386, 250] width 333 height 18
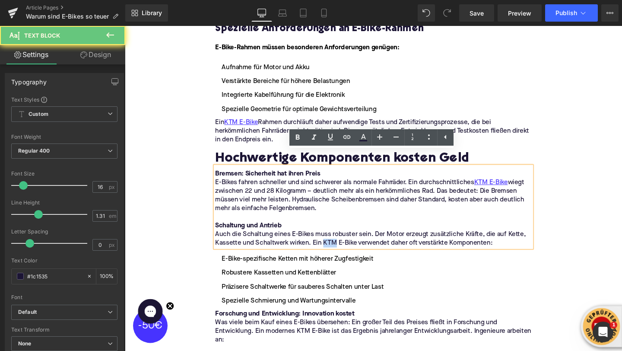
click at [341, 241] on p "Auch die Schaltung eines E-Bikes muss robuster sein. Der Motor erzeugt zusätzli…" at bounding box center [386, 250] width 333 height 18
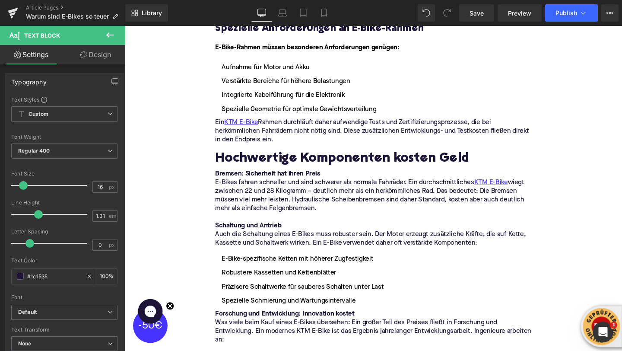
drag, startPoint x: 299, startPoint y: 317, endPoint x: 318, endPoint y: 319, distance: 19.5
click at [318, 319] on div "Rendering Content" at bounding box center [311, 317] width 53 height 10
drag, startPoint x: 331, startPoint y: 317, endPoint x: 298, endPoint y: 317, distance: 32.4
click at [298, 317] on div "Rendering Content" at bounding box center [311, 317] width 53 height 10
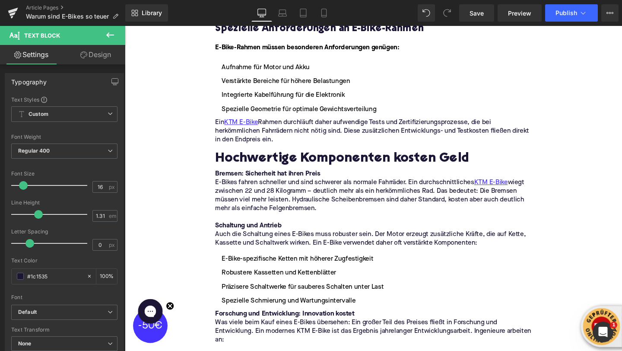
click at [309, 318] on div "Rendering Content" at bounding box center [311, 317] width 53 height 10
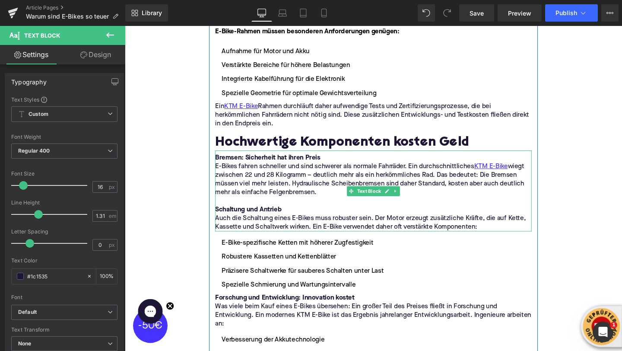
scroll to position [1118, 0]
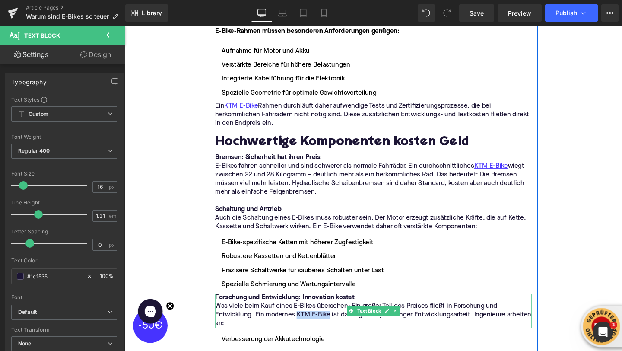
drag, startPoint x: 342, startPoint y: 314, endPoint x: 307, endPoint y: 315, distance: 35.4
click at [307, 316] on p "Was viele beim Kauf eines E-Bikes übersehen: Ein großer Teil des Preises fließt…" at bounding box center [386, 329] width 333 height 27
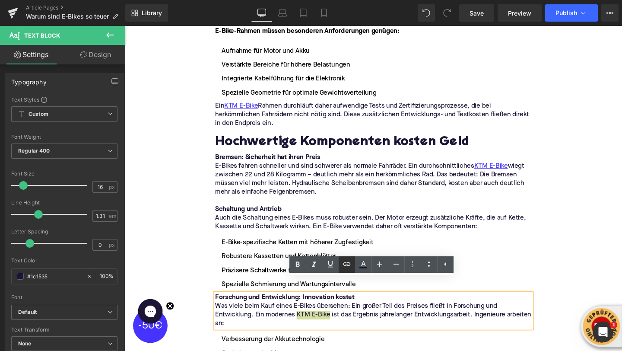
click at [350, 268] on icon at bounding box center [347, 264] width 10 height 10
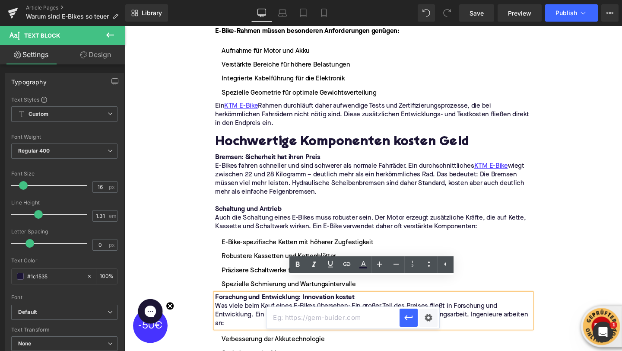
click at [334, 321] on input "text" at bounding box center [333, 318] width 133 height 22
paste input "[URL][DOMAIN_NAME]"
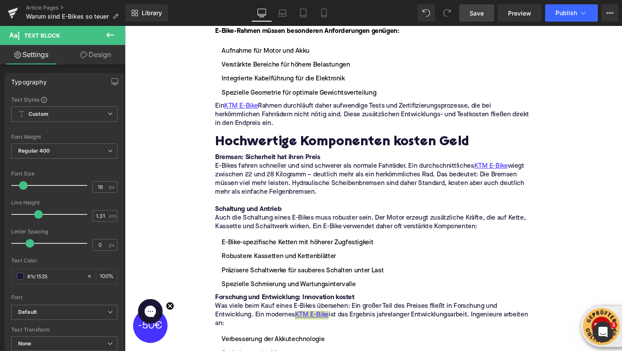
drag, startPoint x: 478, startPoint y: 12, endPoint x: 354, endPoint y: 6, distance: 124.6
click at [478, 12] on span "Save" at bounding box center [477, 13] width 14 height 9
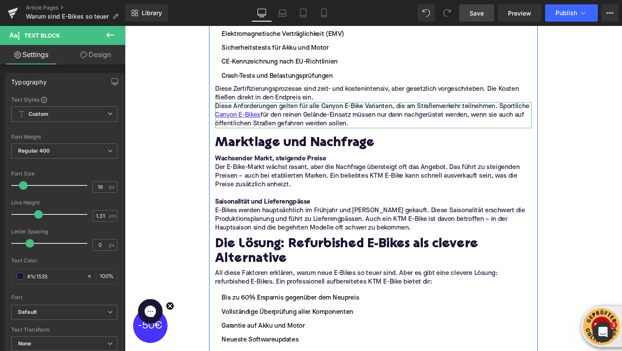
scroll to position [2147, 0]
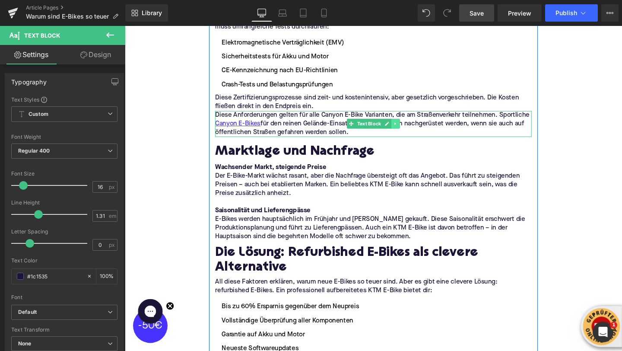
click at [410, 126] on icon at bounding box center [409, 128] width 5 height 5
click at [412, 126] on icon at bounding box center [414, 128] width 5 height 5
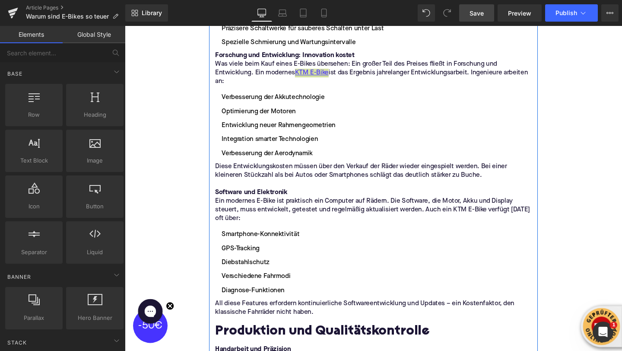
scroll to position [1370, 0]
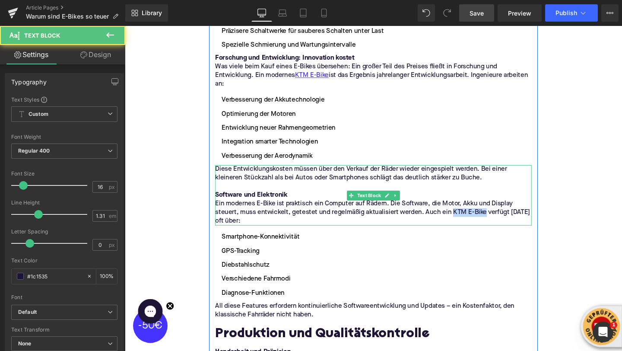
drag, startPoint x: 502, startPoint y: 208, endPoint x: 468, endPoint y: 209, distance: 33.7
click at [468, 209] on p "Ein modernes E-Bike ist praktisch ein Computer auf Rädern. Die Software, die Mo…" at bounding box center [386, 221] width 333 height 27
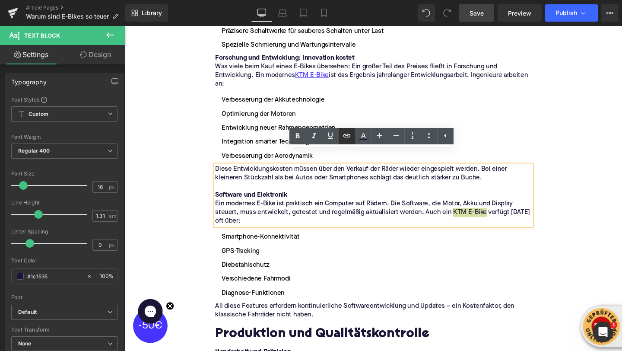
click at [348, 137] on icon at bounding box center [347, 136] width 10 height 10
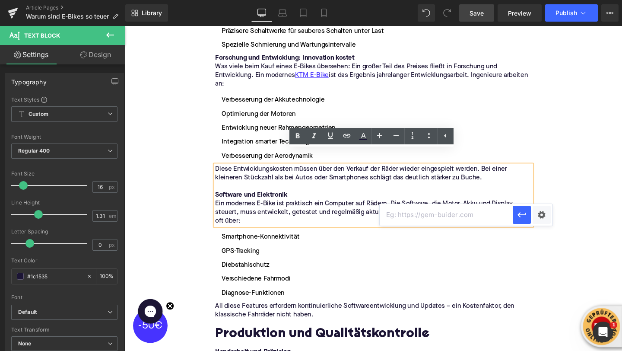
click at [395, 210] on input "text" at bounding box center [446, 215] width 133 height 22
paste input "[URL][DOMAIN_NAME]"
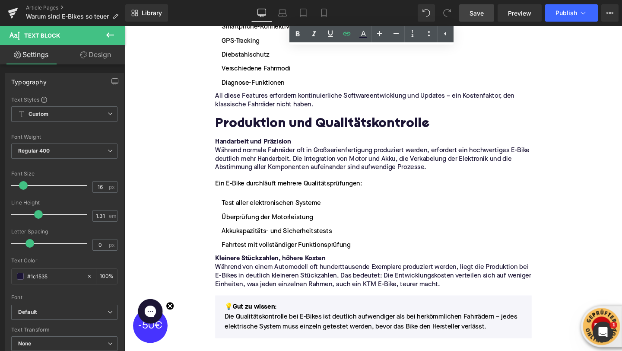
scroll to position [1598, 0]
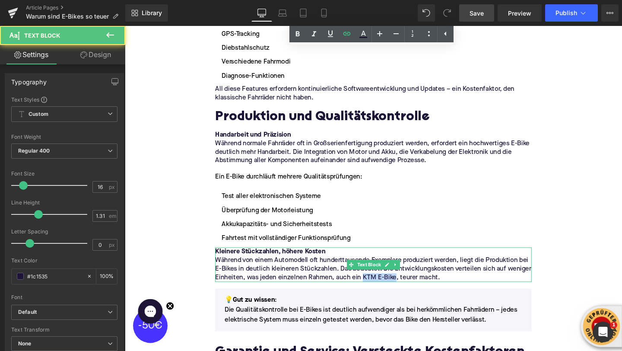
drag, startPoint x: 375, startPoint y: 276, endPoint x: 409, endPoint y: 277, distance: 34.2
click at [409, 277] on div "Kleinere Stückzahlen, höhere Kosten Während von einem Automodell oft hunderttau…" at bounding box center [386, 277] width 333 height 36
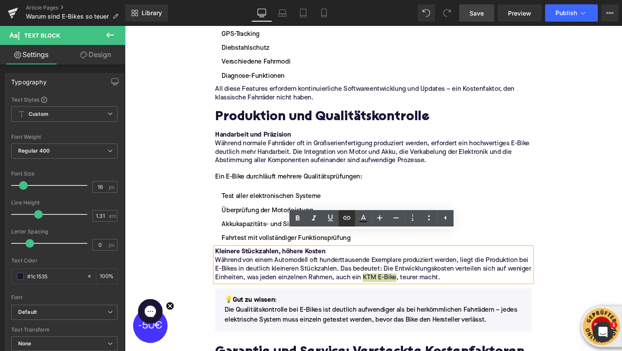
click at [350, 221] on icon at bounding box center [347, 218] width 10 height 10
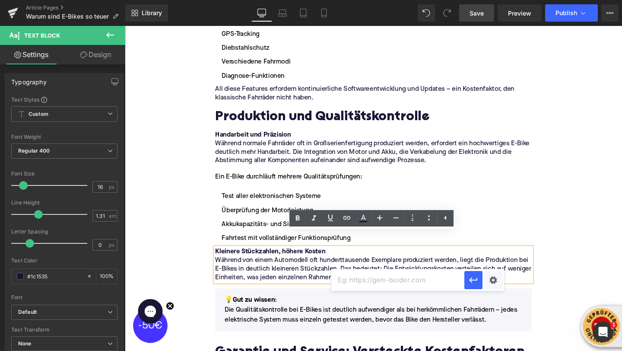
click at [354, 287] on input "text" at bounding box center [397, 280] width 133 height 22
paste input "[URL][DOMAIN_NAME]"
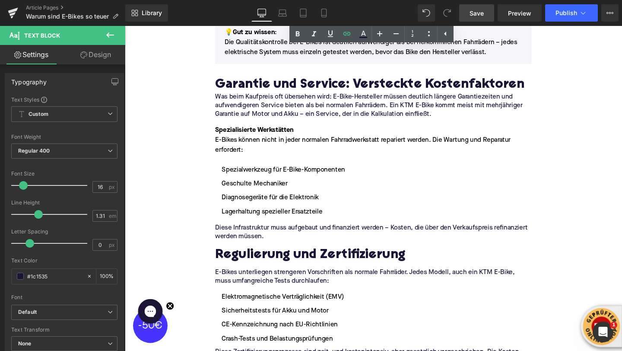
scroll to position [1883, 0]
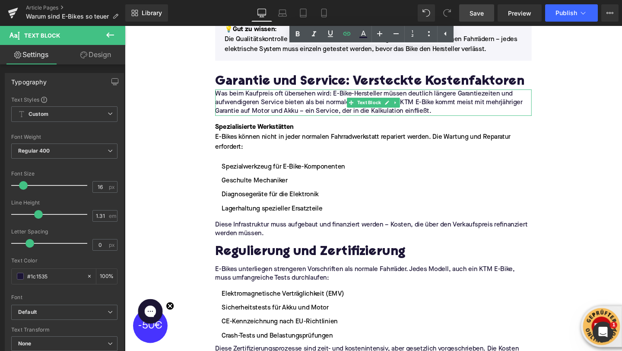
click at [424, 93] on p "Was beim Kaufpreis oft übersehen wird: E-Bike-Hersteller müssen deutlich länger…" at bounding box center [386, 106] width 333 height 27
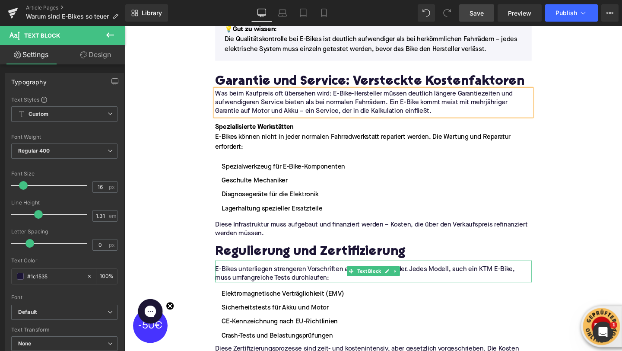
click at [505, 277] on p "E-Bikes unterliegen strengeren Vorschriften als normale Fahrräder. Jedes Modell…" at bounding box center [386, 286] width 333 height 18
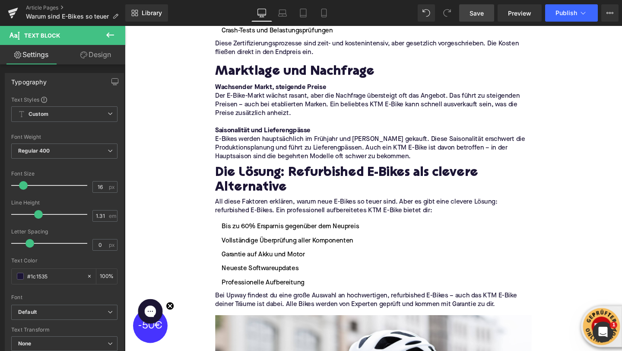
scroll to position [2205, 0]
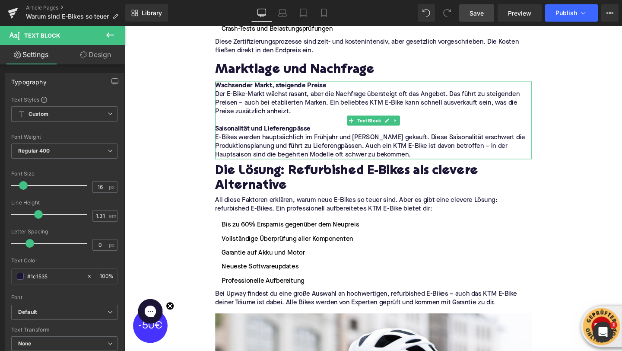
click at [383, 93] on p "Der E-Bike-Markt wächst rasant, aber die Nachfrage übersteigt oft das Angebot. …" at bounding box center [386, 106] width 333 height 27
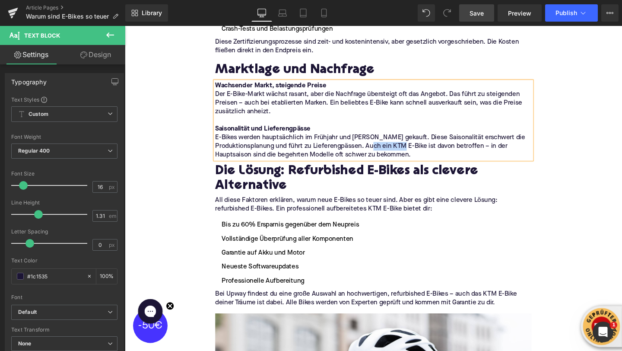
drag, startPoint x: 408, startPoint y: 137, endPoint x: 442, endPoint y: 139, distance: 34.2
click at [442, 139] on p "E-Bikes werden hauptsächlich im Frühjahr und [PERSON_NAME] gekauft. Diese Saiso…" at bounding box center [386, 152] width 333 height 27
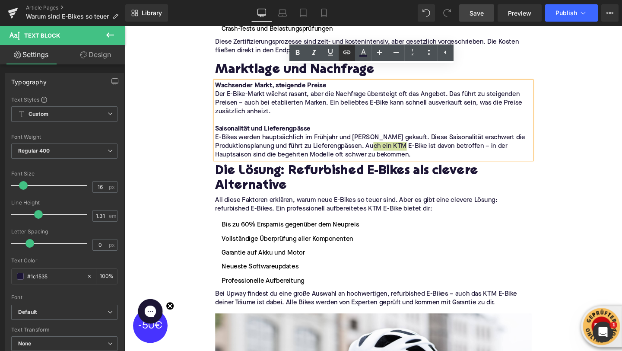
click at [345, 49] on icon at bounding box center [347, 52] width 10 height 10
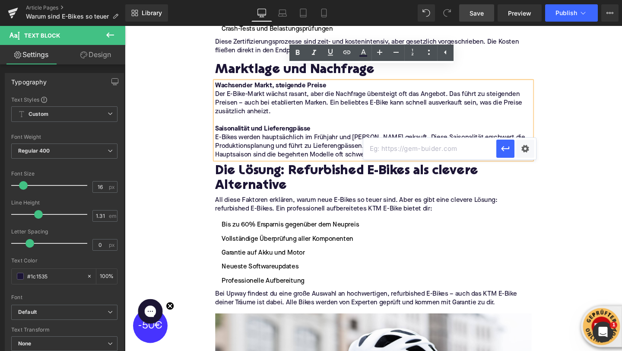
click at [376, 153] on input "text" at bounding box center [429, 149] width 133 height 22
paste input "[URL][DOMAIN_NAME]"
type input "[URL][DOMAIN_NAME]"
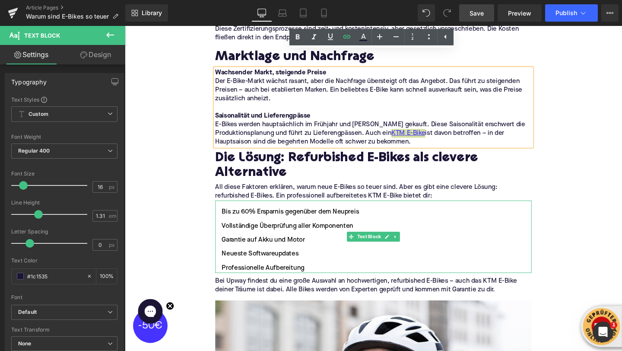
scroll to position [2221, 0]
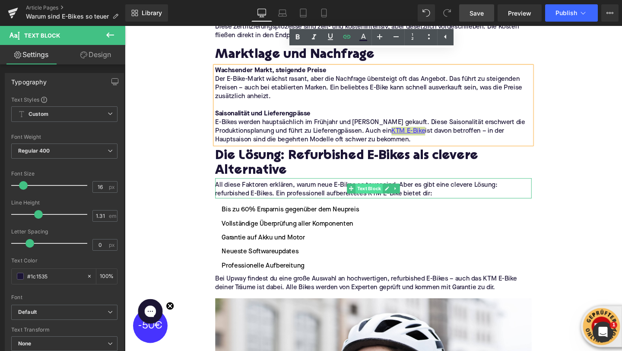
click at [385, 191] on span "Text Block" at bounding box center [381, 196] width 29 height 10
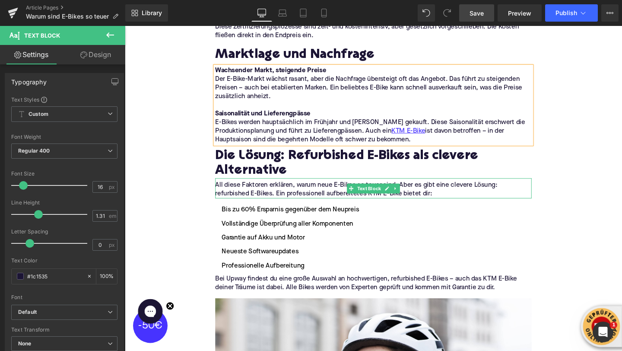
click at [389, 189] on p "All diese Faktoren erklären, warum neue E-Bikes so teuer sind. Aber es gibt ein…" at bounding box center [386, 198] width 333 height 18
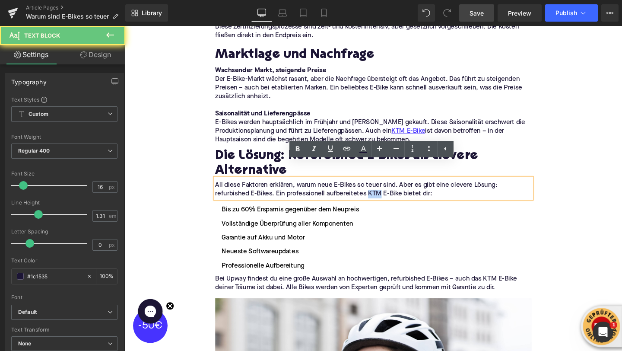
click at [389, 189] on p "All diese Faktoren erklären, warum neue E-Bikes so teuer sind. Aber es gibt ein…" at bounding box center [386, 198] width 333 height 18
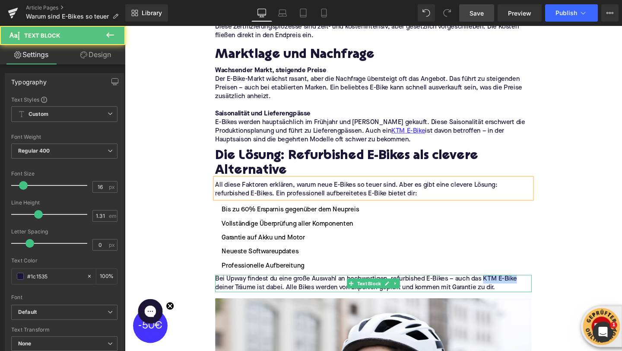
drag, startPoint x: 512, startPoint y: 277, endPoint x: 537, endPoint y: 277, distance: 24.6
click at [537, 287] on p "Bei Upway findest du eine große Auswahl an hochwertigen, refurbished E-Bikes – …" at bounding box center [386, 296] width 333 height 18
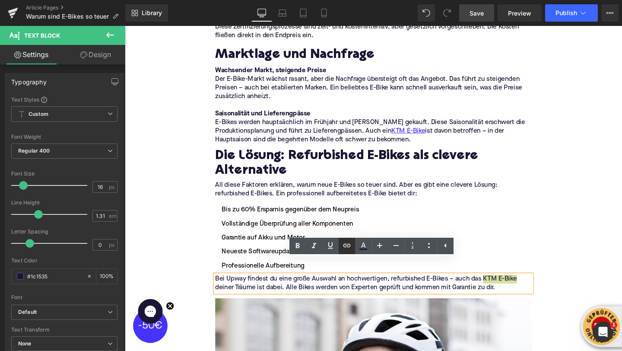
click at [341, 247] on link at bounding box center [347, 246] width 16 height 16
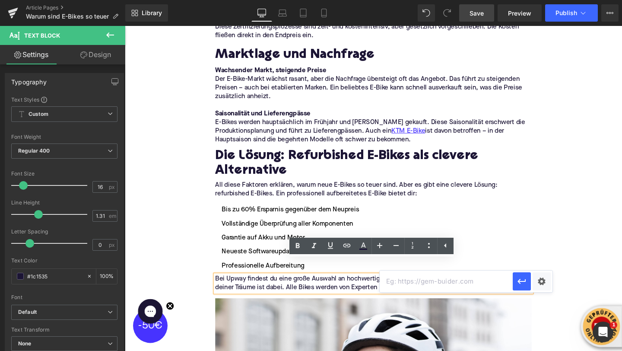
click at [401, 283] on input "text" at bounding box center [446, 282] width 133 height 22
paste input "[URL][DOMAIN_NAME]"
type input "[URL][DOMAIN_NAME]"
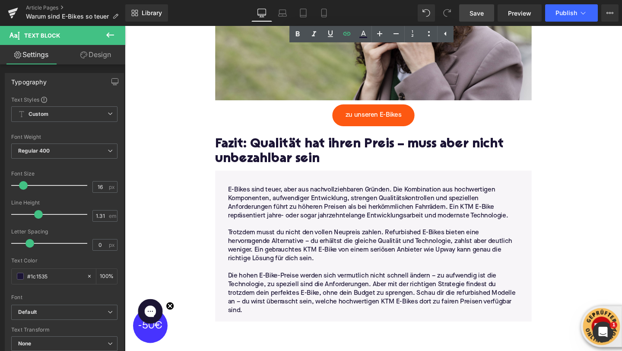
scroll to position [2666, 0]
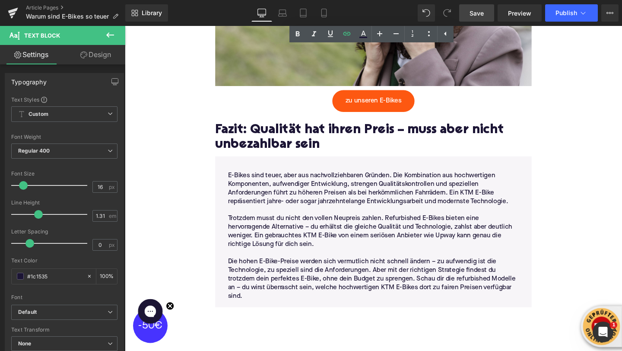
click at [485, 187] on p "E-Bikes sind teuer, aber aus nachvollziehbaren Gründen. Die Kombination aus hoc…" at bounding box center [386, 197] width 306 height 36
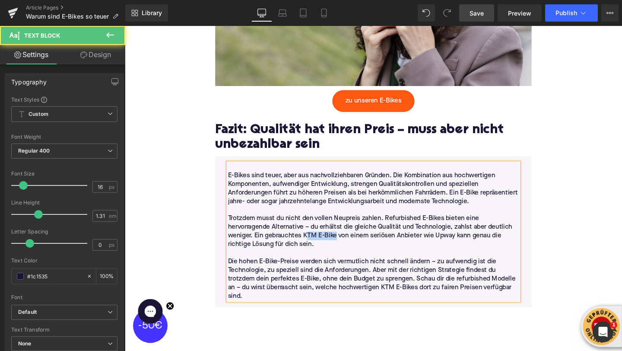
drag, startPoint x: 348, startPoint y: 231, endPoint x: 316, endPoint y: 232, distance: 32.0
click at [316, 232] on p "Trotzdem musst du nicht den vollen Neupreis zahlen. Refurbished E-Bikes bieten …" at bounding box center [386, 242] width 306 height 36
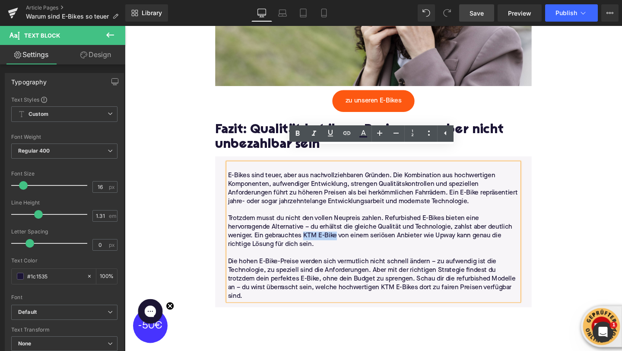
drag, startPoint x: 313, startPoint y: 231, endPoint x: 348, endPoint y: 232, distance: 35.0
click at [348, 232] on p "Trotzdem musst du nicht den vollen Neupreis zahlen. Refurbished E-Bikes bieten …" at bounding box center [386, 242] width 306 height 36
click at [348, 135] on icon at bounding box center [347, 133] width 10 height 10
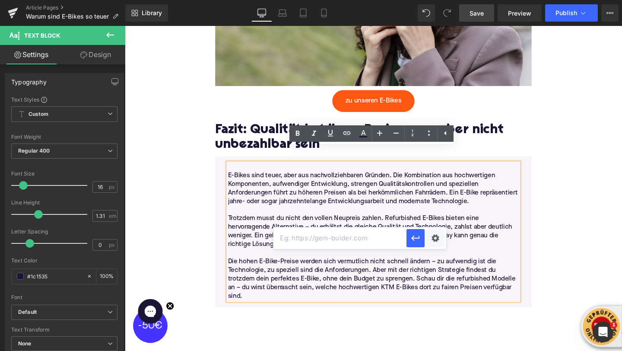
click at [350, 247] on input "text" at bounding box center [340, 238] width 133 height 22
paste input "[URL][DOMAIN_NAME]"
type input "[URL][DOMAIN_NAME]"
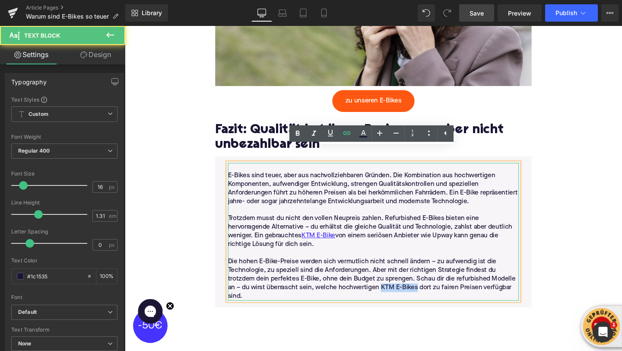
drag, startPoint x: 396, startPoint y: 286, endPoint x: 434, endPoint y: 285, distance: 38.0
click at [434, 285] on p "Die hohen E-Bike-Preise werden sich vermutlich nicht schnell ändern – zu aufwen…" at bounding box center [386, 291] width 306 height 45
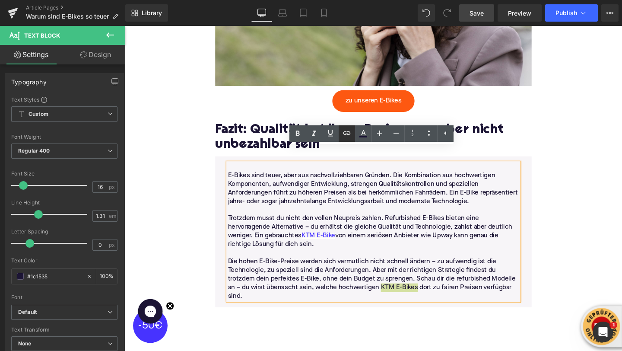
click at [343, 137] on icon at bounding box center [347, 133] width 10 height 10
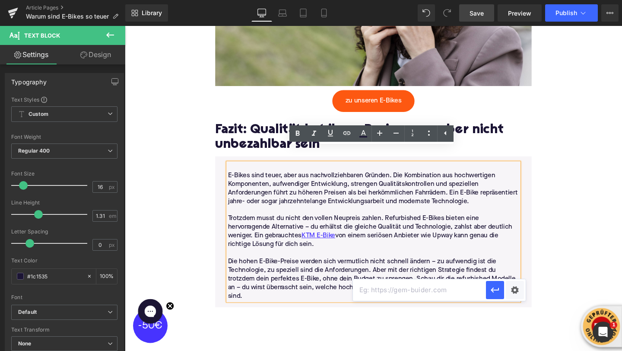
click at [367, 287] on input "text" at bounding box center [419, 290] width 133 height 22
paste input "[URL][DOMAIN_NAME]"
type input "[URL][DOMAIN_NAME]"
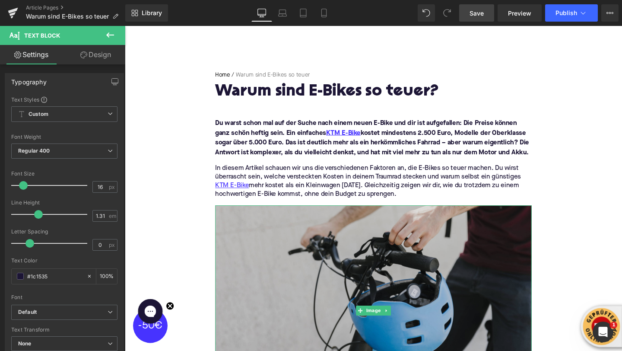
scroll to position [179, 0]
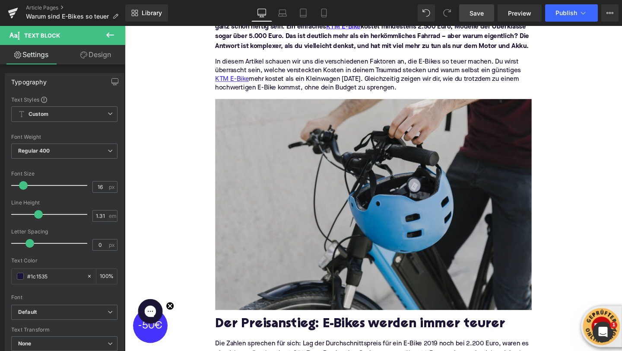
click at [339, 192] on img at bounding box center [386, 214] width 333 height 222
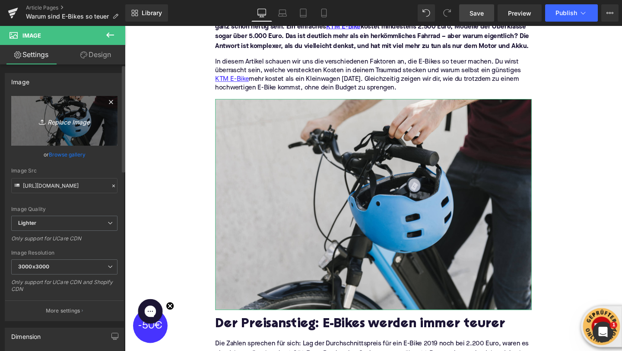
click at [43, 123] on icon at bounding box center [43, 122] width 9 height 9
click at [53, 129] on link "Replace Image" at bounding box center [64, 121] width 106 height 50
type input "C:\fakepath\g-force-bike-W2ry77uqGuA-unsplash.jpg"
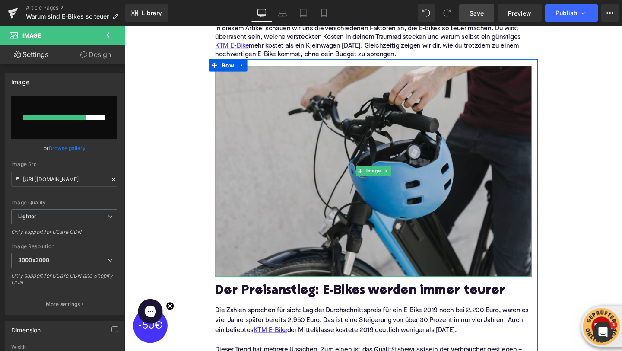
scroll to position [214, 0]
type input "[URL][DOMAIN_NAME]"
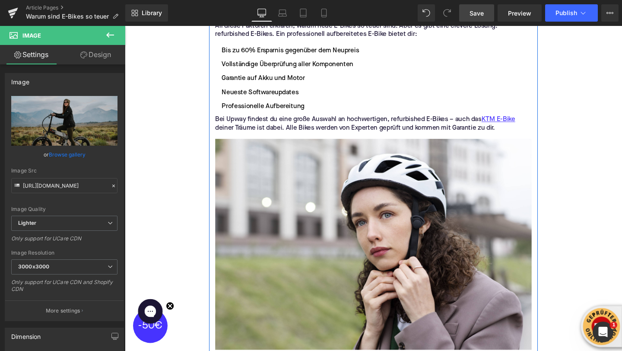
scroll to position [2406, 0]
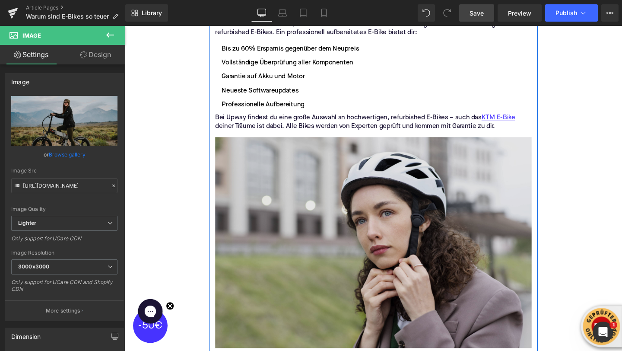
click at [363, 244] on img at bounding box center [386, 251] width 333 height 228
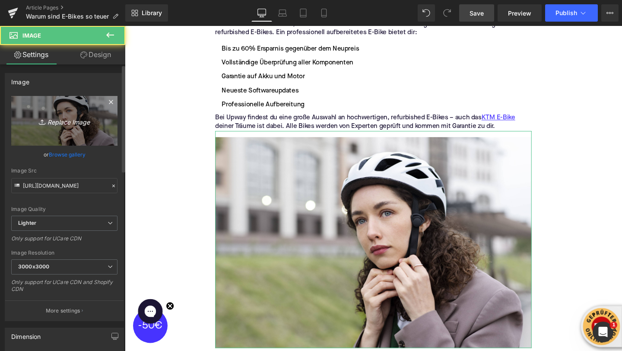
click at [47, 128] on link "Replace Image" at bounding box center [64, 121] width 106 height 50
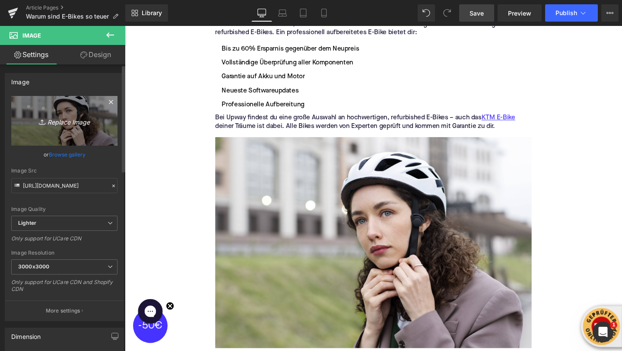
type input "C:\fakepath\fahrbike-official-Hi-WHlxg6EE-unsplash.jpg"
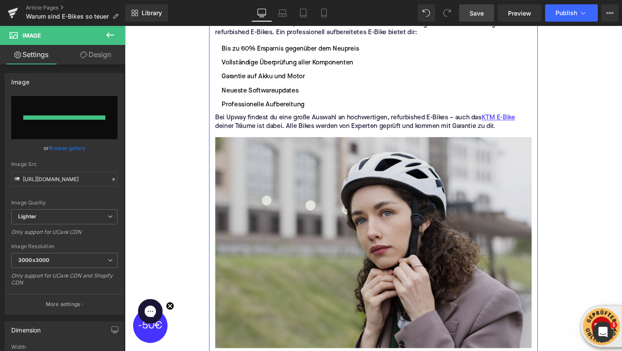
type input "[URL][DOMAIN_NAME]"
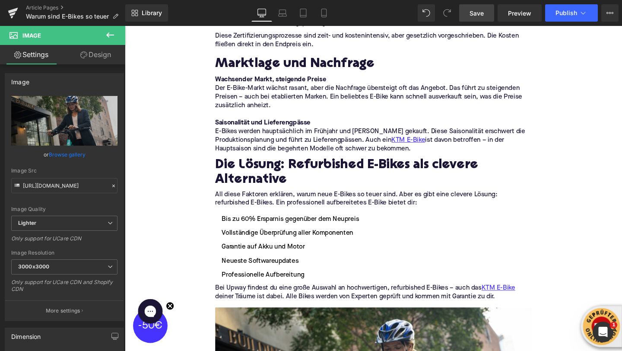
scroll to position [1796, 0]
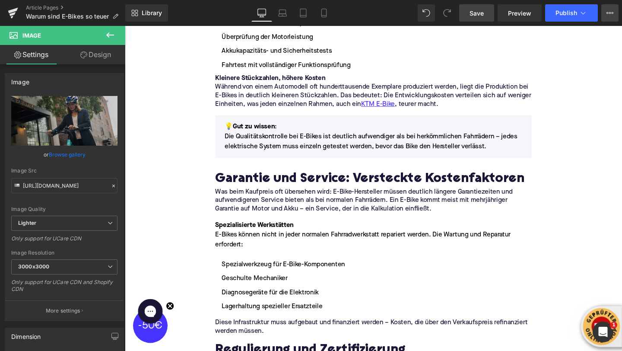
click at [614, 20] on button "View Live Page View with current Template Save Template to Library Schedule Pub…" at bounding box center [610, 12] width 17 height 17
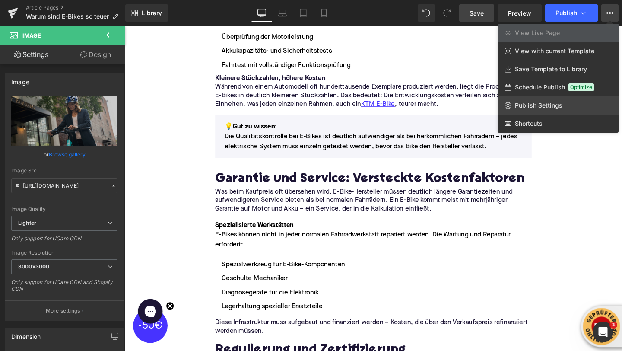
click at [518, 105] on span "Publish Settings" at bounding box center [539, 106] width 48 height 8
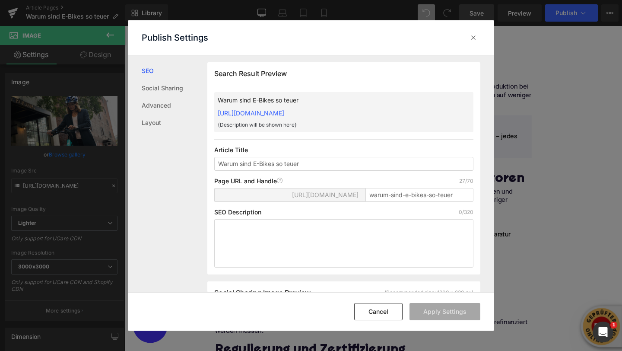
scroll to position [0, 0]
click at [268, 246] on textarea at bounding box center [343, 243] width 259 height 48
paste textarea "Warum kostet ein KTM E-Bike so viel? Wir erklären die wichtigsten Preistreiber …"
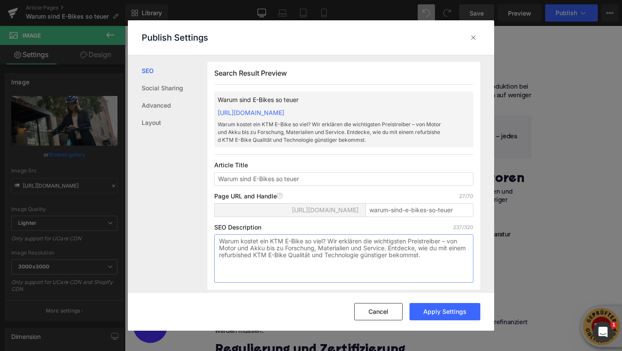
click at [274, 242] on textarea "Warum kostet ein KTM E-Bike so viel? Wir erklären die wichtigsten Preistreiber …" at bounding box center [343, 258] width 259 height 48
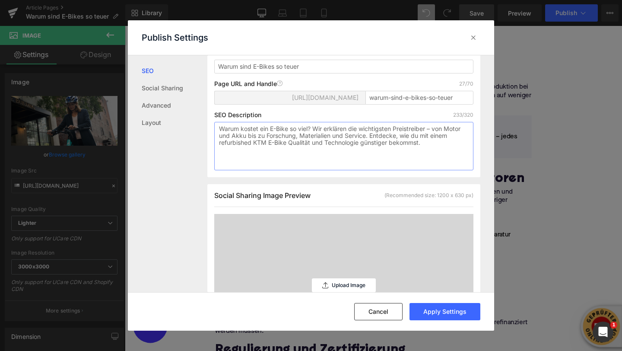
scroll to position [121, 0]
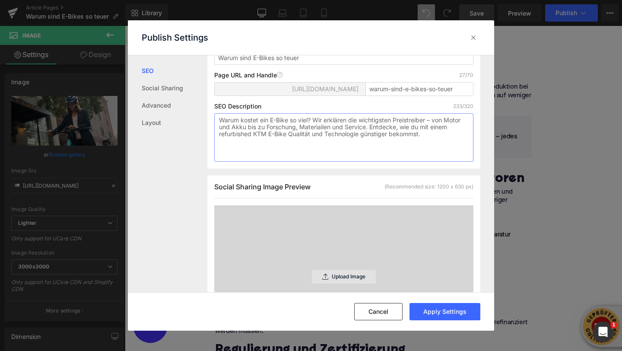
type textarea "Warum kostet ein E-Bike so viel? Wir erklären die wichtigsten Preistreiber – vo…"
click at [333, 273] on div "Upload Image" at bounding box center [344, 277] width 64 height 14
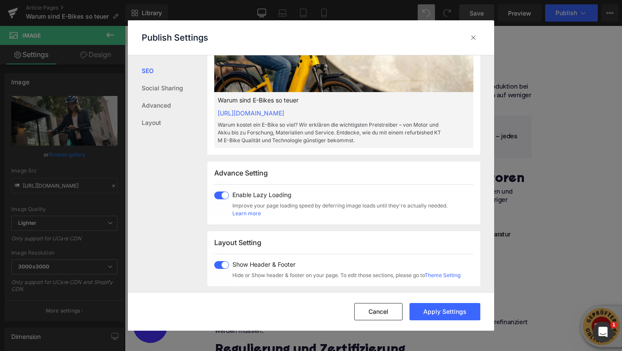
scroll to position [375, 0]
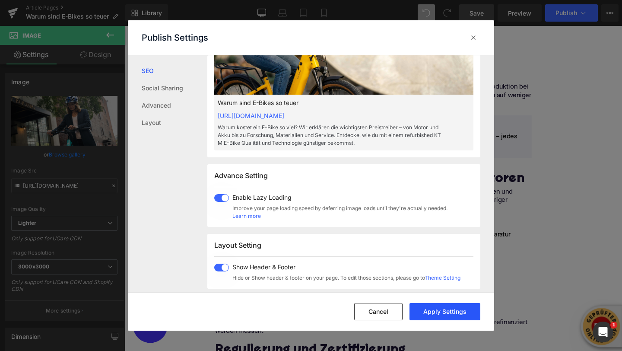
click at [416, 311] on button "Apply Settings" at bounding box center [445, 311] width 71 height 17
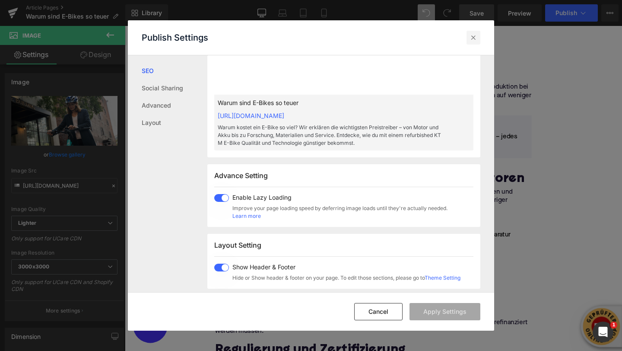
click at [471, 37] on icon at bounding box center [473, 37] width 9 height 9
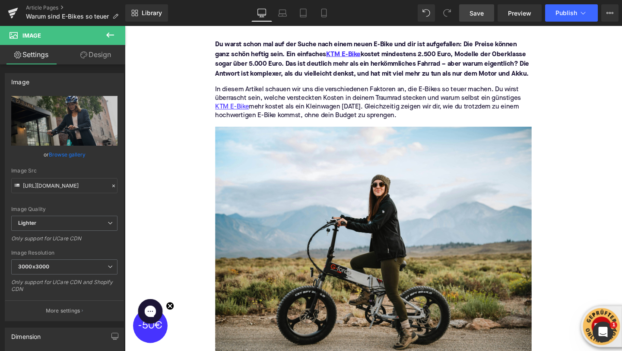
scroll to position [0, 0]
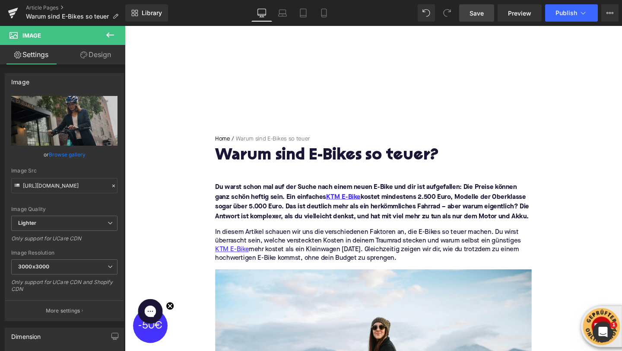
click at [483, 14] on span "Save" at bounding box center [477, 13] width 14 height 9
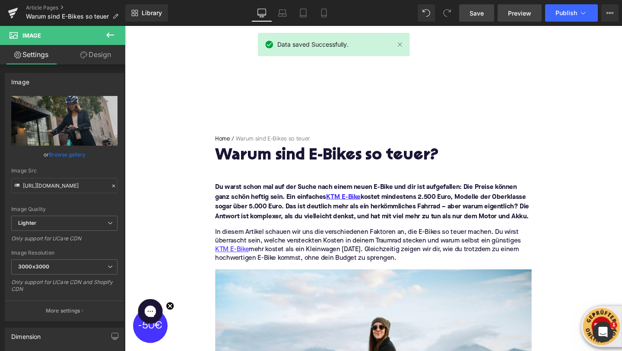
click at [513, 15] on span "Preview" at bounding box center [519, 13] width 23 height 9
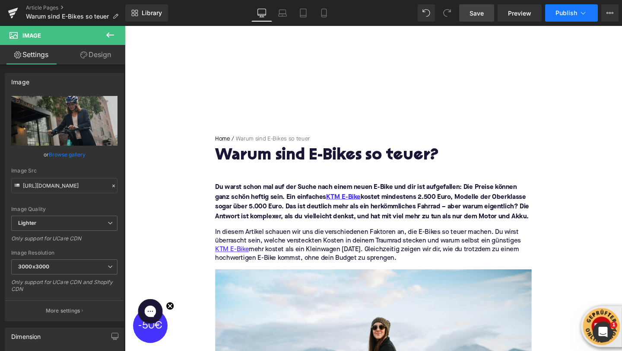
click at [576, 11] on span "Publish" at bounding box center [567, 13] width 22 height 7
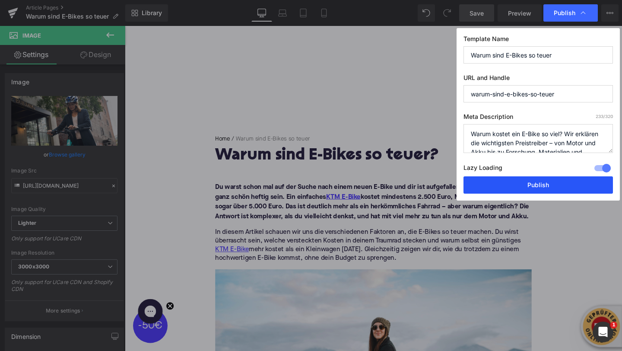
click at [536, 188] on button "Publish" at bounding box center [539, 184] width 150 height 17
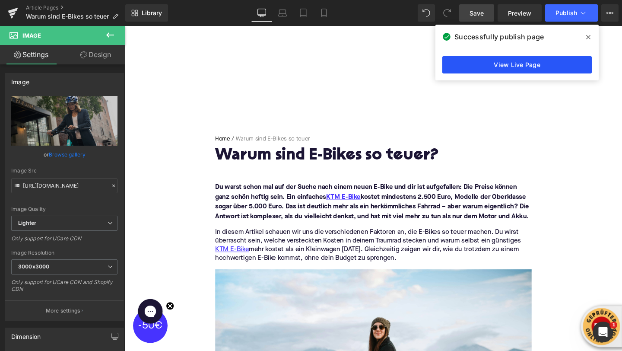
click at [509, 69] on link "View Live Page" at bounding box center [518, 64] width 150 height 17
